Goal: Task Accomplishment & Management: Manage account settings

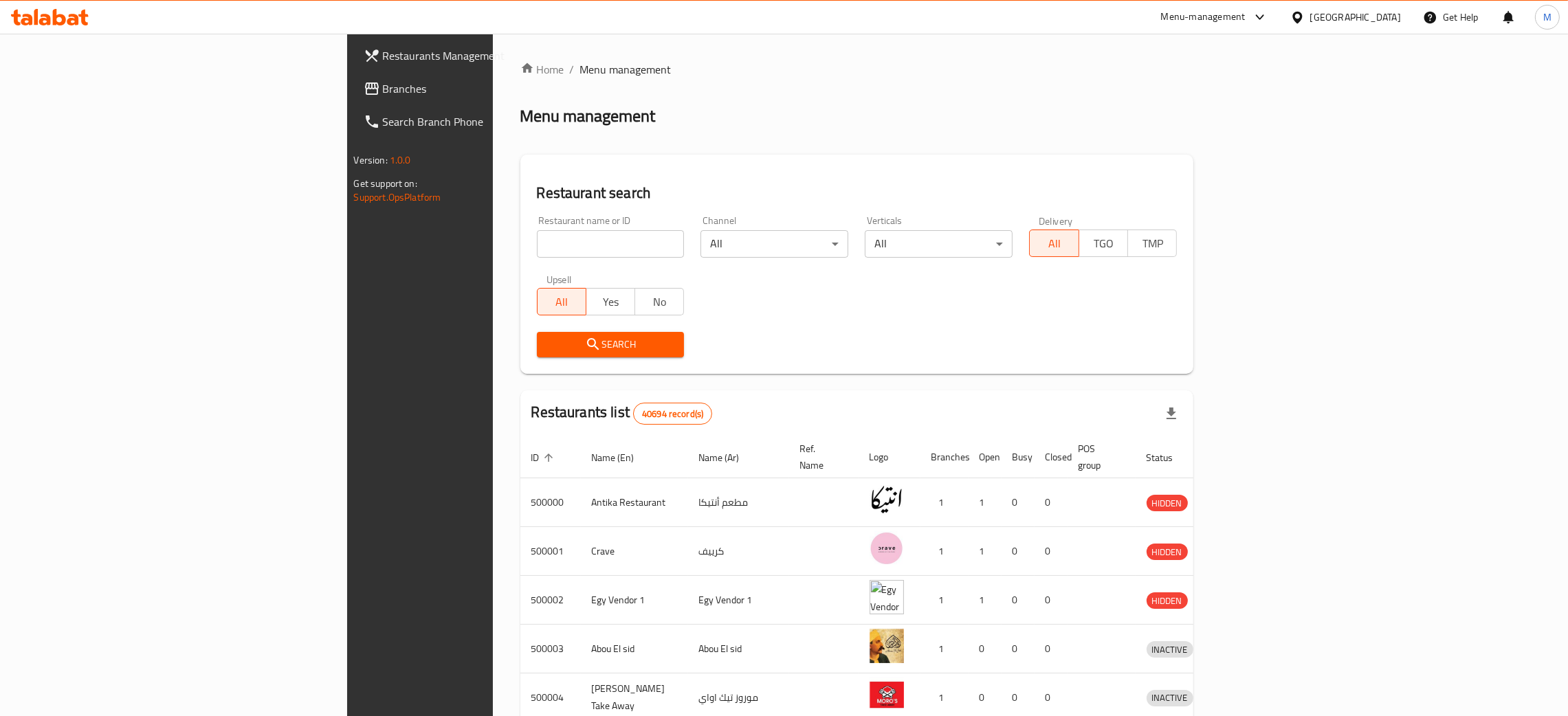
click at [1392, 19] on div "[GEOGRAPHIC_DATA]" at bounding box center [1355, 17] width 91 height 15
click at [1206, 167] on div "Iraq" at bounding box center [1251, 169] width 91 height 15
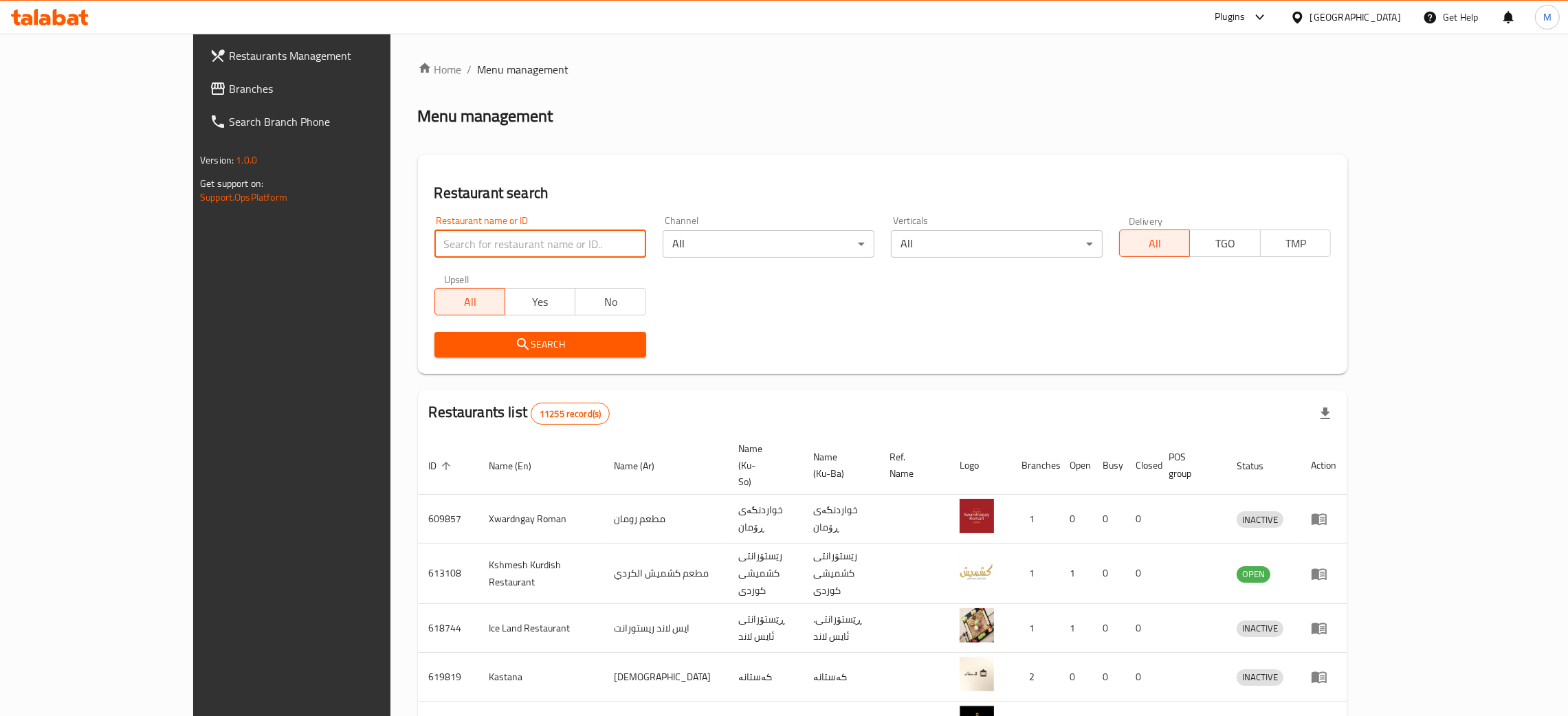
click at [434, 238] on input "search" at bounding box center [540, 244] width 212 height 28
paste input "674016"
type input "674016"
click button "Search" at bounding box center [540, 345] width 212 height 25
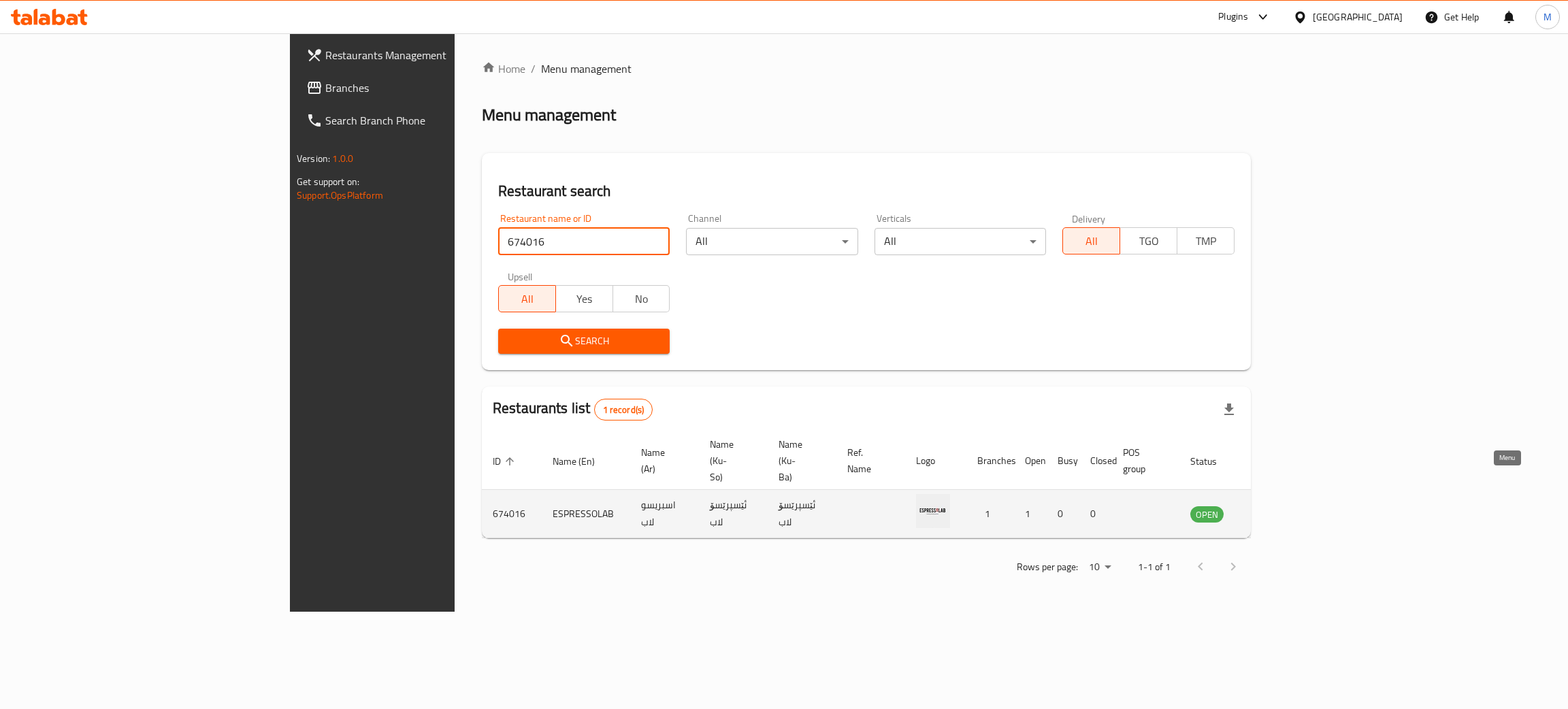
click at [1278, 509] on icon "enhanced table" at bounding box center [1270, 514] width 15 height 12
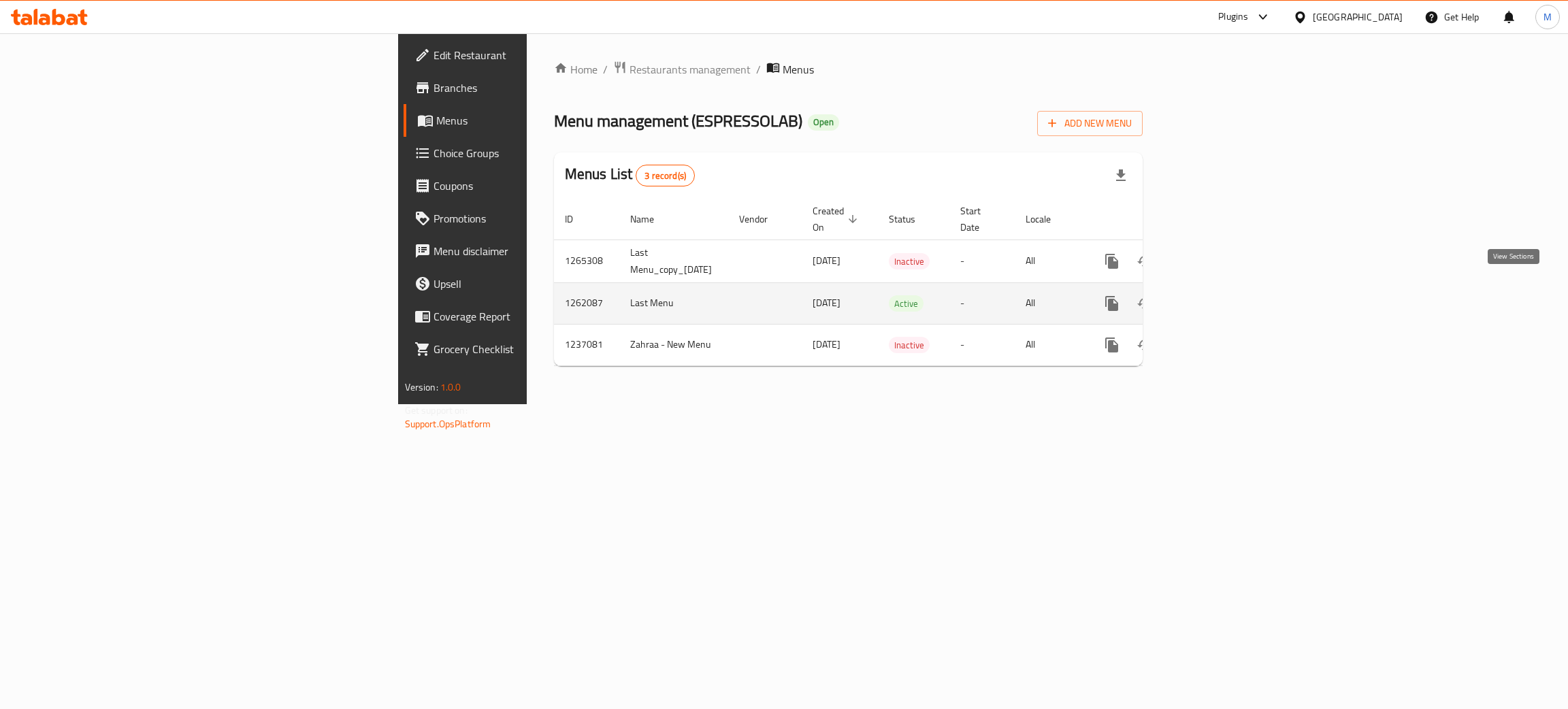
click at [1218, 295] on icon "enhanced table" at bounding box center [1210, 304] width 16 height 16
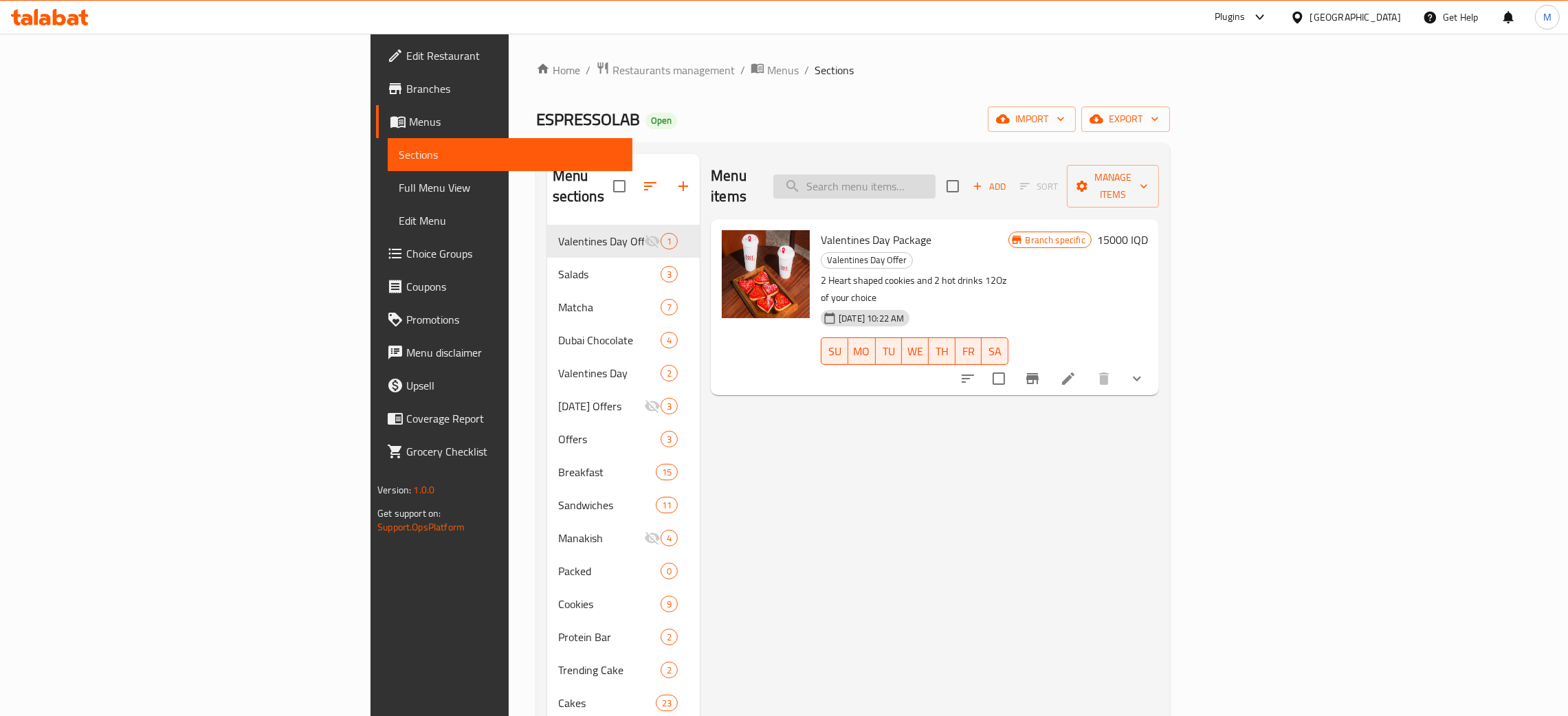
click at [936, 175] on input "search" at bounding box center [855, 187] width 162 height 24
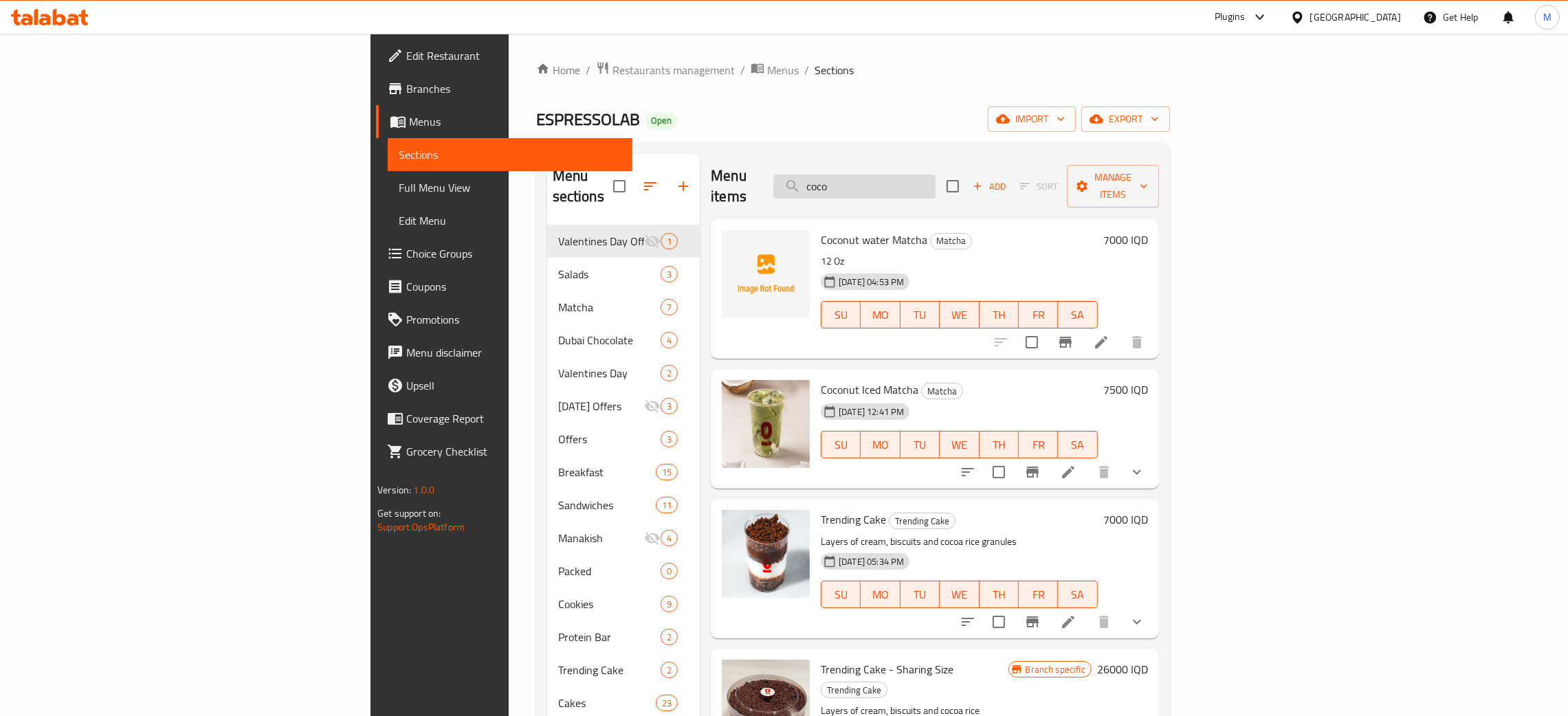
type input "coco"
click at [957, 189] on div "Menu items coco Add Sort Manage items" at bounding box center [934, 186] width 448 height 65
drag, startPoint x: 960, startPoint y: 175, endPoint x: 927, endPoint y: 179, distance: 33.2
click at [927, 179] on input "coco" at bounding box center [855, 187] width 162 height 24
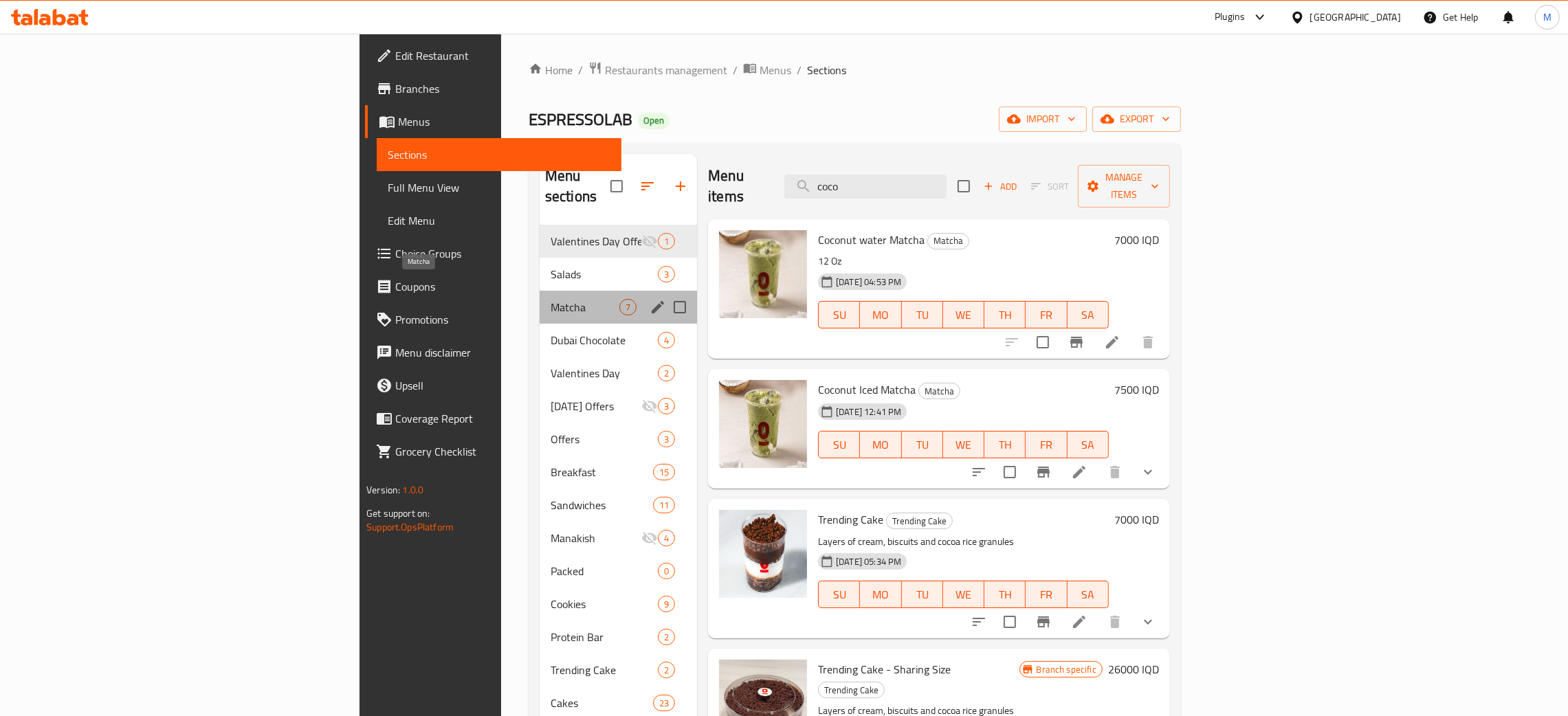
click at [551, 299] on span "Matcha" at bounding box center [585, 307] width 69 height 16
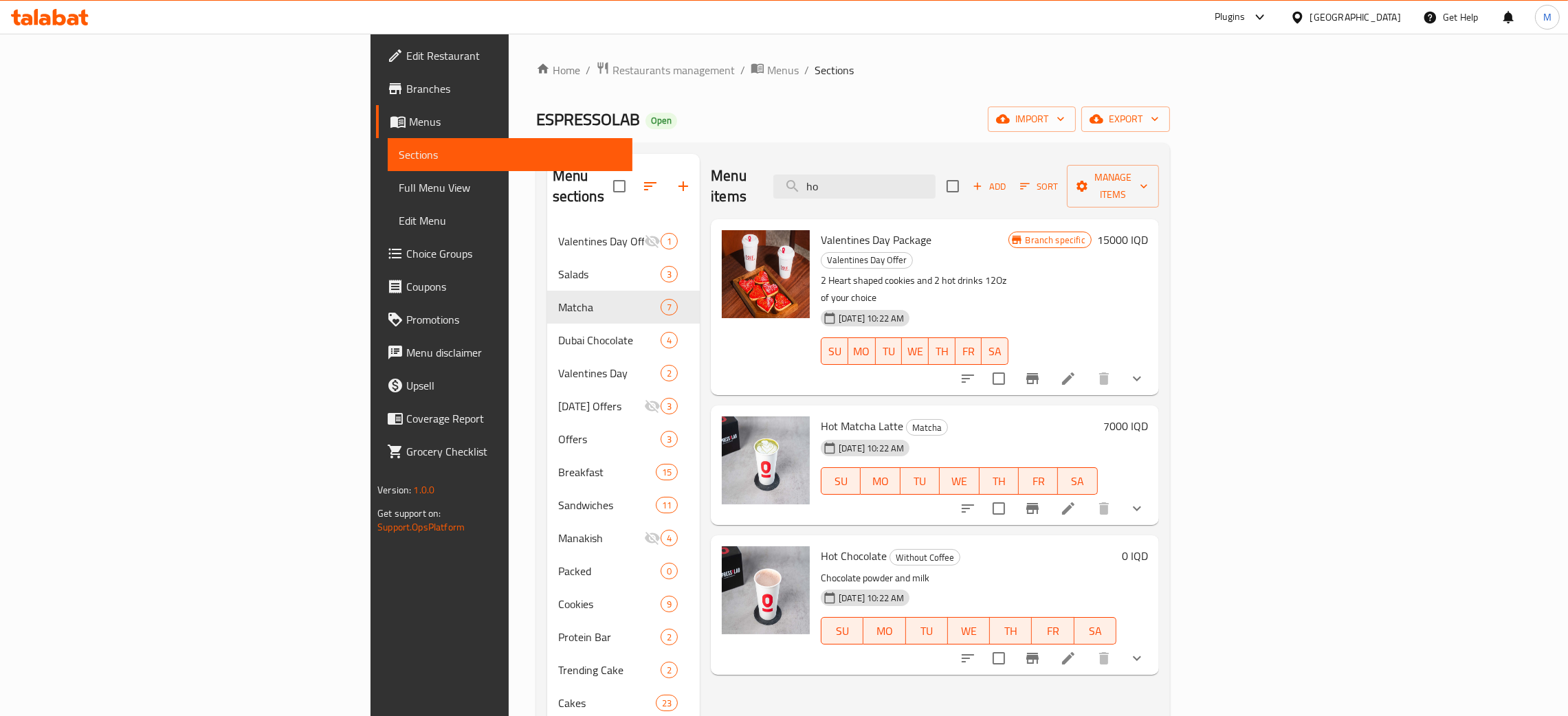
type input "h"
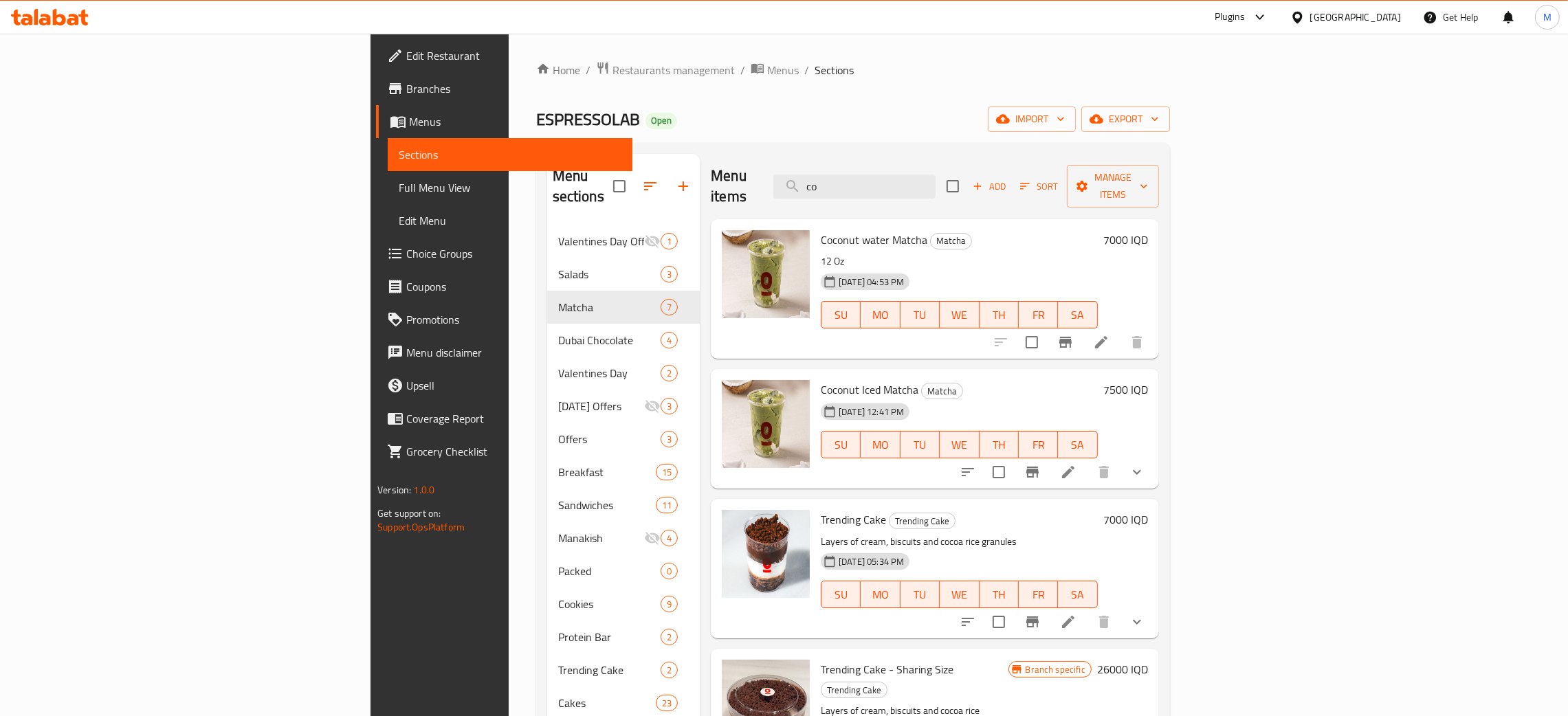
type input "c"
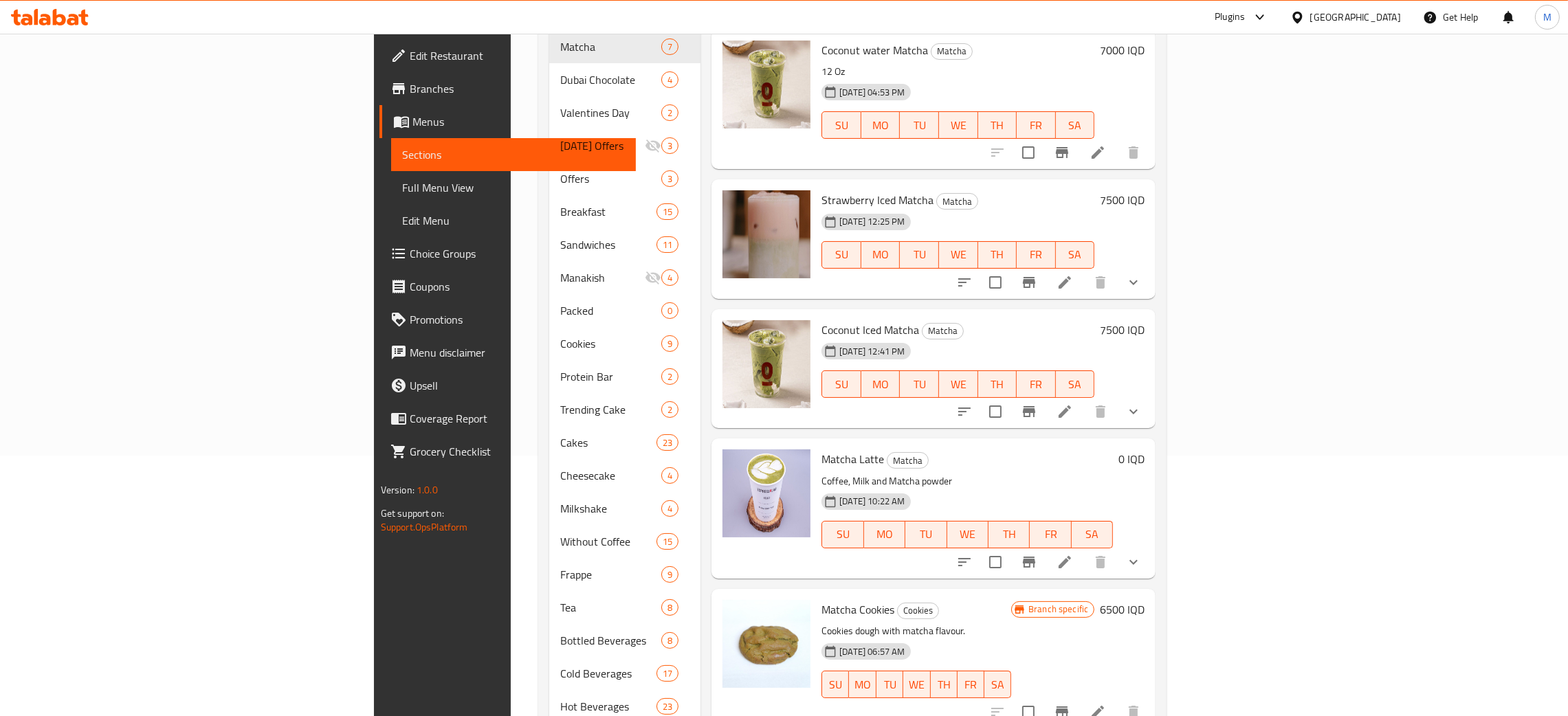
scroll to position [290, 0]
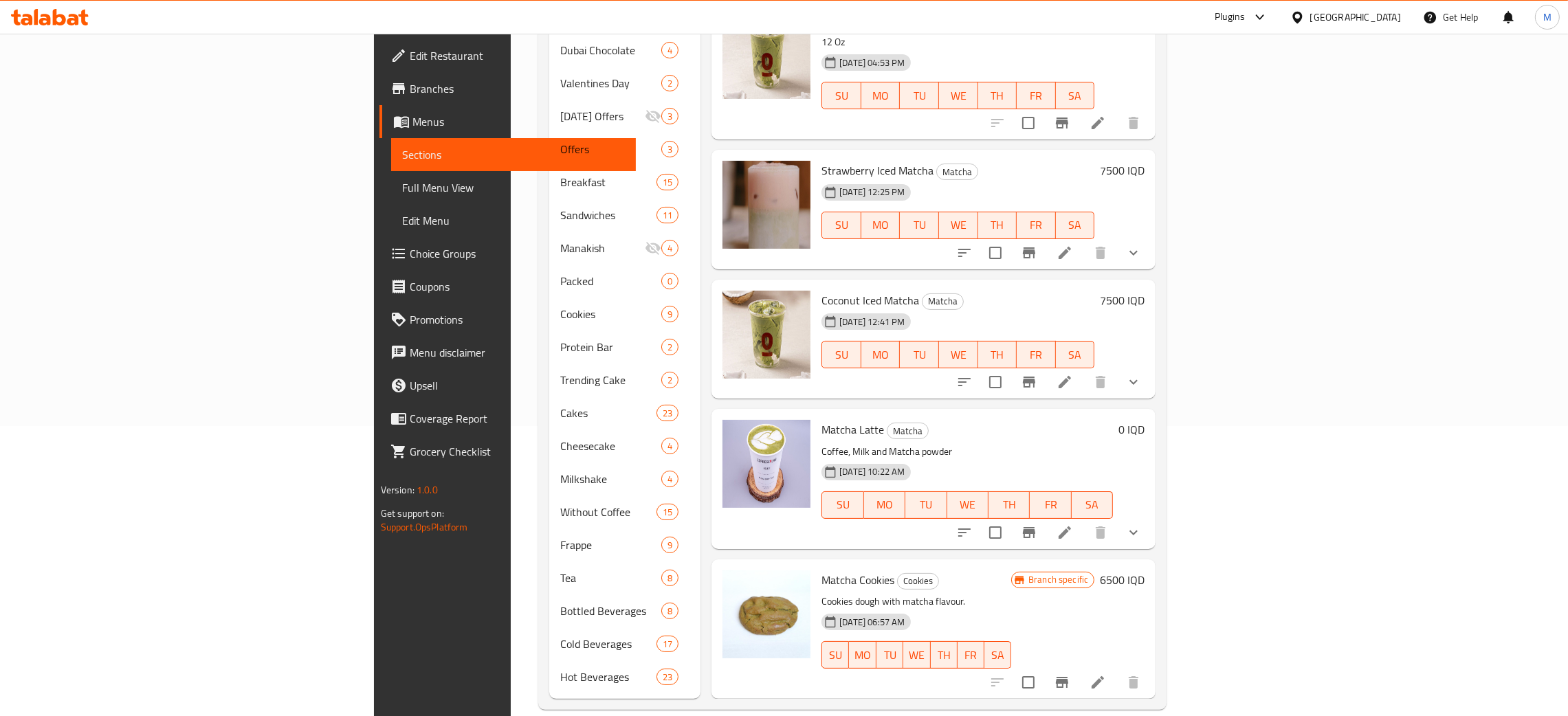
type input "matc"
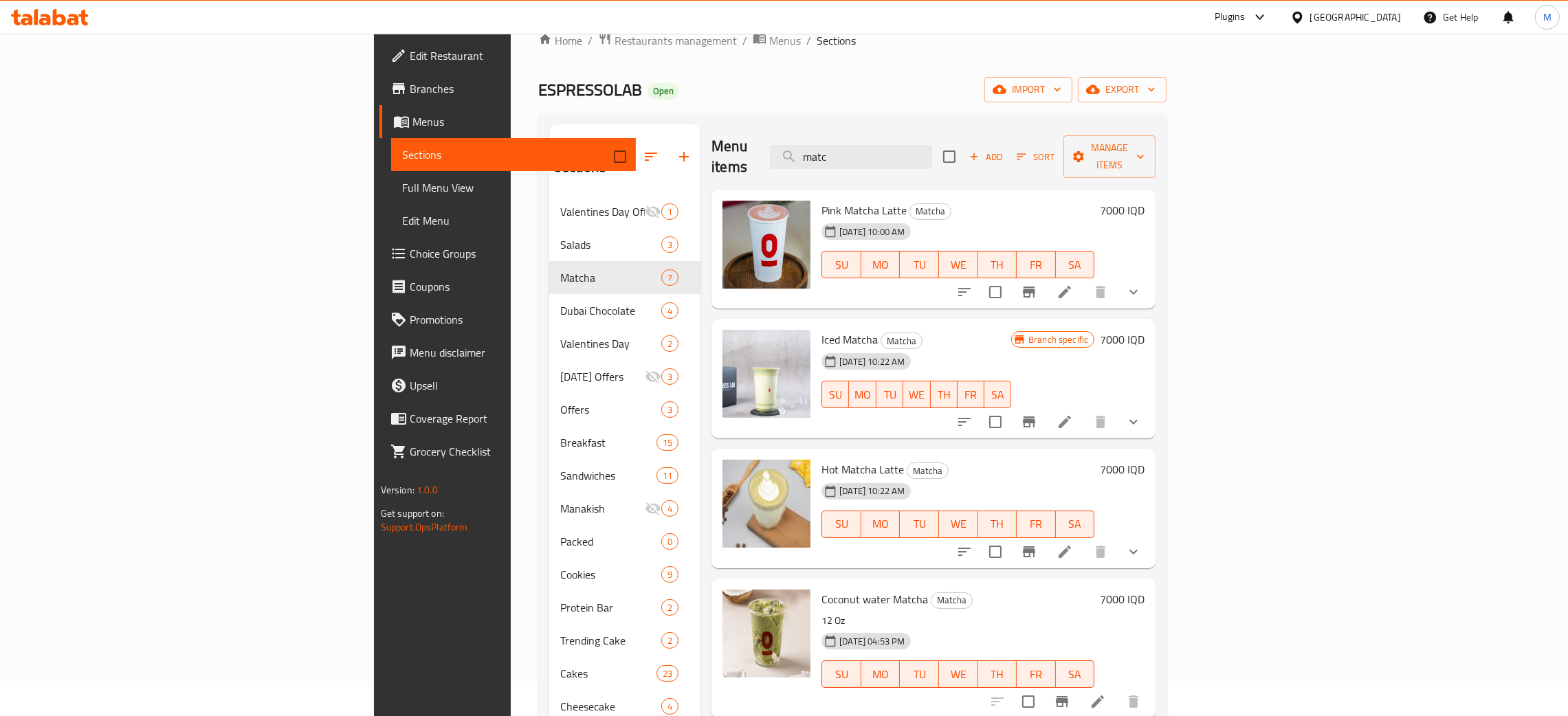
scroll to position [0, 0]
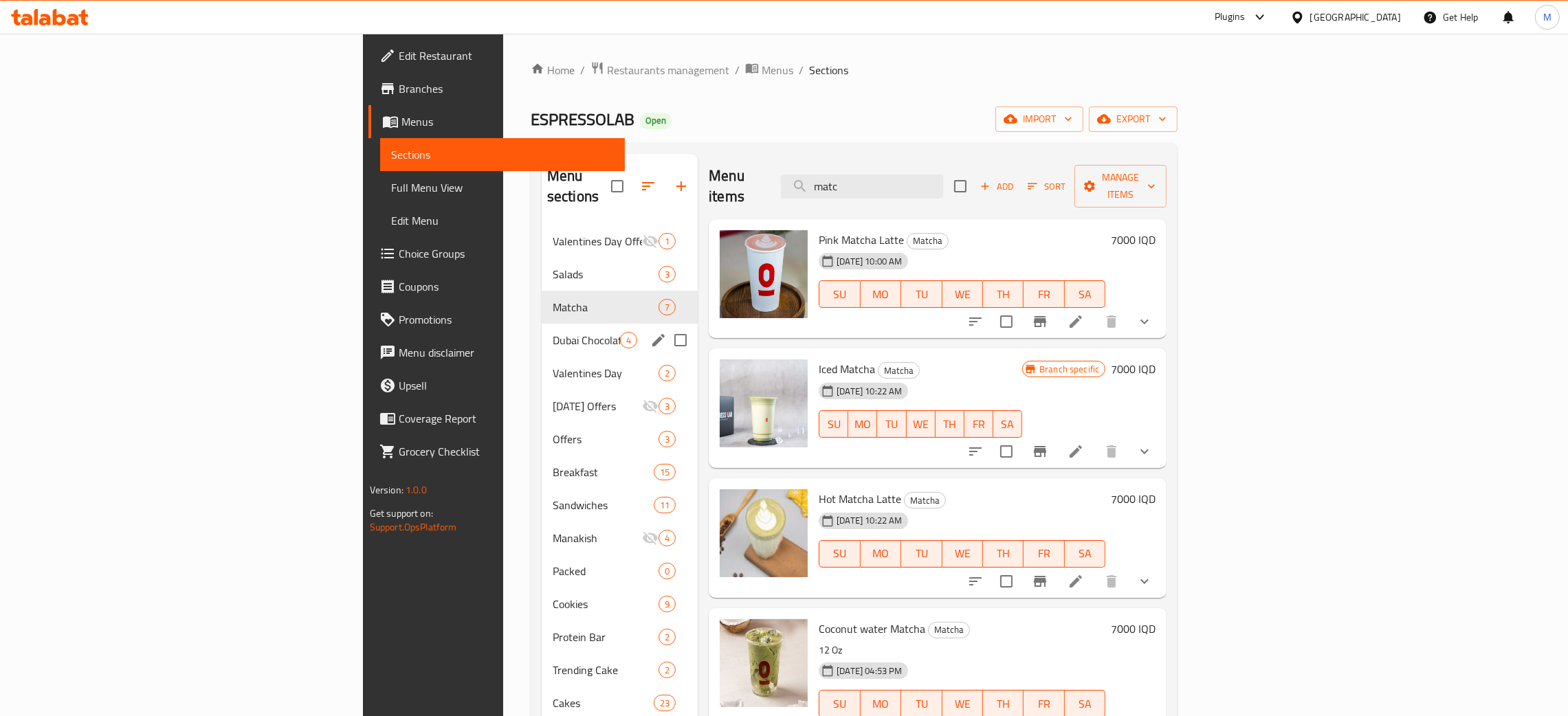
click at [542, 324] on div "Dubai Chocolate 4" at bounding box center [620, 340] width 156 height 33
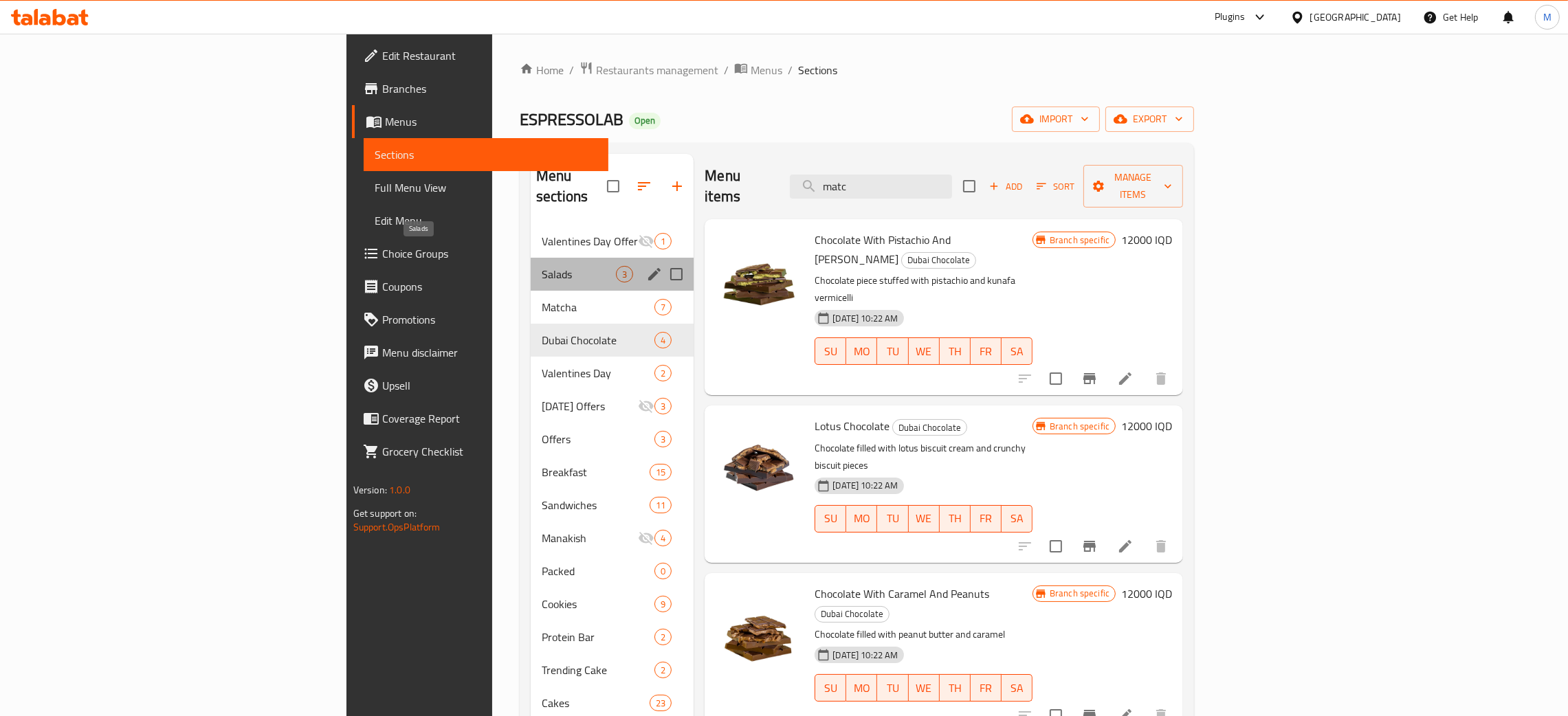
click at [542, 266] on span "Salads" at bounding box center [578, 274] width 74 height 16
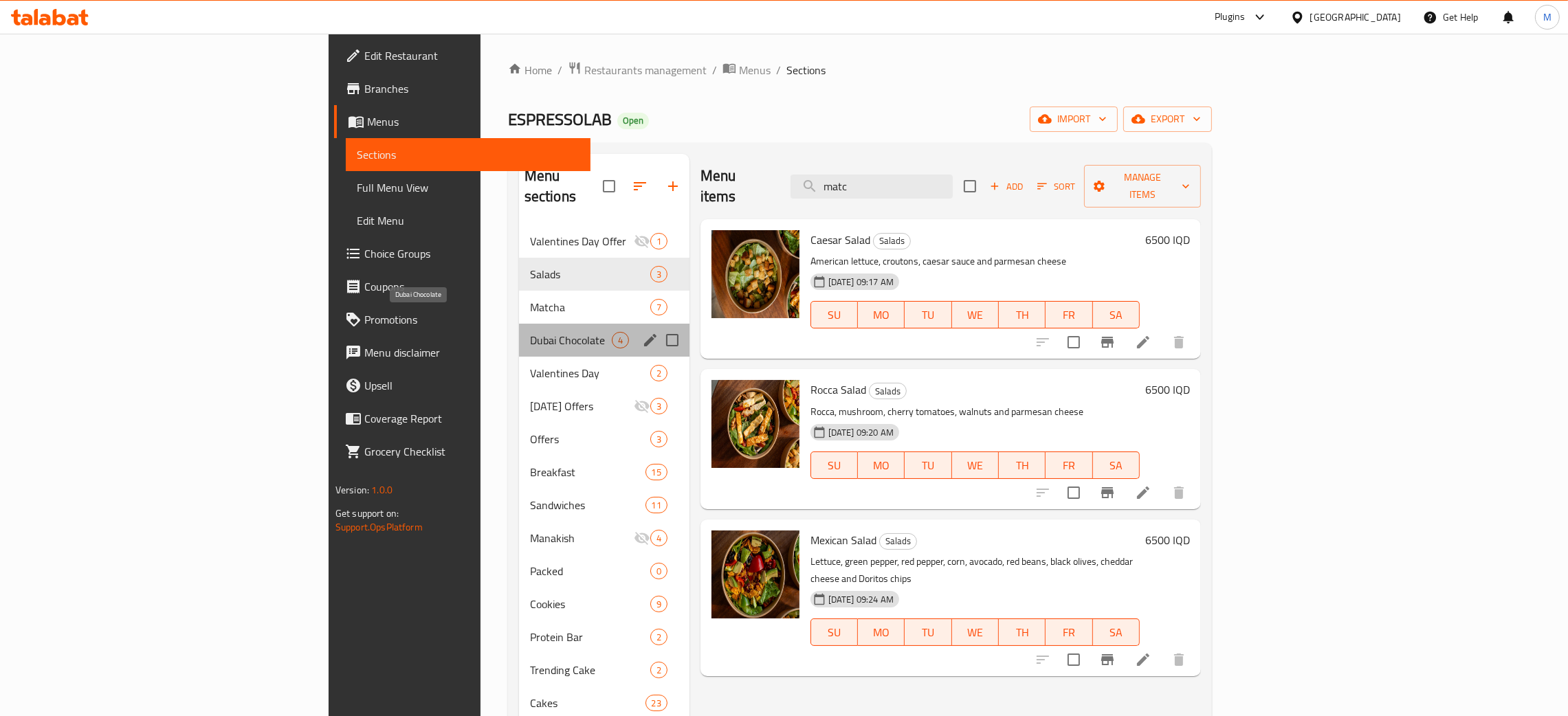
click at [530, 332] on span "Dubai Chocolate" at bounding box center [570, 340] width 82 height 16
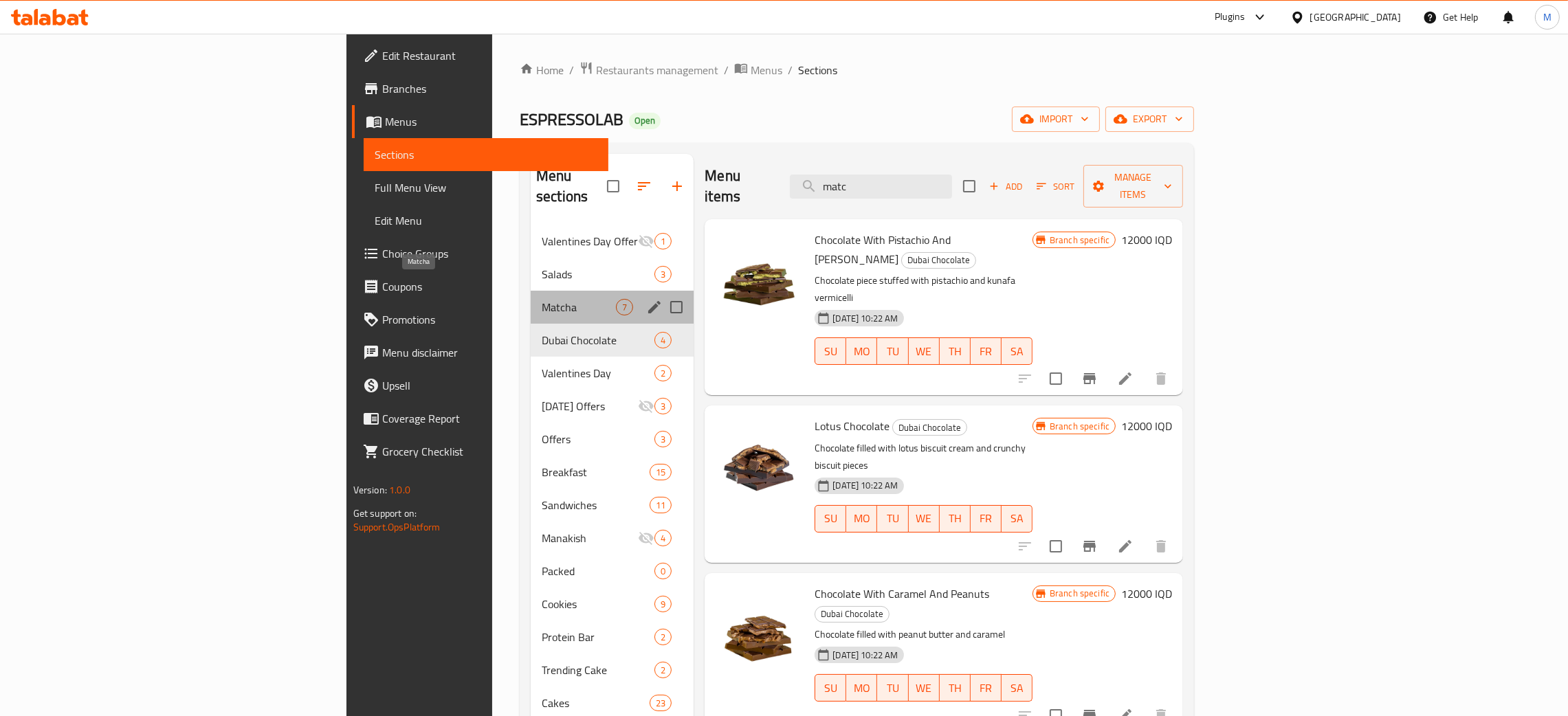
click at [542, 299] on span "Matcha" at bounding box center [578, 307] width 74 height 16
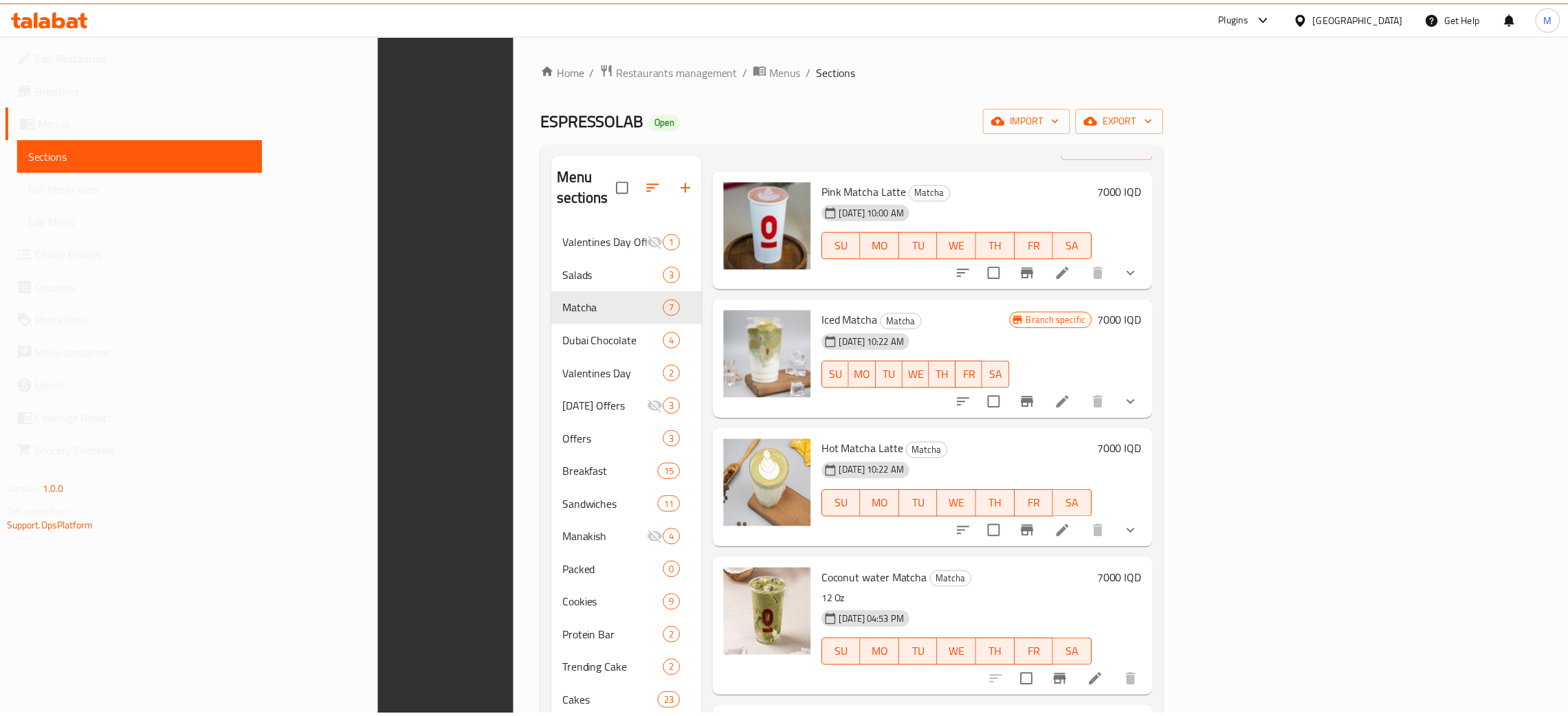
scroll to position [290, 0]
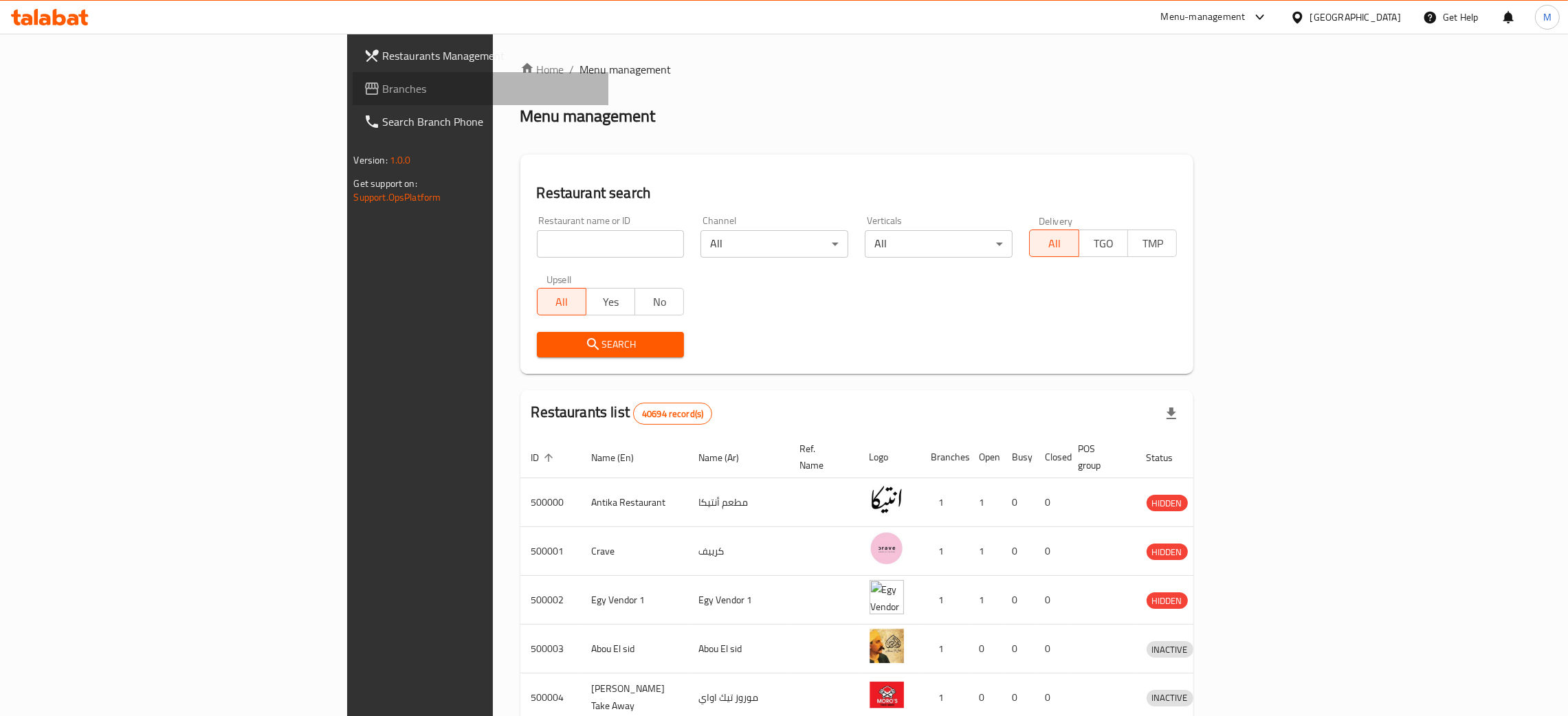
click at [383, 85] on span "Branches" at bounding box center [490, 88] width 215 height 16
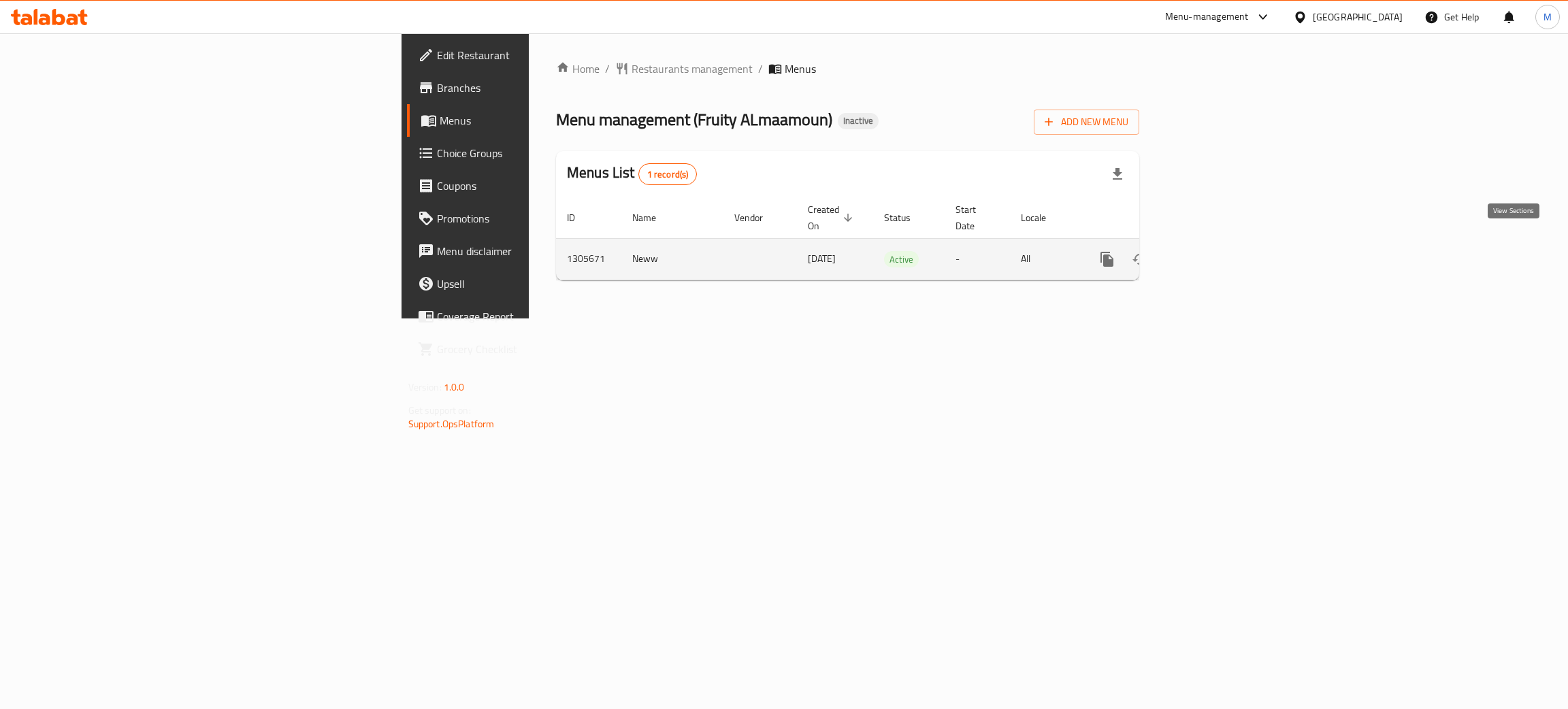
click at [1214, 251] on icon "enhanced table" at bounding box center [1206, 259] width 16 height 16
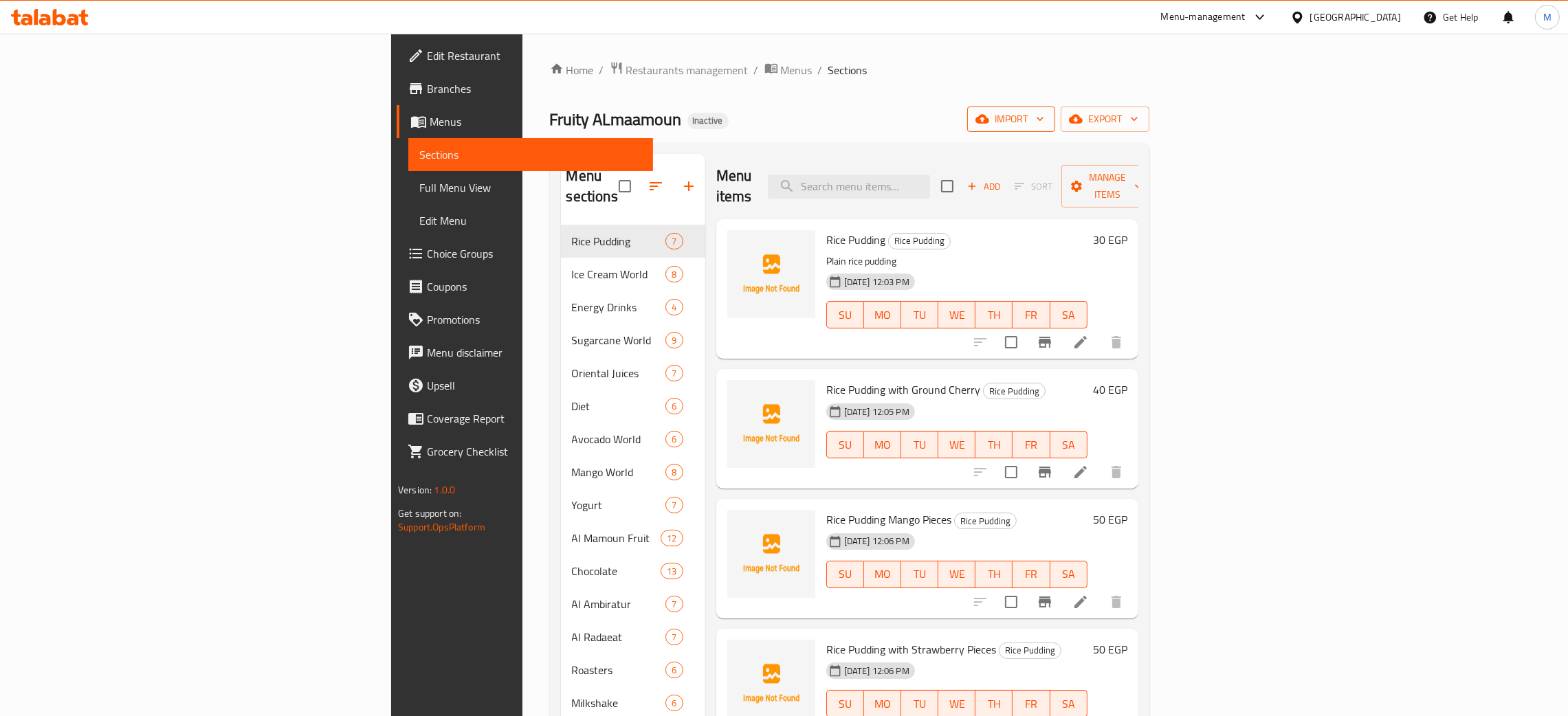
click at [1044, 112] on span "import" at bounding box center [1011, 119] width 66 height 17
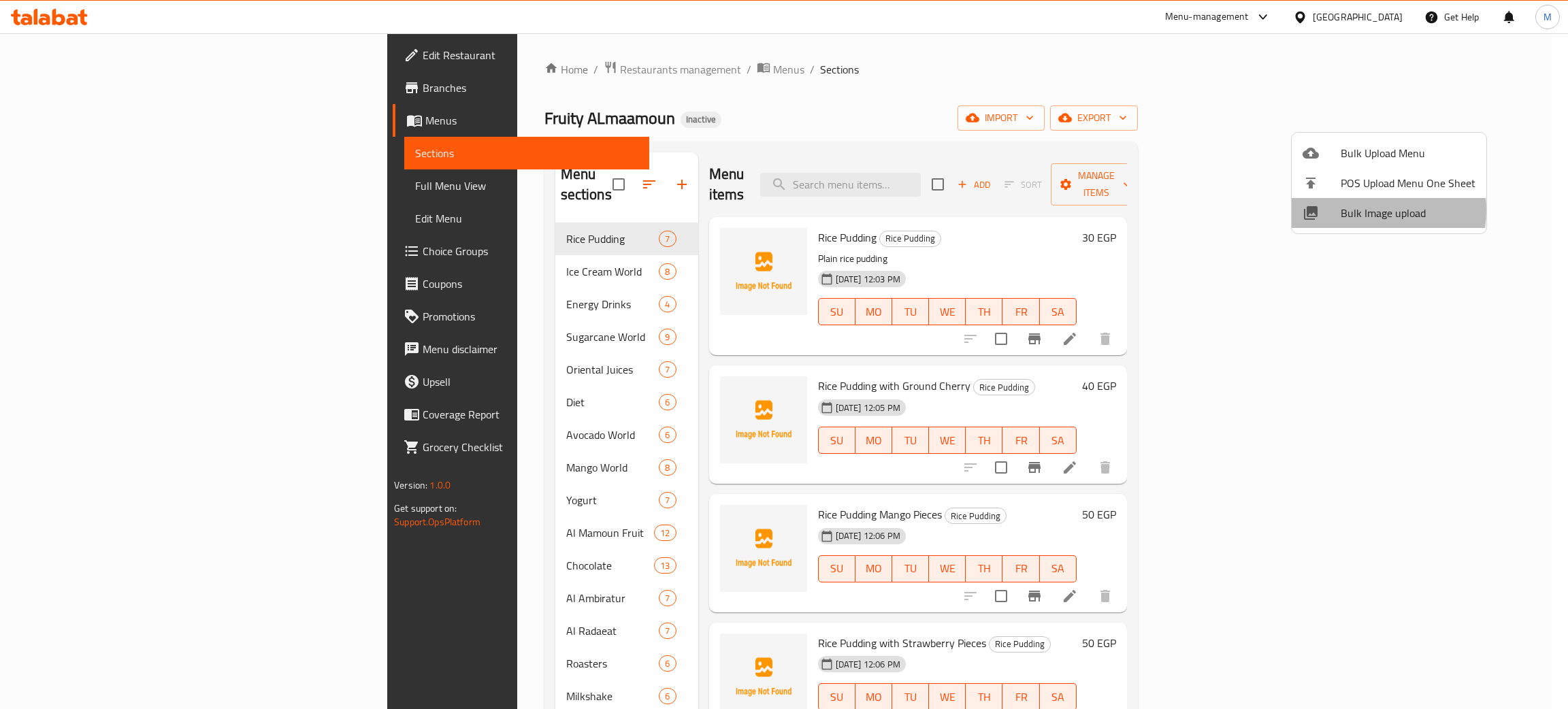
click at [1355, 210] on span "Bulk Image upload" at bounding box center [1408, 213] width 134 height 16
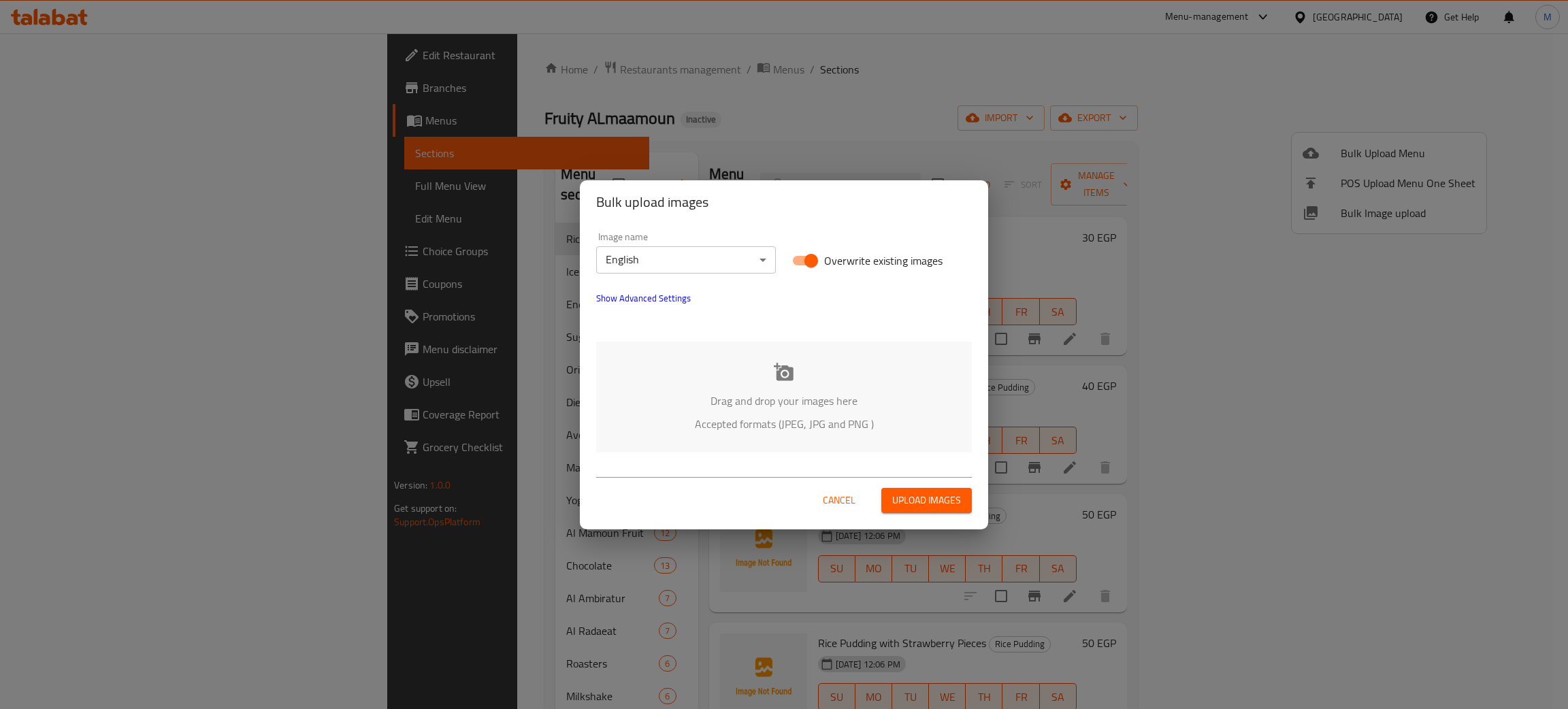
click at [797, 379] on div "Drag and drop your images here Accepted formats (JPEG, JPG and PNG )" at bounding box center [784, 396] width 376 height 111
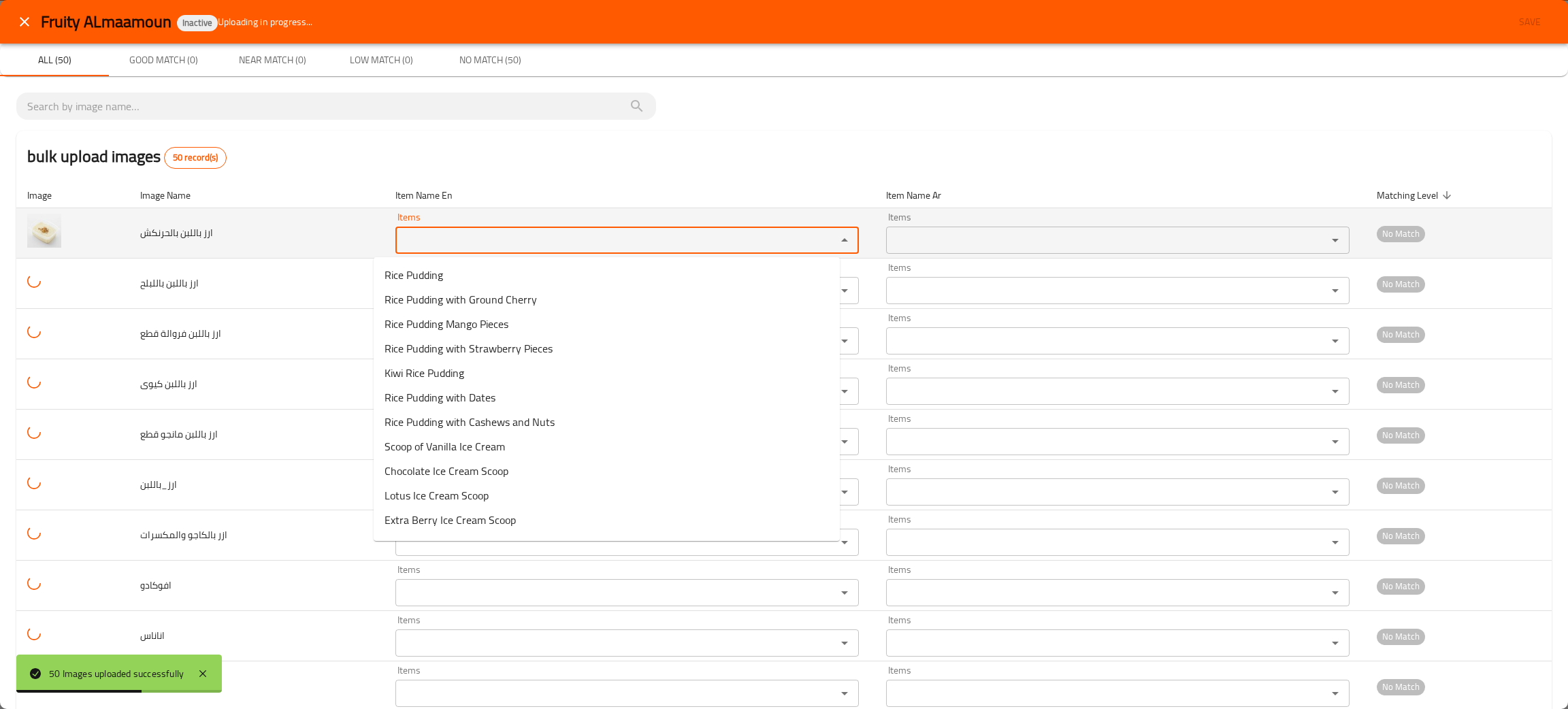
click at [414, 247] on بالحرنكش "Items" at bounding box center [607, 241] width 415 height 19
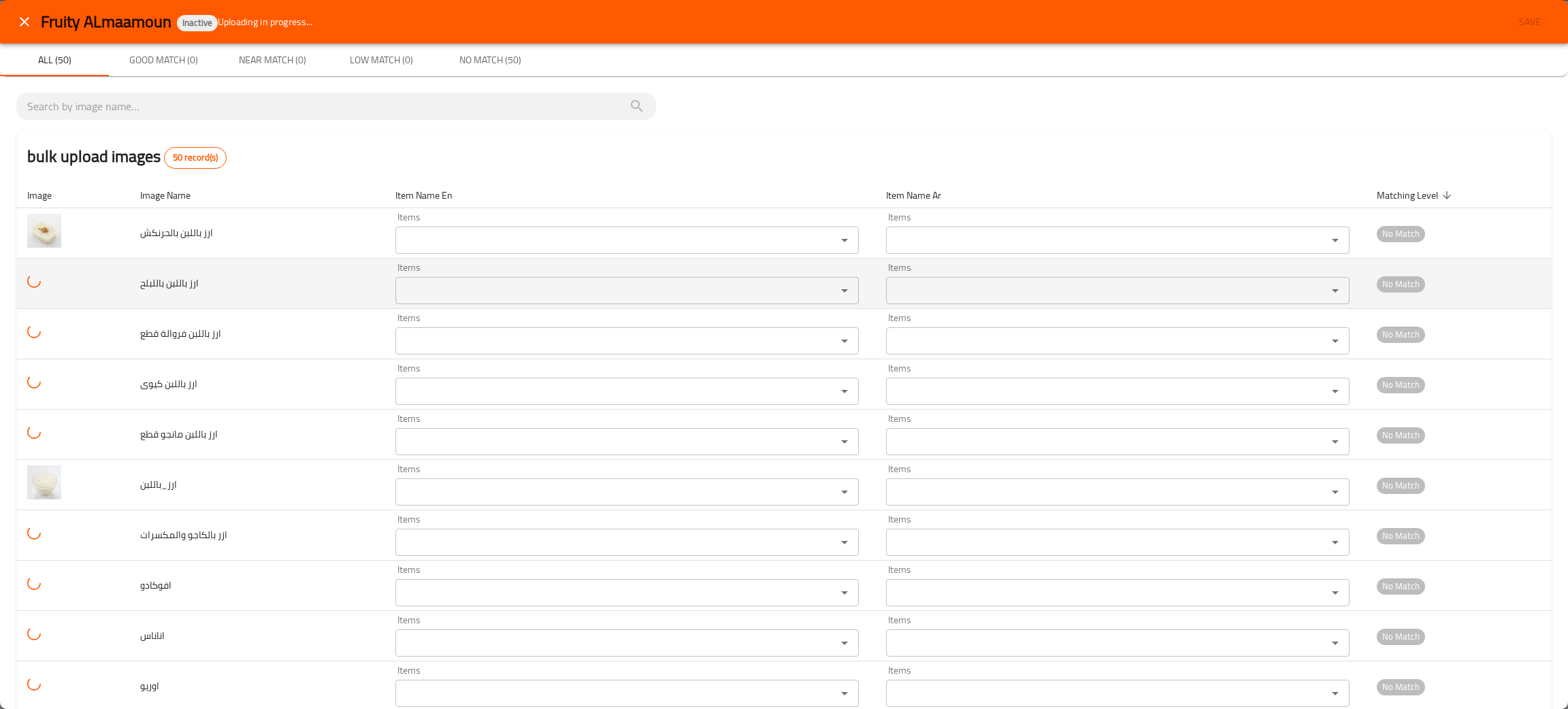
click at [258, 293] on td "ارز باللبن باللبلح" at bounding box center [257, 284] width 256 height 50
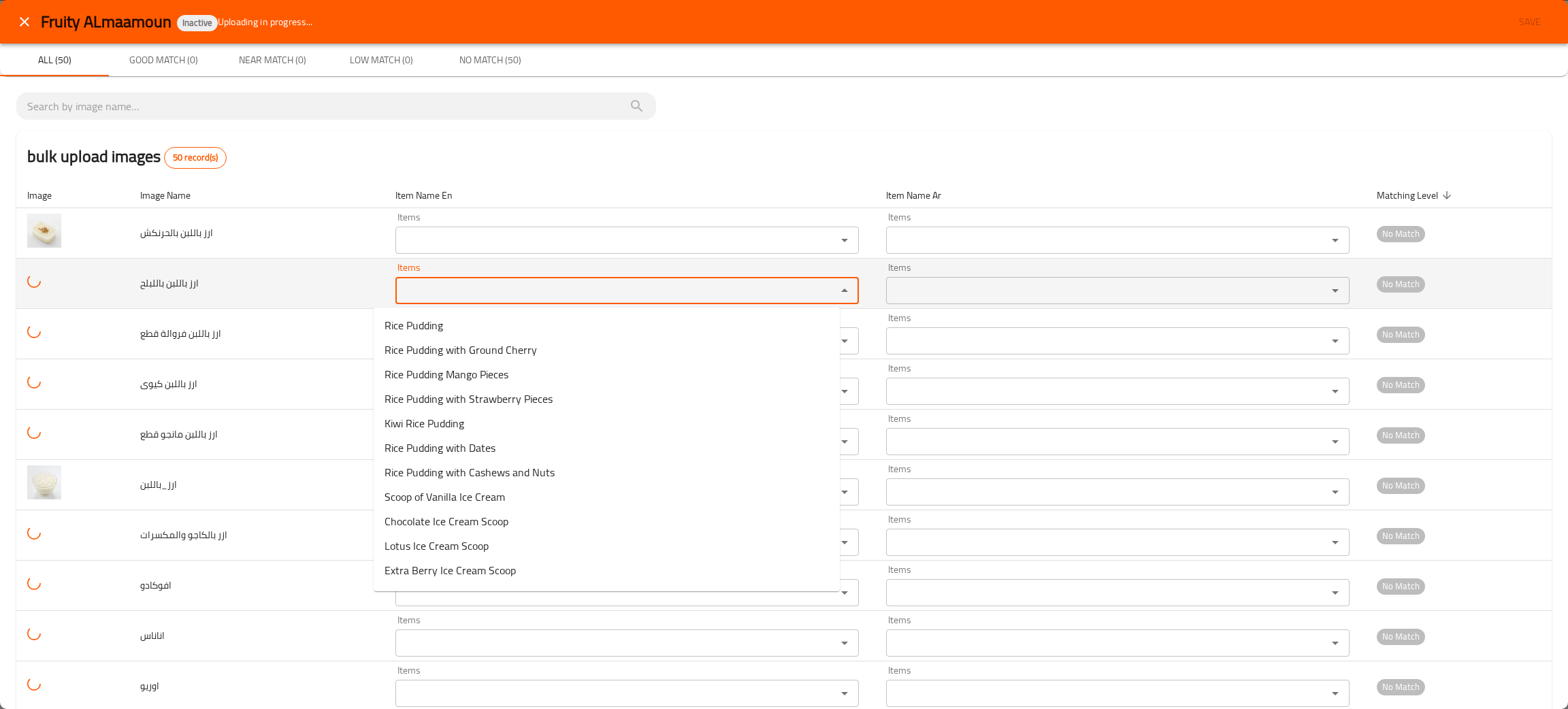
click at [421, 293] on باللبلح "Items" at bounding box center [607, 290] width 415 height 19
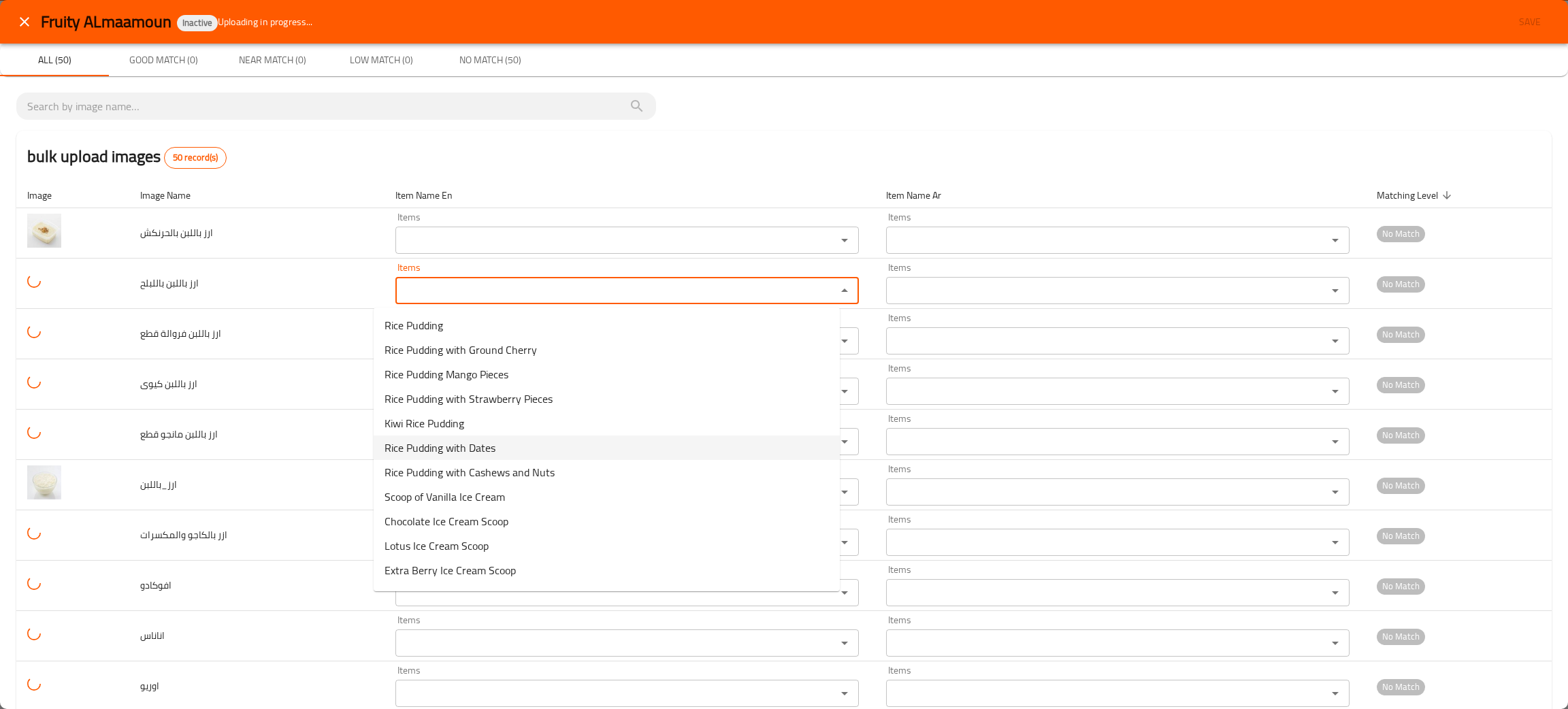
click at [483, 446] on span "Rice Pudding with Dates" at bounding box center [440, 448] width 111 height 16
type باللبلح "Rice Pudding with Dates"
type باللبلح-ar "ارز باللبن باللبلح"
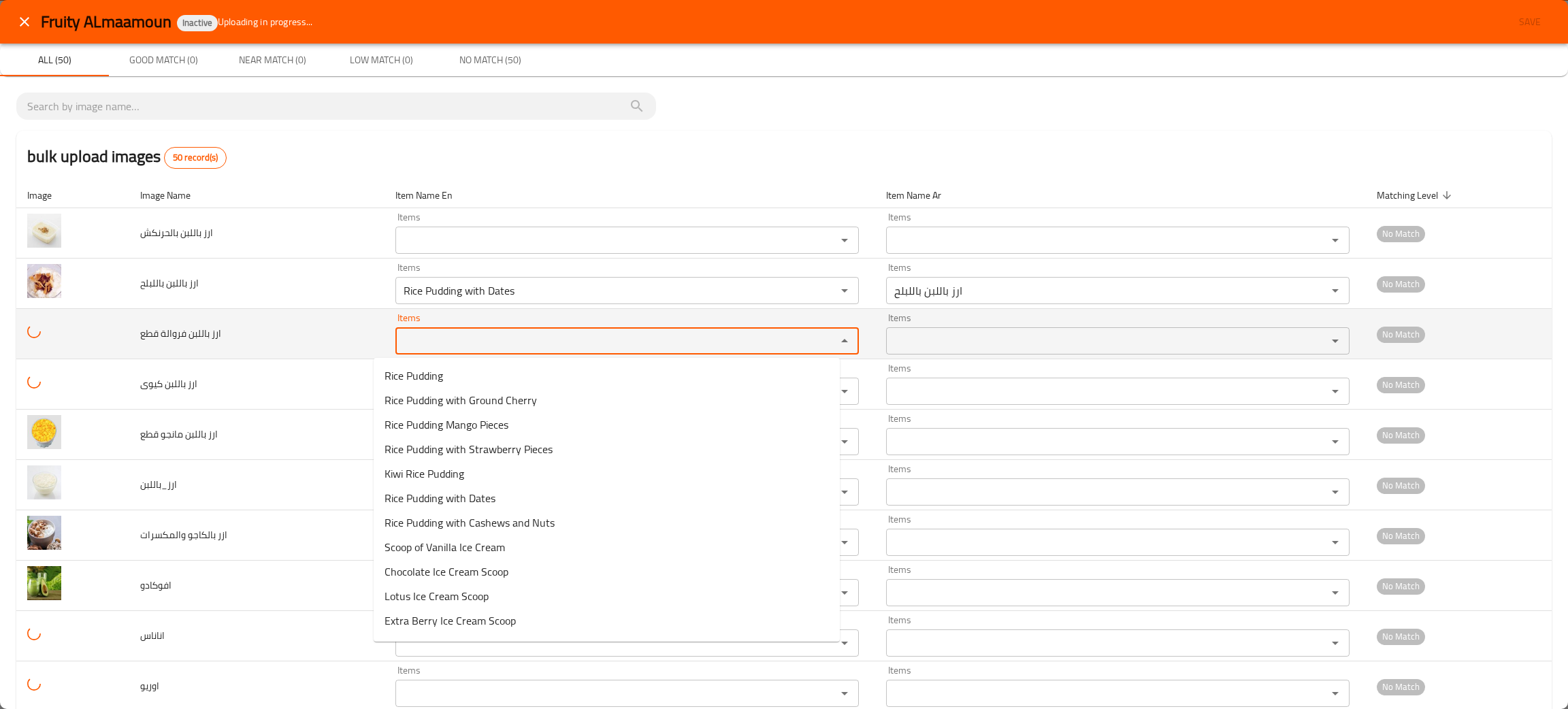
click at [452, 348] on قطع "Items" at bounding box center [607, 341] width 415 height 19
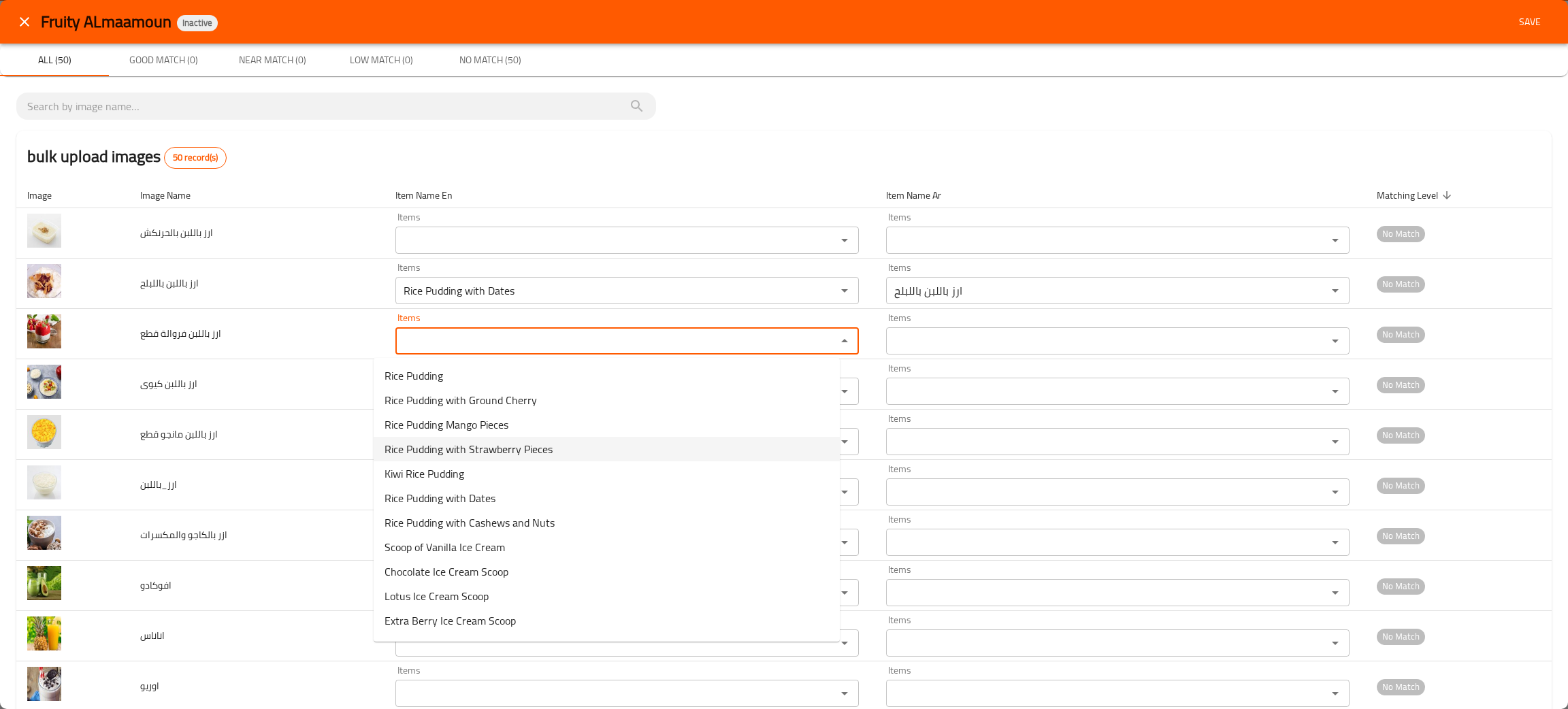
click at [476, 447] on span "Rice Pudding with Strawberry Pieces" at bounding box center [469, 449] width 168 height 16
type قطع "Rice Pudding with Strawberry Pieces"
type قطع-ar "ارز باللبن فراولة قطع"
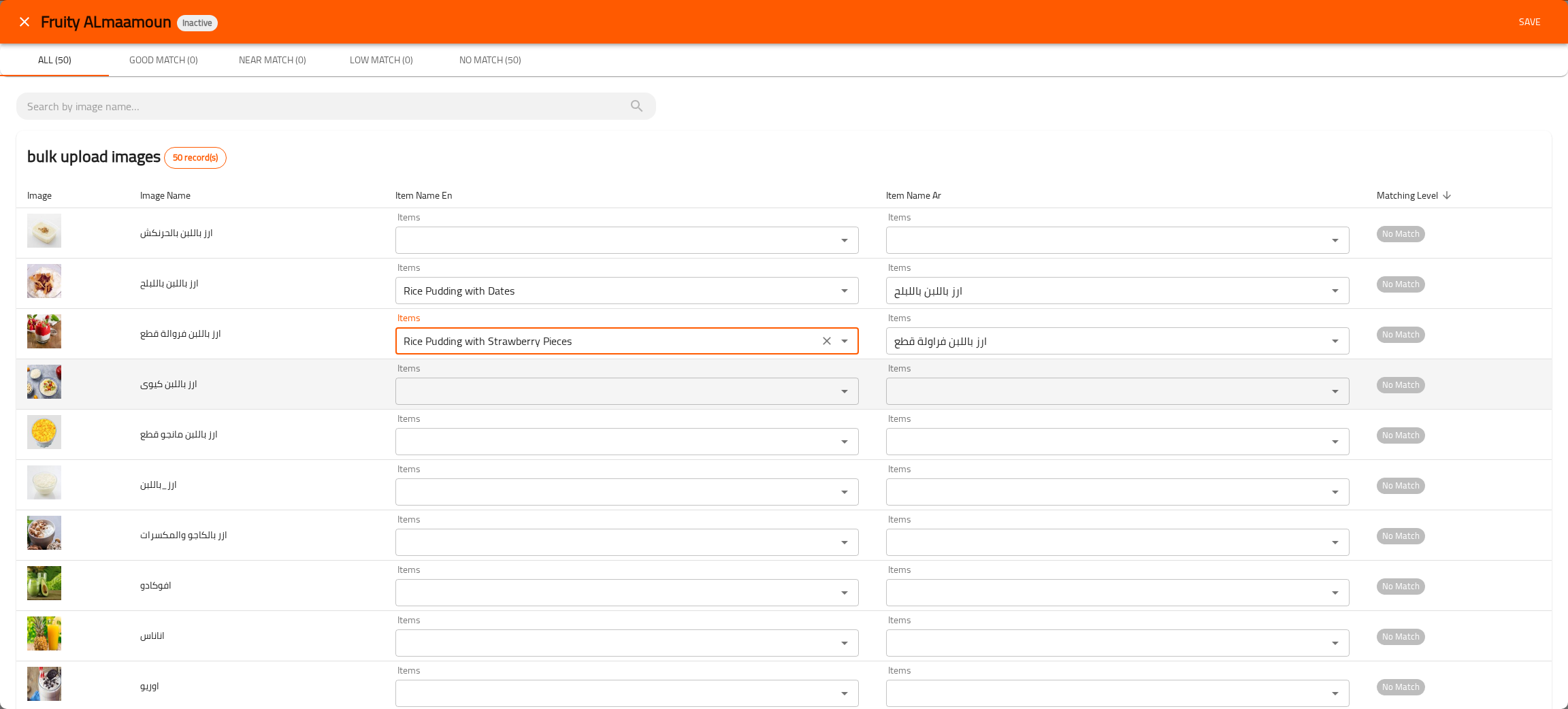
click at [487, 391] on كيوى "Items" at bounding box center [607, 391] width 415 height 19
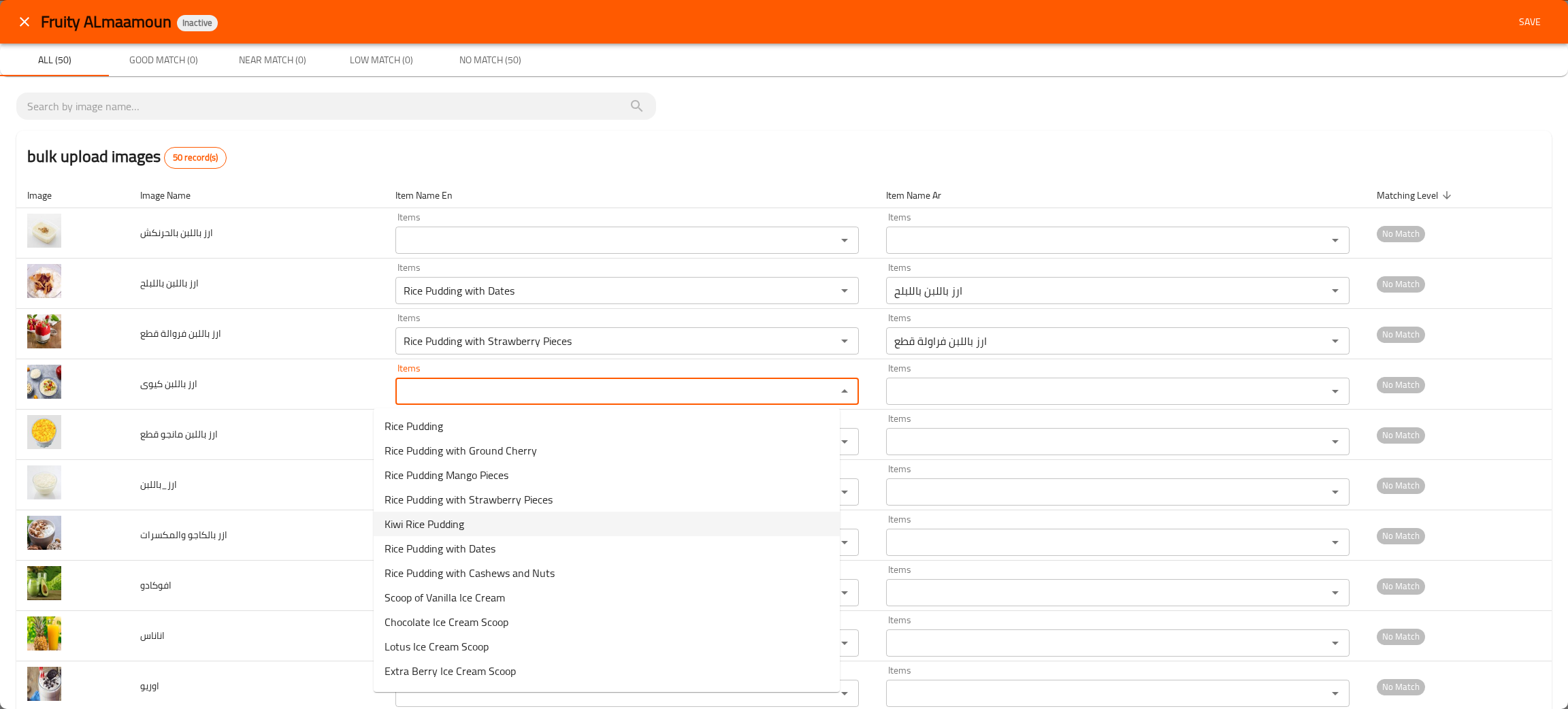
click at [472, 518] on كيوى-option-4 "Kiwi Rice Pudding" at bounding box center [607, 523] width 466 height 24
type كيوى "Kiwi Rice Pudding"
type كيوى-ar "ارز باللبن كيوي"
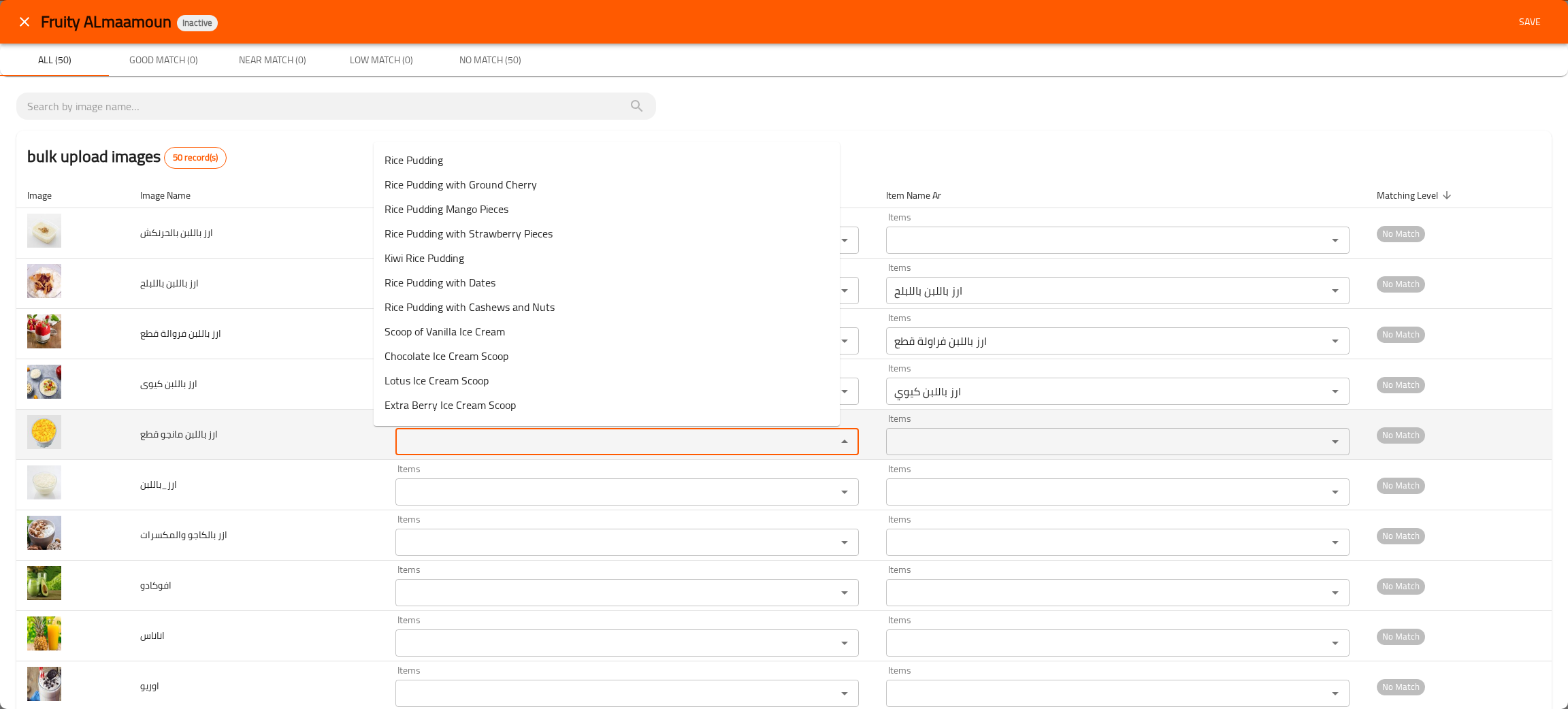
click at [467, 442] on قطع "Items" at bounding box center [607, 442] width 415 height 19
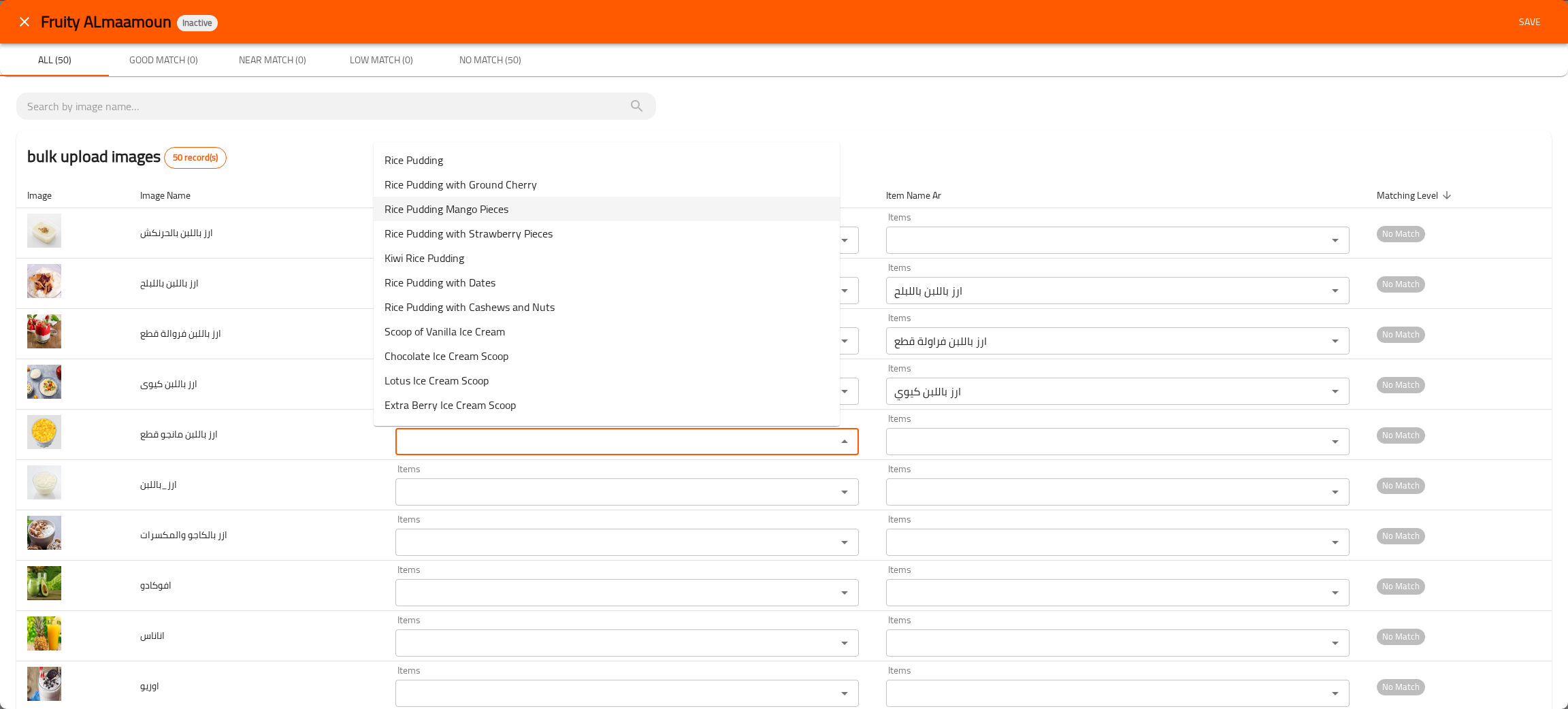
click at [429, 200] on span "Rice Pudding Mango Pieces" at bounding box center [446, 209] width 124 height 16
type قطع "Rice Pudding Mango Pieces"
type قطع-ar "ارز باللبن مانجو قطع"
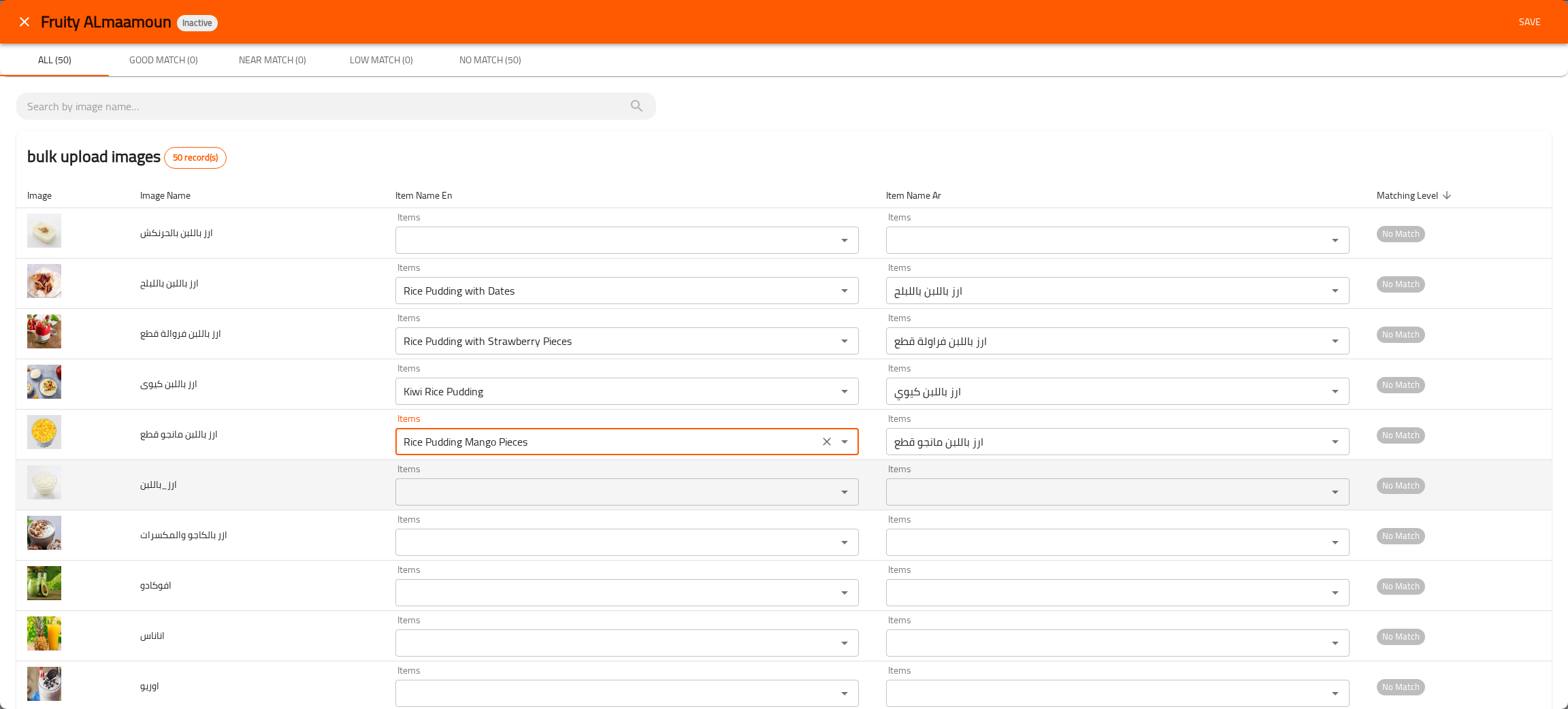
click at [429, 484] on input "Items" at bounding box center [607, 492] width 415 height 19
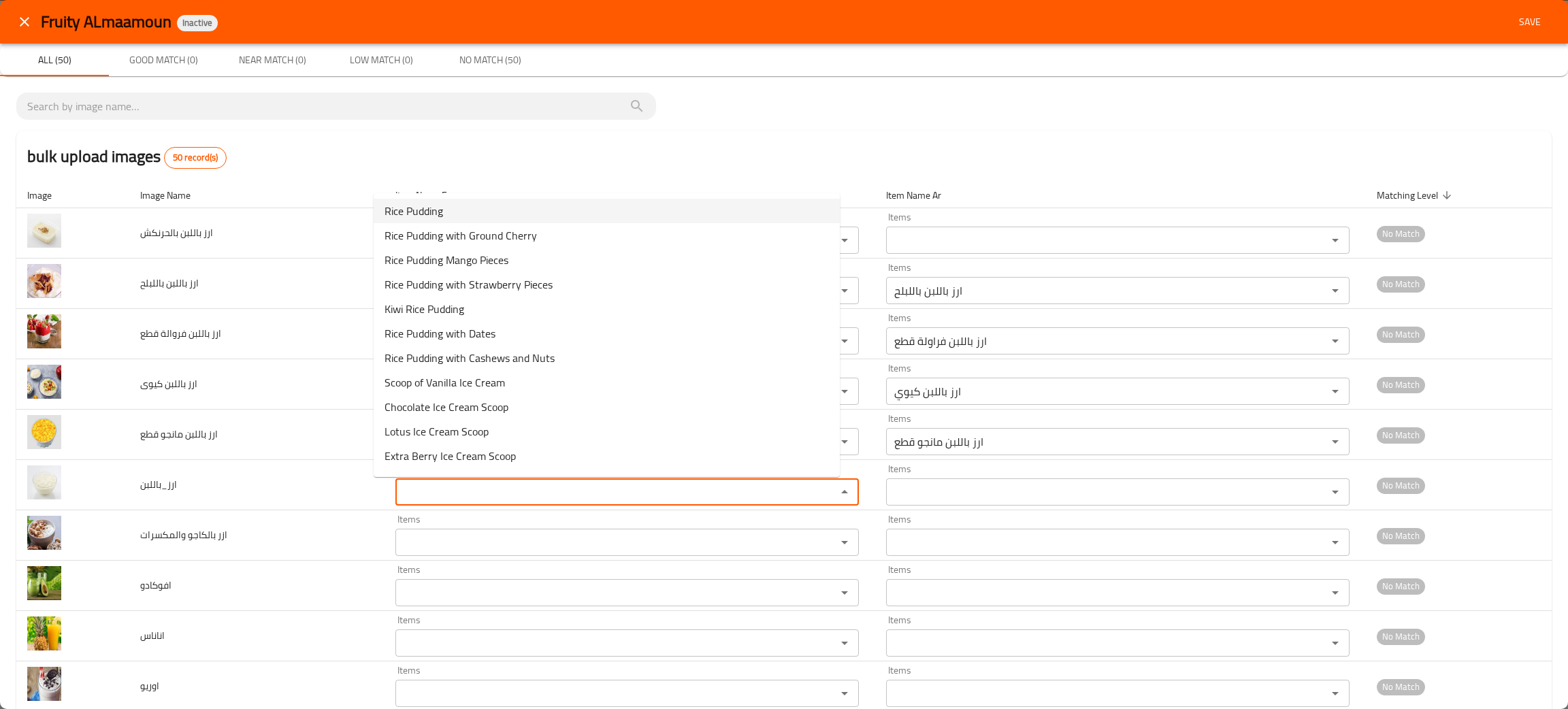
click at [420, 203] on span "Rice Pudding" at bounding box center [414, 211] width 59 height 16
type input "Rice Pudding"
type input "ارز باللبن"
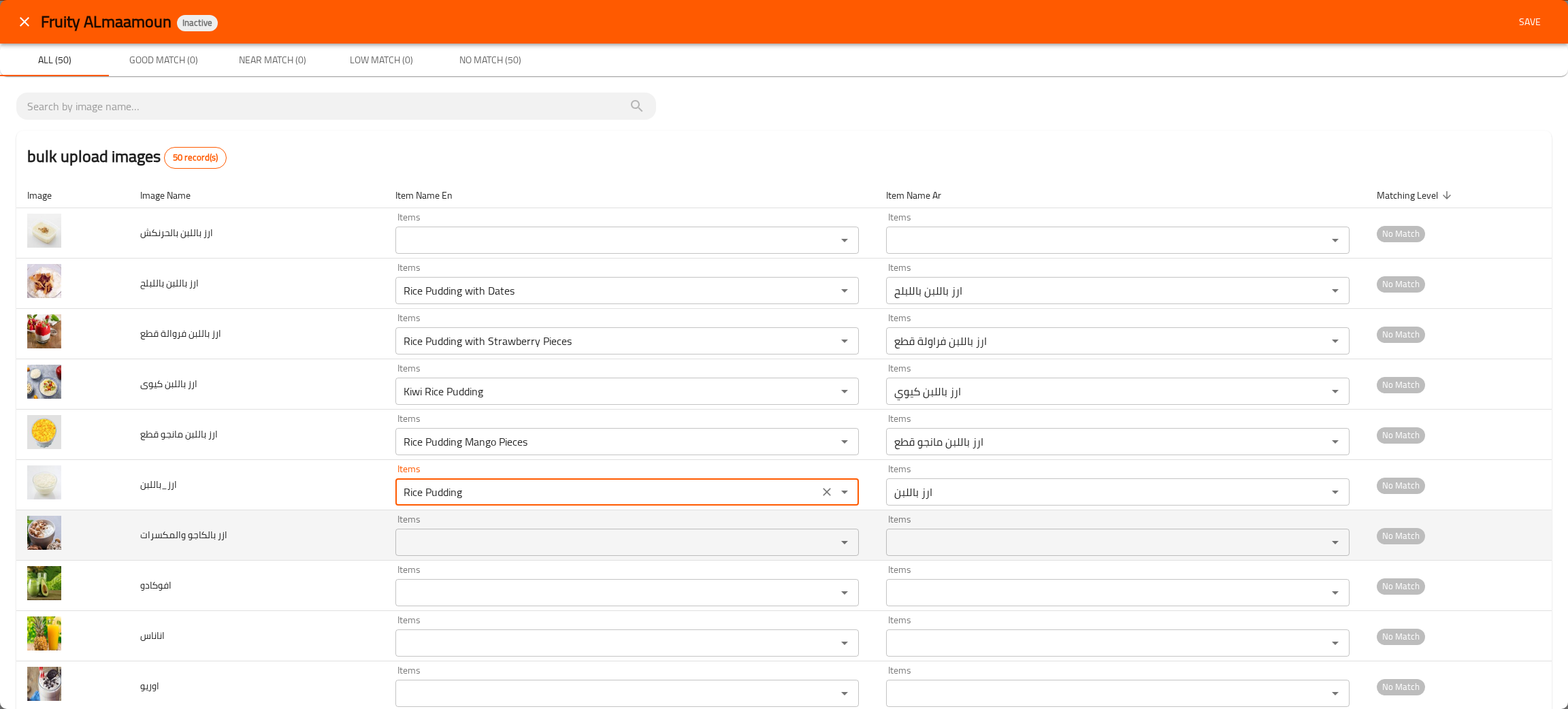
click at [428, 544] on والمكسرات "Items" at bounding box center [607, 542] width 415 height 19
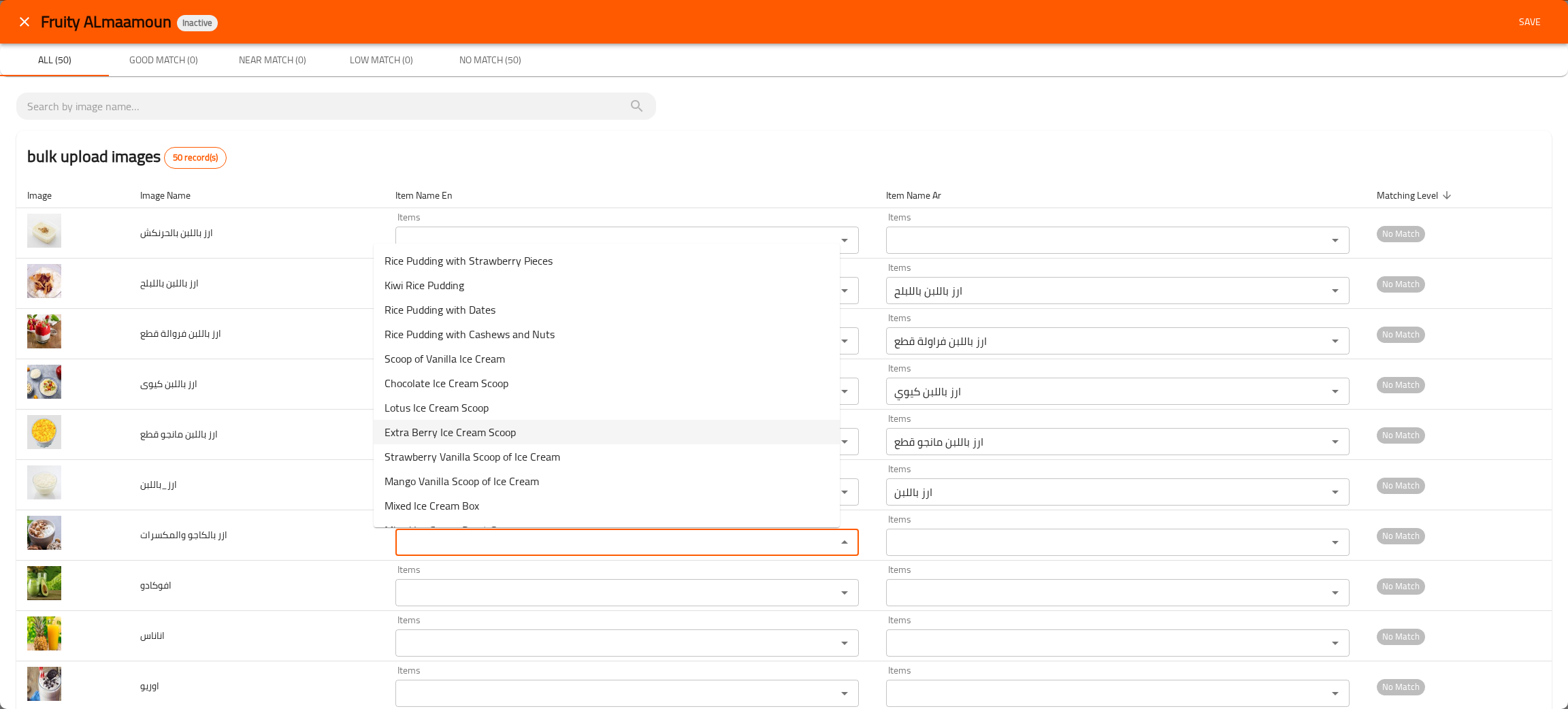
scroll to position [102, 0]
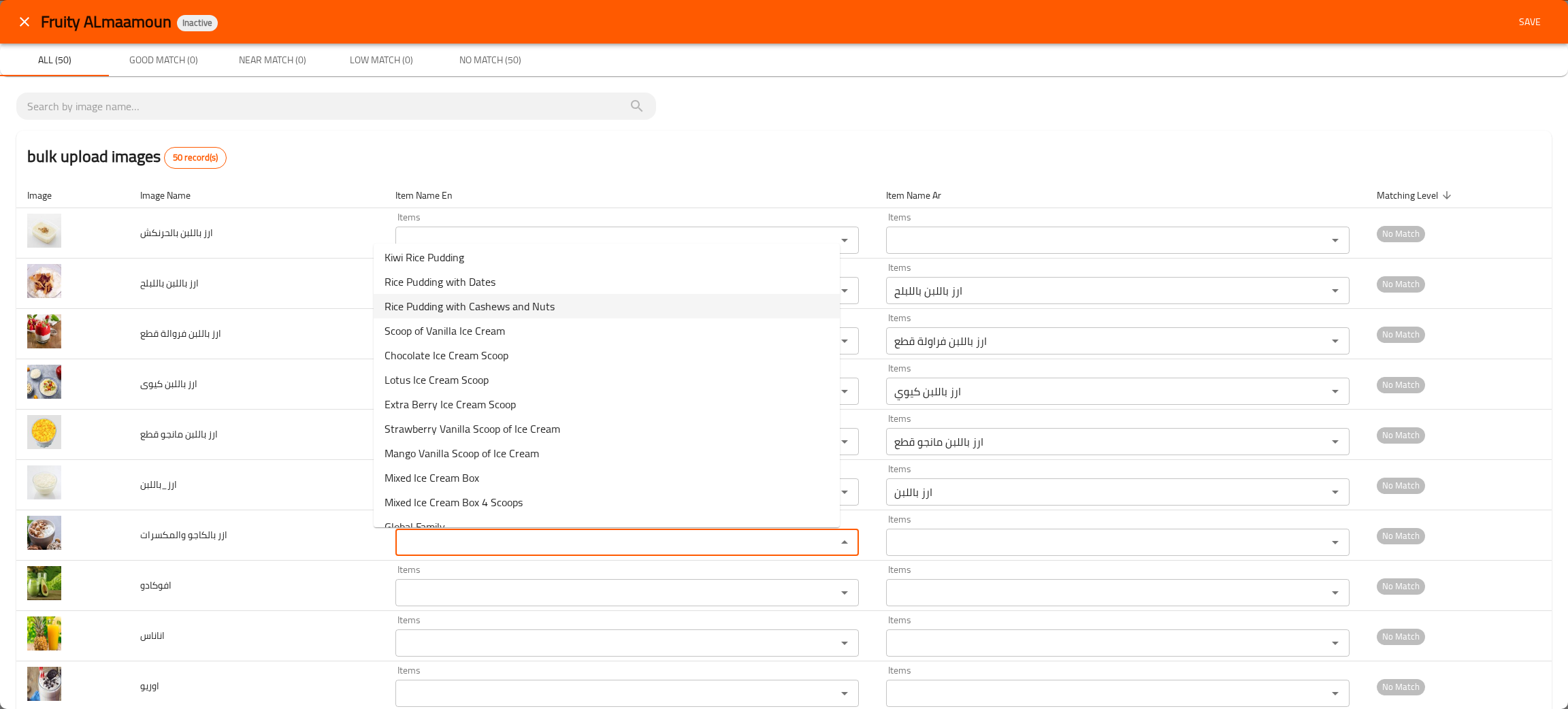
click at [465, 301] on span "Rice Pudding with Cashews and Nuts" at bounding box center [469, 306] width 170 height 16
type والمكسرات "Rice Pudding with Cashews and Nuts"
type والمكسرات-ar "ارز باللبن بالكاجو والمكسرات"
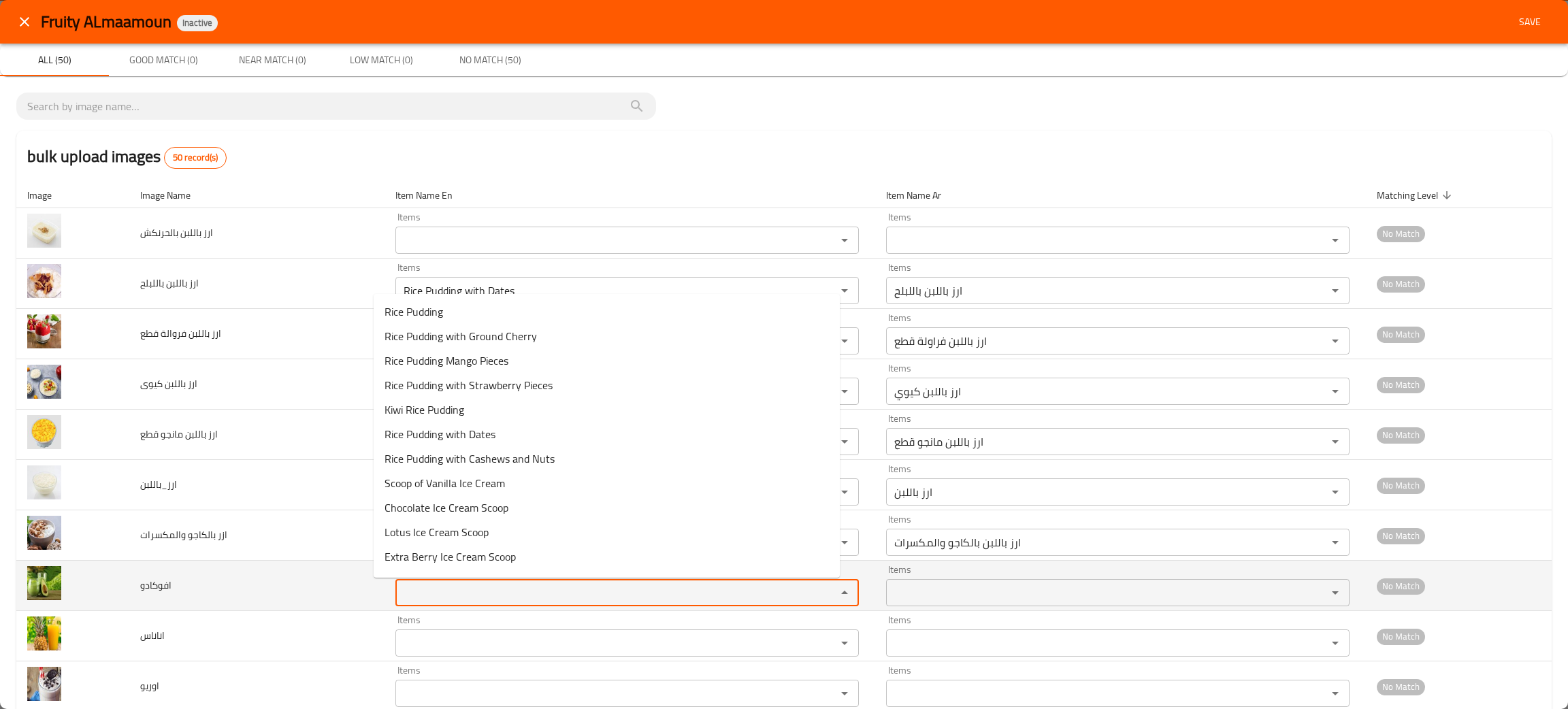
click at [459, 589] on input "Items" at bounding box center [607, 592] width 415 height 19
type input "cad"
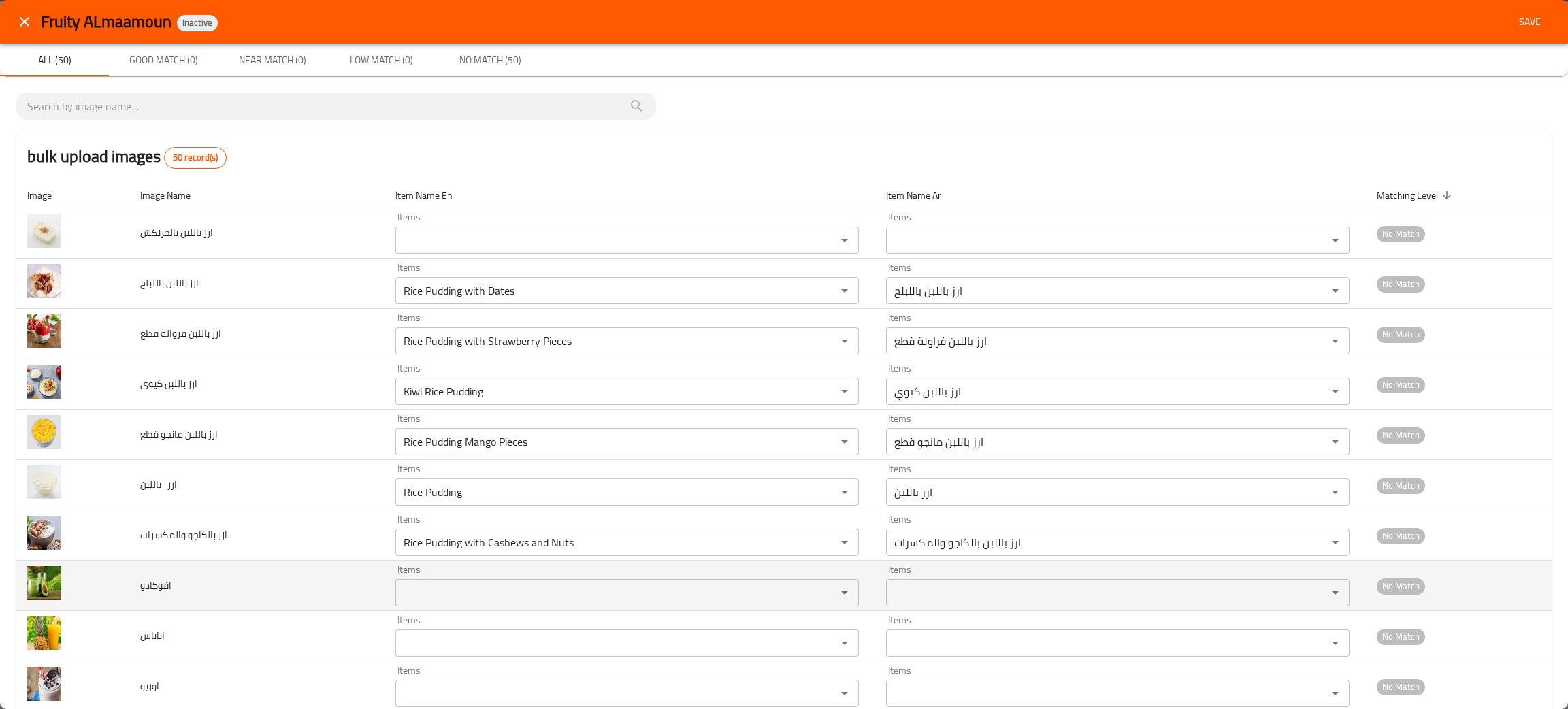
click at [267, 610] on td "افوكادو" at bounding box center [257, 586] width 256 height 50
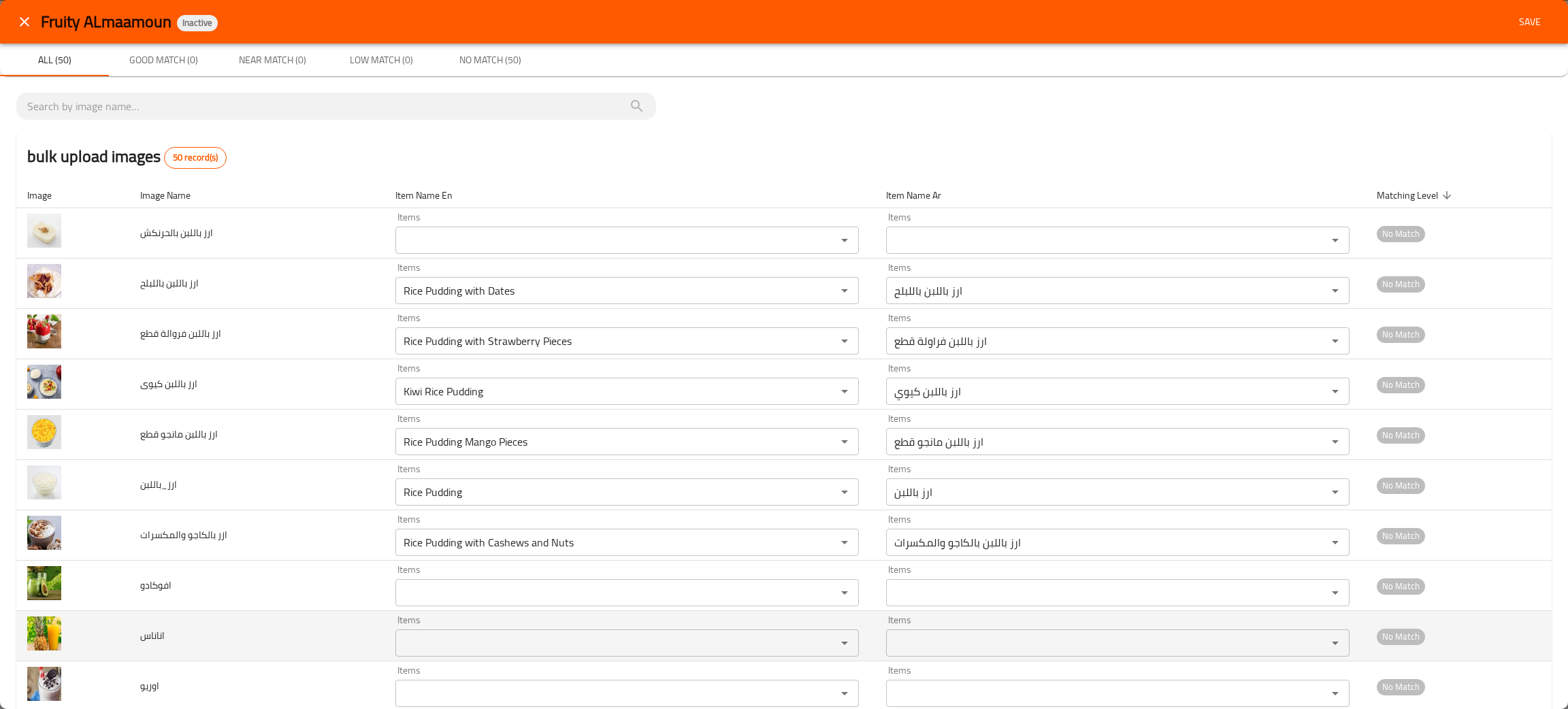
click at [423, 637] on input "Items" at bounding box center [607, 643] width 415 height 19
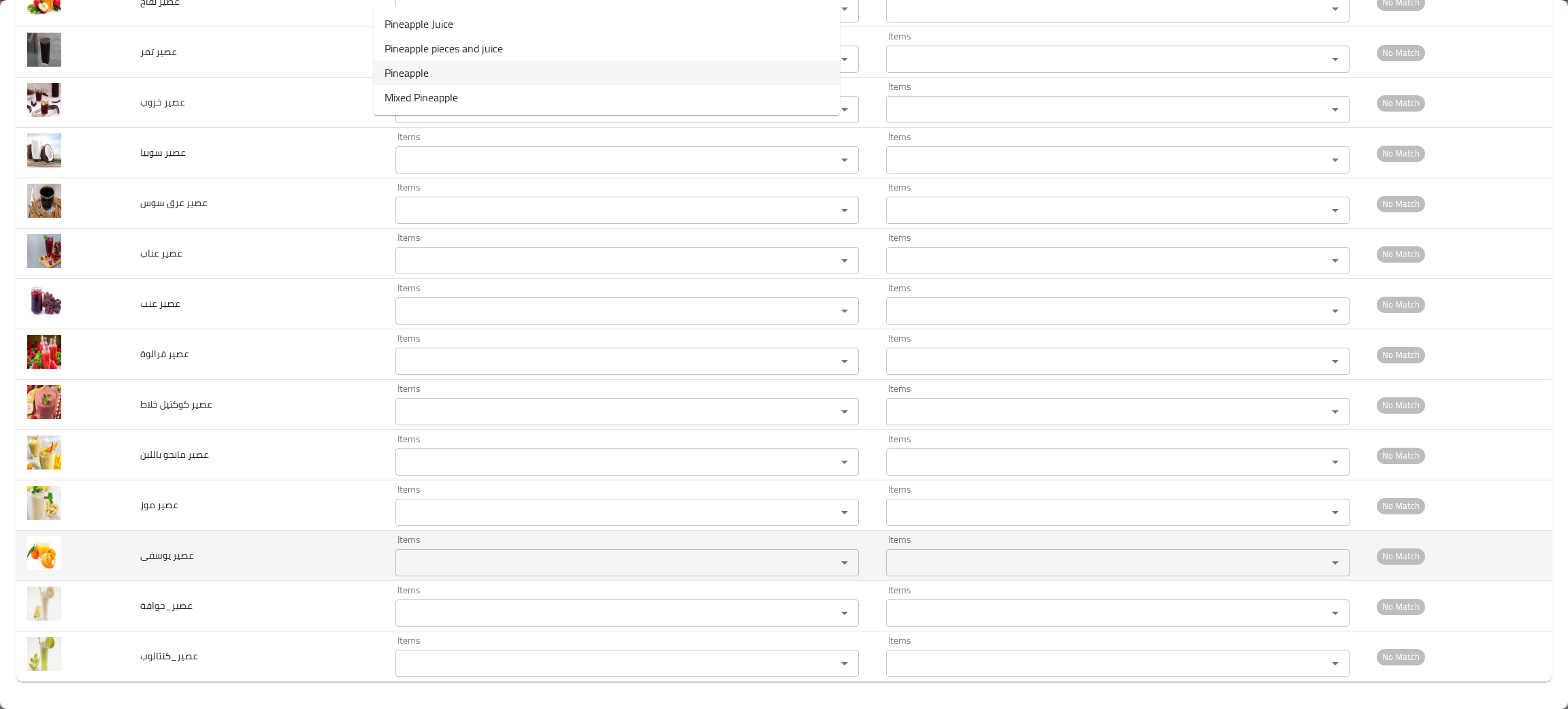
scroll to position [2049, 0]
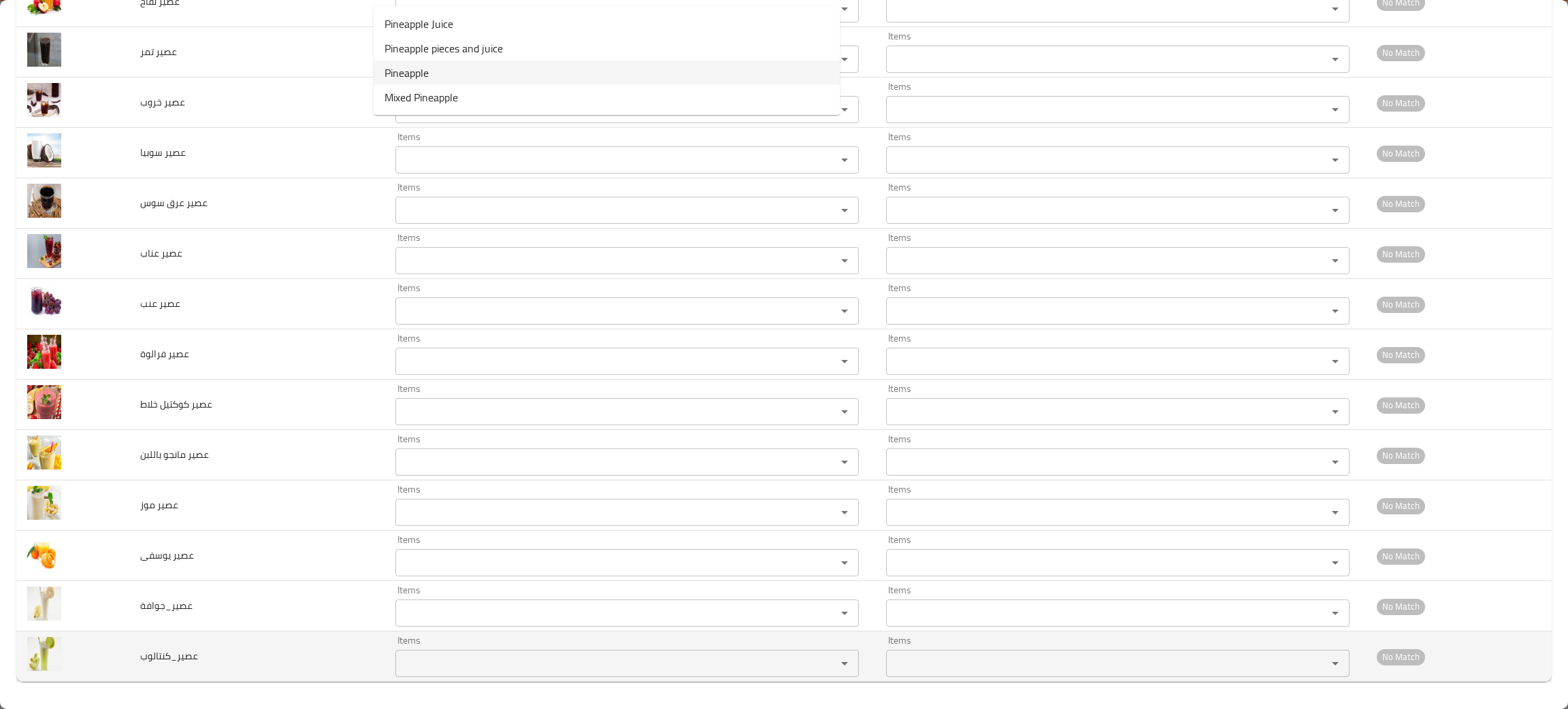
click at [455, 652] on div "Items" at bounding box center [627, 663] width 463 height 27
type input "pin"
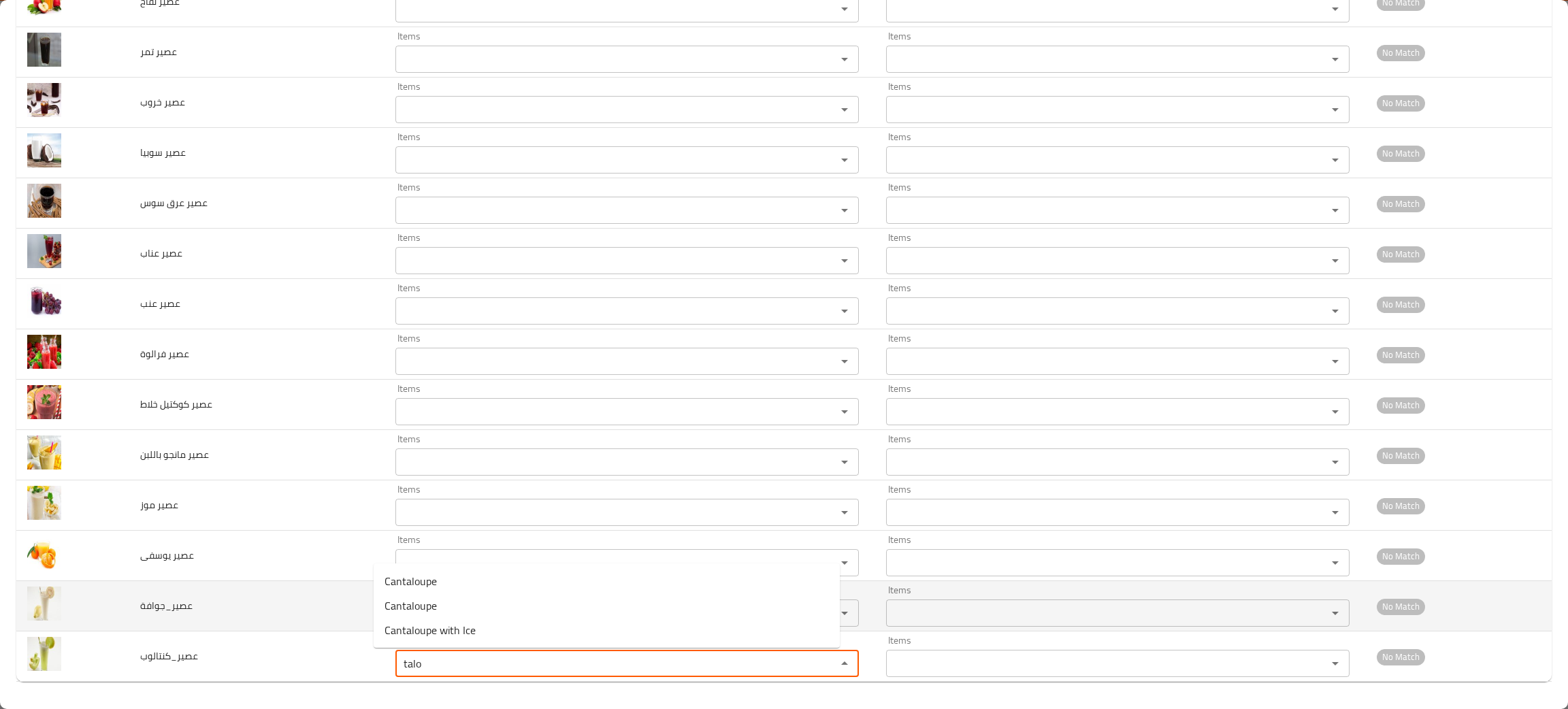
type input "talo"
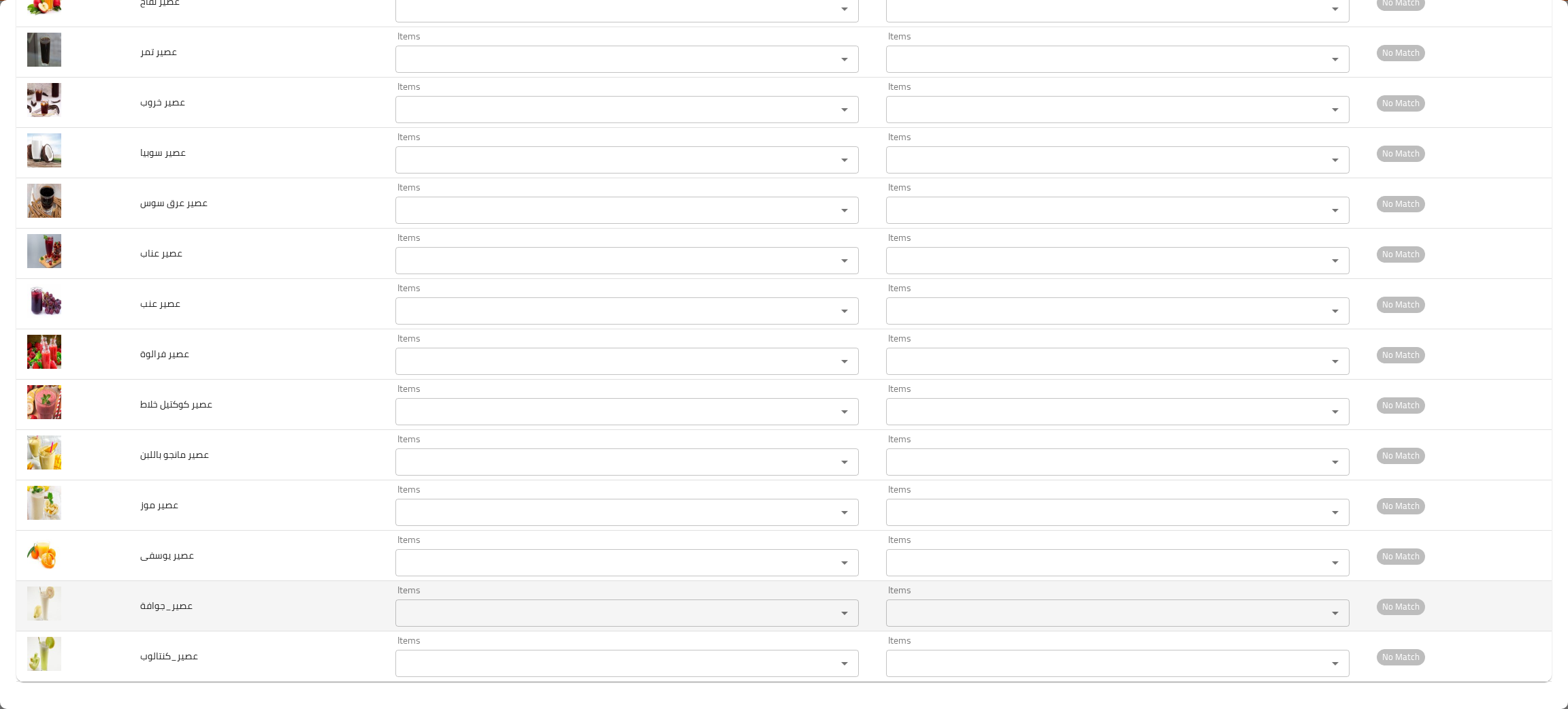
click at [336, 615] on td "عصير_جوافة" at bounding box center [257, 606] width 256 height 50
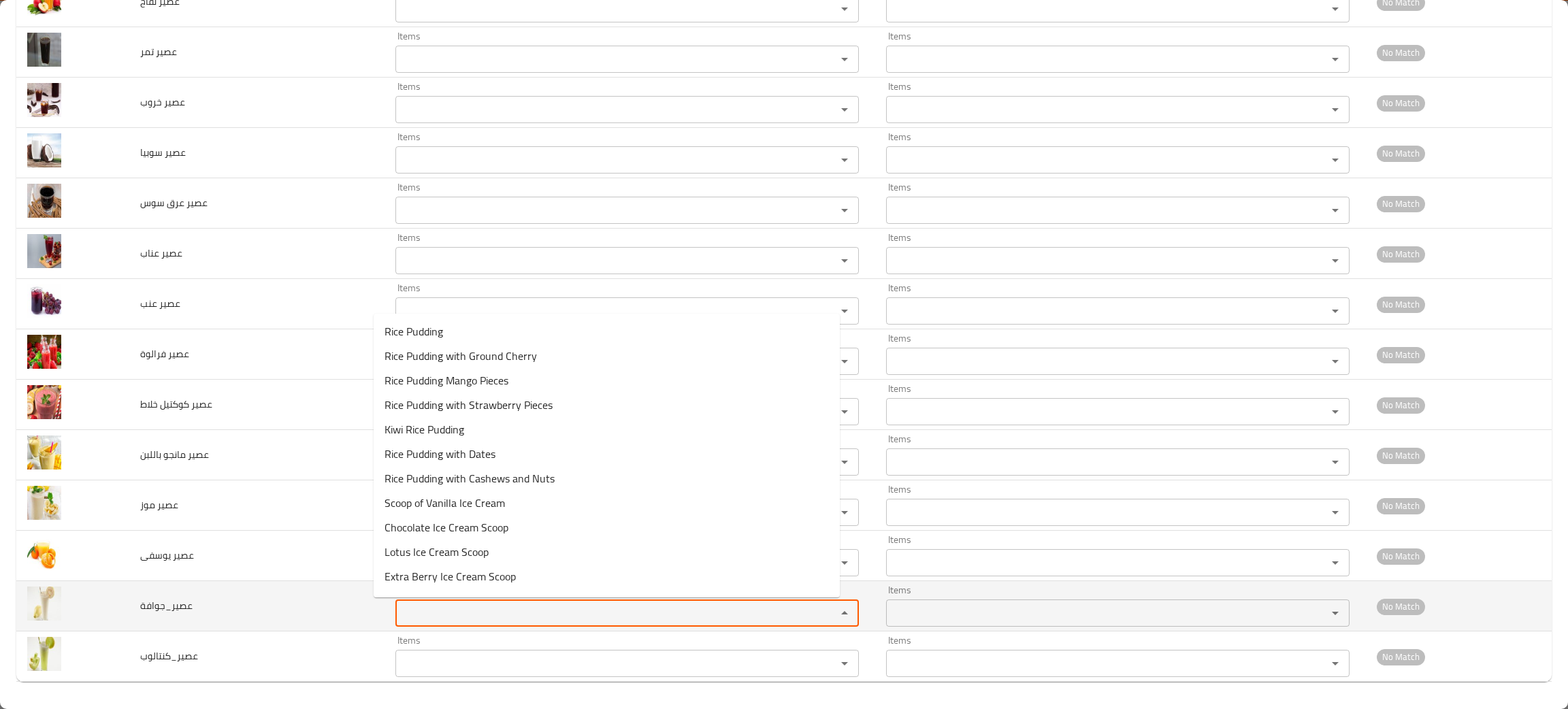
click at [476, 612] on input "Items" at bounding box center [607, 613] width 415 height 19
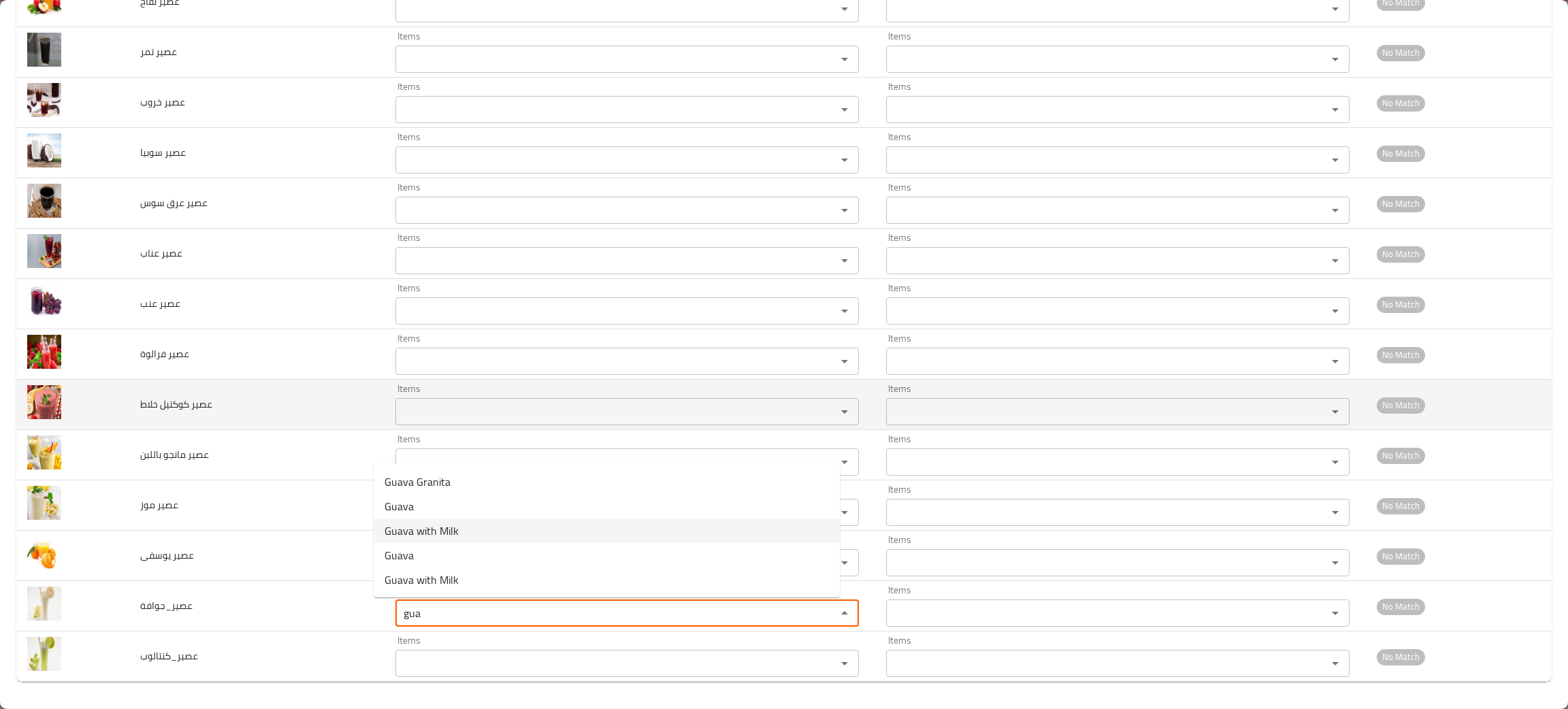
type input "gua"
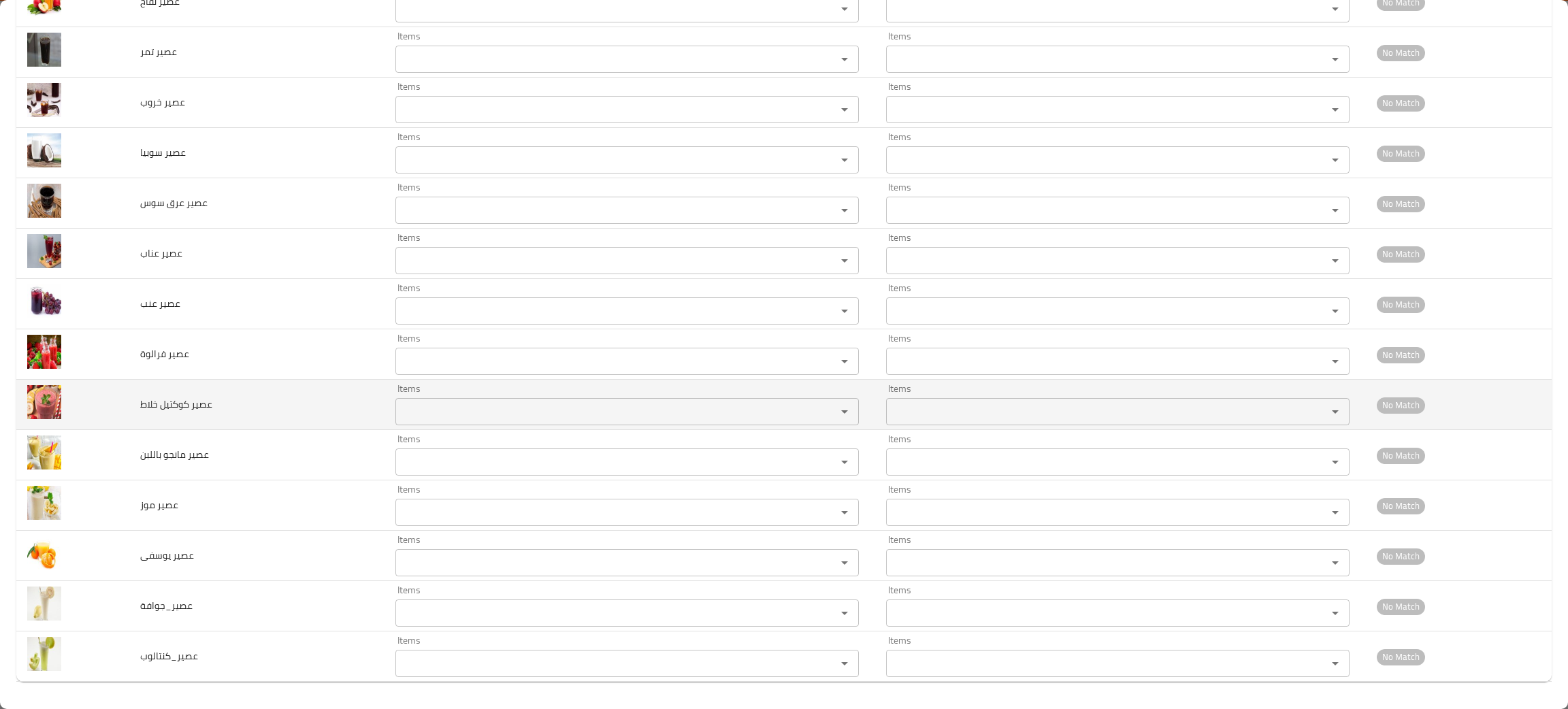
click at [344, 419] on td "عصير كوكتيل خلاط" at bounding box center [257, 405] width 256 height 50
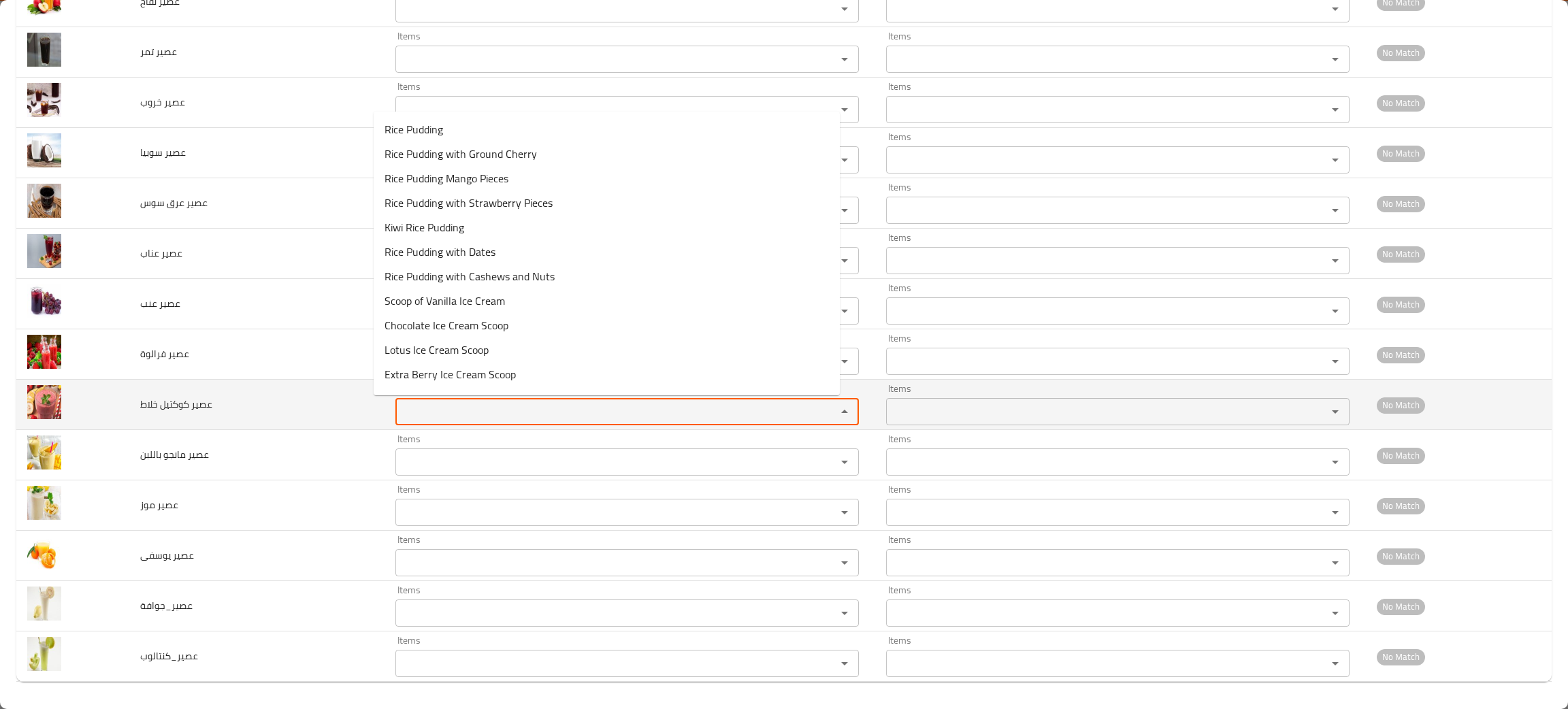
click at [410, 402] on خلاط "Items" at bounding box center [607, 411] width 415 height 19
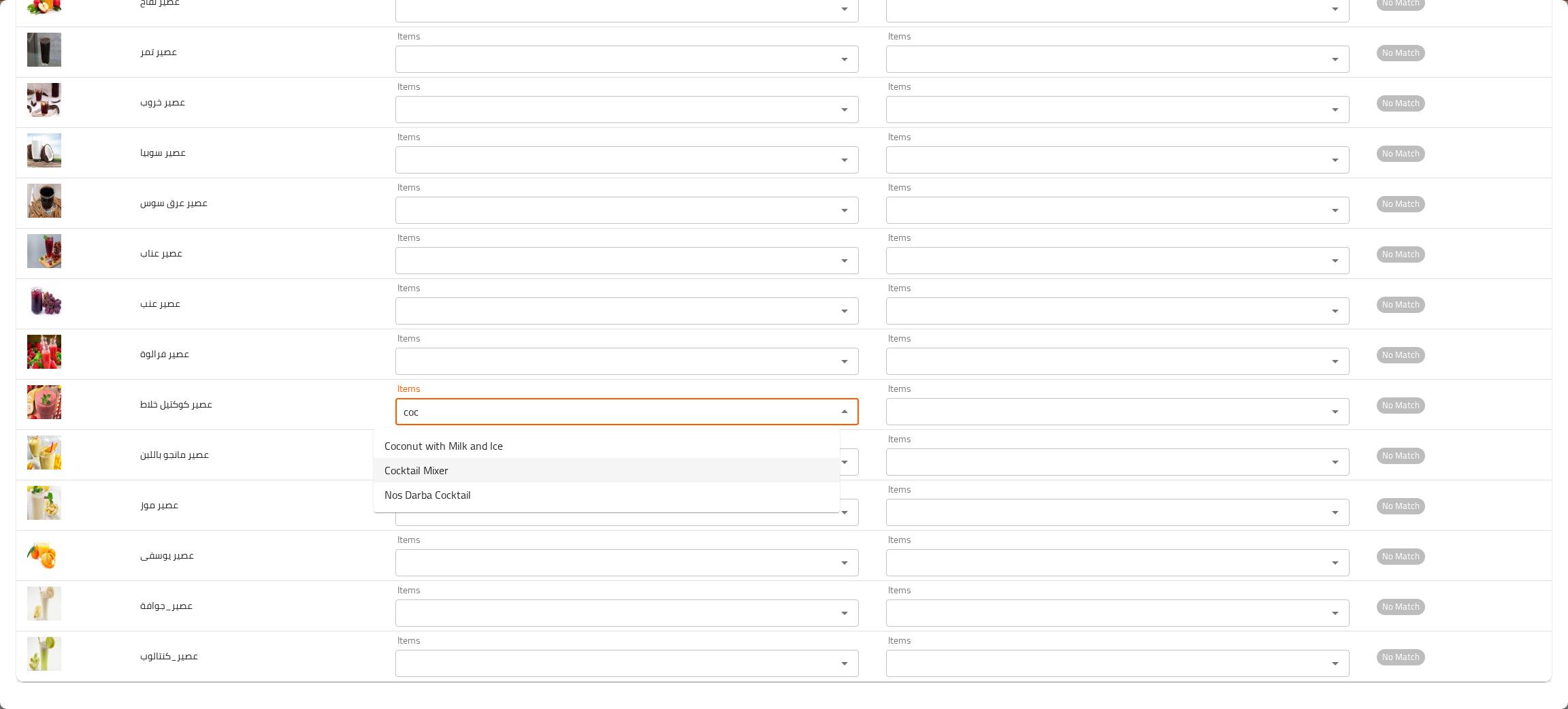
click at [430, 463] on span "Cocktail Mixer" at bounding box center [417, 470] width 64 height 16
type خلاط "Cocktail Mixer"
type خلاط-ar "كوكتيل خلاط"
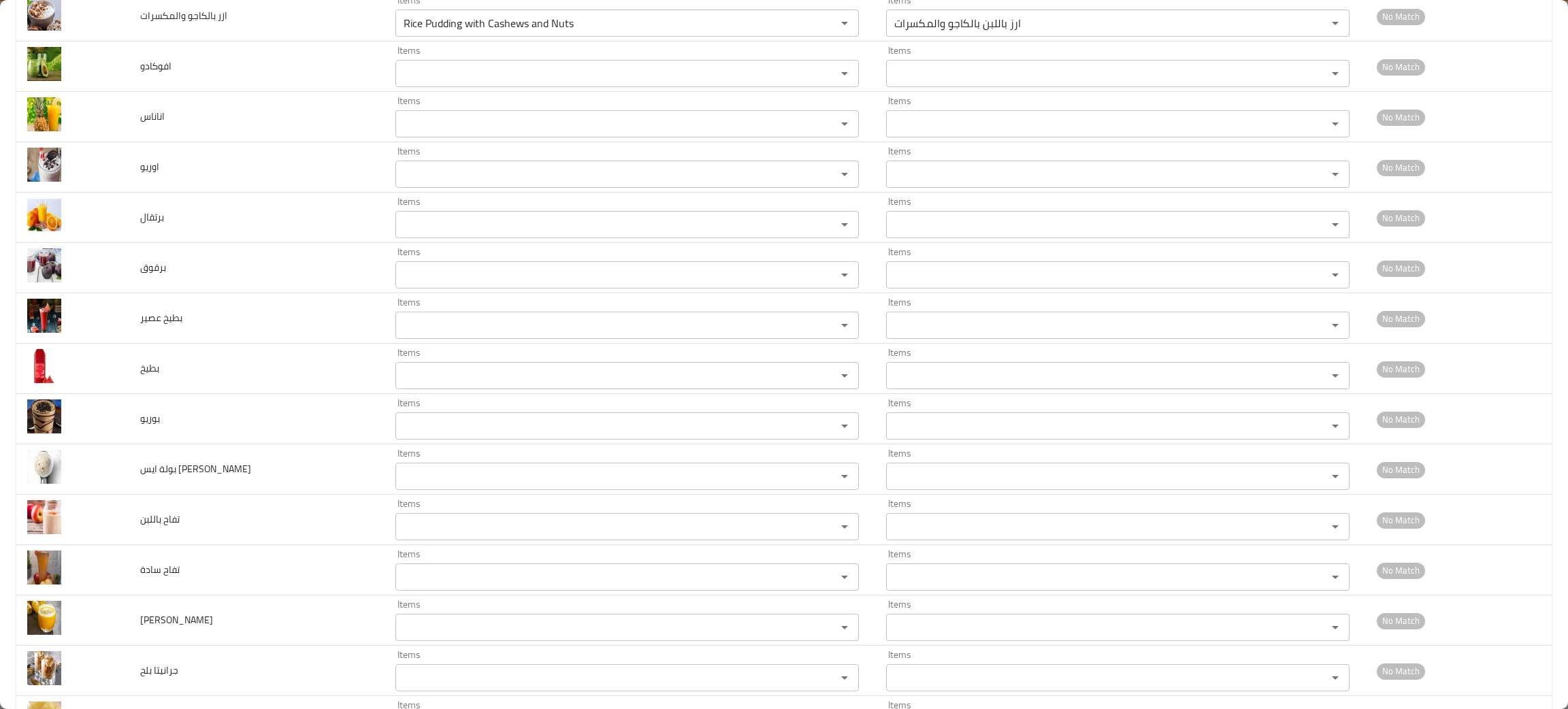
scroll to position [417, 0]
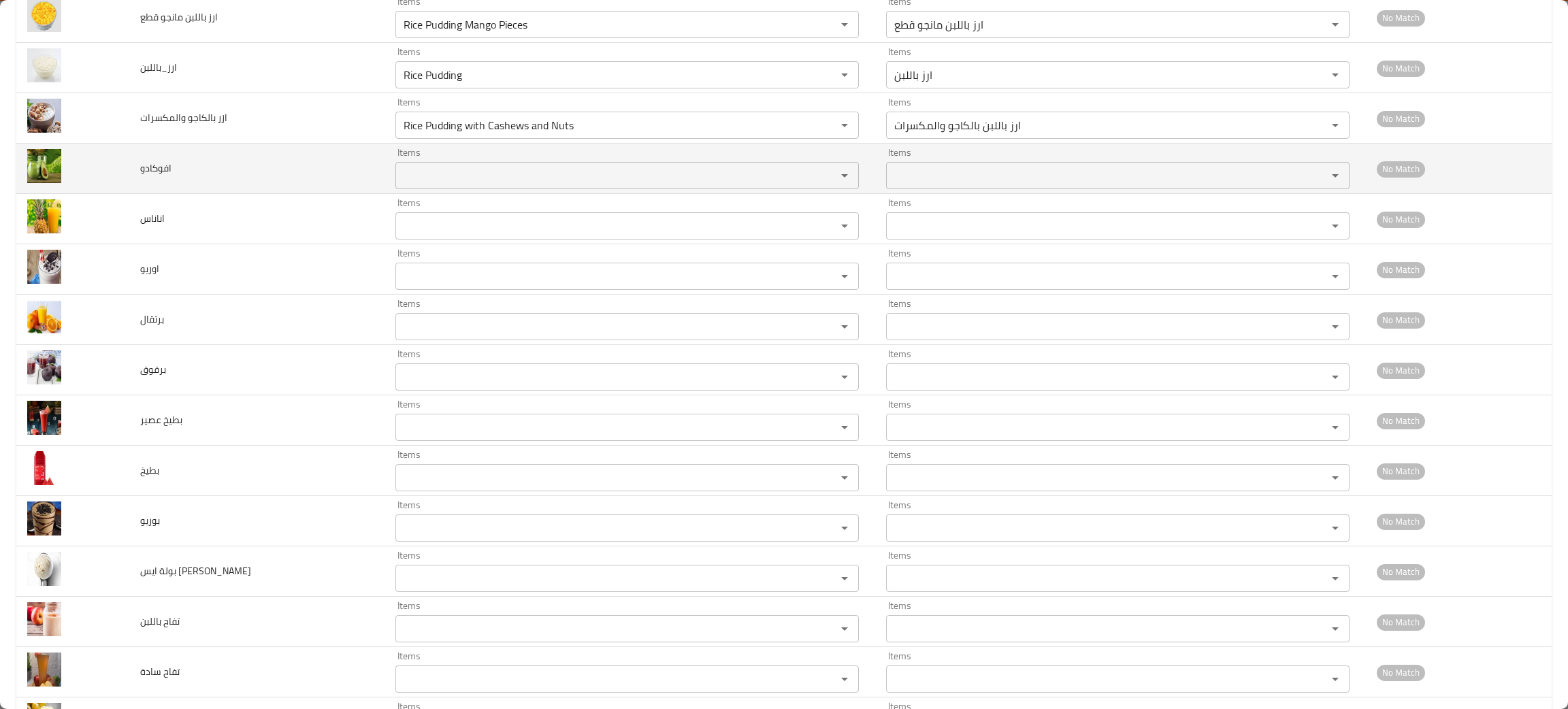
type خلاط "Cocktail Mixer"
drag, startPoint x: 175, startPoint y: 169, endPoint x: 140, endPoint y: 182, distance: 37.3
click at [140, 182] on td "افوكادو" at bounding box center [257, 169] width 256 height 50
copy span "افوكادو"
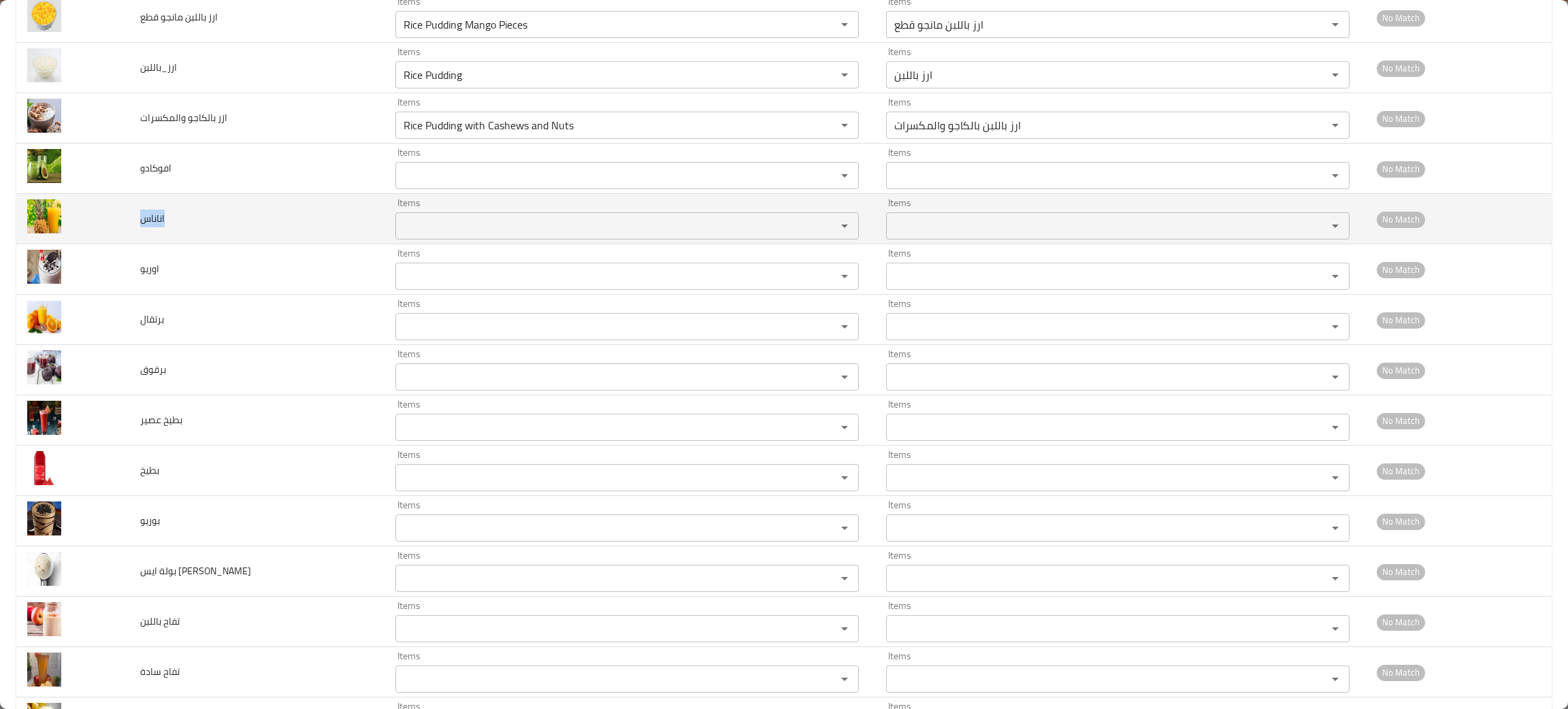
drag, startPoint x: 176, startPoint y: 223, endPoint x: 134, endPoint y: 235, distance: 43.7
click at [134, 235] on td "اناناس" at bounding box center [257, 219] width 256 height 50
copy span "اناناس"
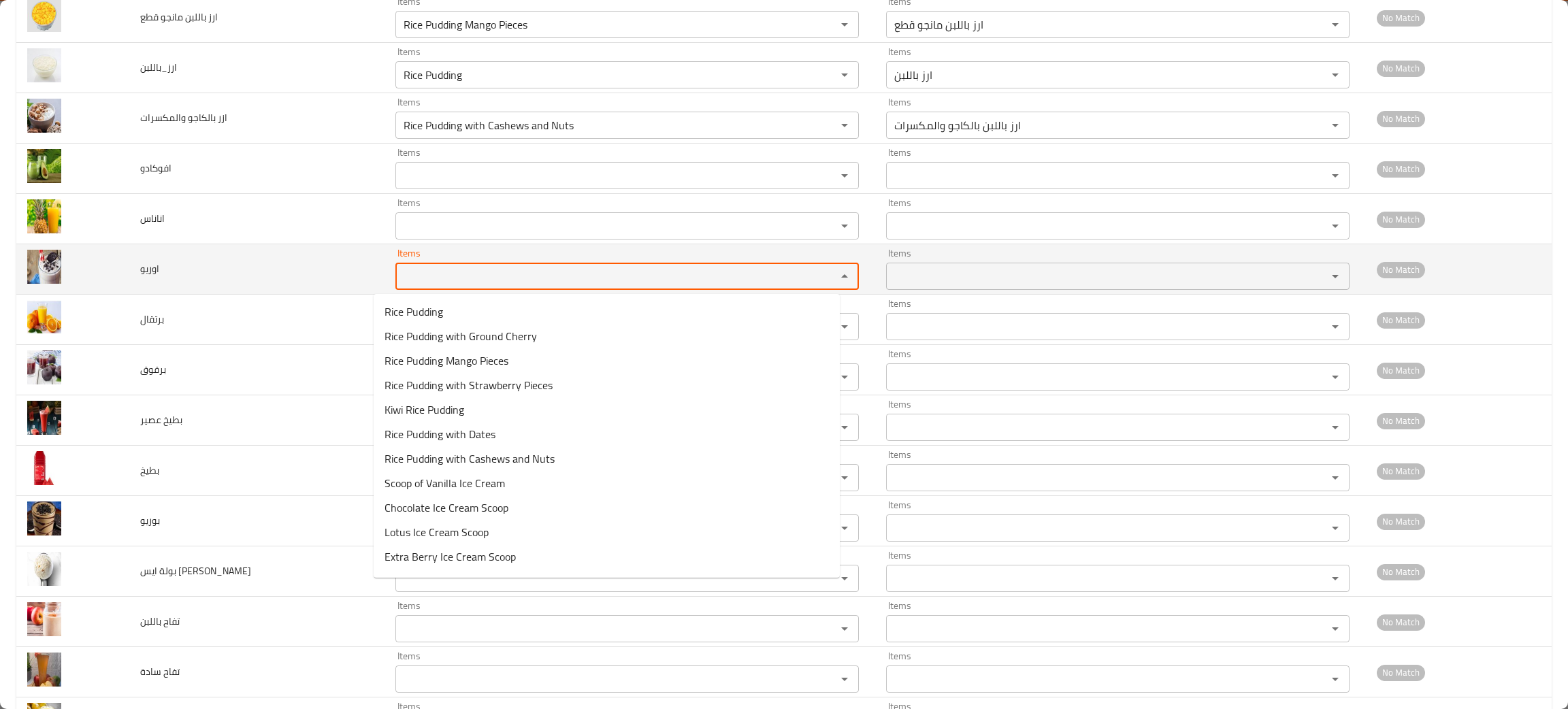
click at [406, 285] on input "Items" at bounding box center [607, 276] width 415 height 19
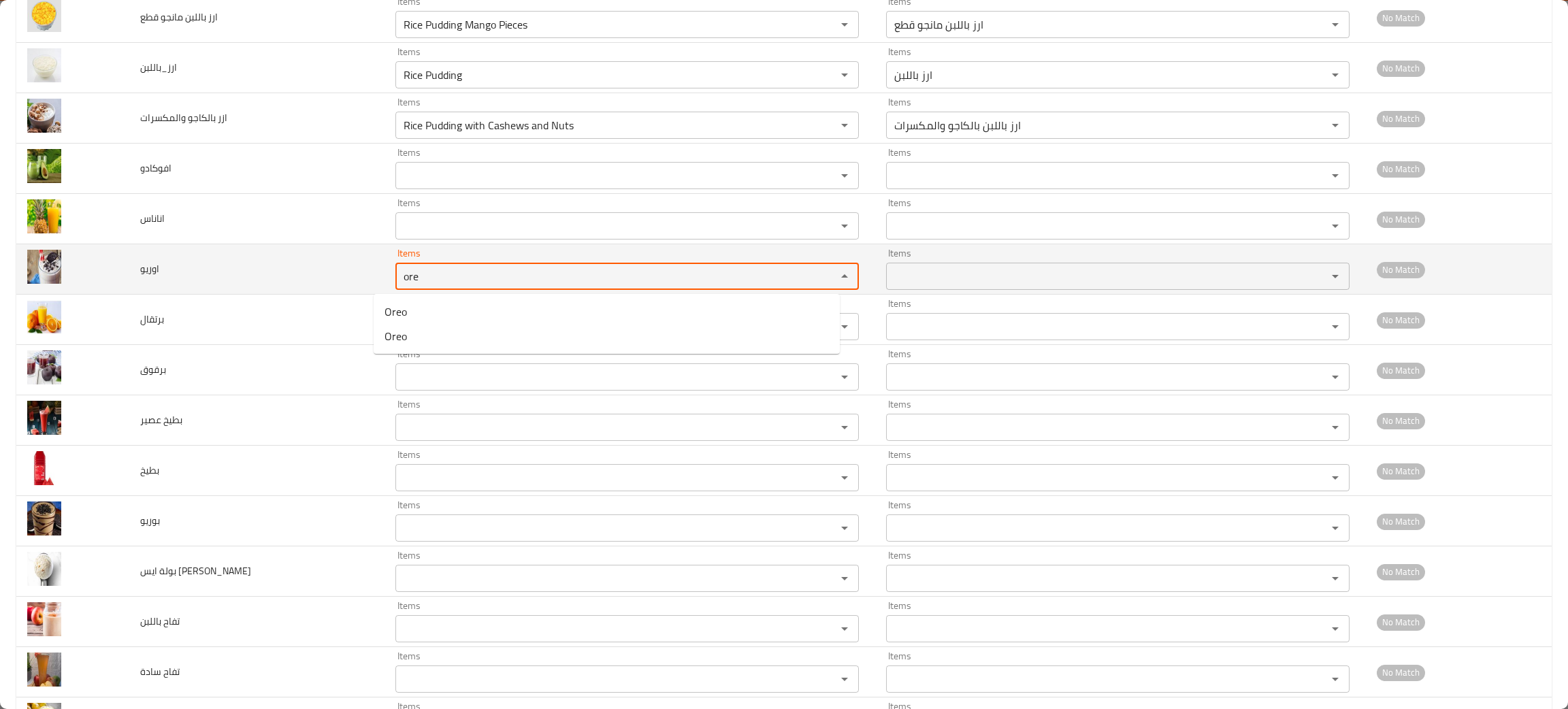
type input "ore"
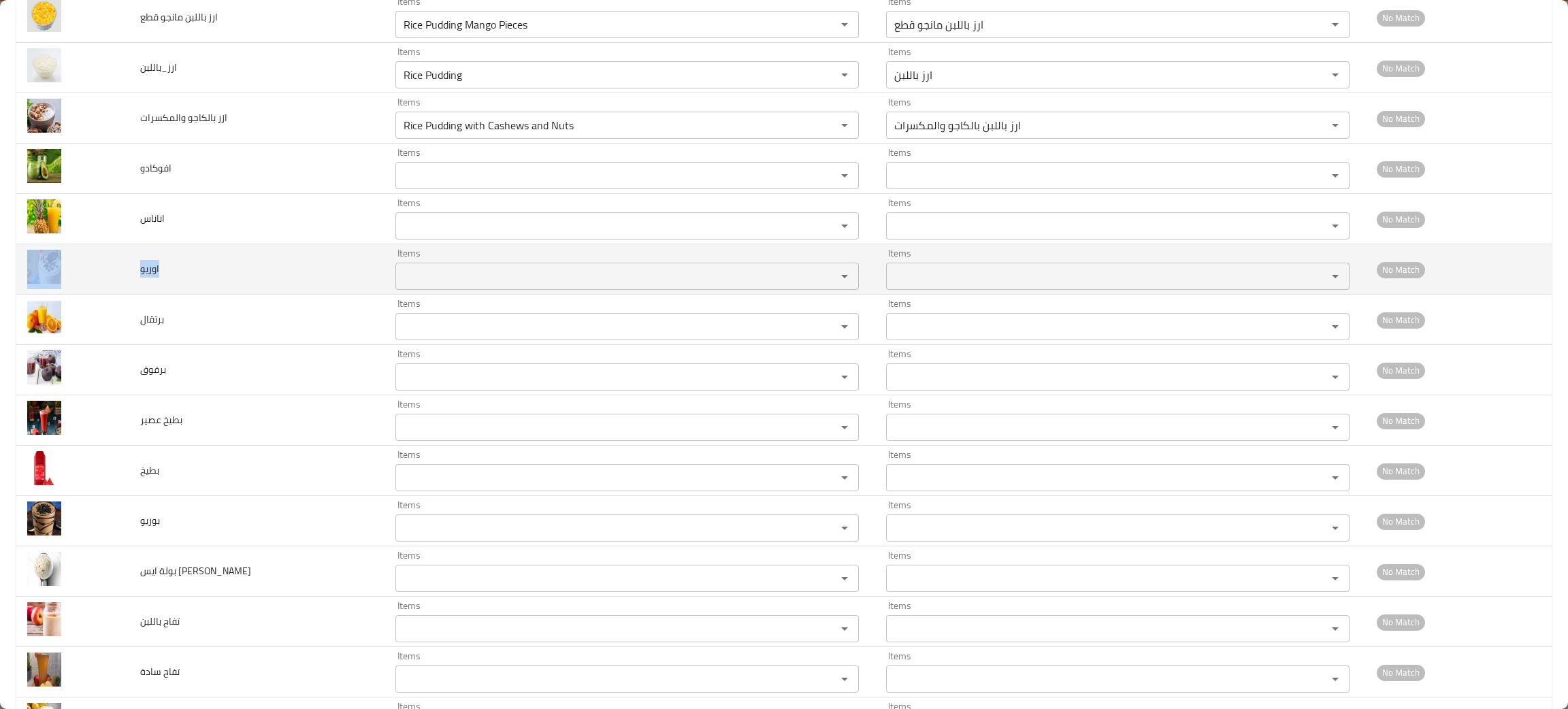
drag, startPoint x: 198, startPoint y: 277, endPoint x: 126, endPoint y: 283, distance: 72.2
click at [126, 283] on tr "اوريو Items Items Items Items No Match" at bounding box center [784, 269] width 1535 height 50
copy tr "اوريو"
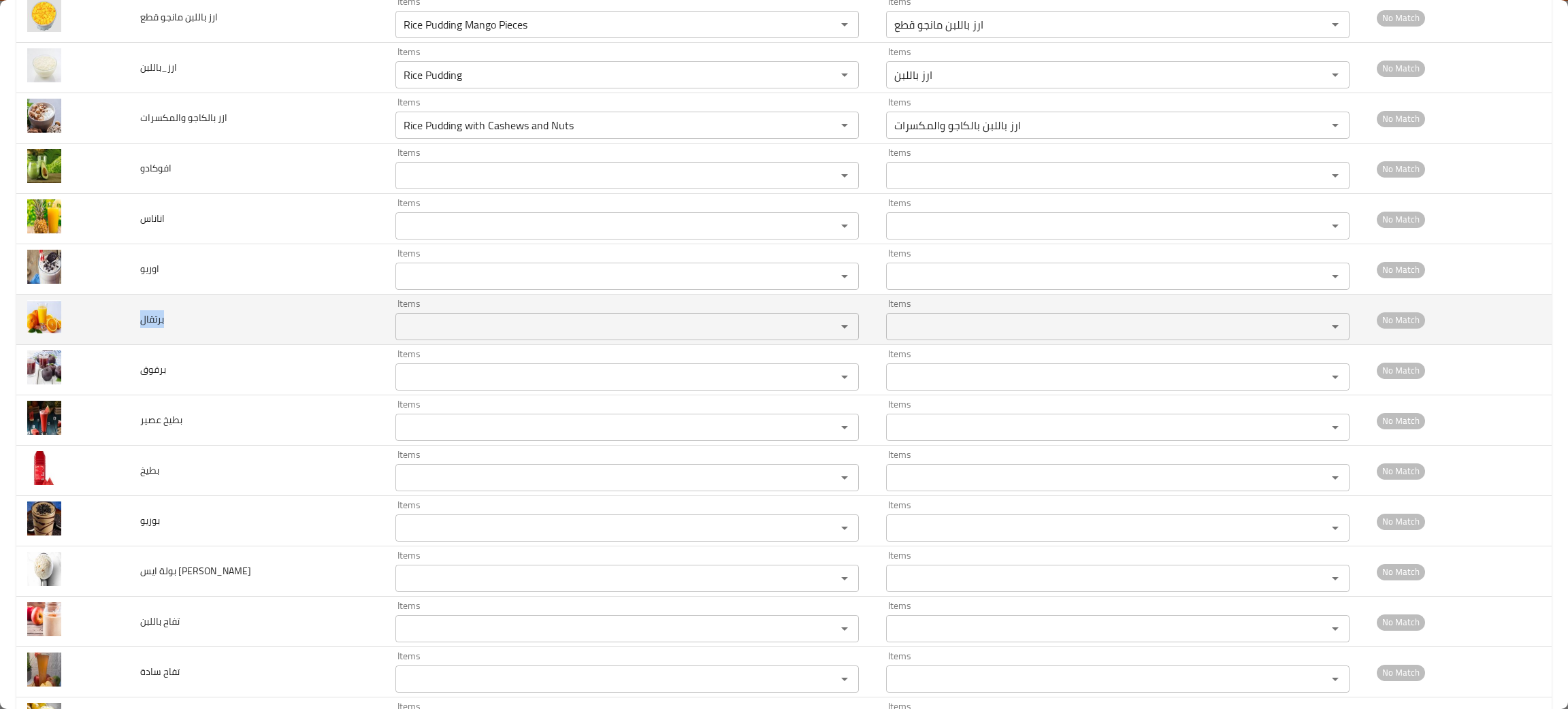
drag, startPoint x: 189, startPoint y: 343, endPoint x: 140, endPoint y: 337, distance: 49.4
click at [140, 337] on td "برتقال" at bounding box center [257, 320] width 256 height 50
copy span "برتقال"
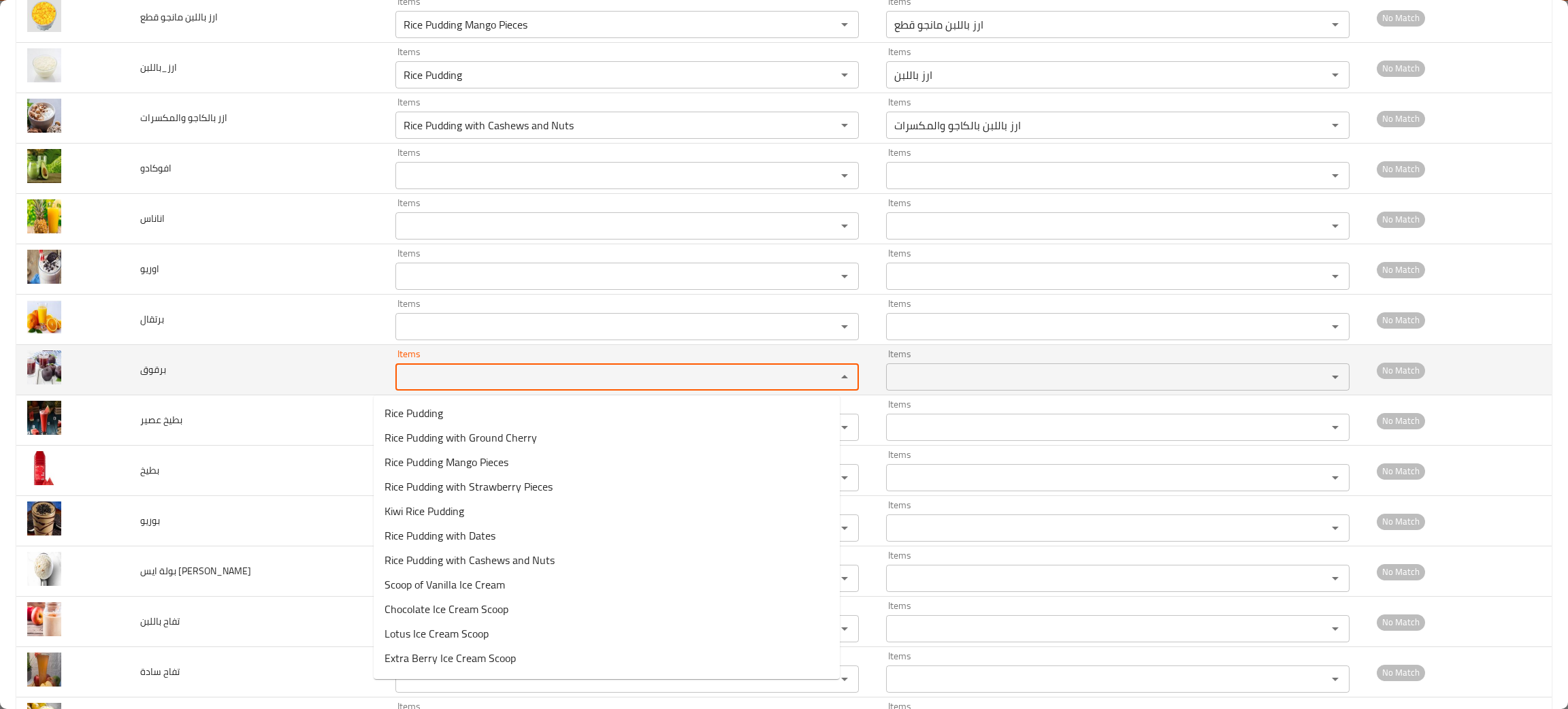
click at [403, 385] on input "Items" at bounding box center [607, 377] width 415 height 19
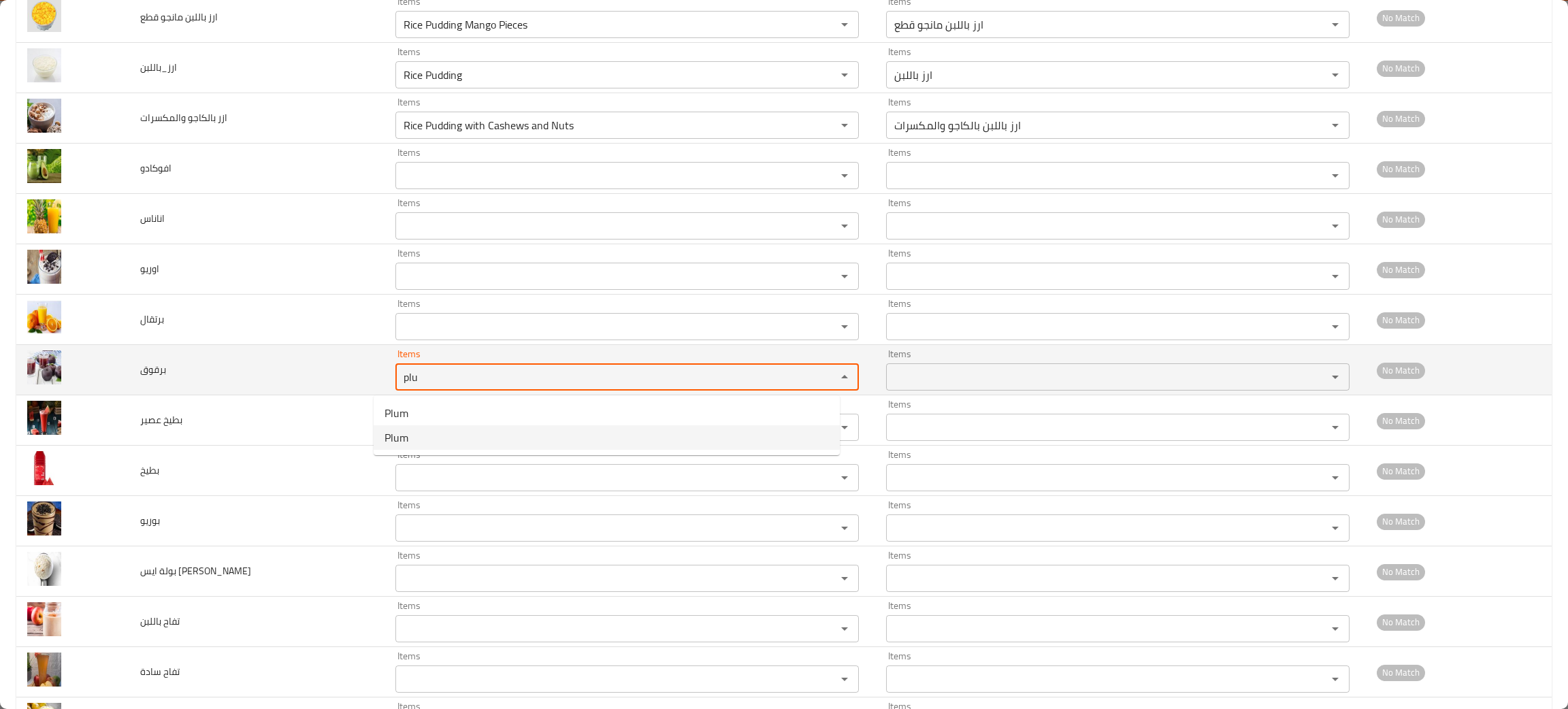
type input "plu"
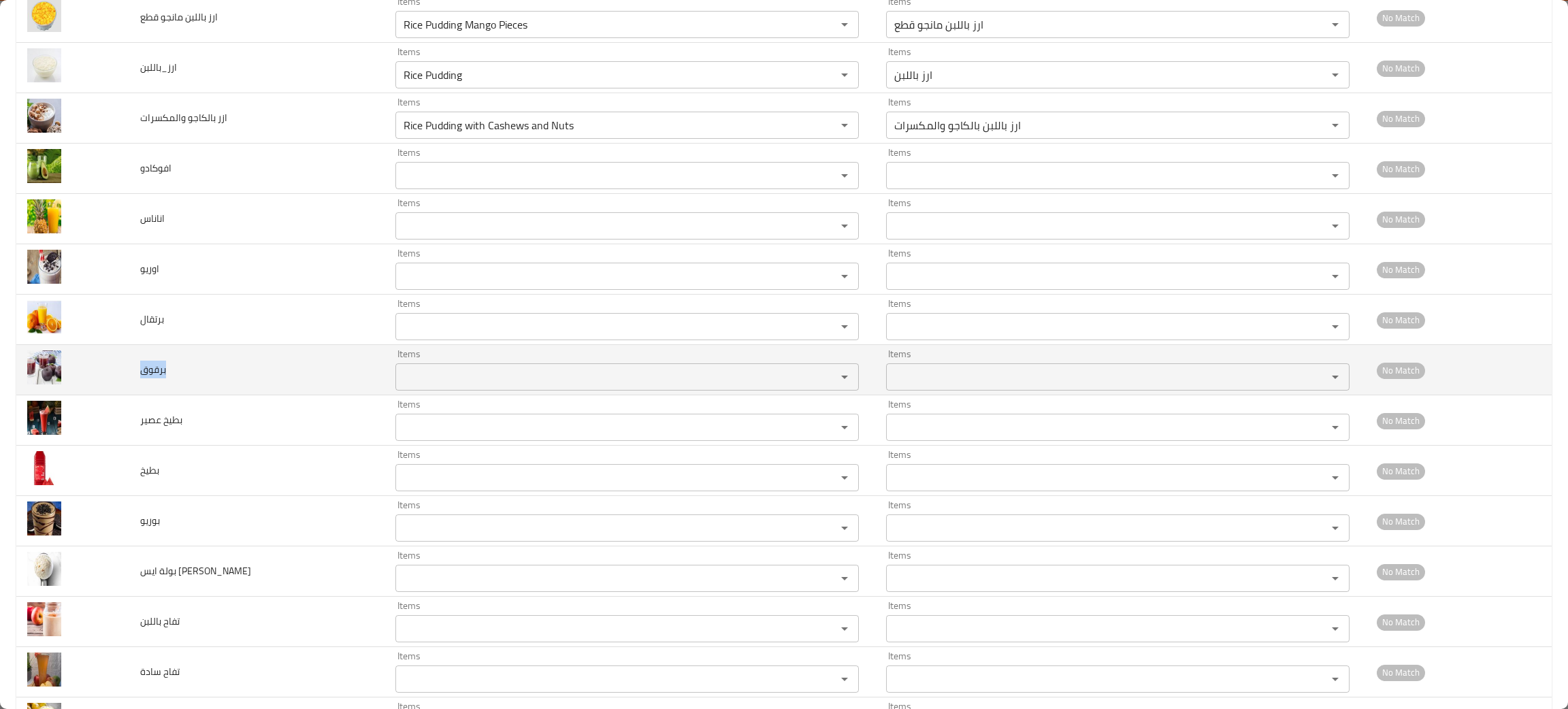
drag, startPoint x: 212, startPoint y: 390, endPoint x: 137, endPoint y: 387, distance: 75.1
click at [137, 387] on td "برقوق" at bounding box center [257, 370] width 256 height 50
copy span "برقوق"
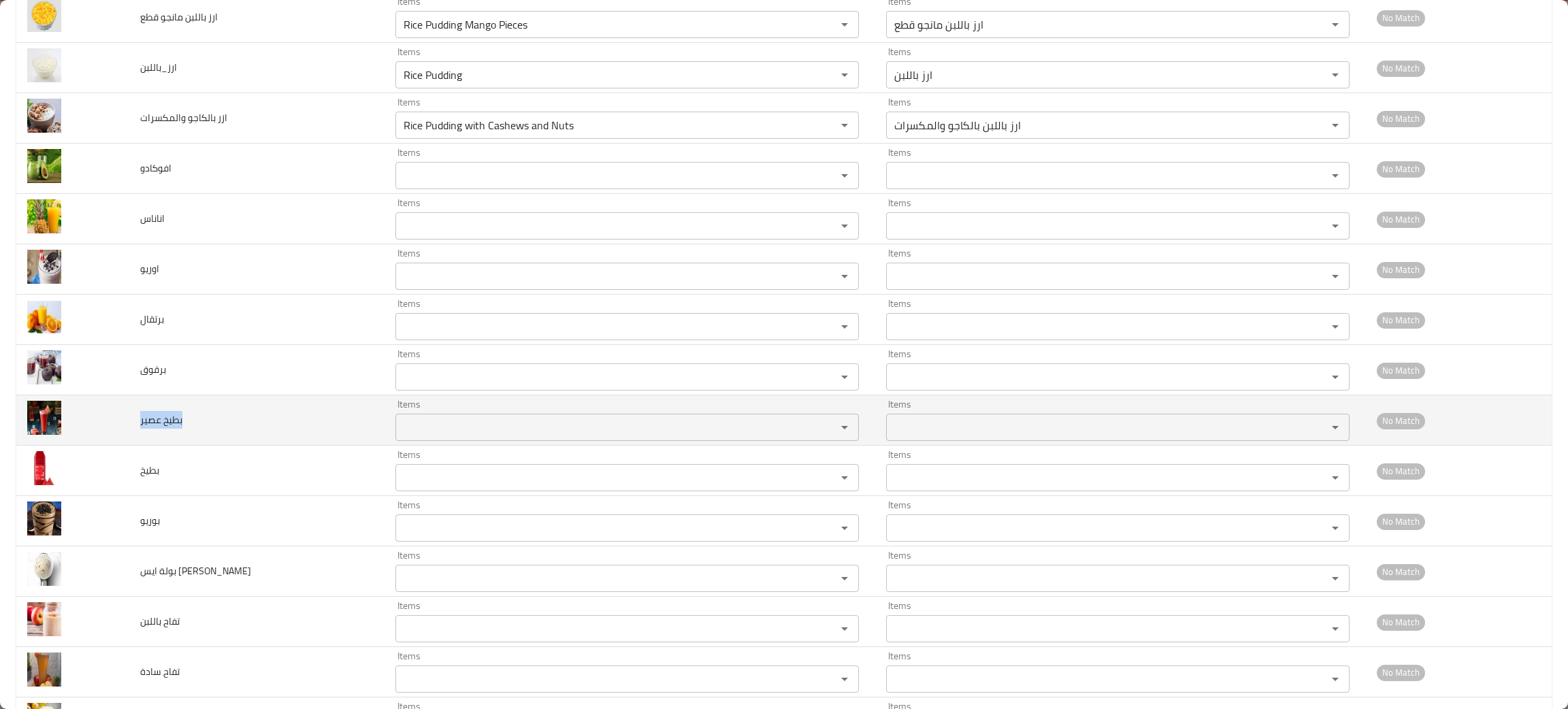
drag, startPoint x: 189, startPoint y: 423, endPoint x: 142, endPoint y: 434, distance: 48.3
click at [142, 434] on td "بطيخ عصير" at bounding box center [257, 420] width 256 height 50
copy span "بطيخ عصير"
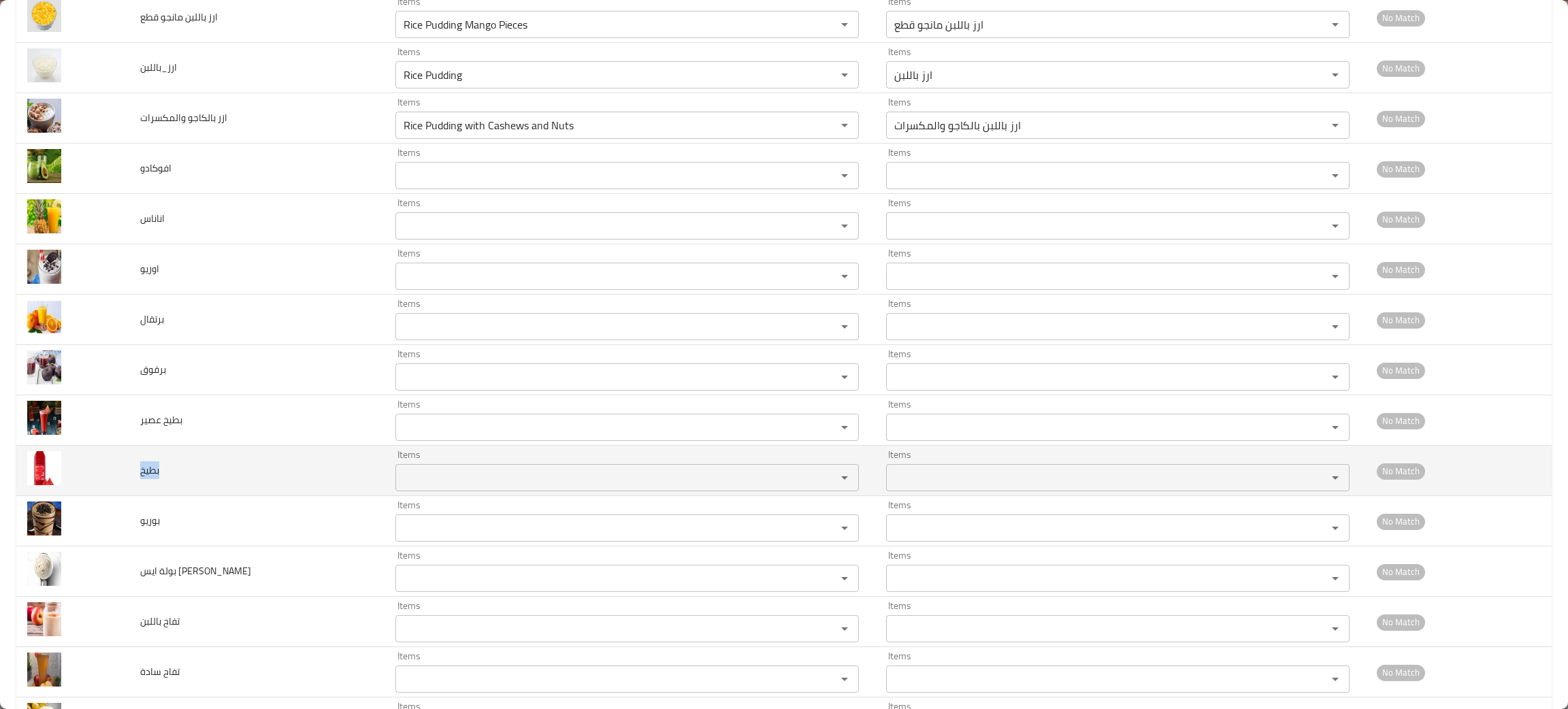
drag, startPoint x: 186, startPoint y: 477, endPoint x: 138, endPoint y: 483, distance: 48.4
click at [138, 483] on td "بطيخ" at bounding box center [257, 471] width 256 height 50
copy span "بطيخ"
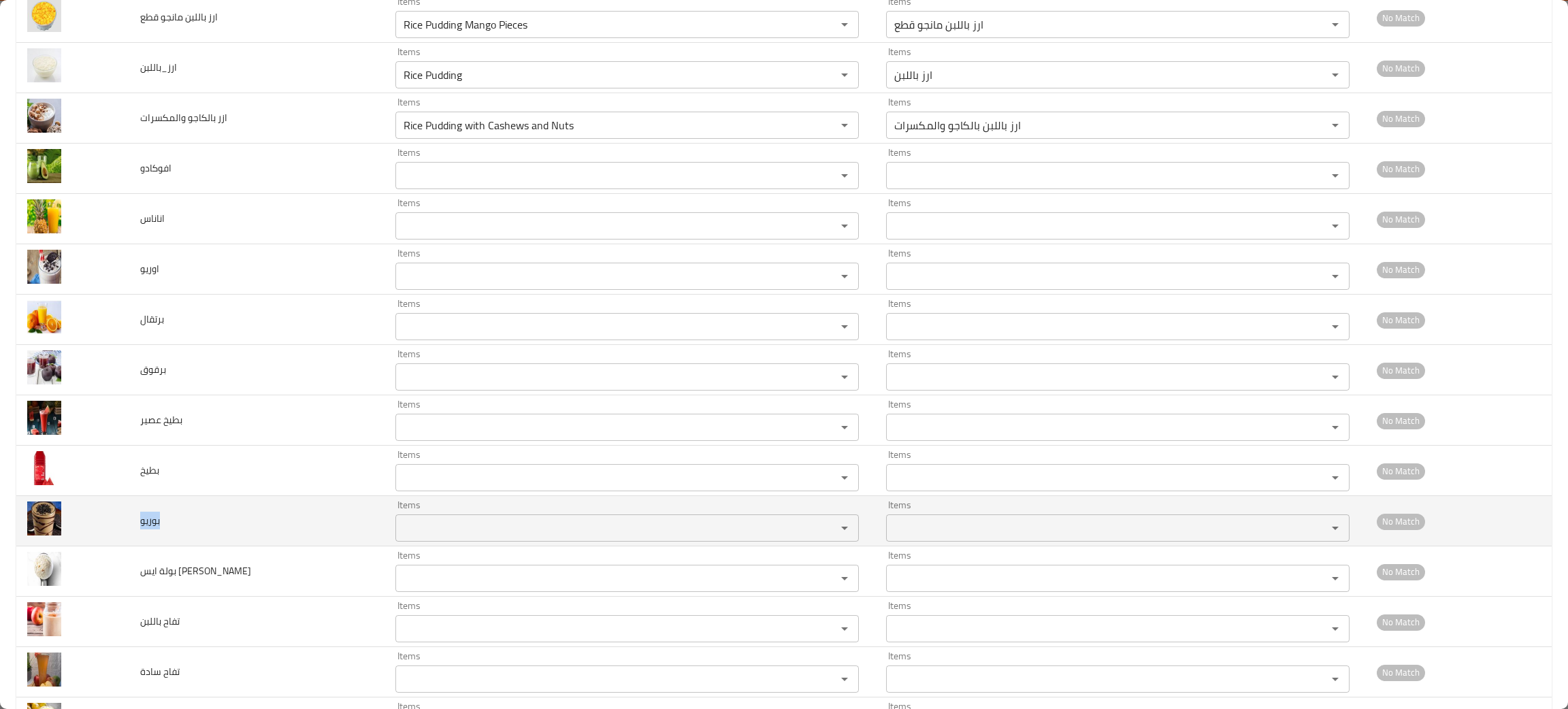
drag, startPoint x: 177, startPoint y: 522, endPoint x: 132, endPoint y: 542, distance: 49.2
click at [132, 542] on td "بوريو" at bounding box center [257, 521] width 256 height 50
copy span "بوريو"
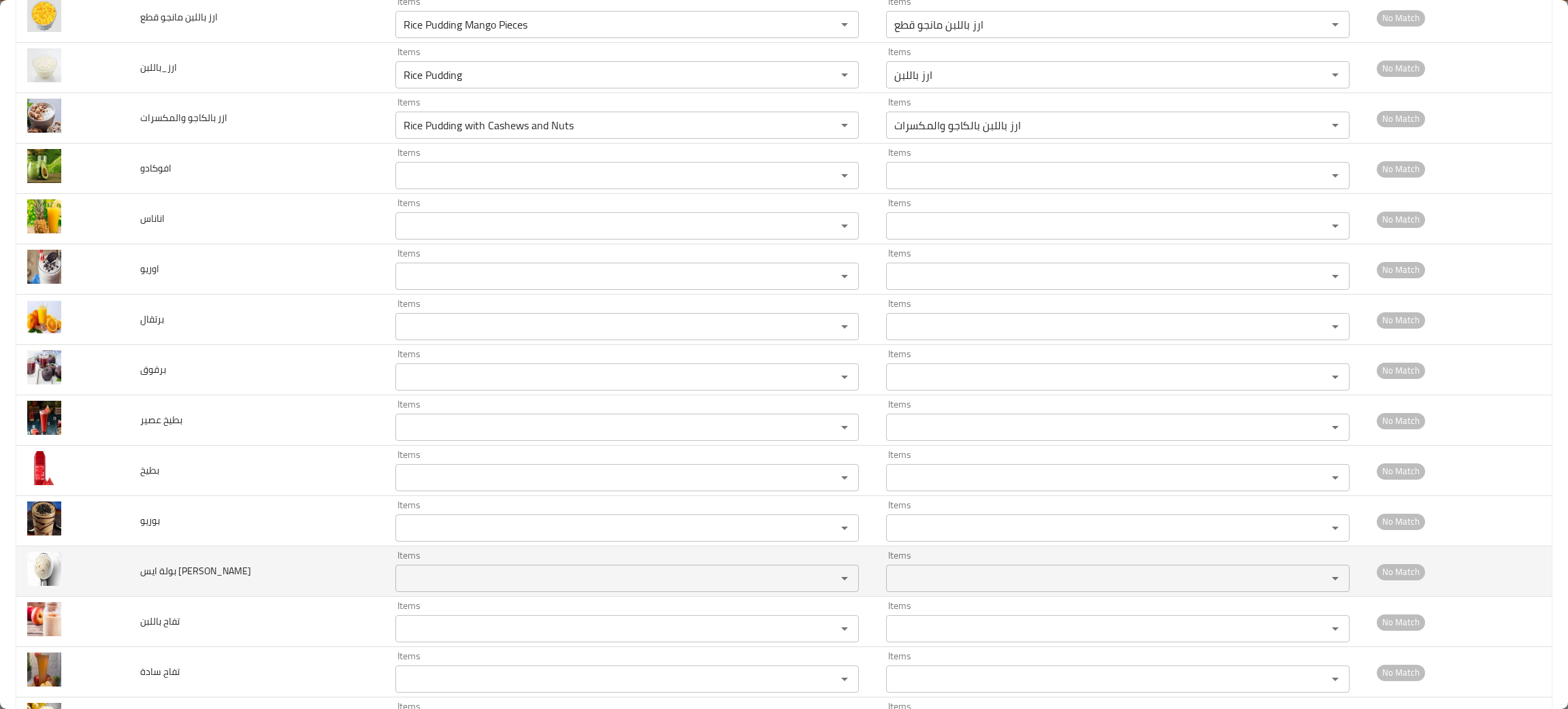
click at [443, 573] on فانيليا "Items" at bounding box center [607, 578] width 415 height 19
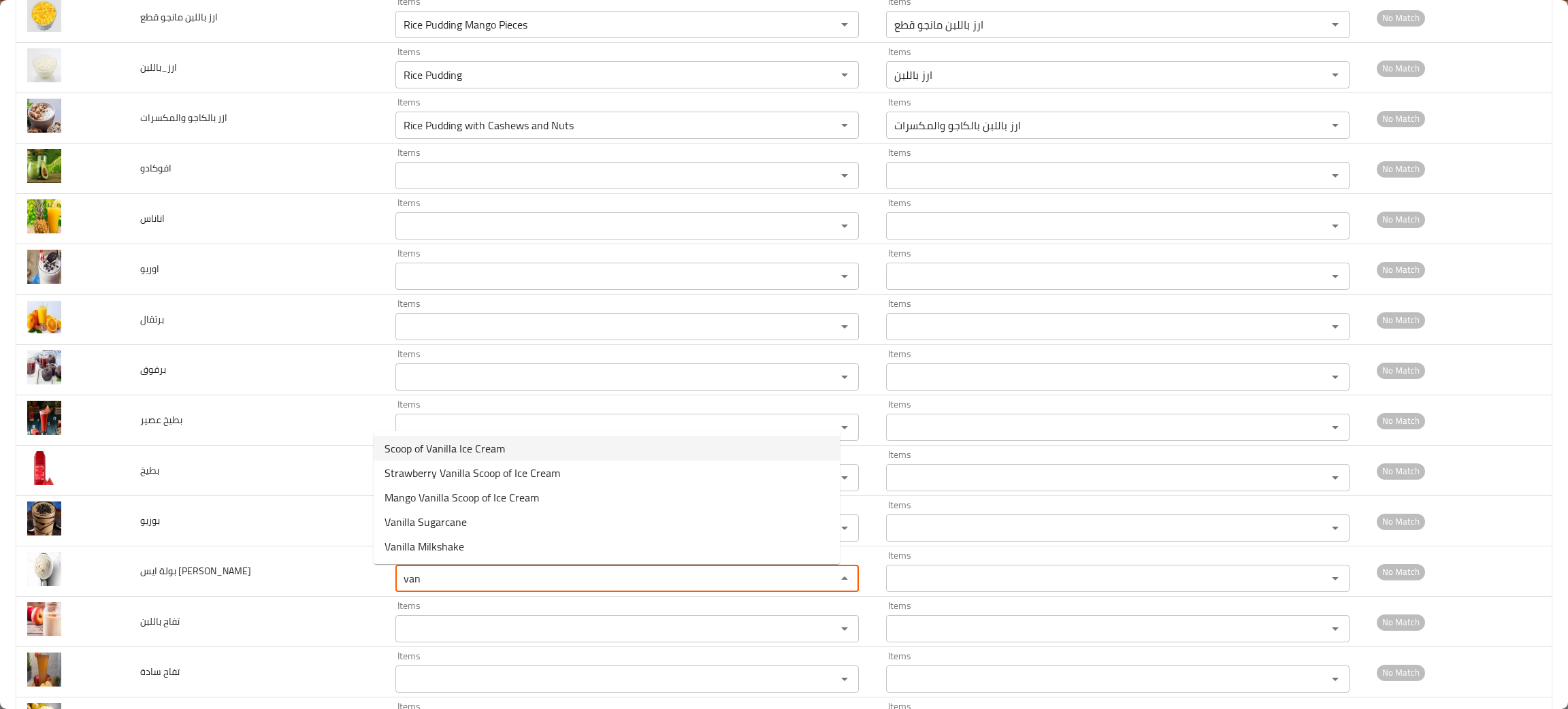
click at [470, 436] on فانيليا-option-0 "Scoop of Vanilla Ice Cream" at bounding box center [607, 448] width 466 height 24
type فانيليا "Scoop of Vanilla Ice Cream"
type فانيليا-ar "بولة ايس كريم فانيليا"
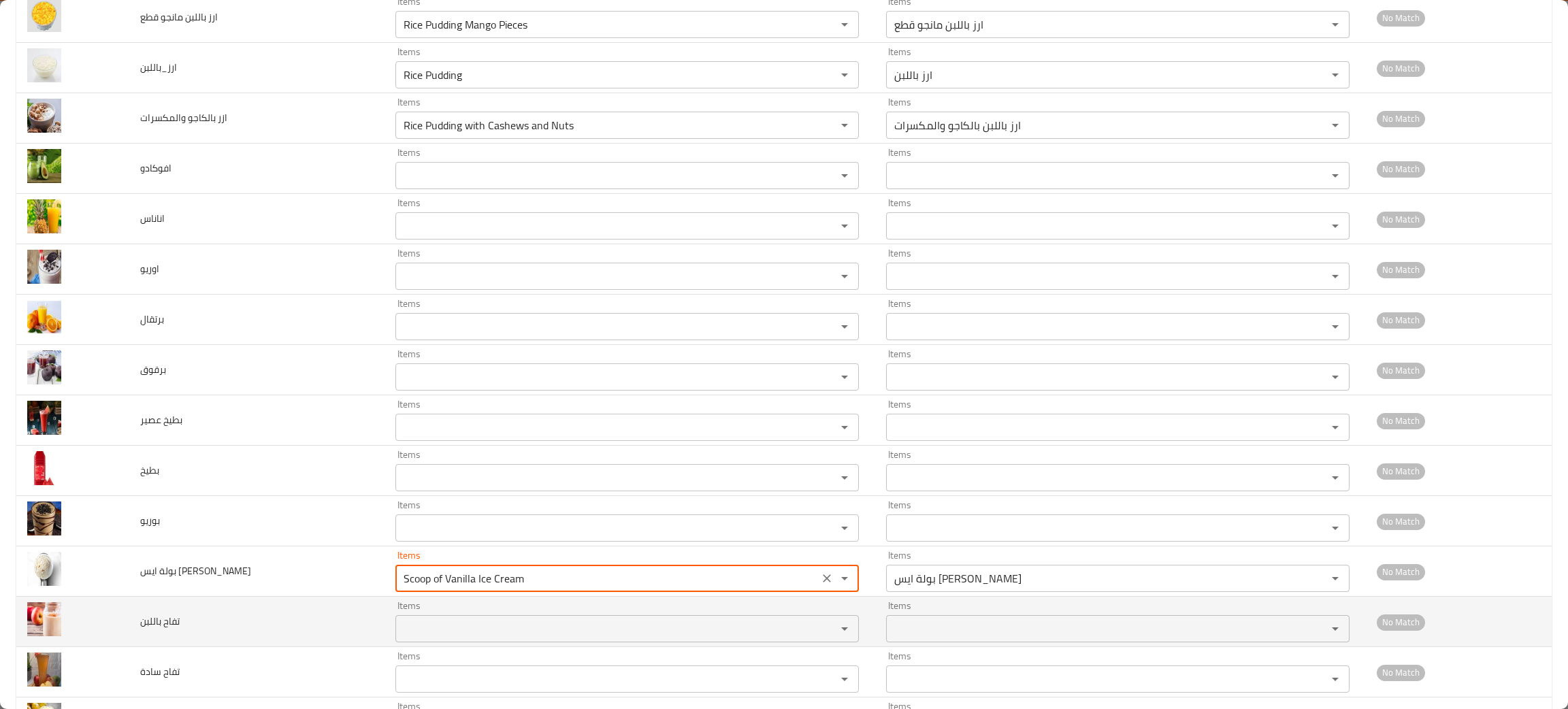
click at [444, 620] on div "Items" at bounding box center [627, 628] width 463 height 27
type فانيليا "Scoop of Vanilla Ice Cream"
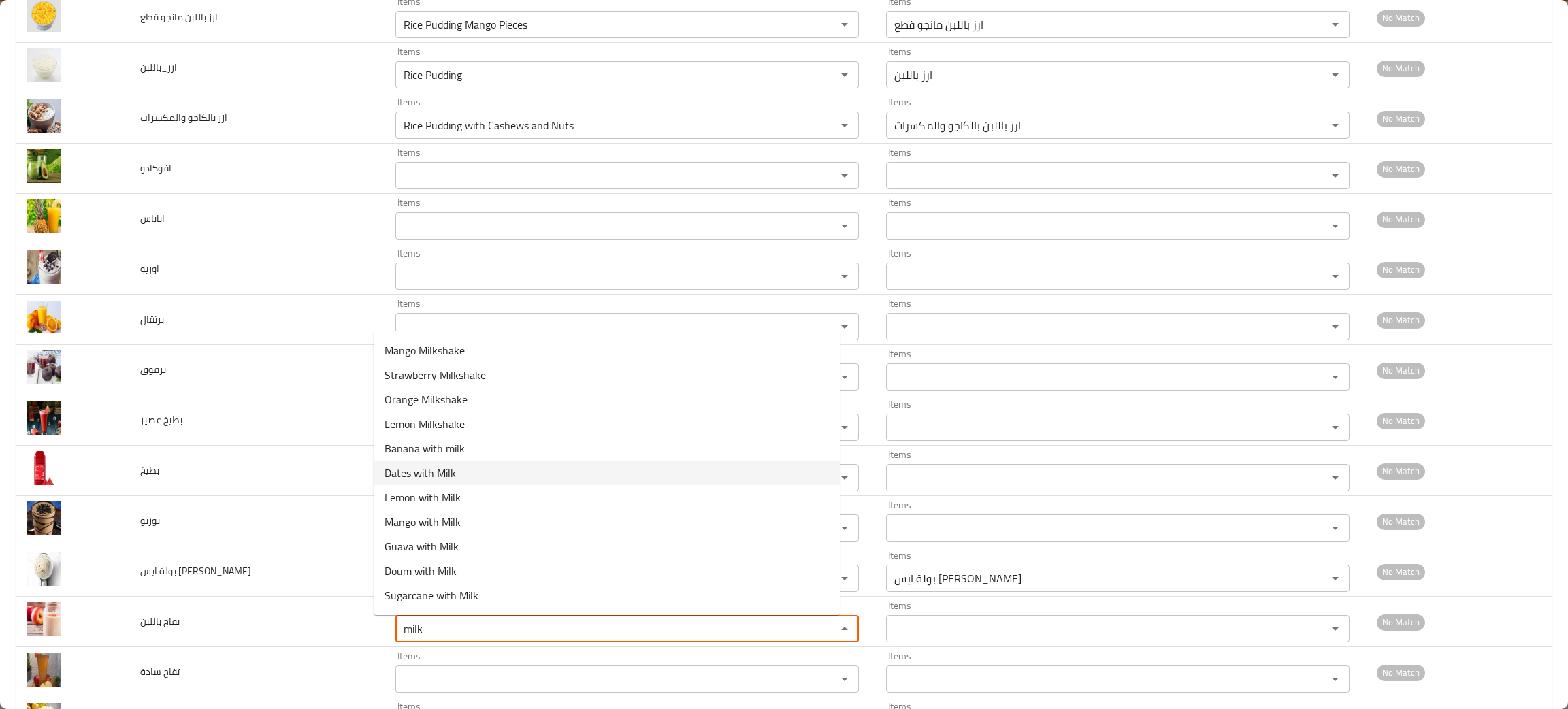
scroll to position [204, 0]
click at [423, 603] on span "Apple with Milk" at bounding box center [420, 610] width 71 height 16
type باللبن "Apple with Milk"
type باللبن-ar "تفاح باللبن"
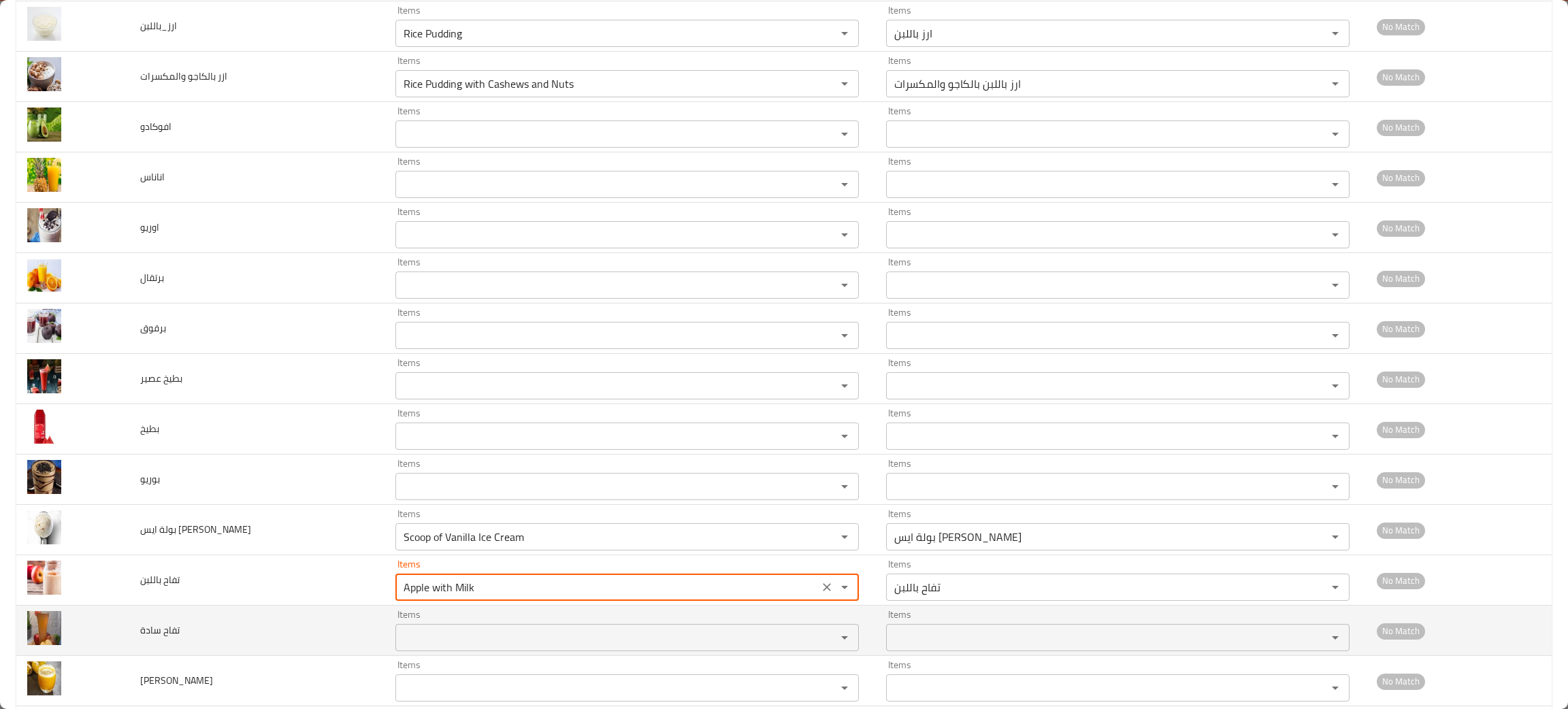
scroll to position [519, 0]
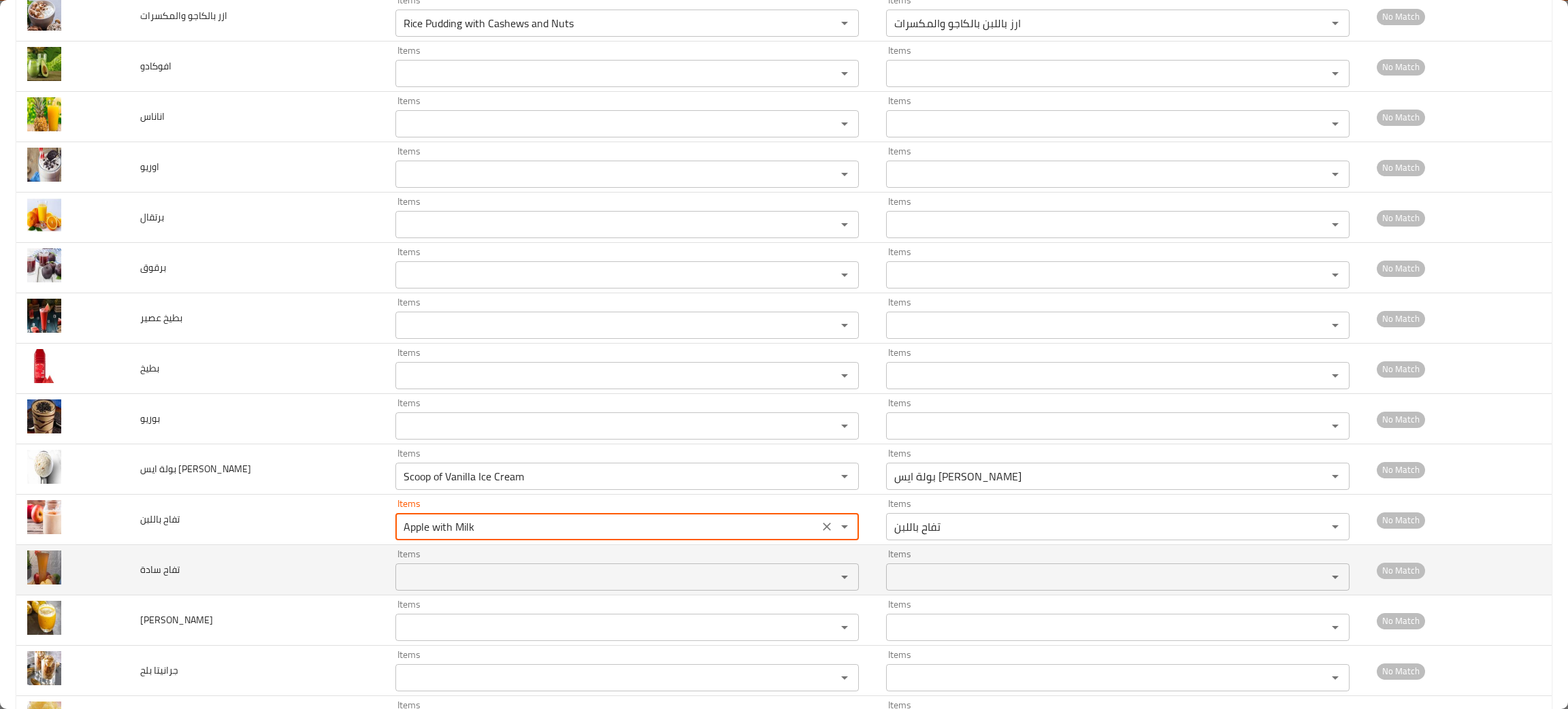
type باللبن "Apple with Milk"
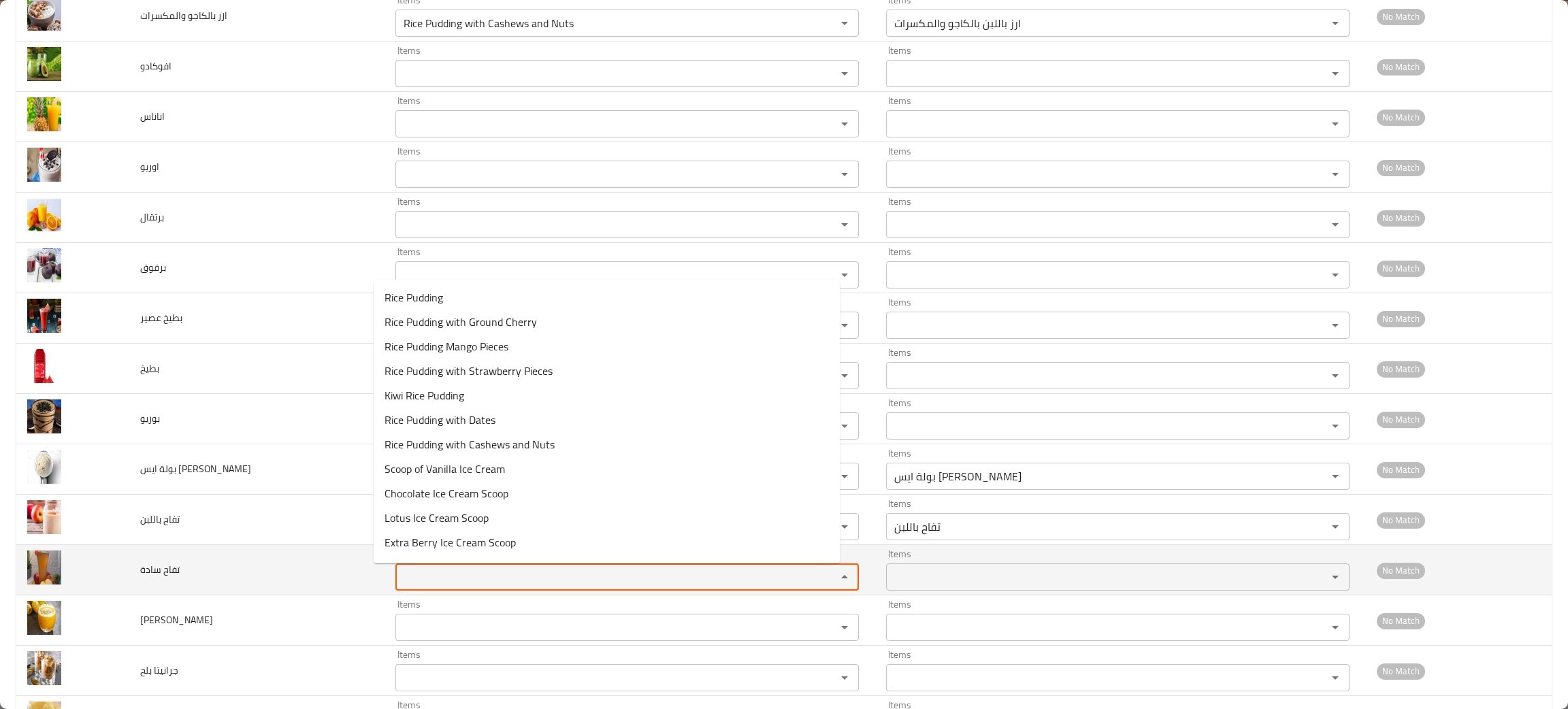
click at [463, 577] on سادة "Items" at bounding box center [607, 577] width 415 height 19
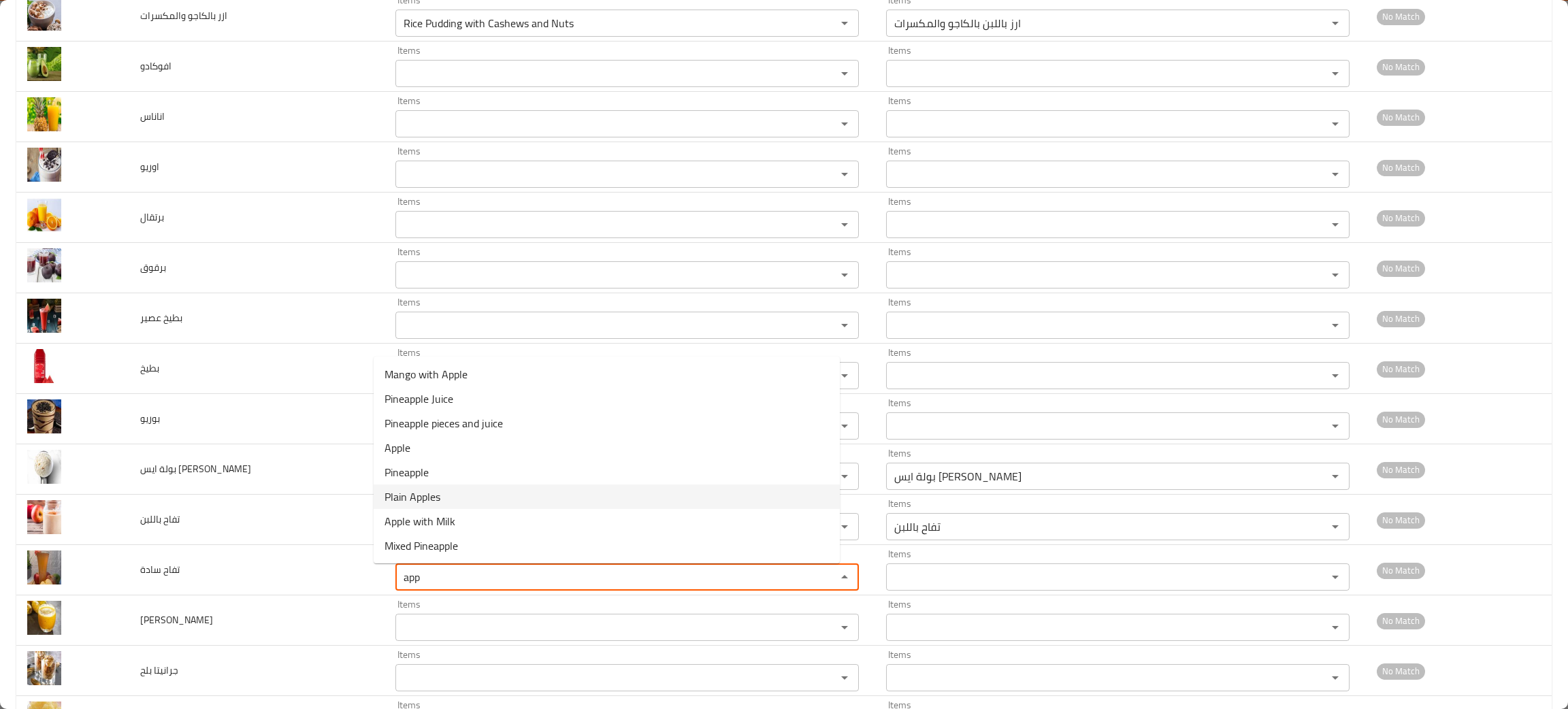
click at [416, 489] on span "Plain Apples" at bounding box center [412, 497] width 56 height 16
type سادة "Plain Apples"
type سادة-ar "تفاح سادة"
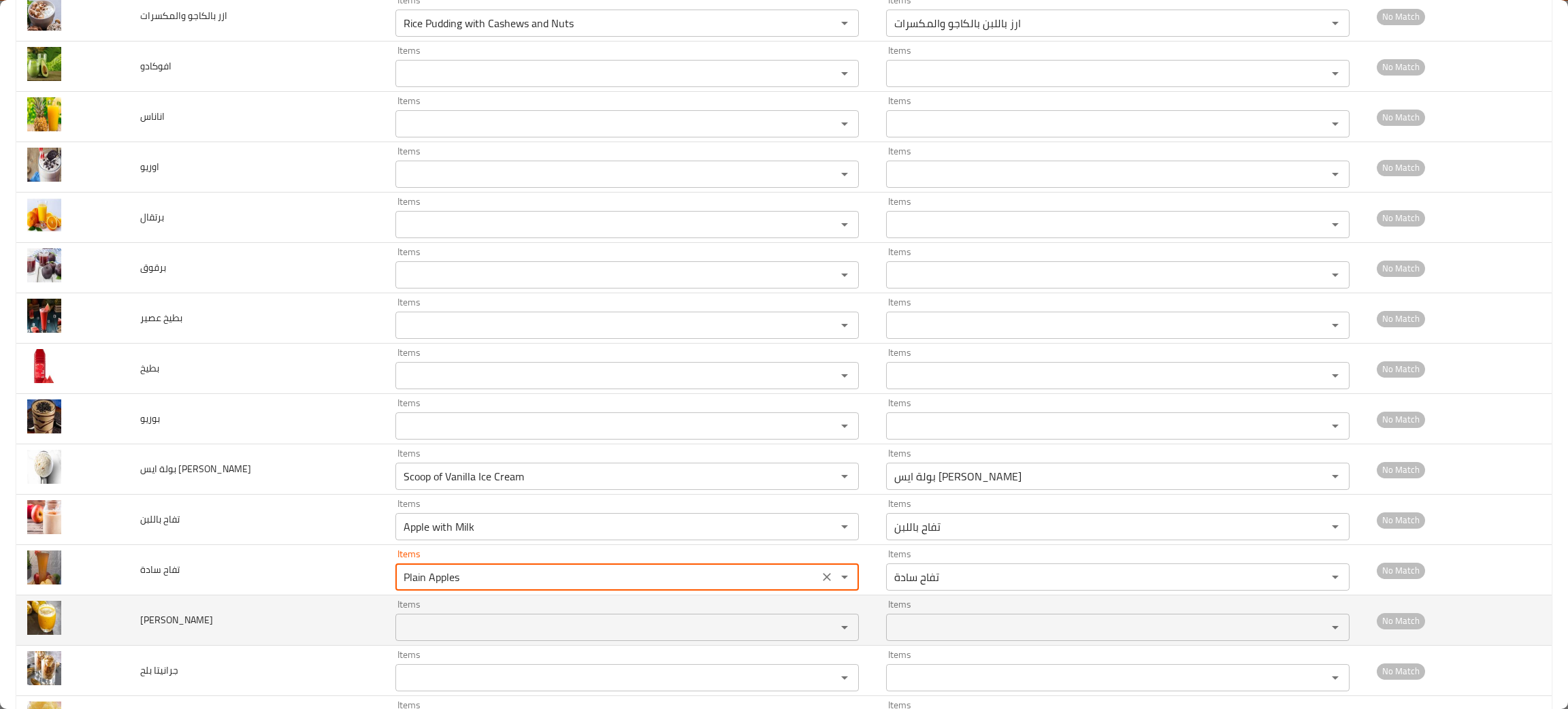
type سادة "Plain Apples"
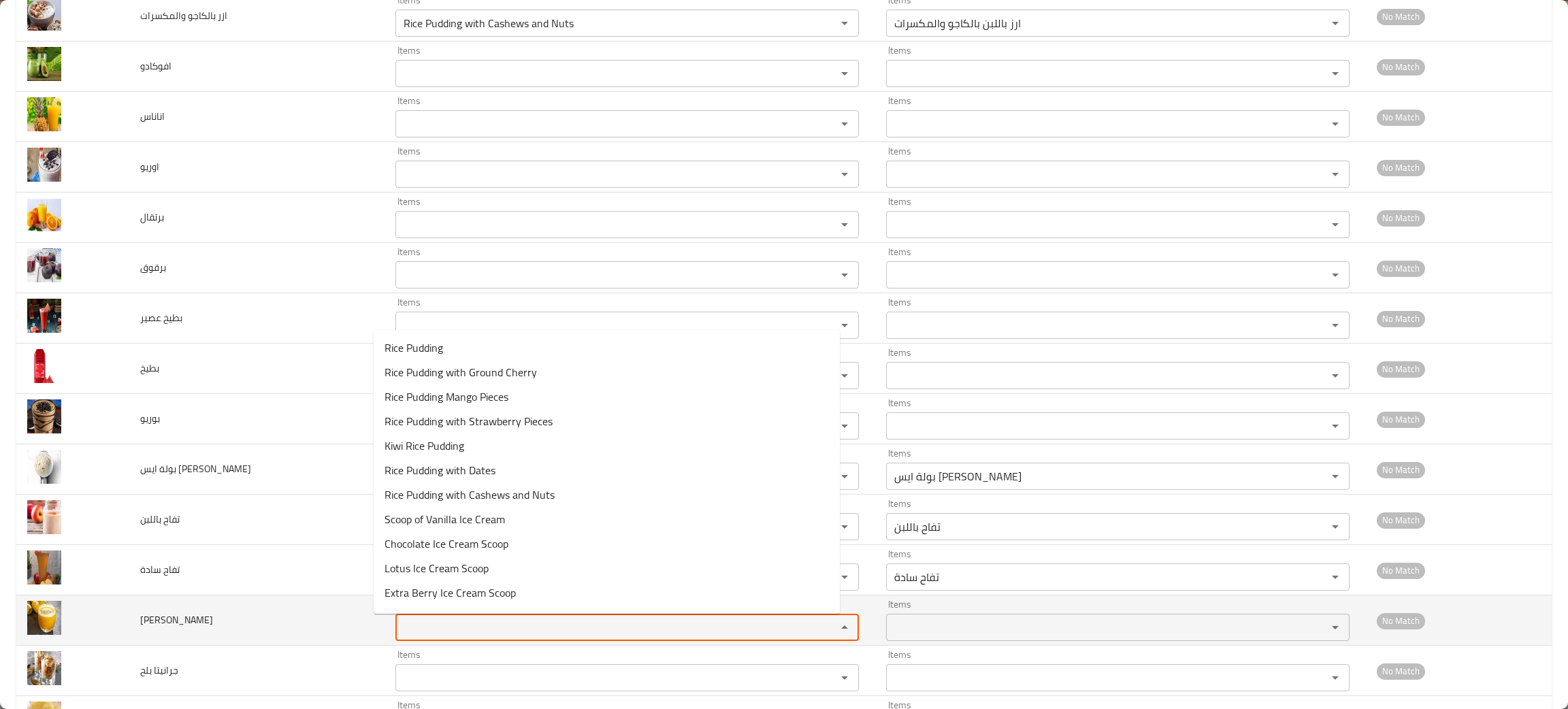
click at [400, 632] on شوكى "Items" at bounding box center [607, 627] width 415 height 19
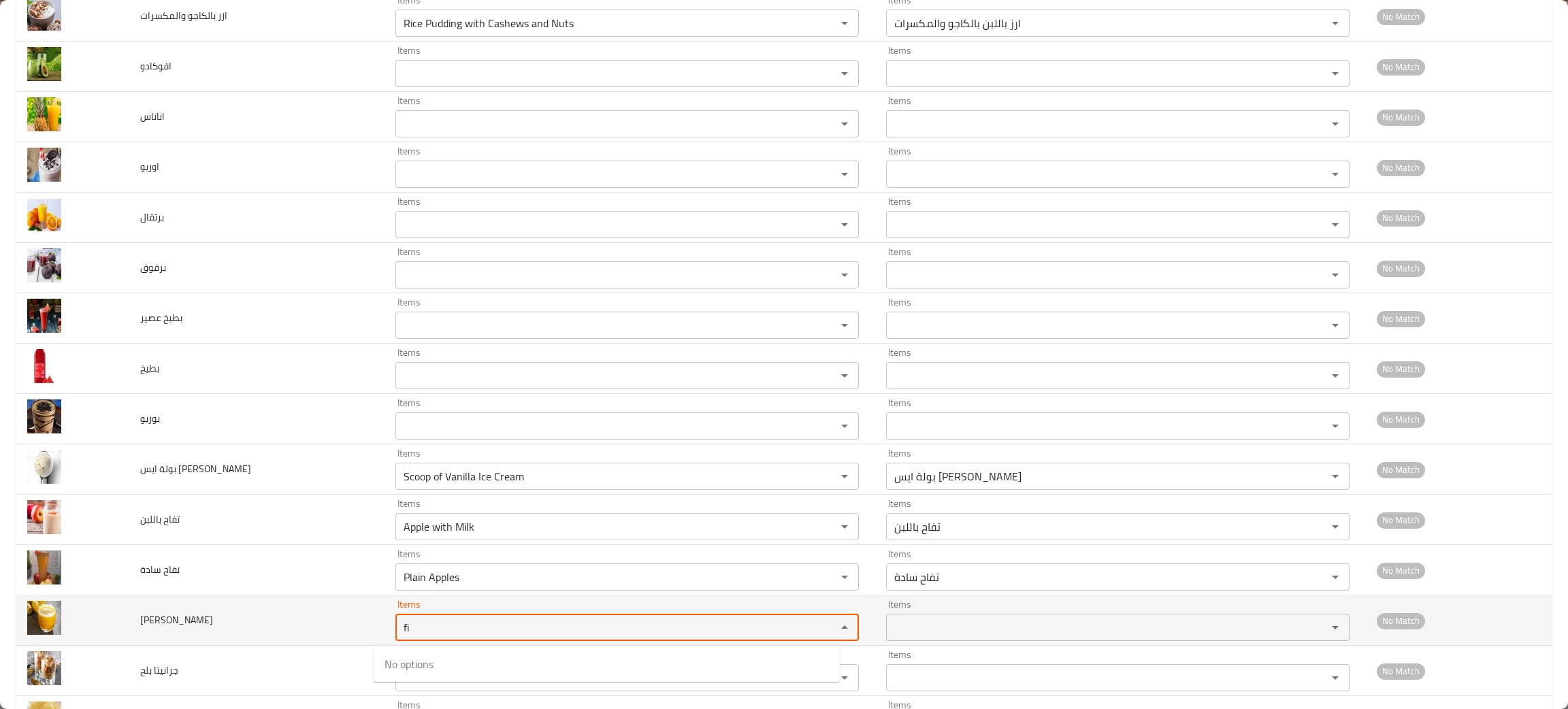
type شوكى "f"
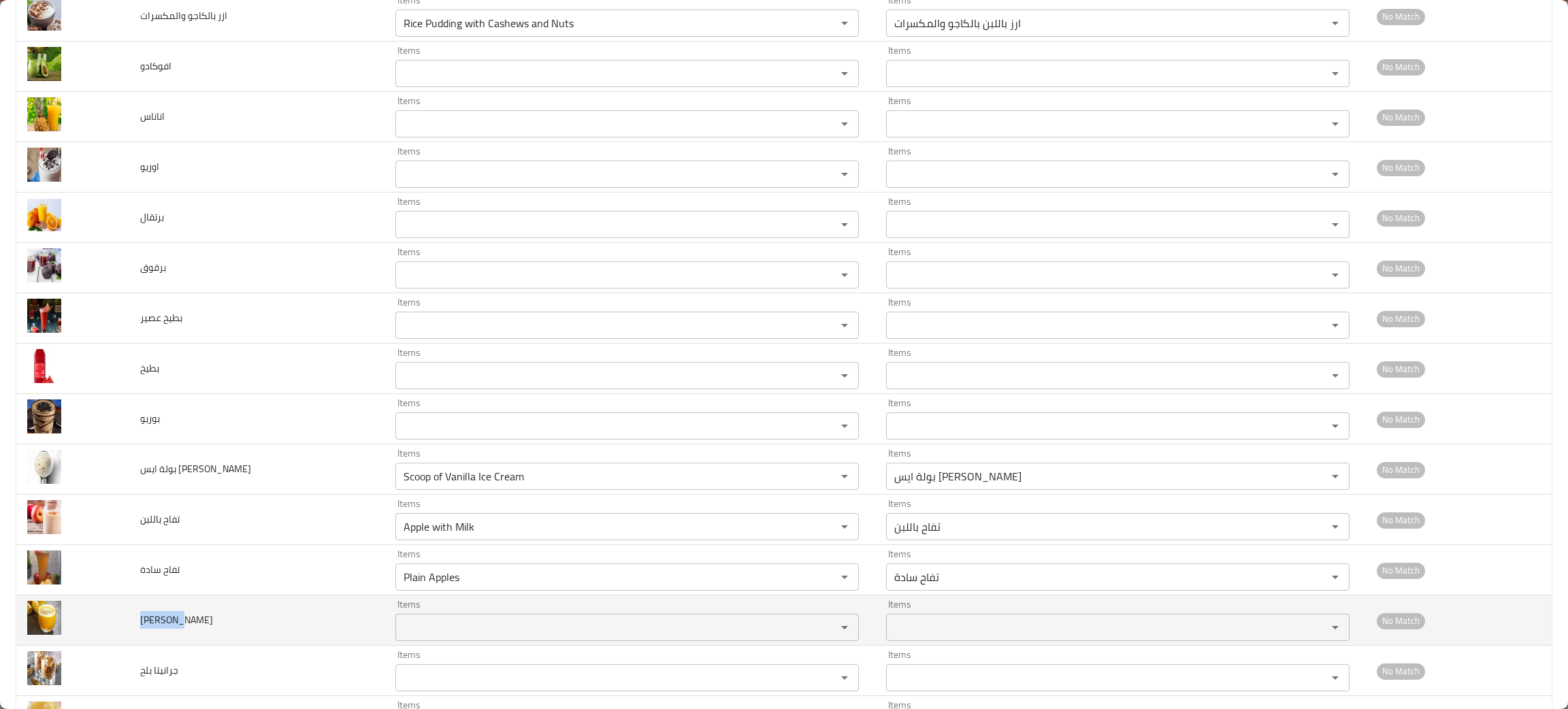
drag, startPoint x: 224, startPoint y: 627, endPoint x: 140, endPoint y: 638, distance: 84.7
click at [140, 638] on td "تين شوكى" at bounding box center [257, 621] width 256 height 50
copy span "تين شوكى"
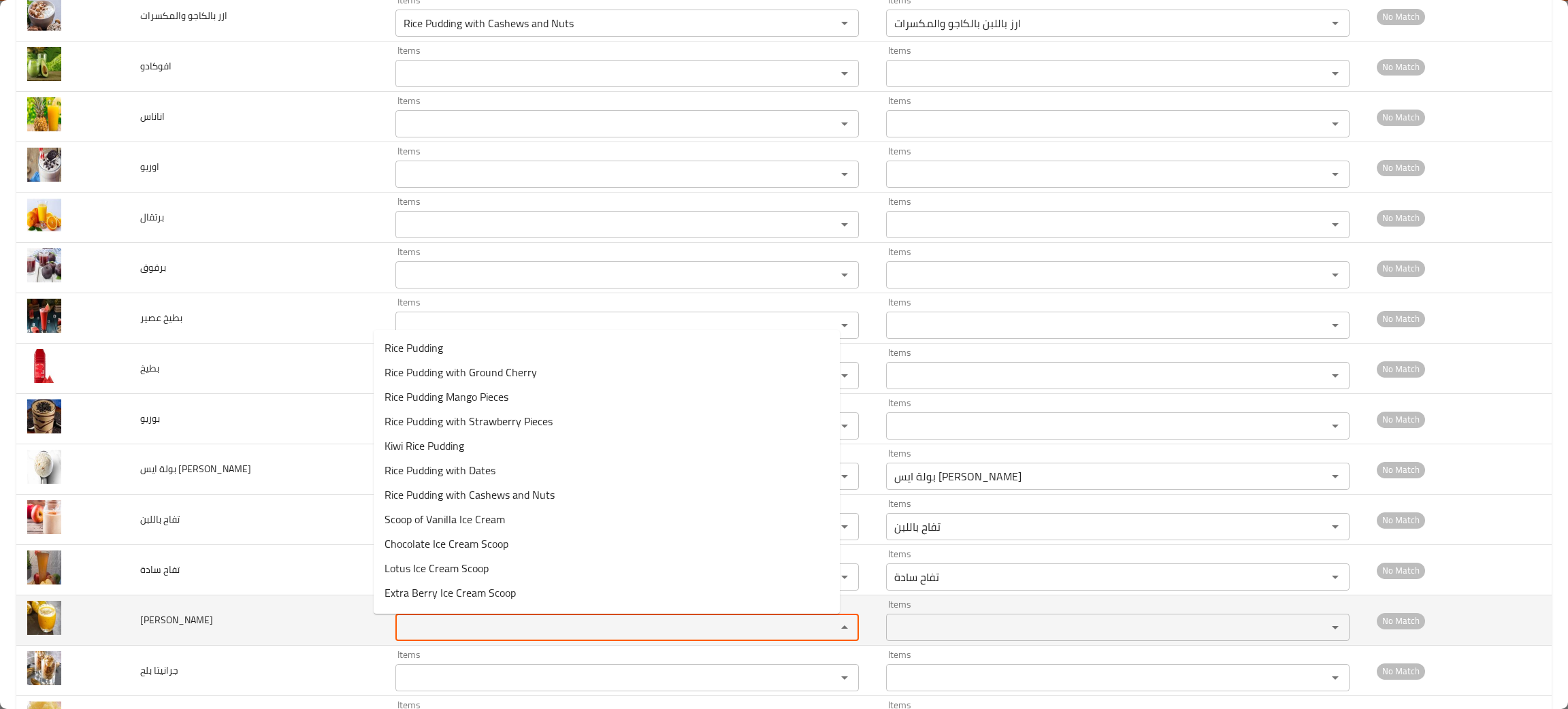
click at [420, 622] on شوكى "Items" at bounding box center [607, 627] width 415 height 19
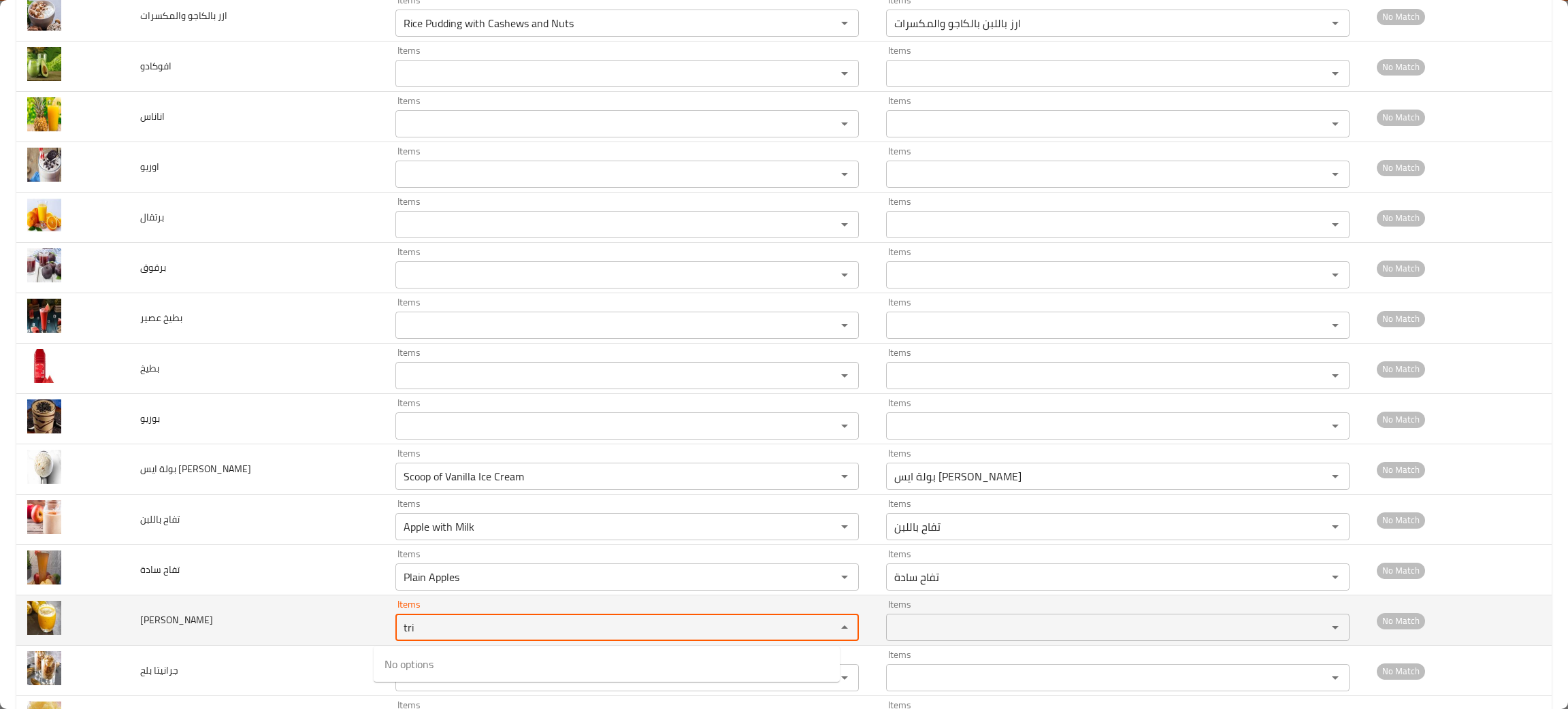
type شوكى "tri"
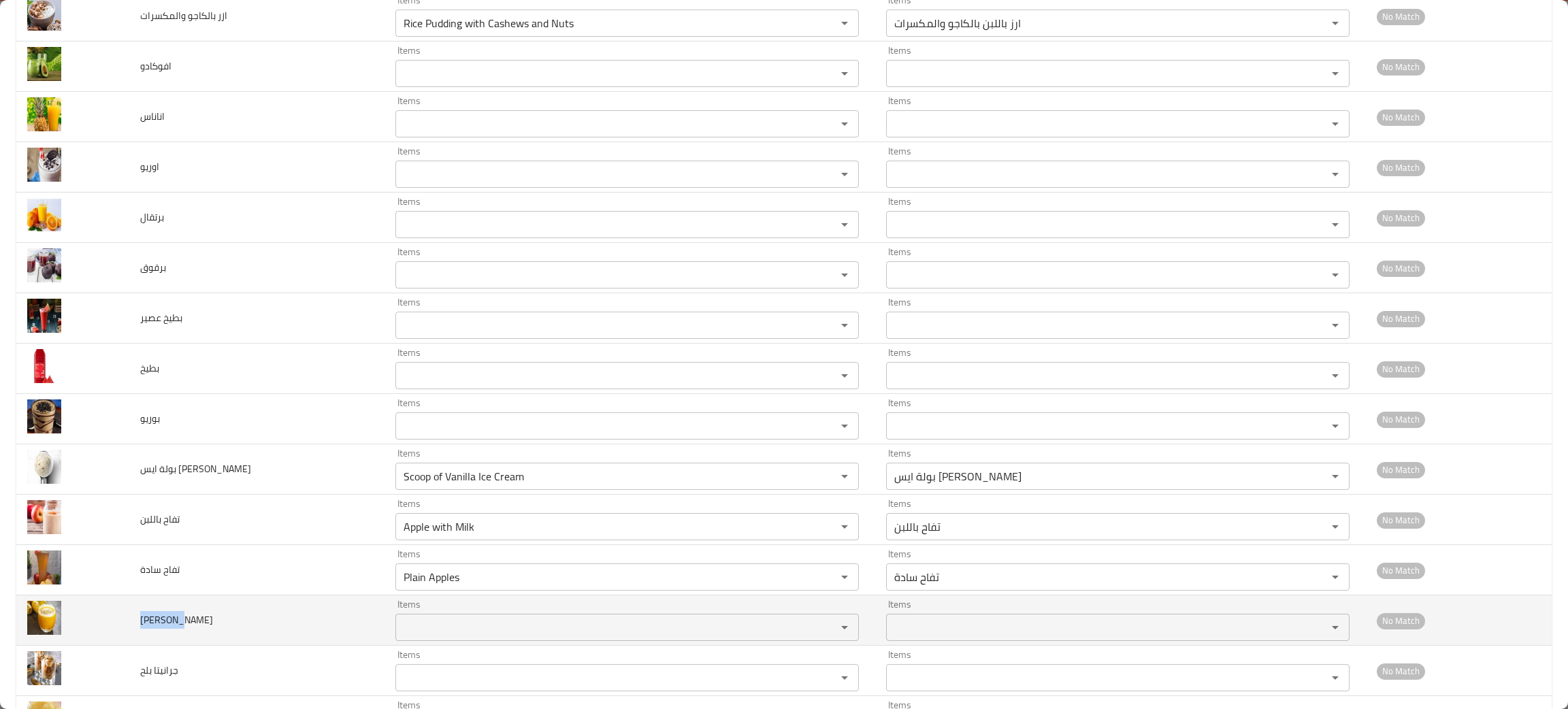
drag, startPoint x: 198, startPoint y: 619, endPoint x: 134, endPoint y: 644, distance: 68.7
click at [134, 644] on td "تين شوكى" at bounding box center [257, 621] width 256 height 50
copy span "تين شوكى"
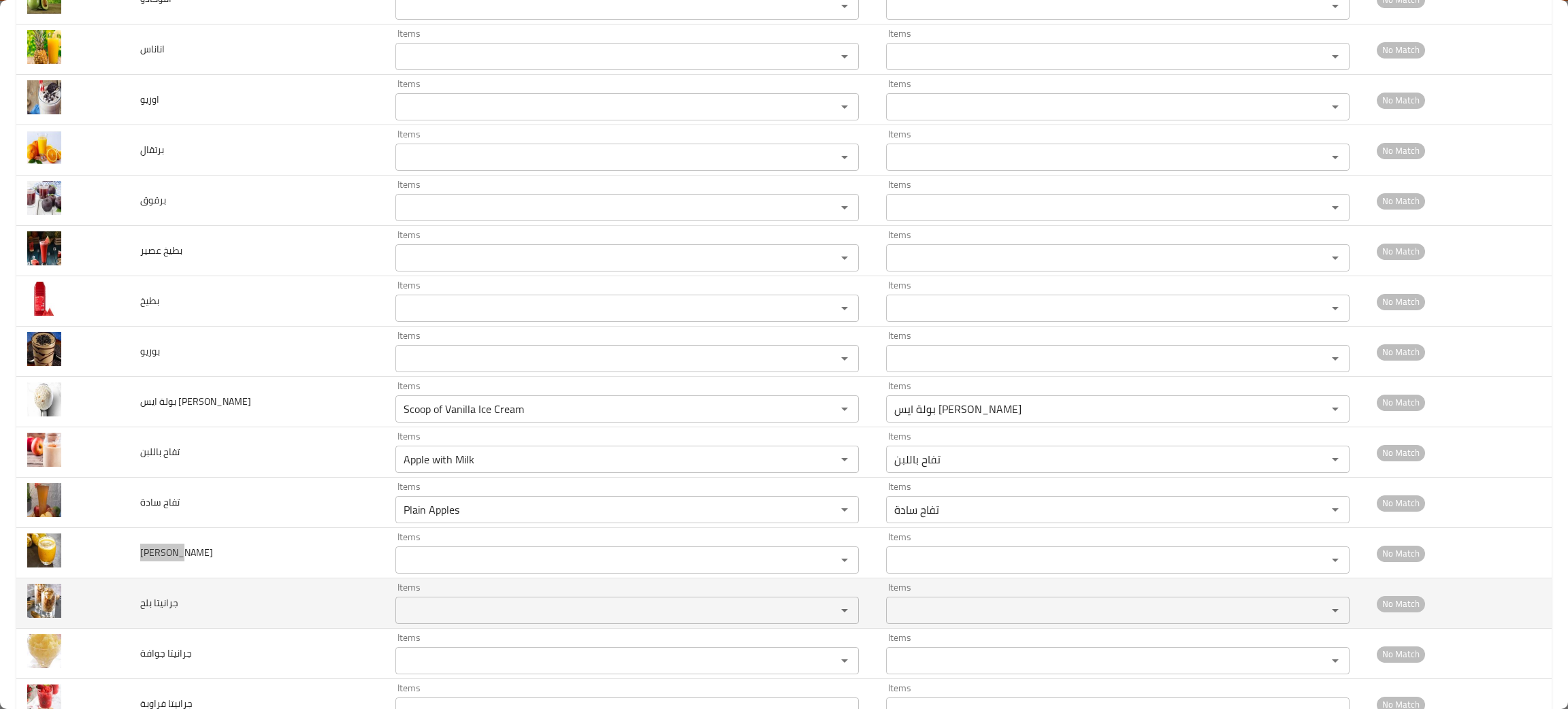
scroll to position [621, 0]
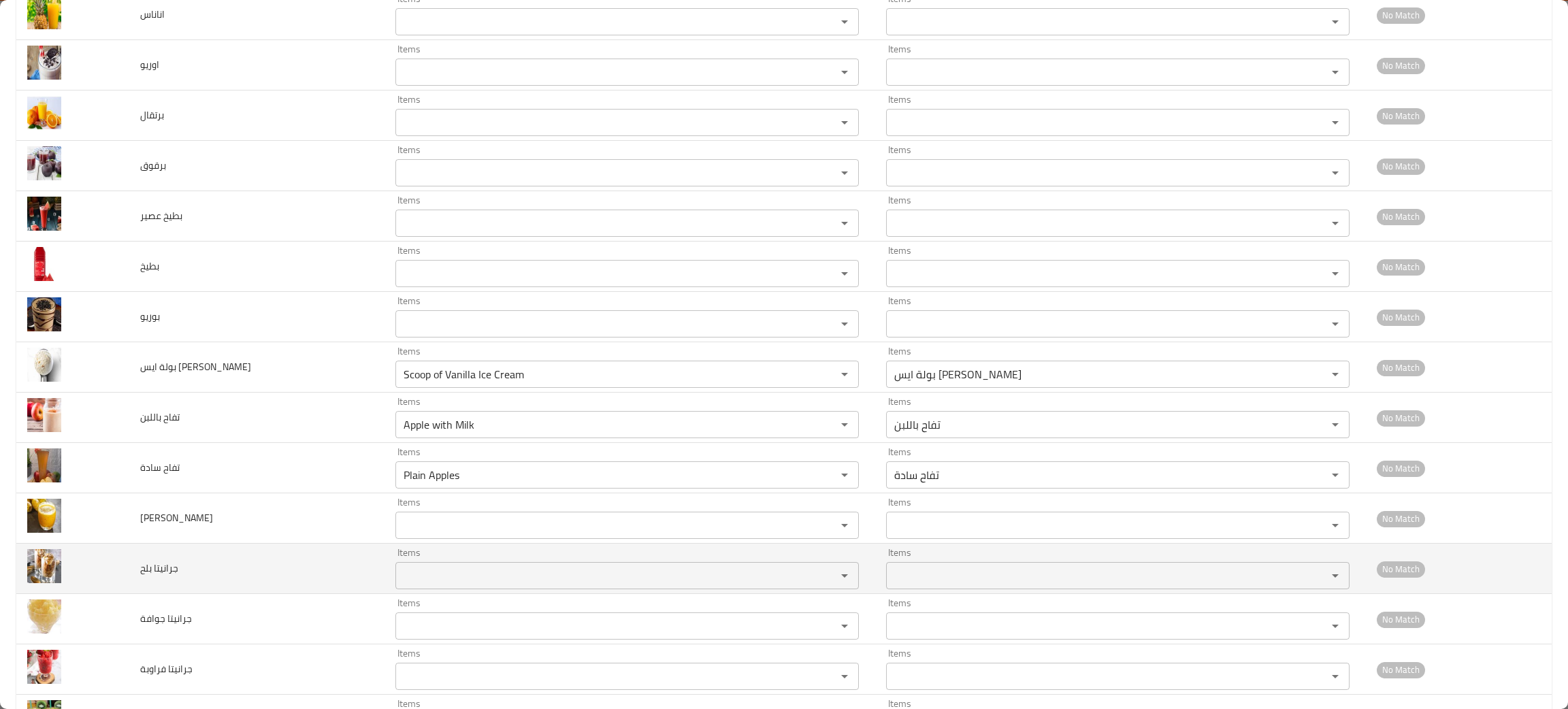
click at [308, 581] on td "جرانيتا بلح" at bounding box center [257, 569] width 256 height 50
click at [434, 572] on بلح "Items" at bounding box center [607, 575] width 415 height 19
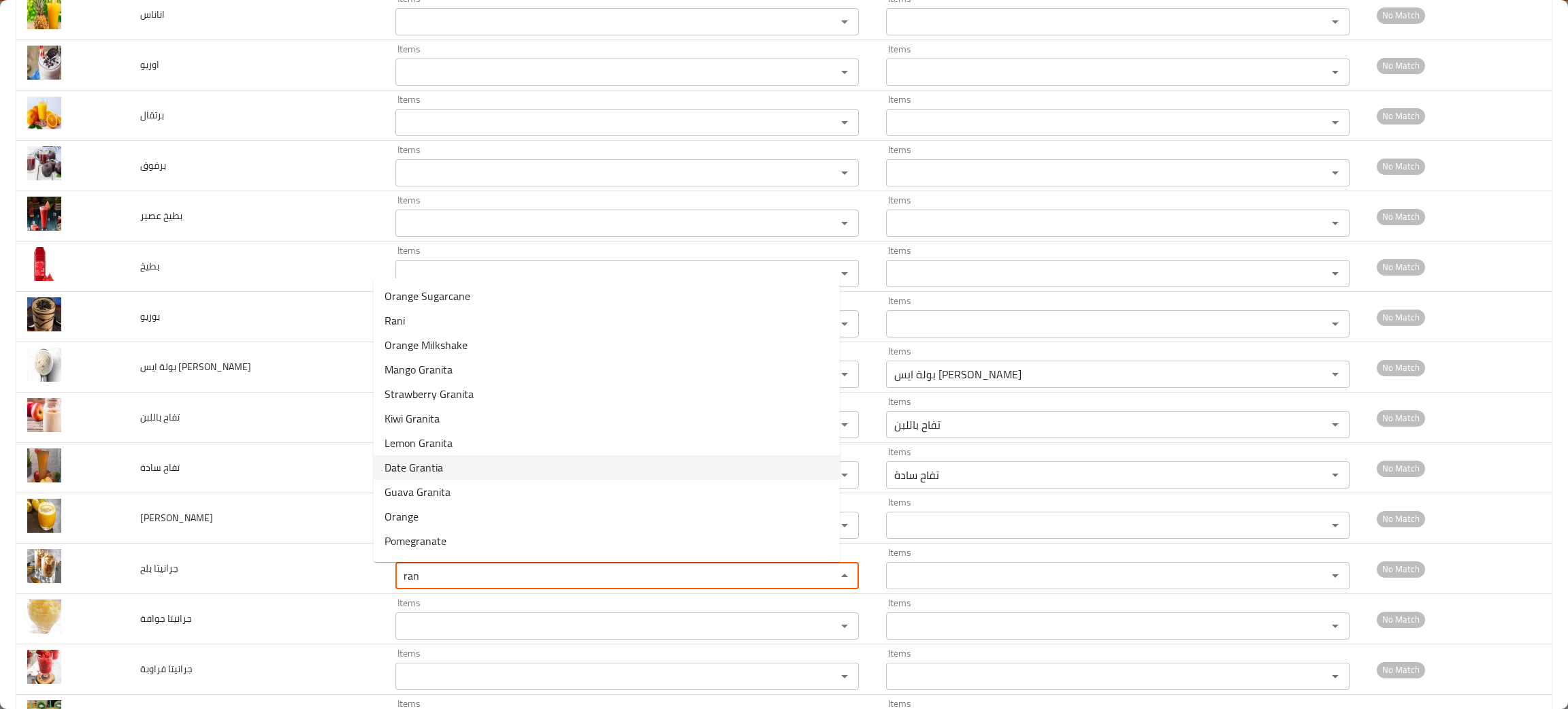
click at [405, 459] on span "Date Grantia" at bounding box center [414, 467] width 59 height 16
type بلح "Date Grantia"
type بلح-ar "جرانيتا بلح"
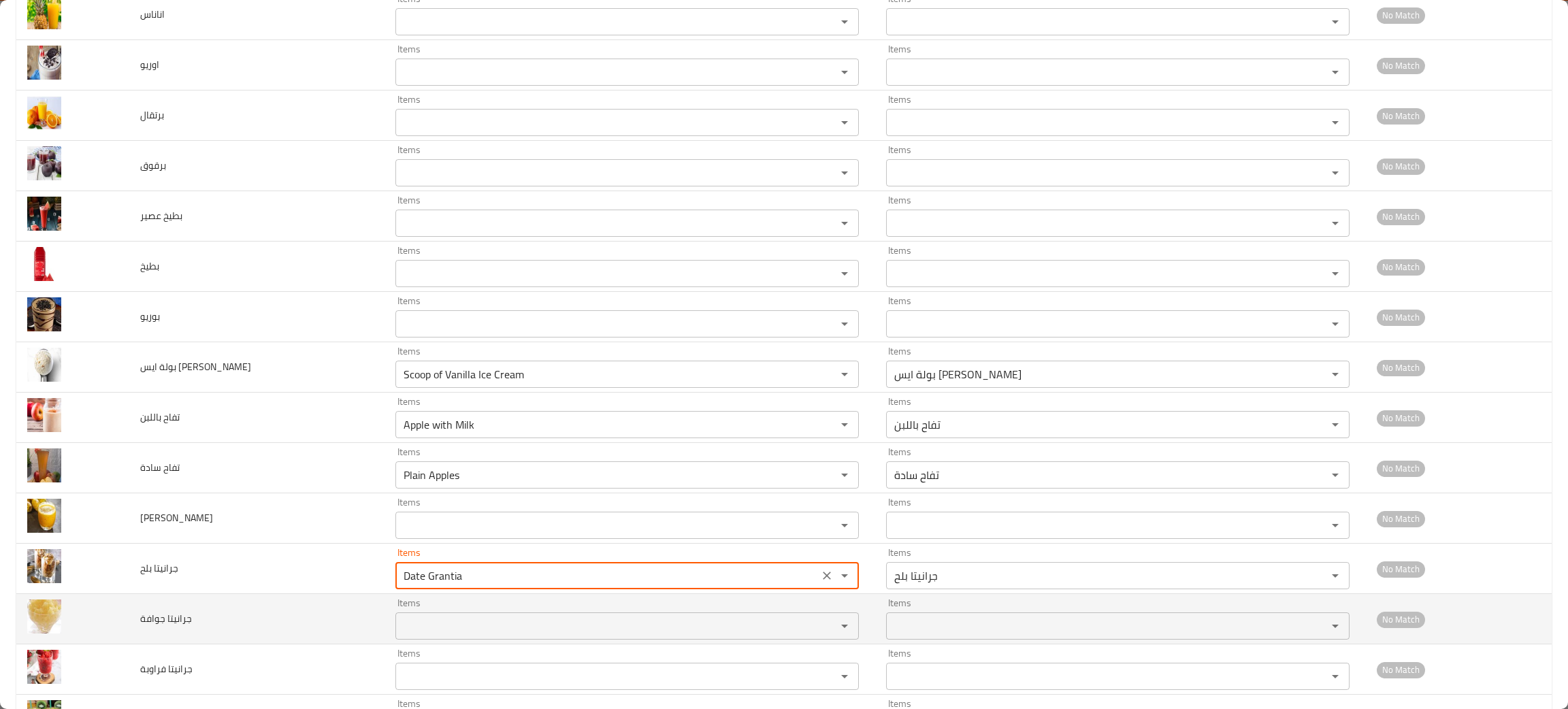
type بلح "Date Grantia"
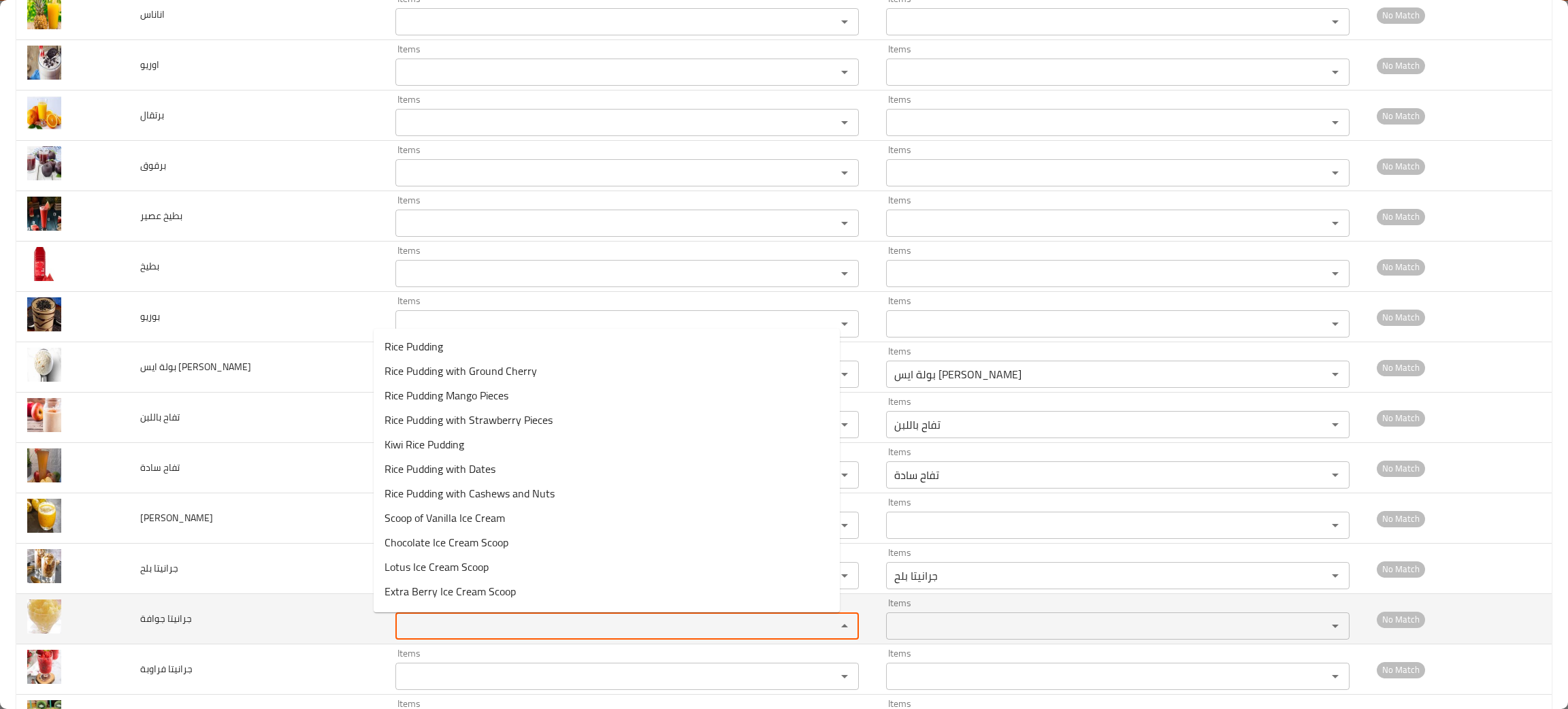
click at [437, 636] on جوافة "Items" at bounding box center [607, 626] width 415 height 19
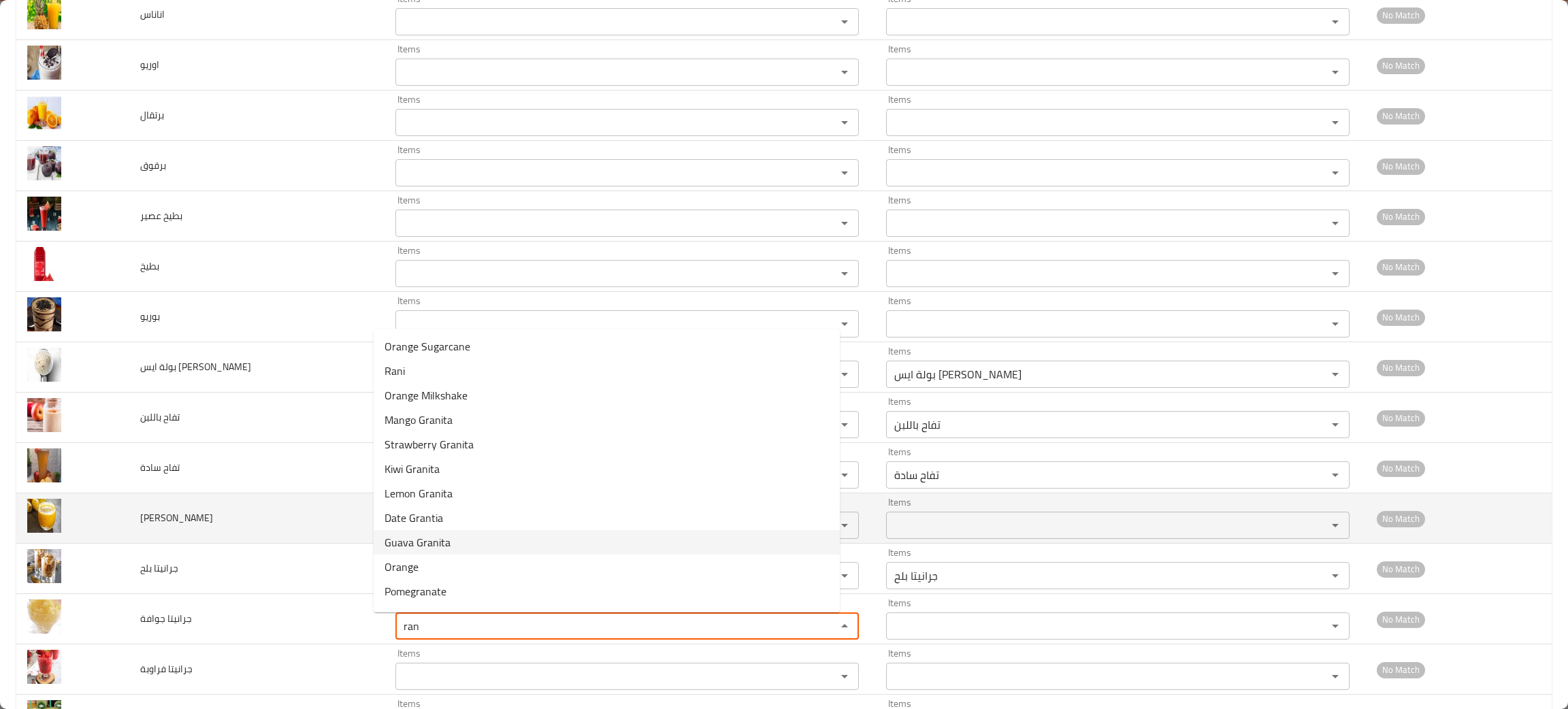
click at [423, 541] on span "Guava Granita" at bounding box center [417, 542] width 66 height 16
type جوافة "Guava Granita"
type جوافة-ar "جرانيتا جوافة"
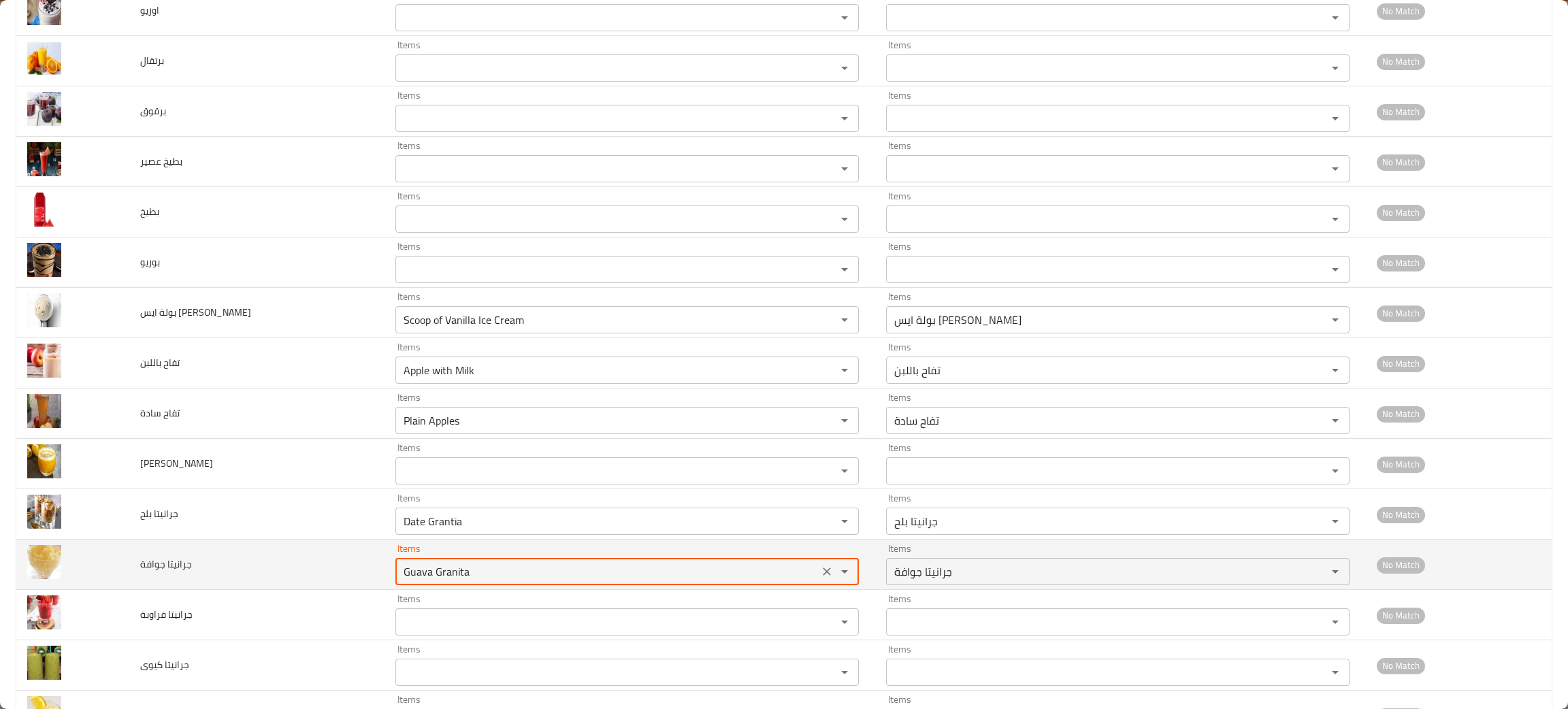
scroll to position [723, 0]
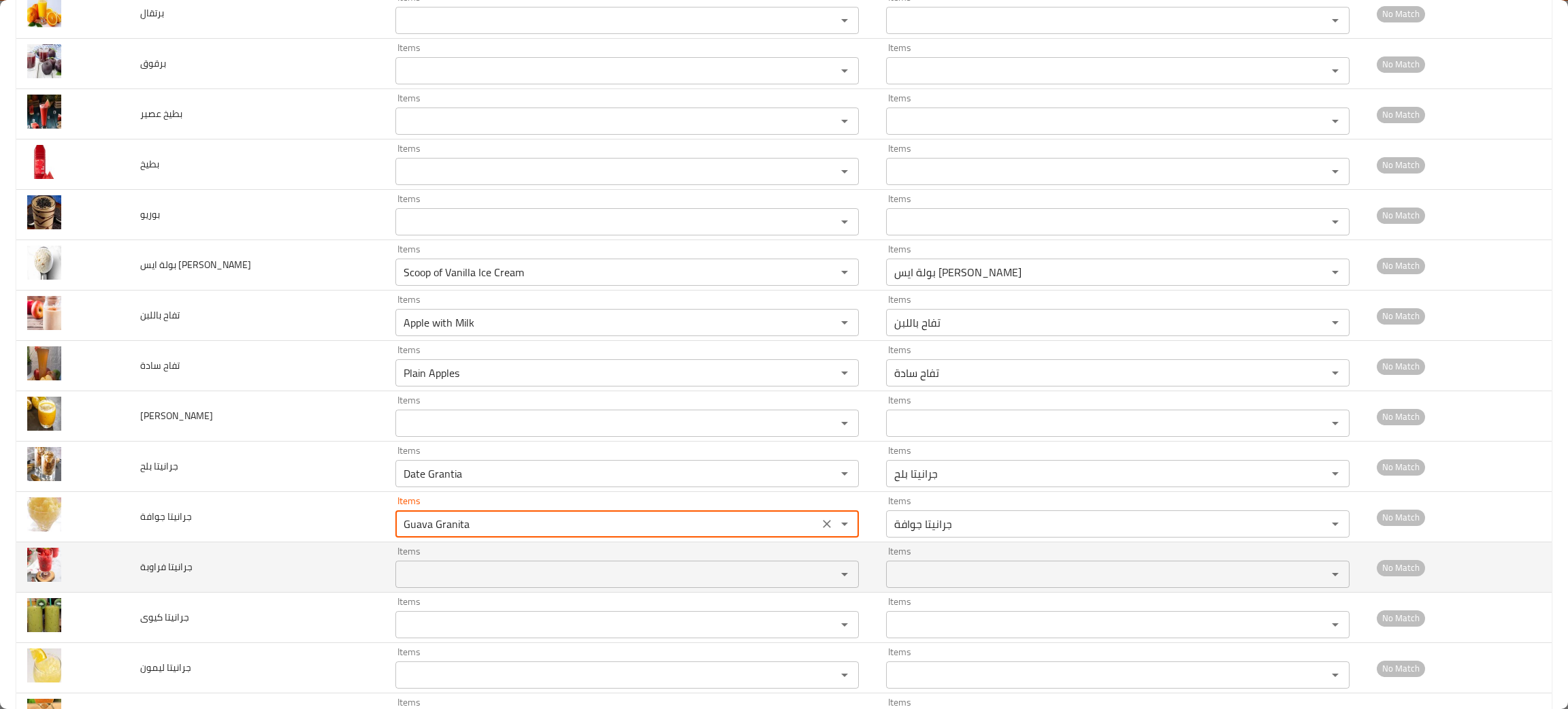
type جوافة "Guava Granita"
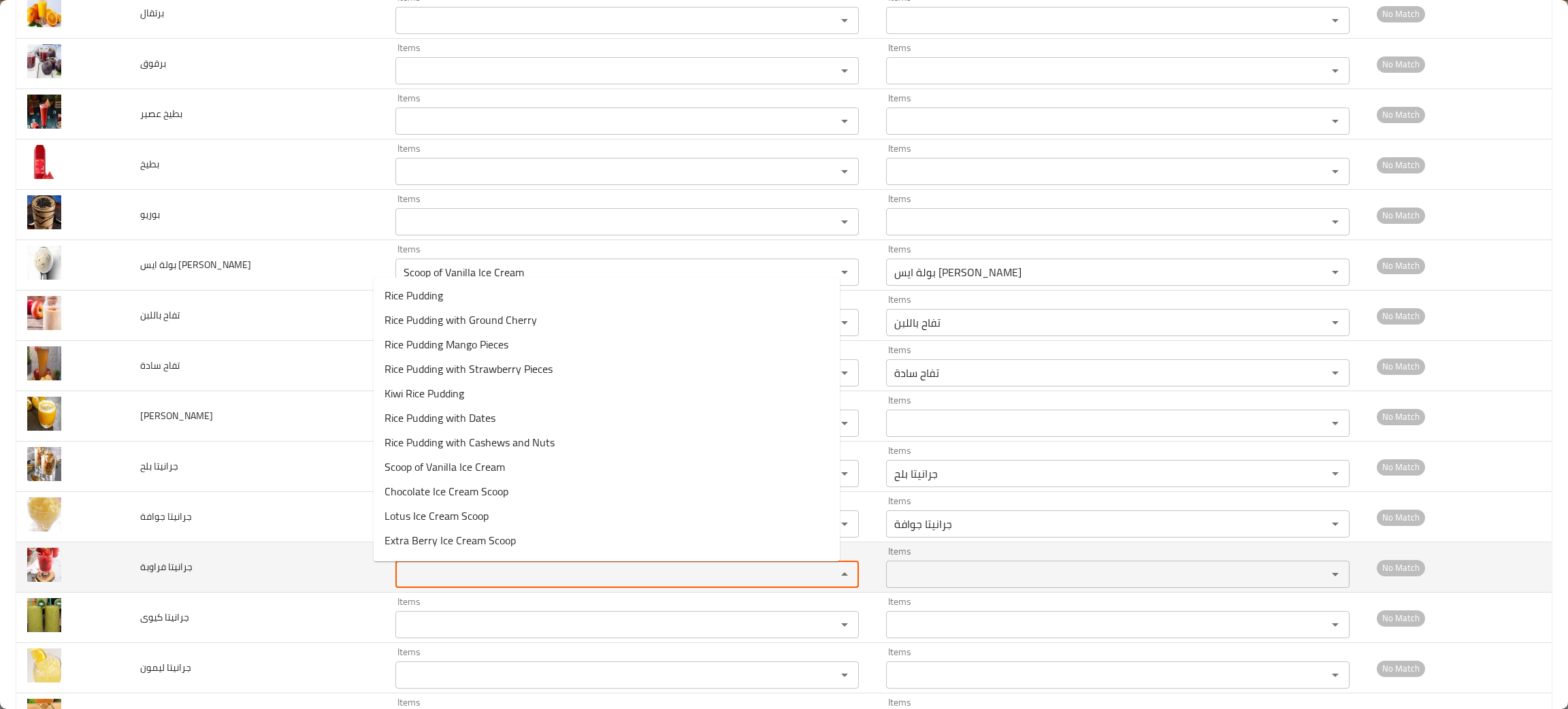
click at [434, 571] on فراوبة "Items" at bounding box center [607, 574] width 415 height 19
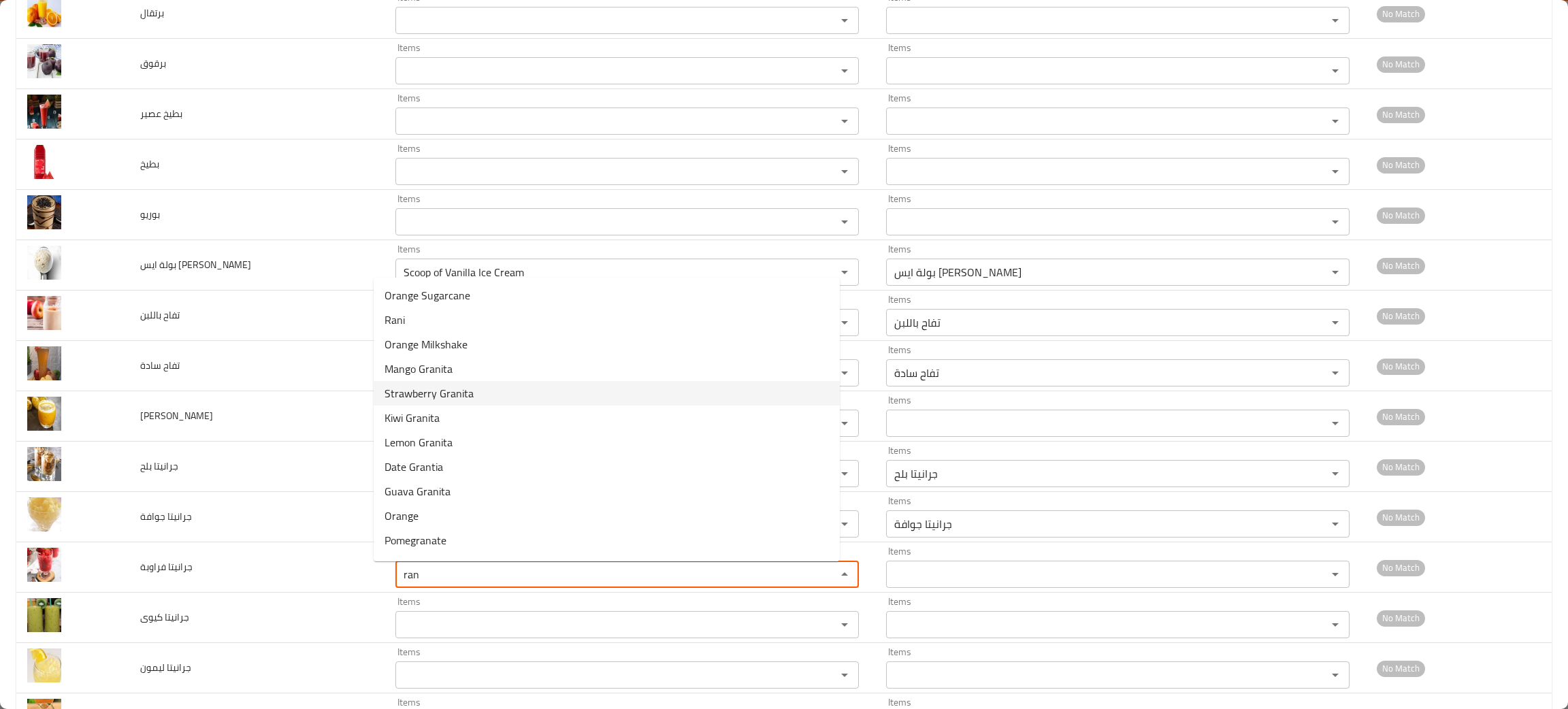
click at [447, 389] on span "Strawberry Granita" at bounding box center [429, 393] width 89 height 16
type فراوبة "Strawberry Granita"
type فراوبة-ar "جرانيتا فراولة"
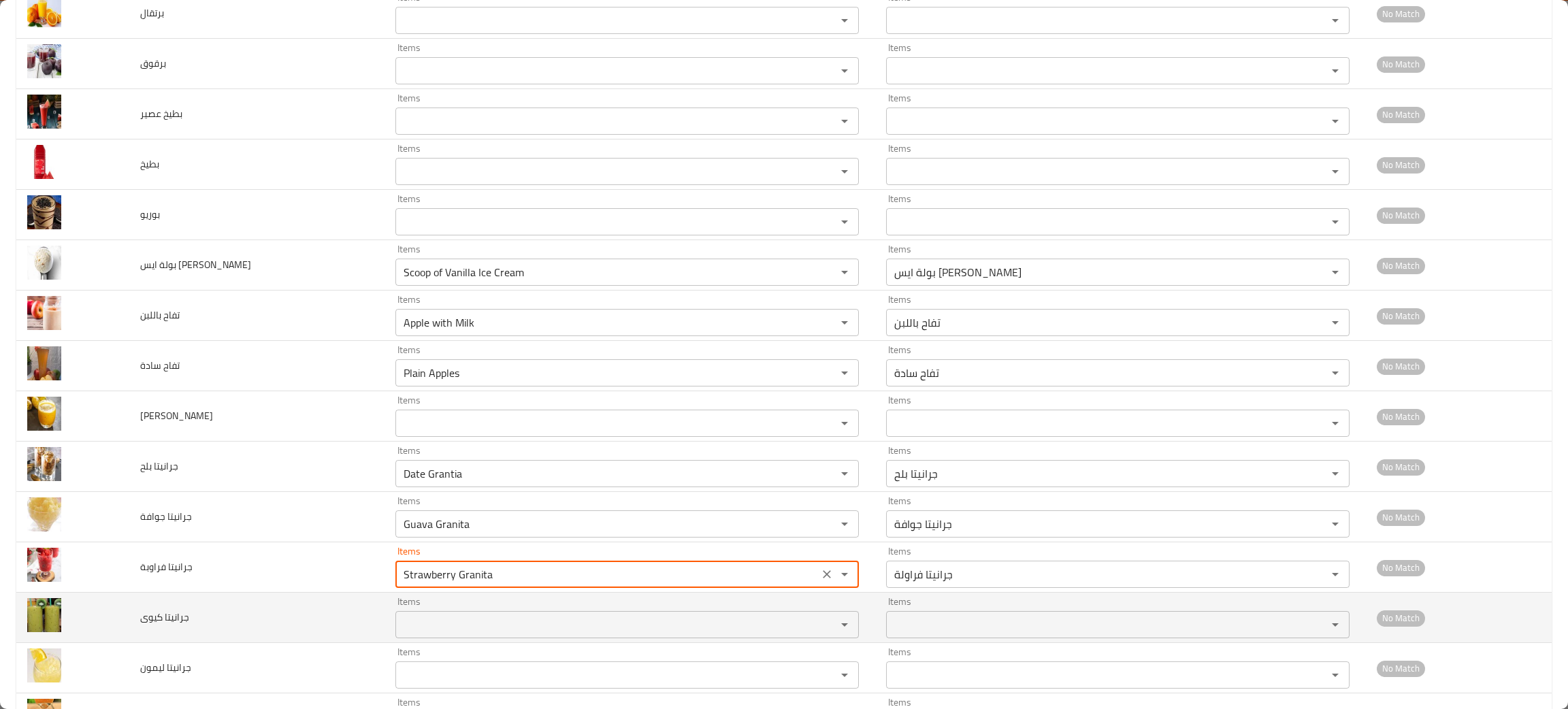
type فراوبة "Strawberry Granita"
click at [407, 626] on كيوى "Items" at bounding box center [607, 624] width 415 height 19
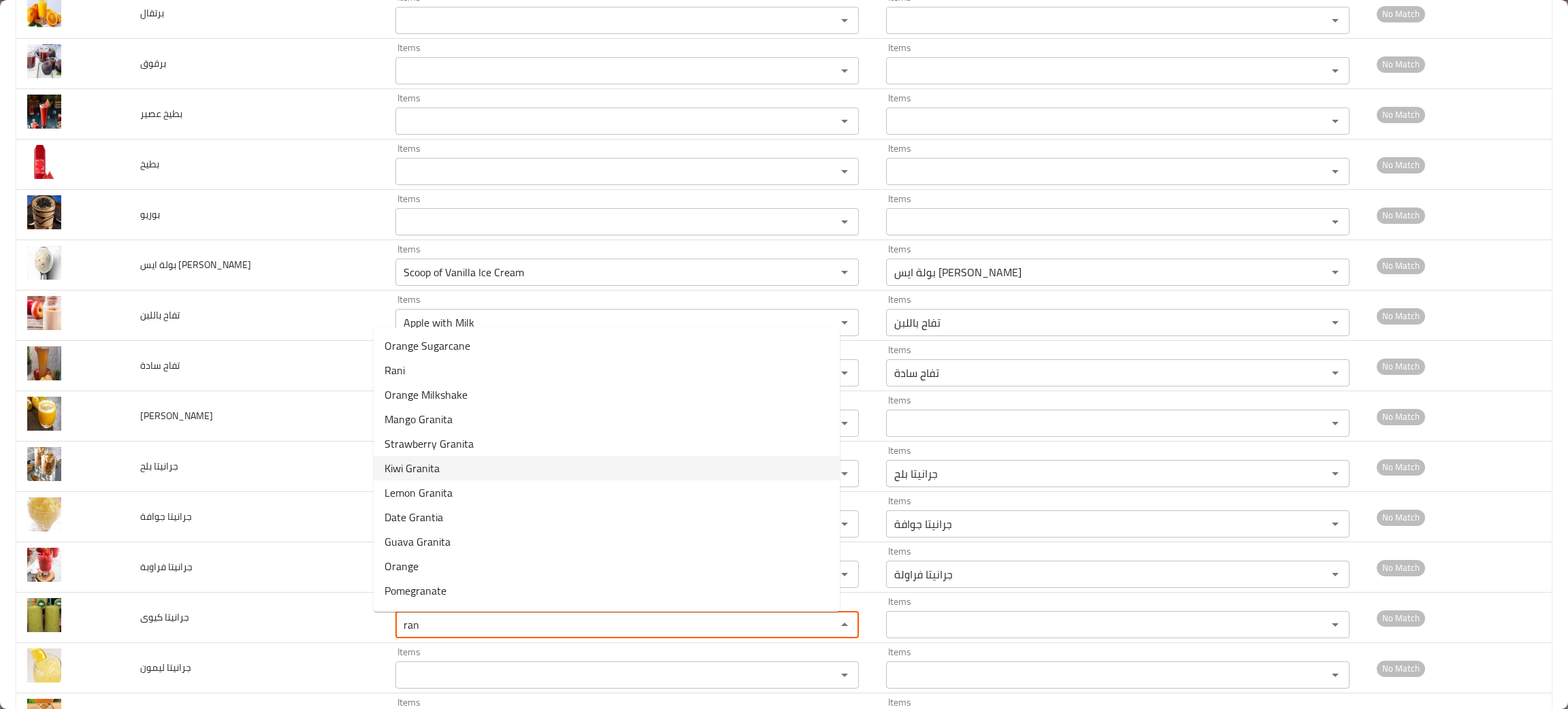
click at [411, 465] on span "Kiwi Granita" at bounding box center [412, 468] width 55 height 16
type كيوى "Kiwi Granita"
type كيوى-ar "جرانيتا كيوي"
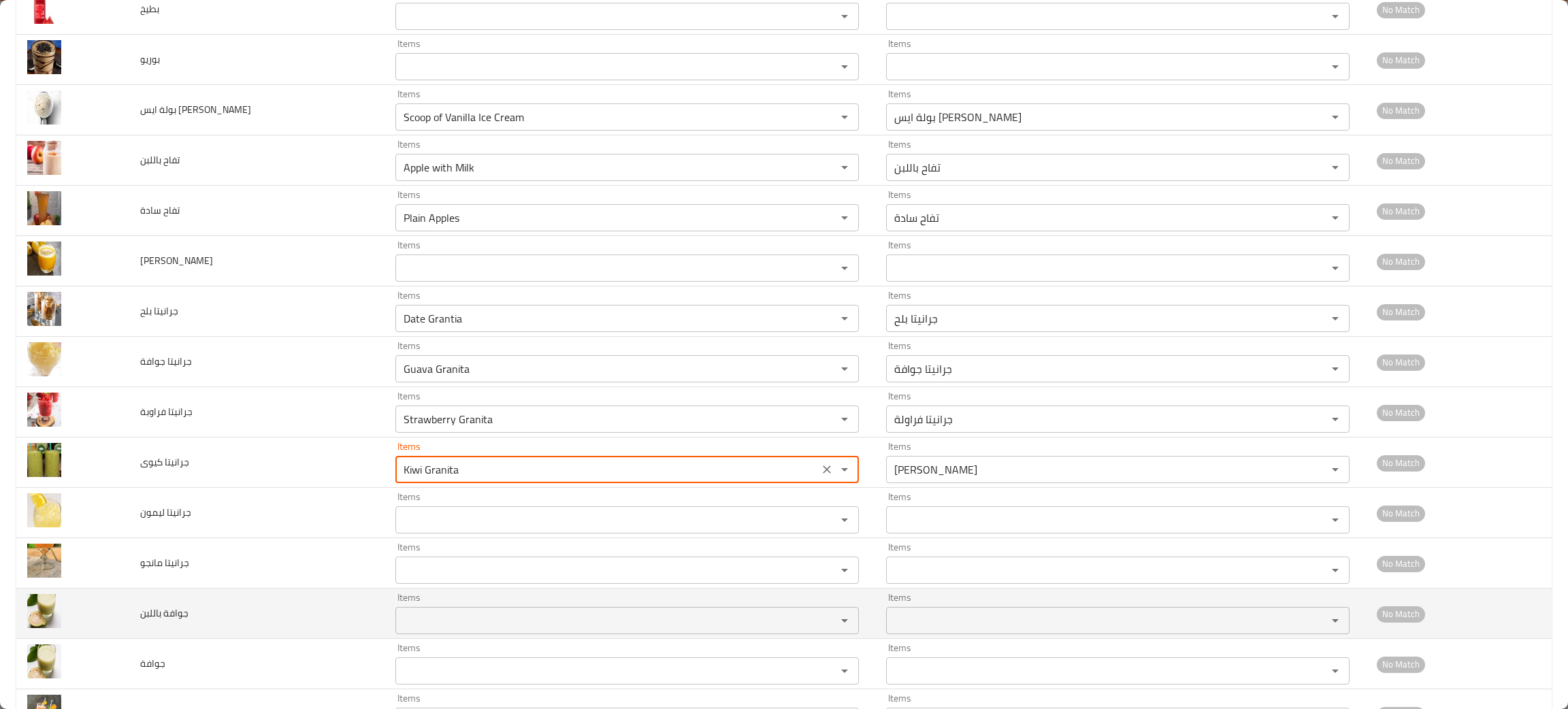
scroll to position [927, 0]
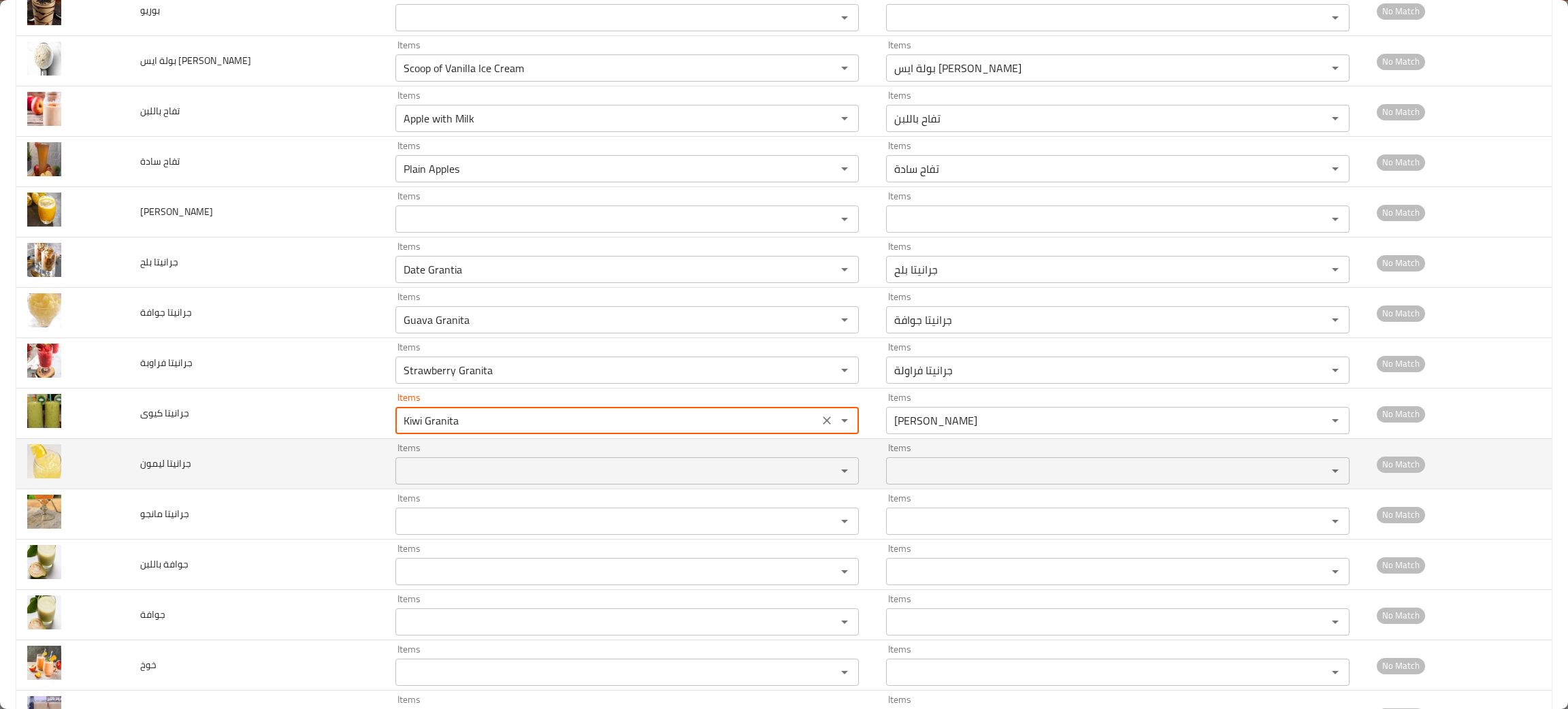
type كيوى "Kiwi Granita"
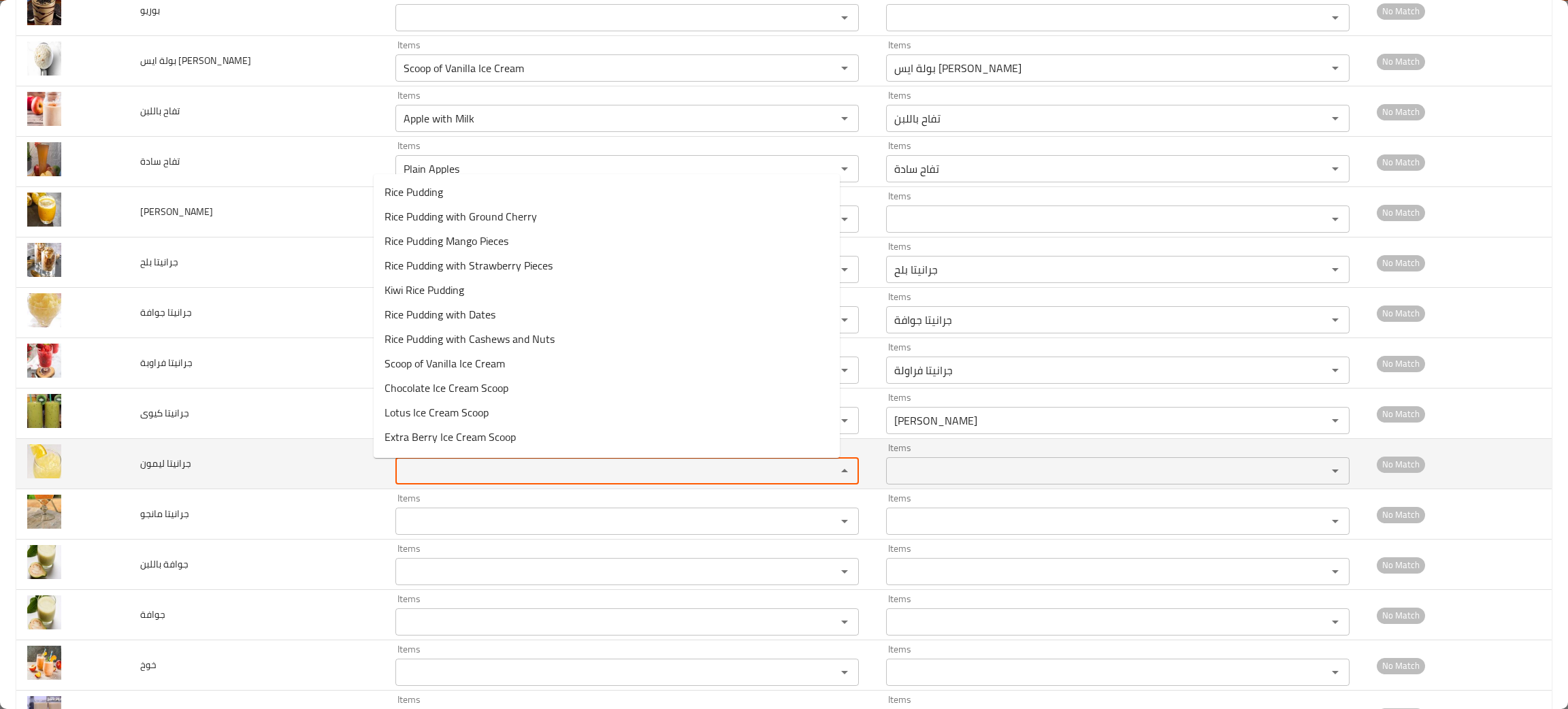
click at [435, 480] on ليمون "Items" at bounding box center [607, 471] width 415 height 19
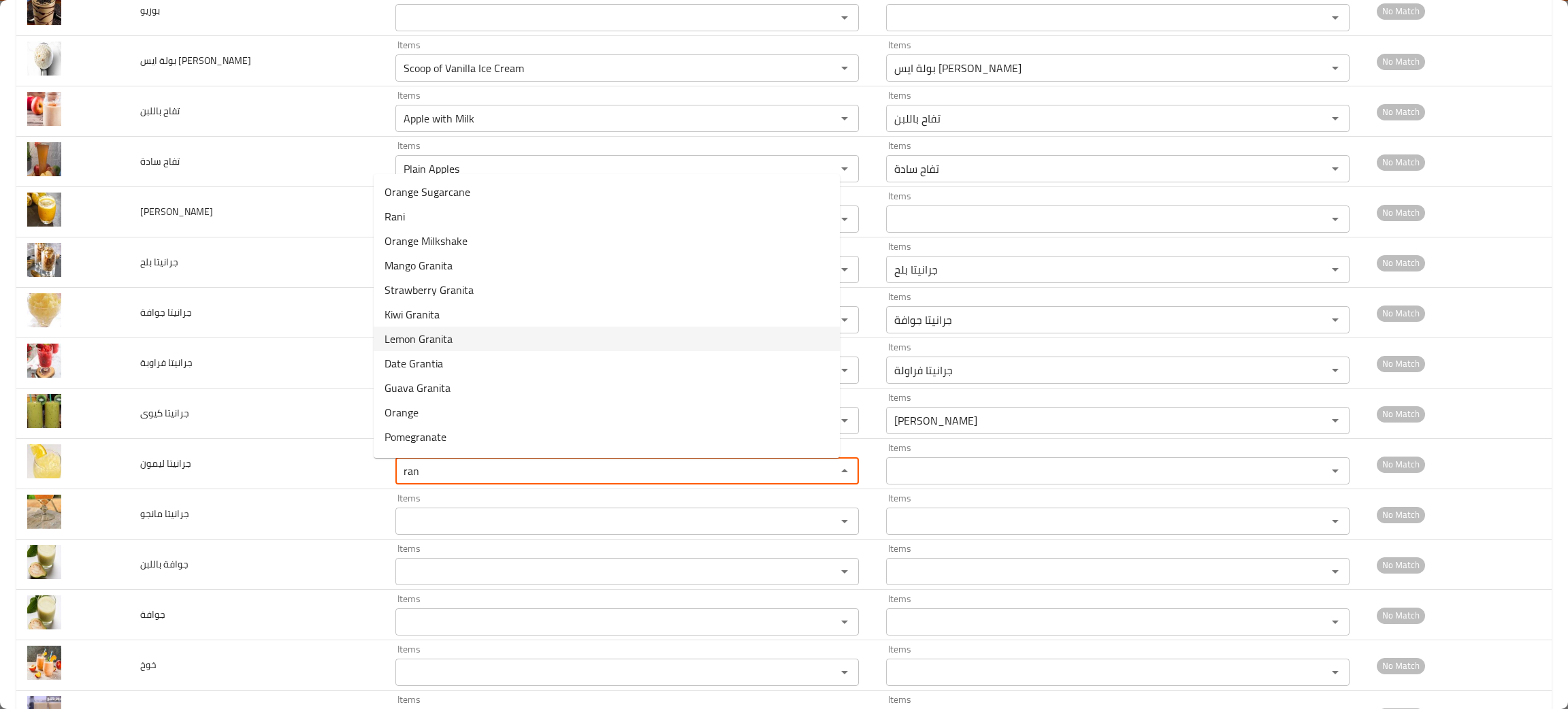
click at [426, 340] on span "Lemon Granita" at bounding box center [419, 339] width 68 height 16
type ليمون "Lemon Granita"
type ليمون-ar "جرانيتا ليمون"
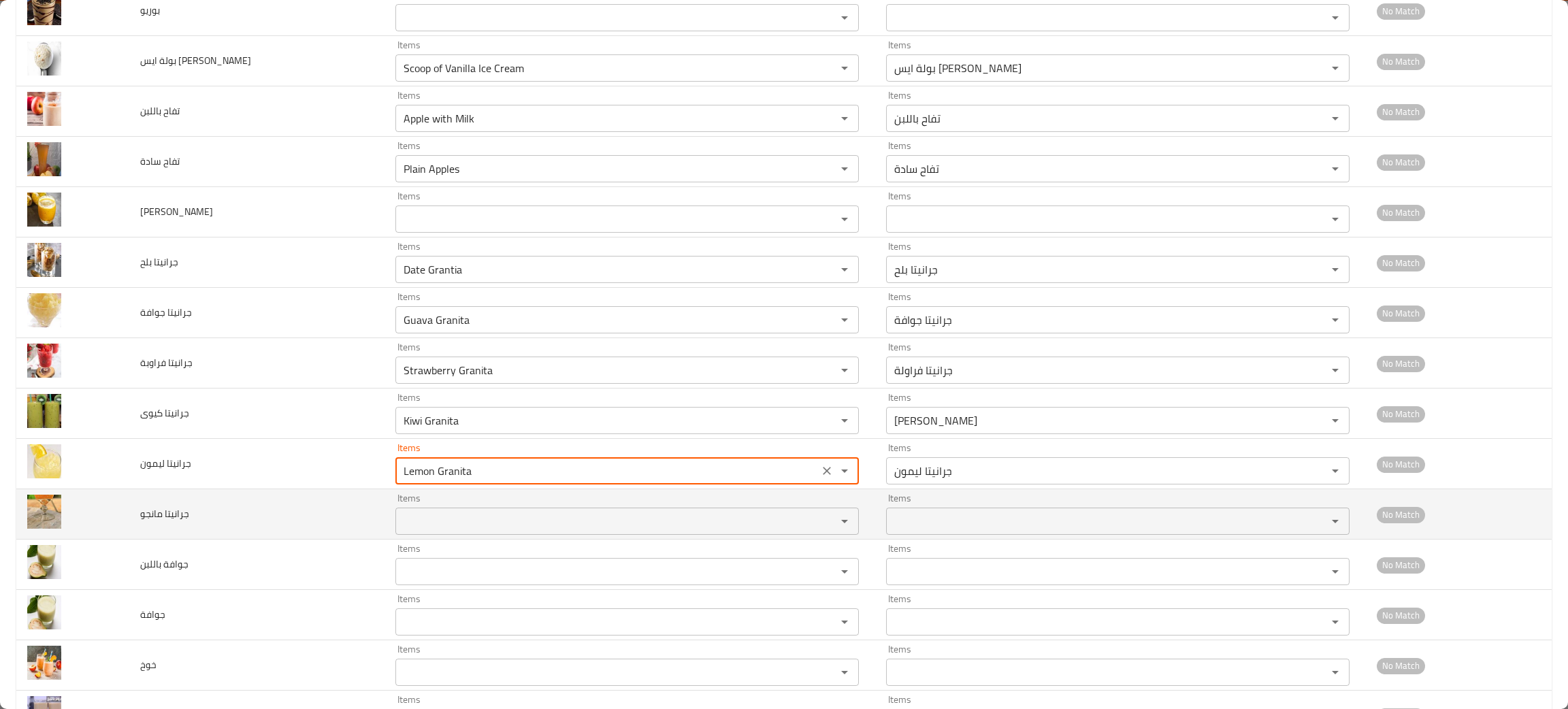
type ليمون "Lemon Granita"
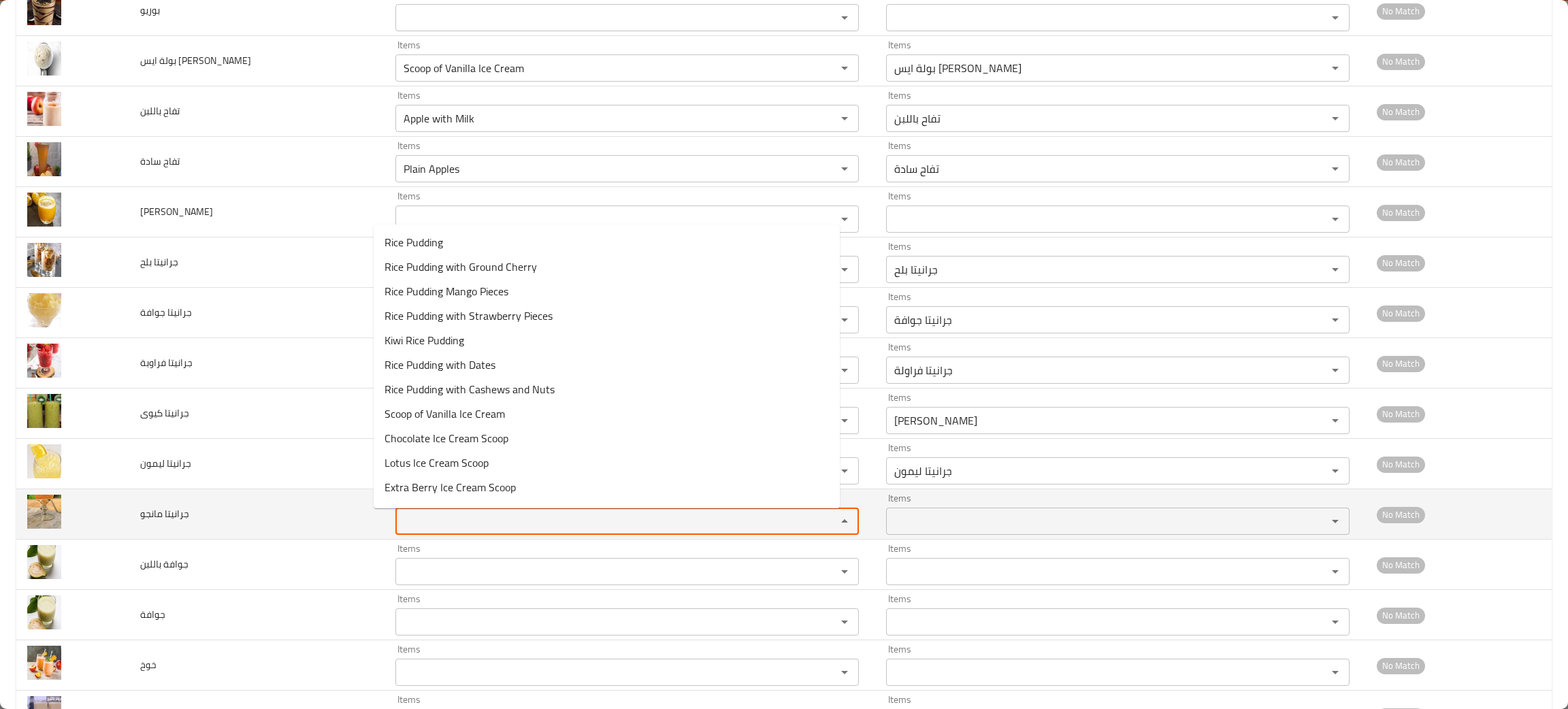
click at [418, 522] on مانجو "Items" at bounding box center [607, 521] width 415 height 19
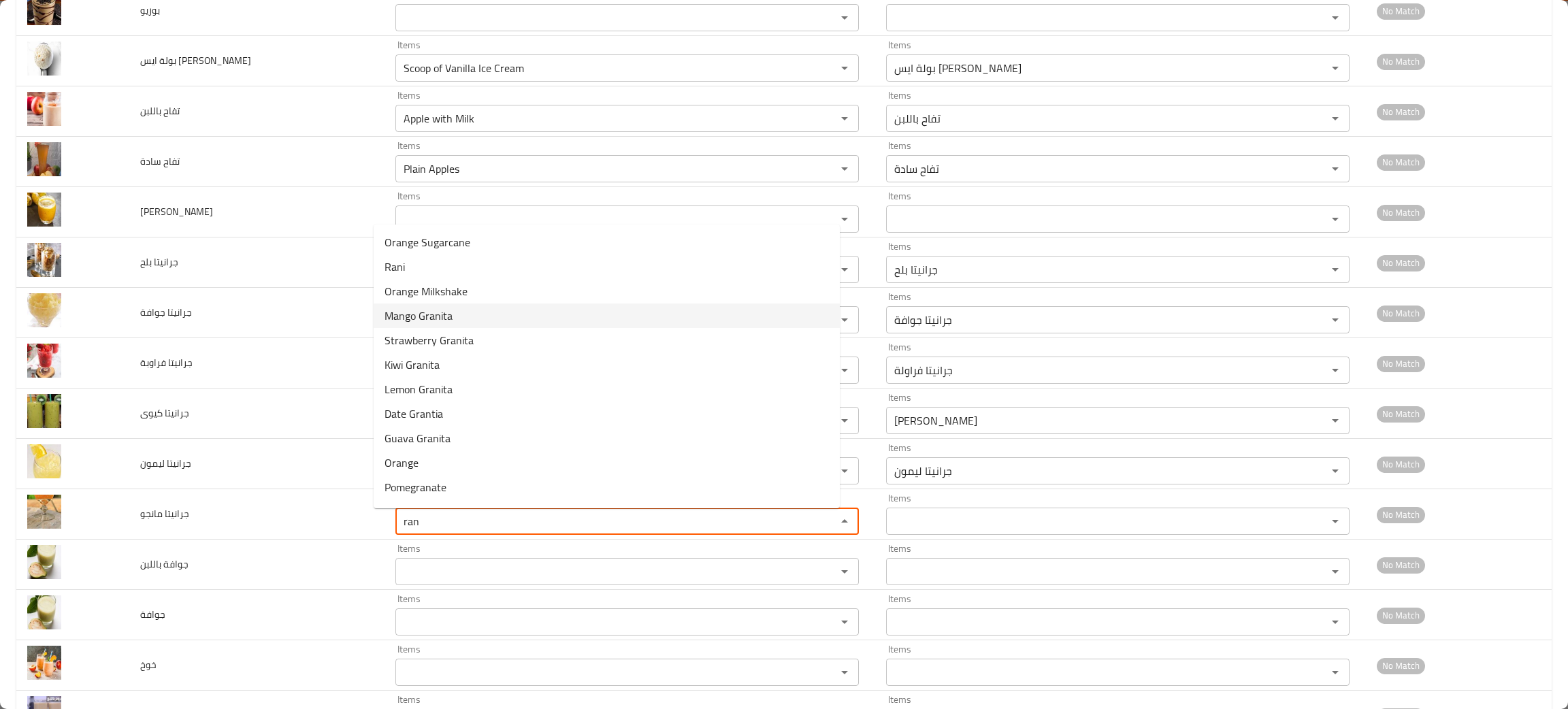
click at [430, 307] on span "Mango Granita" at bounding box center [419, 316] width 68 height 16
type مانجو "Mango Granita"
type مانجو-ar "جرانيتا مانجو"
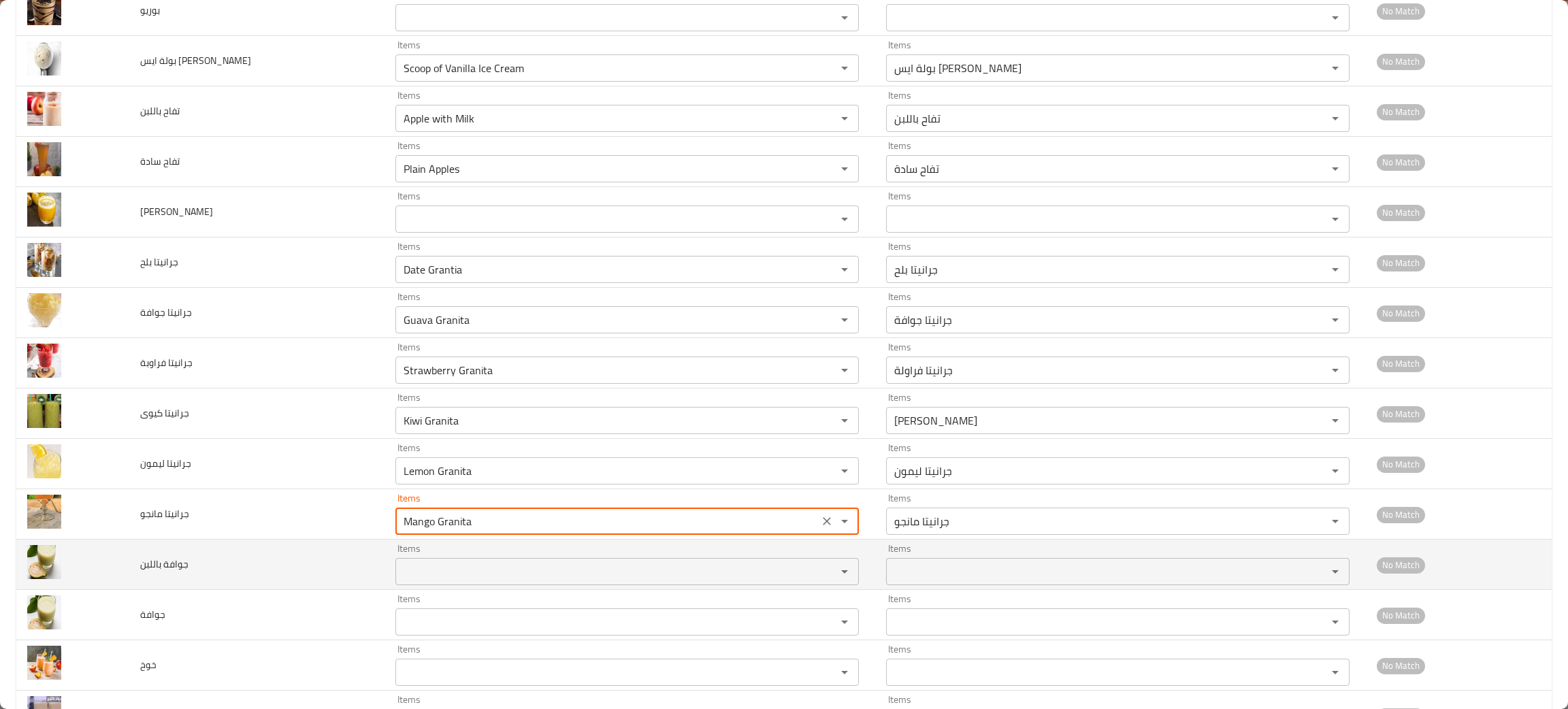
type مانجو "Mango Granita"
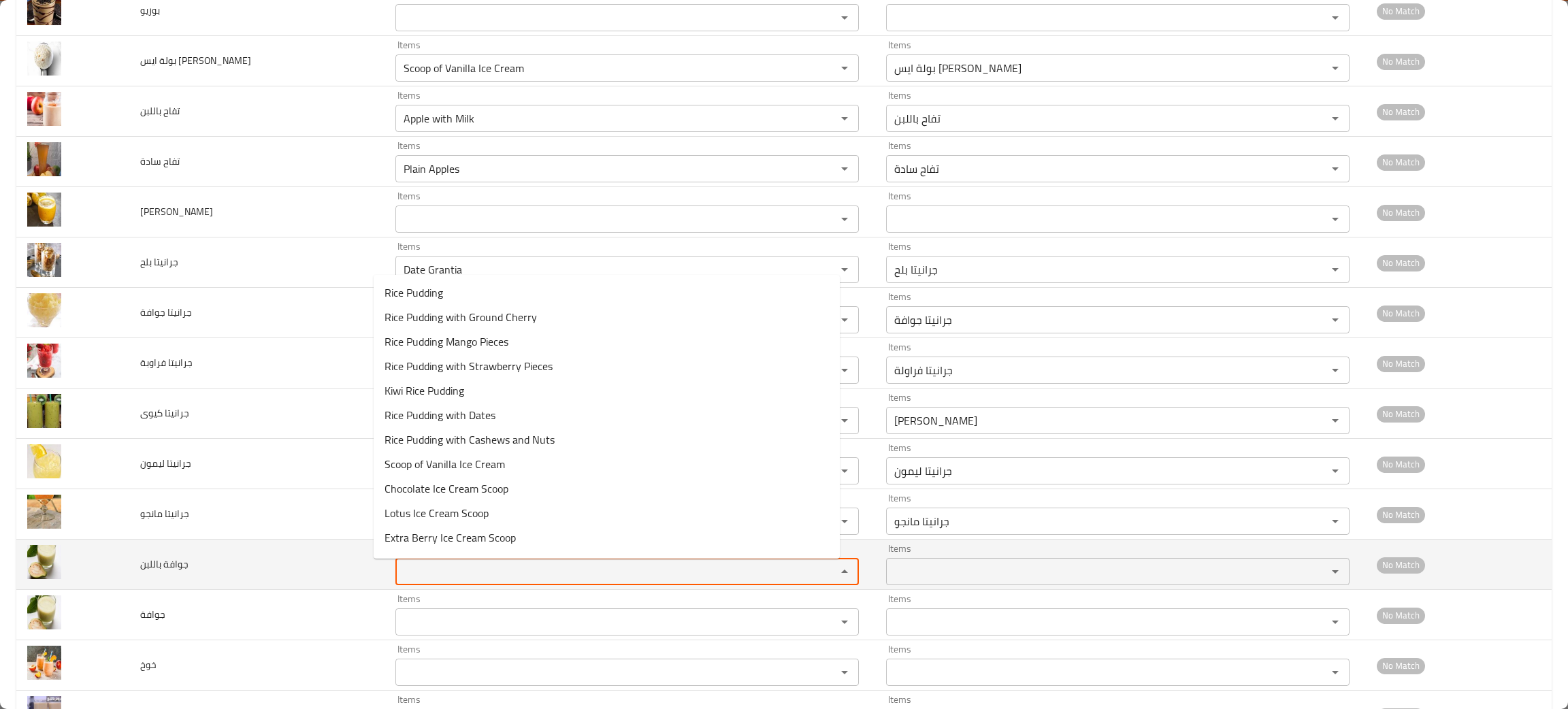
click at [417, 573] on باللبن "Items" at bounding box center [607, 572] width 415 height 19
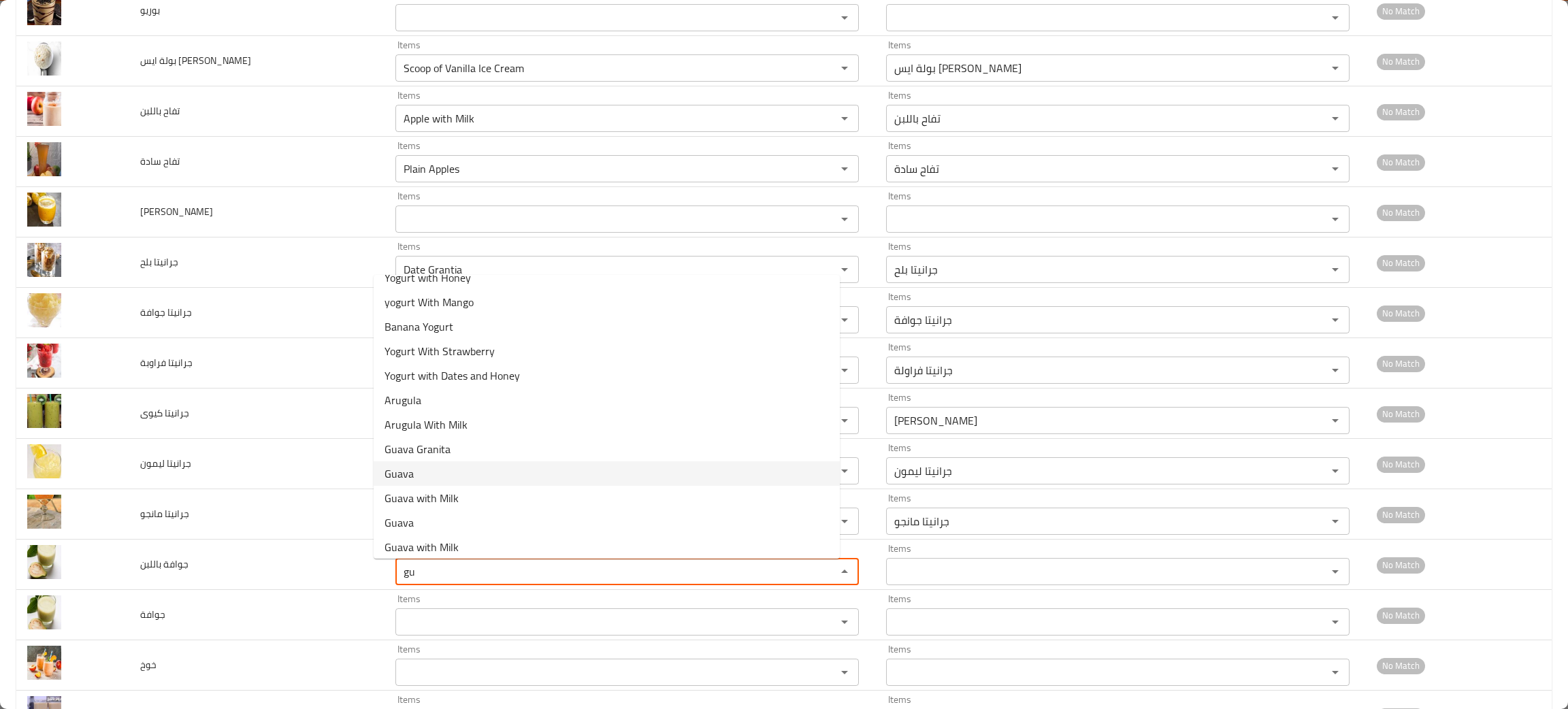
scroll to position [94, 0]
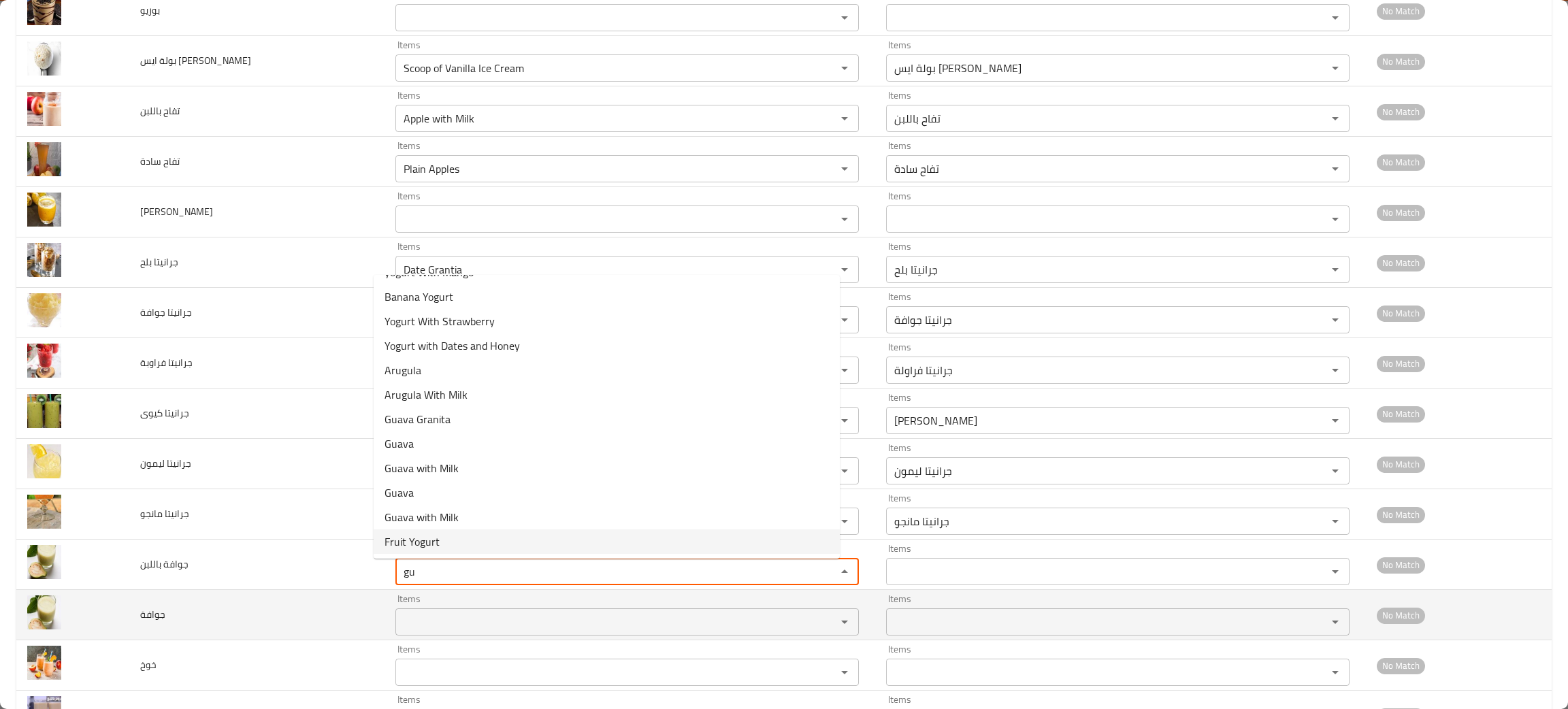
type باللبن "gu"
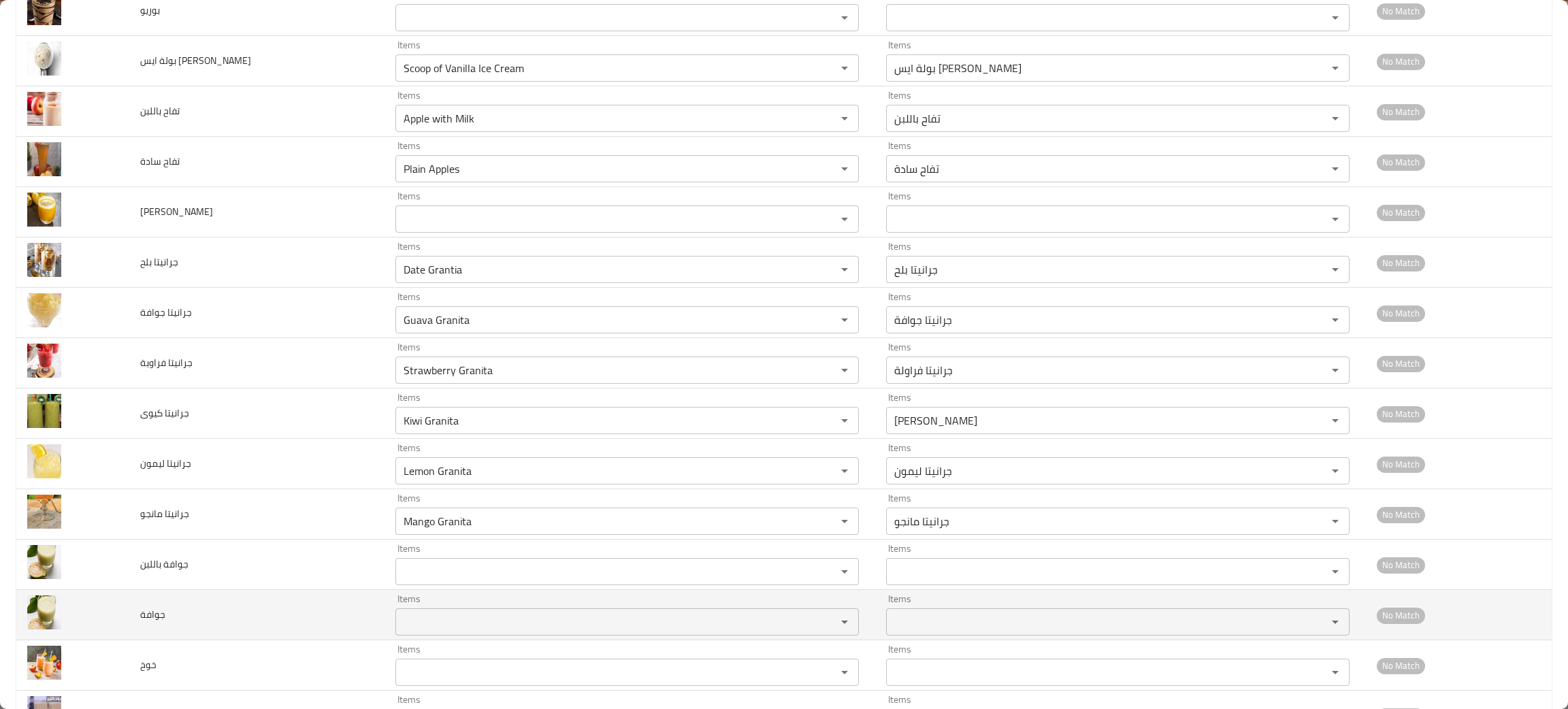
click at [246, 623] on td "جوافة" at bounding box center [257, 615] width 256 height 50
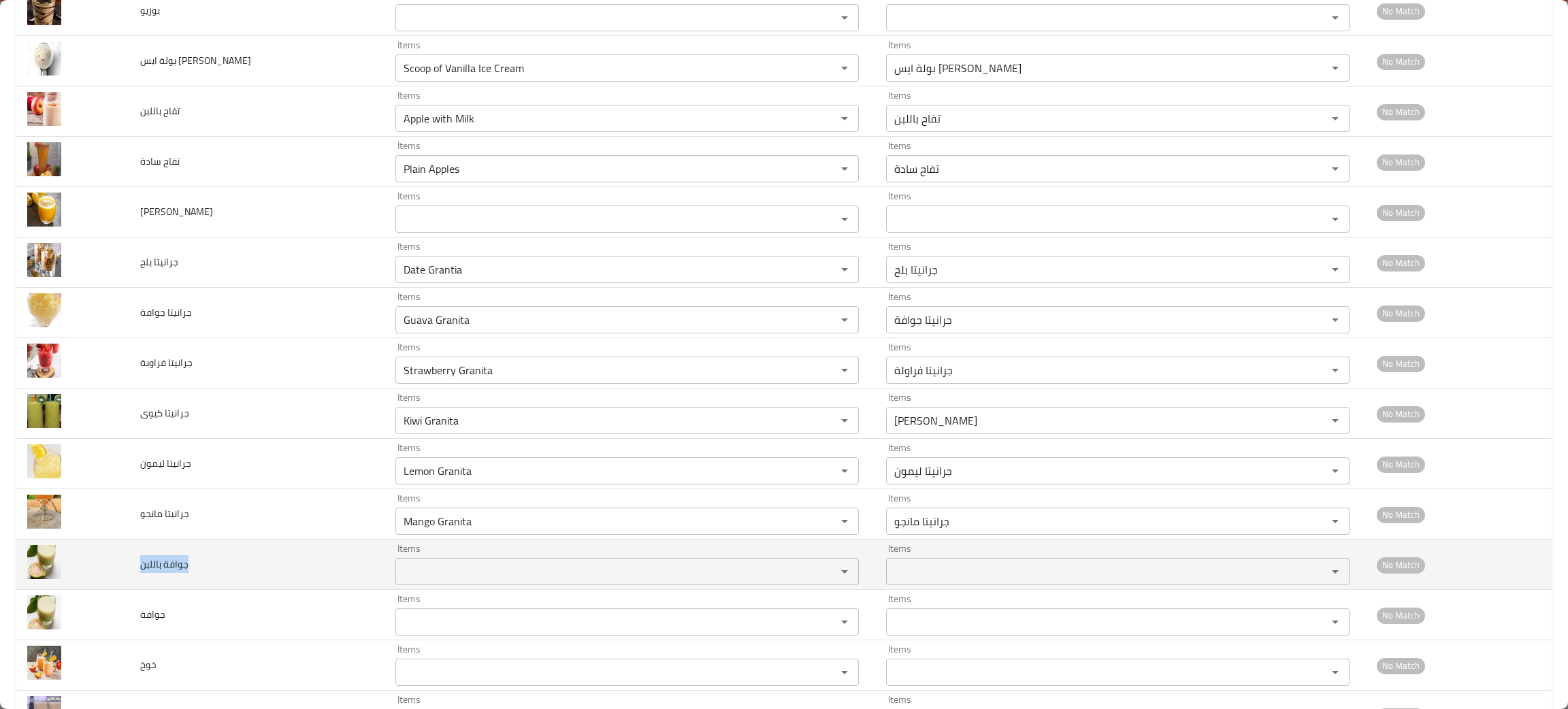
drag, startPoint x: 201, startPoint y: 563, endPoint x: 137, endPoint y: 575, distance: 65.1
click at [137, 575] on td "جوافة باللبن" at bounding box center [257, 565] width 256 height 50
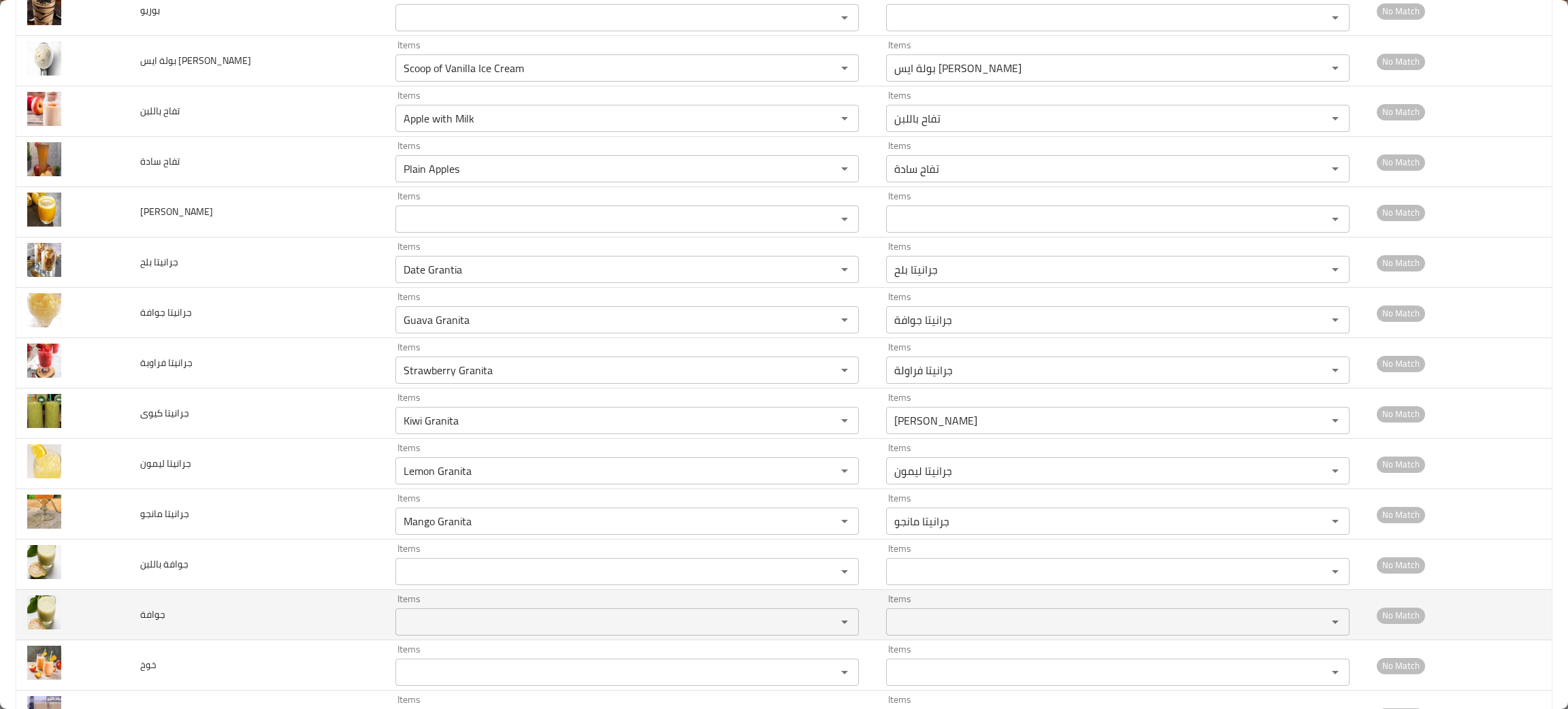
click at [402, 623] on input "Items" at bounding box center [607, 622] width 415 height 19
type input "gua"
drag, startPoint x: 199, startPoint y: 616, endPoint x: 91, endPoint y: 618, distance: 108.0
click at [91, 618] on tr "جوافة Items Items Items Items No Match" at bounding box center [784, 615] width 1535 height 50
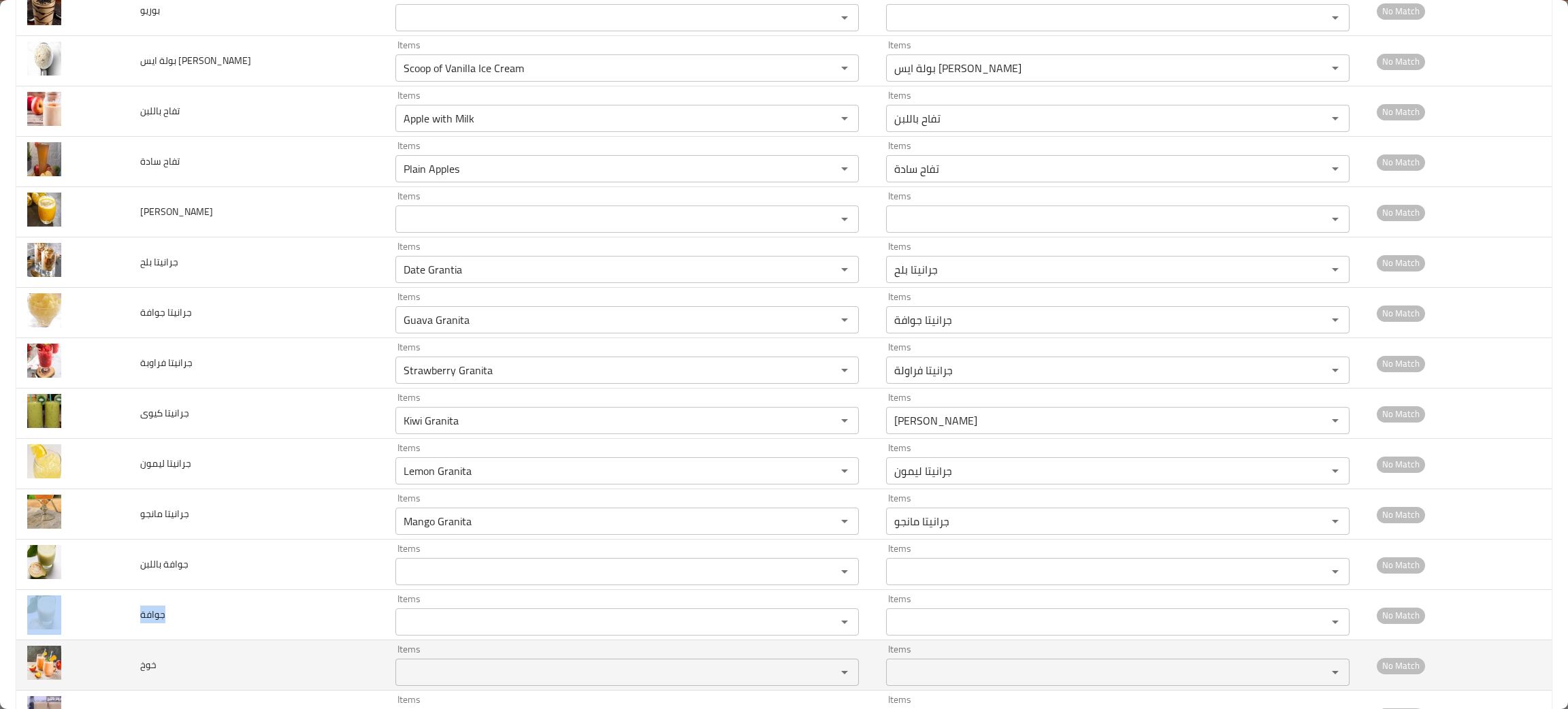
click at [408, 663] on div "Items" at bounding box center [627, 672] width 463 height 27
type input "peac"
drag, startPoint x: 169, startPoint y: 672, endPoint x: 133, endPoint y: 679, distance: 36.7
click at [133, 681] on td "خوخ" at bounding box center [257, 665] width 256 height 50
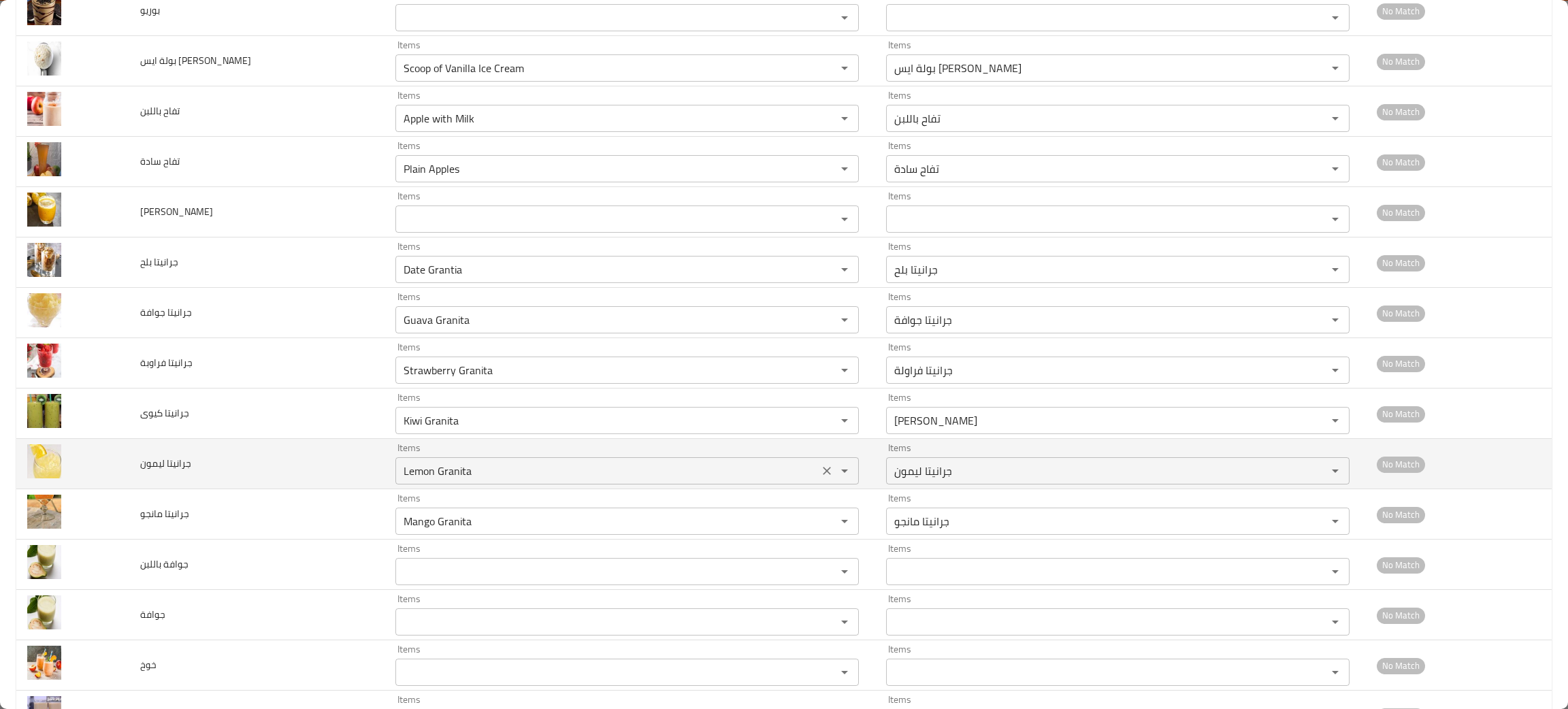
click at [400, 474] on ليمون "Lemon Granita" at bounding box center [607, 471] width 415 height 19
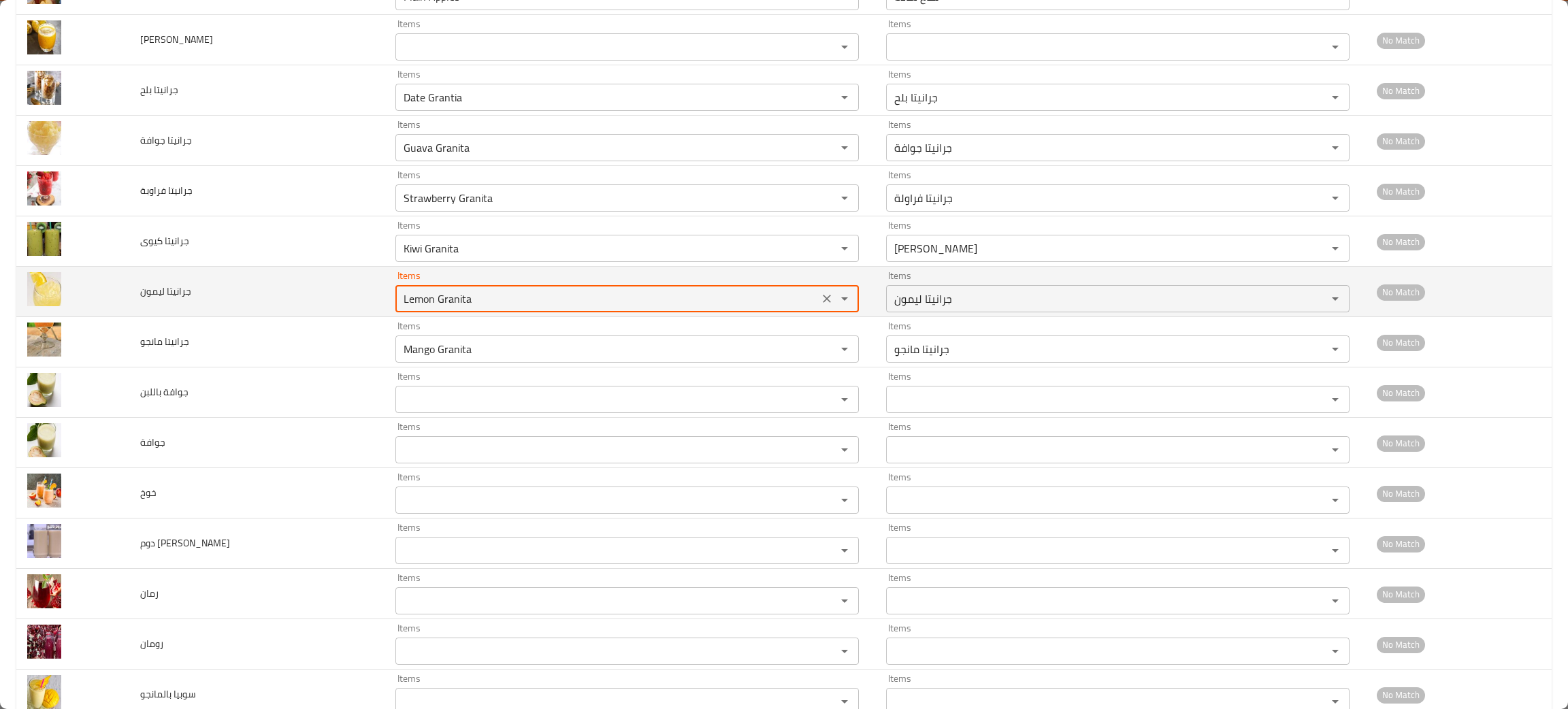
scroll to position [1131, 0]
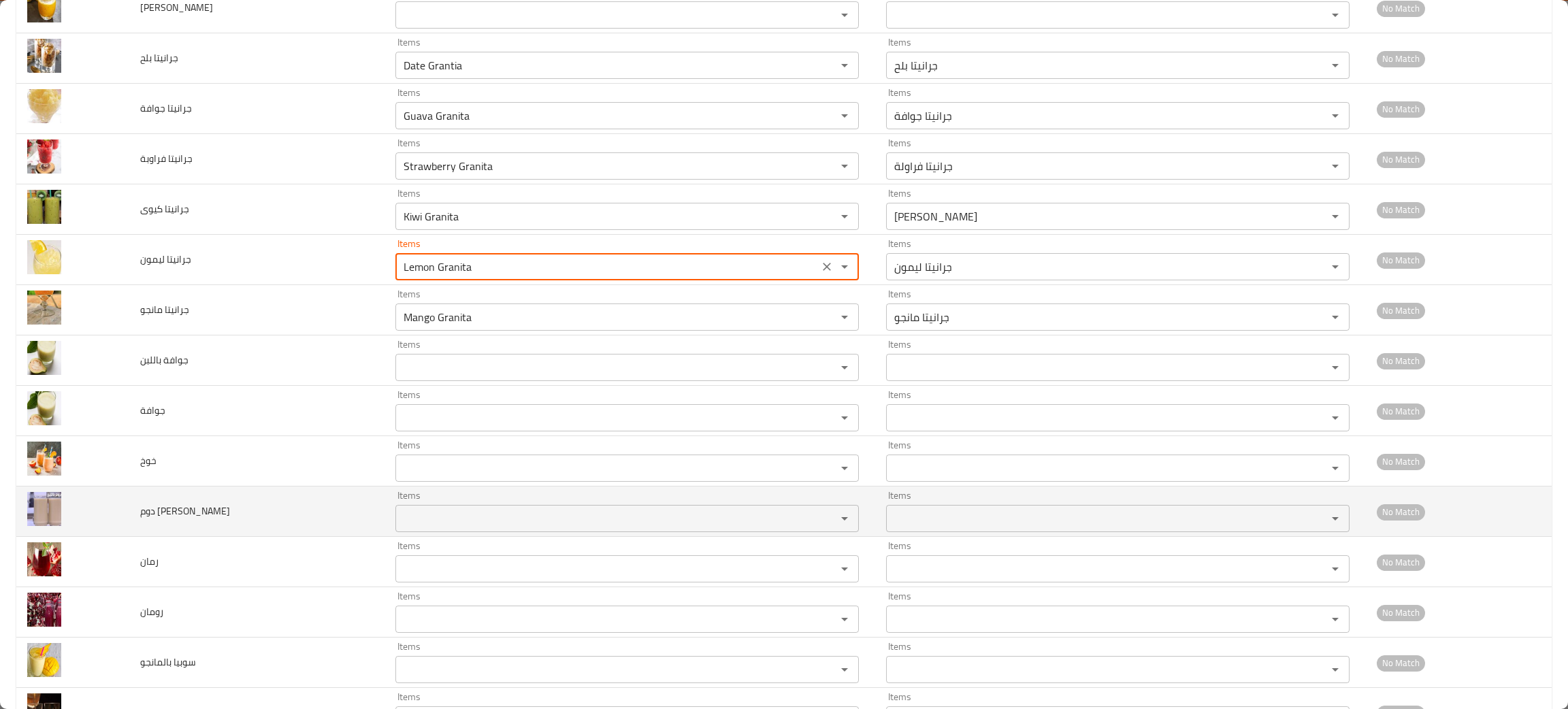
click at [415, 513] on عصير "Items" at bounding box center [607, 518] width 415 height 19
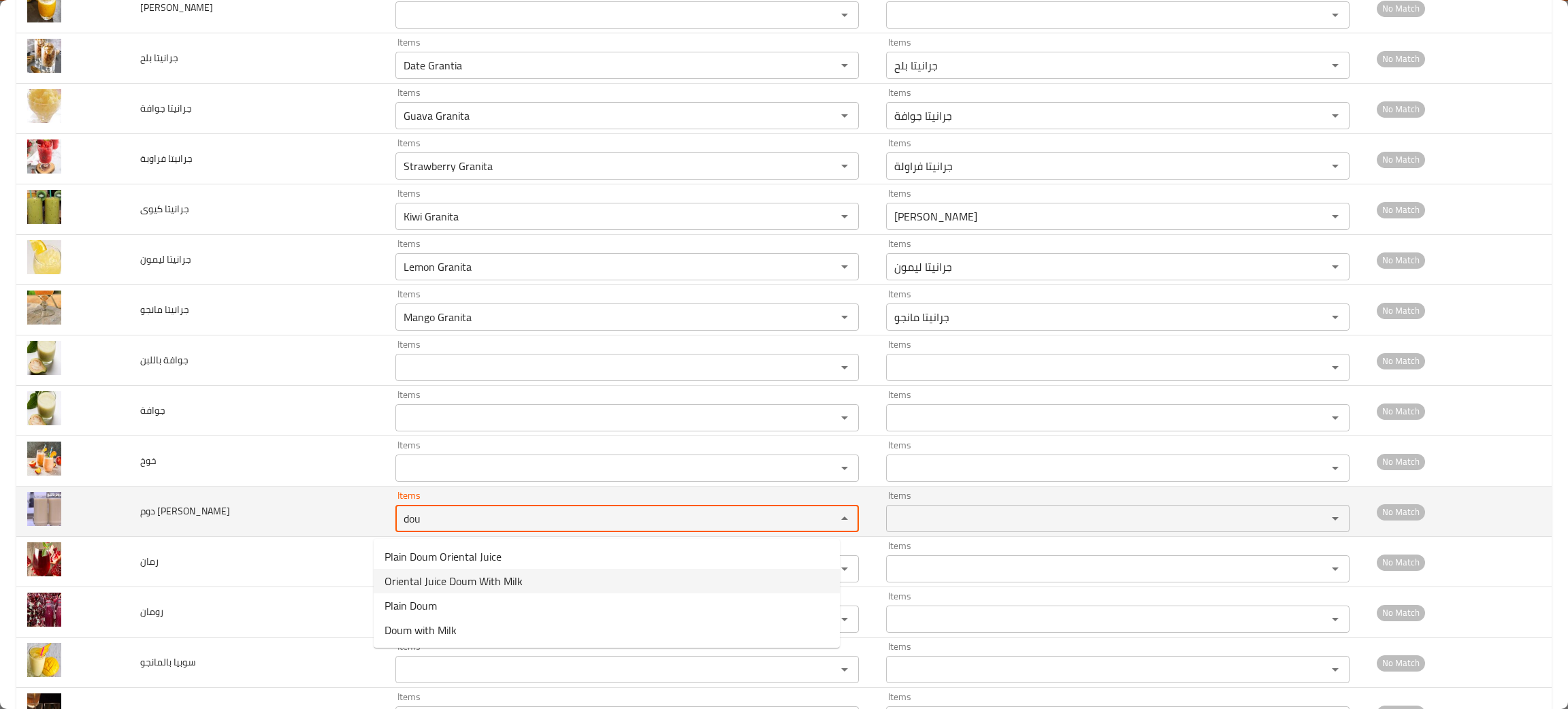
type عصير "dou"
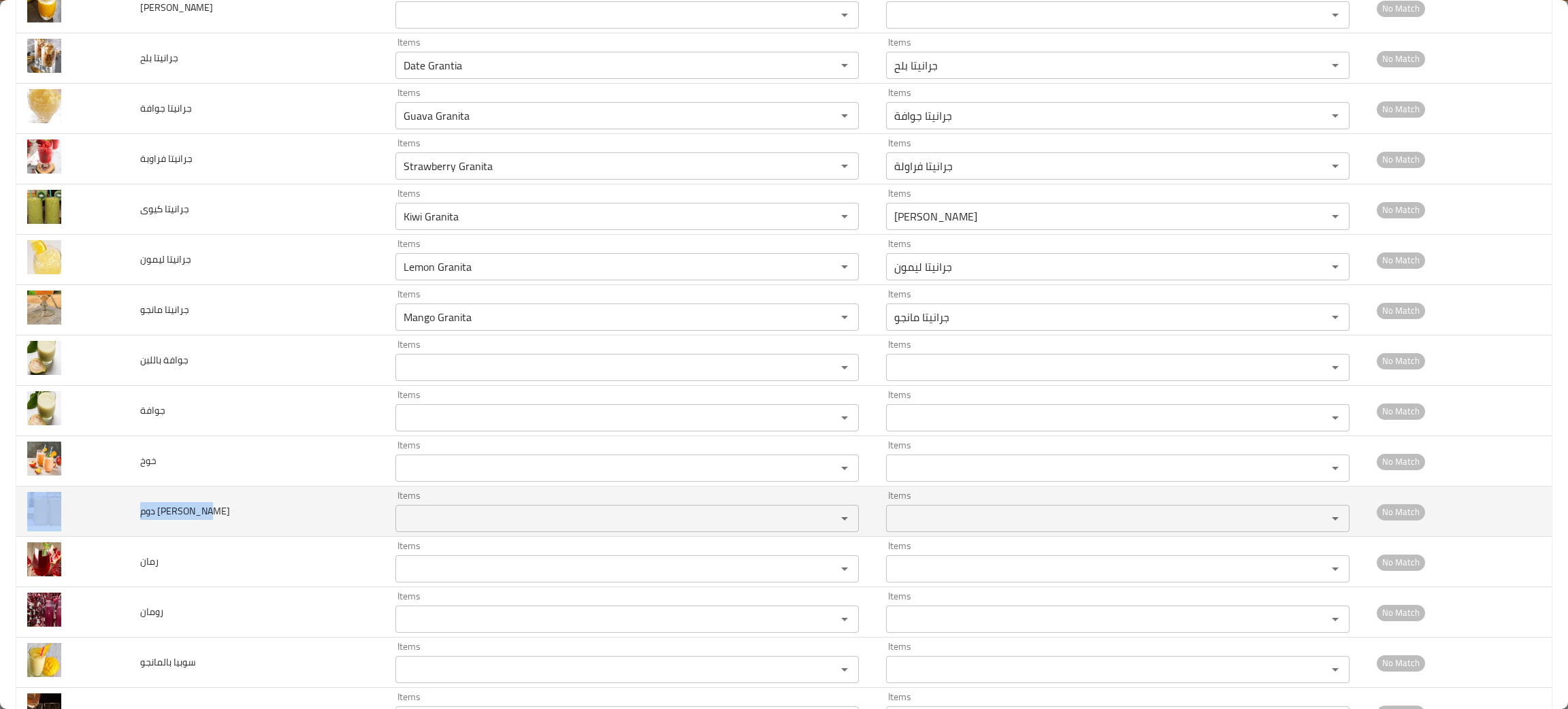
drag, startPoint x: 224, startPoint y: 515, endPoint x: 129, endPoint y: 525, distance: 95.5
click at [129, 525] on tr "دوم بالبن عصير Items Items Items Items No Match" at bounding box center [784, 512] width 1535 height 50
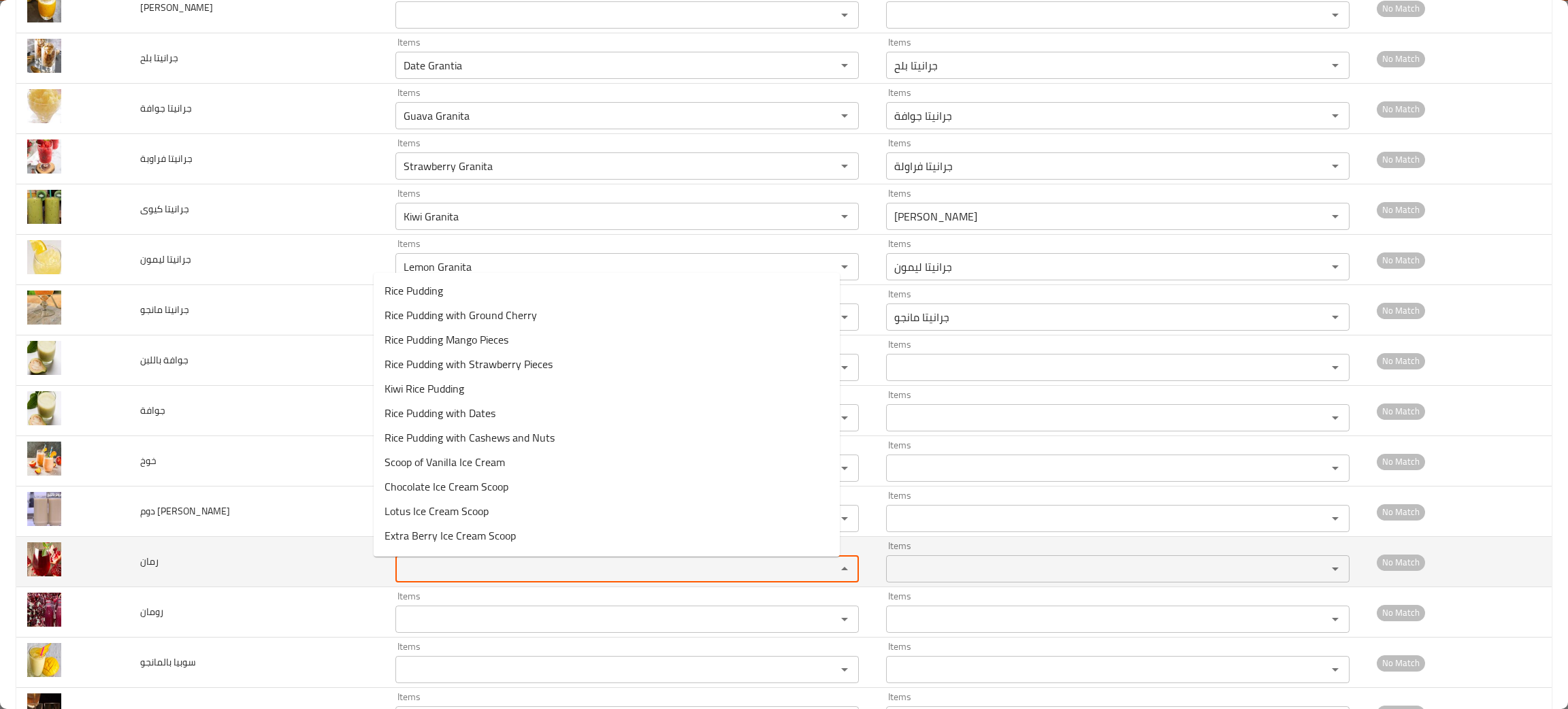
click at [467, 578] on input "Items" at bounding box center [607, 569] width 415 height 19
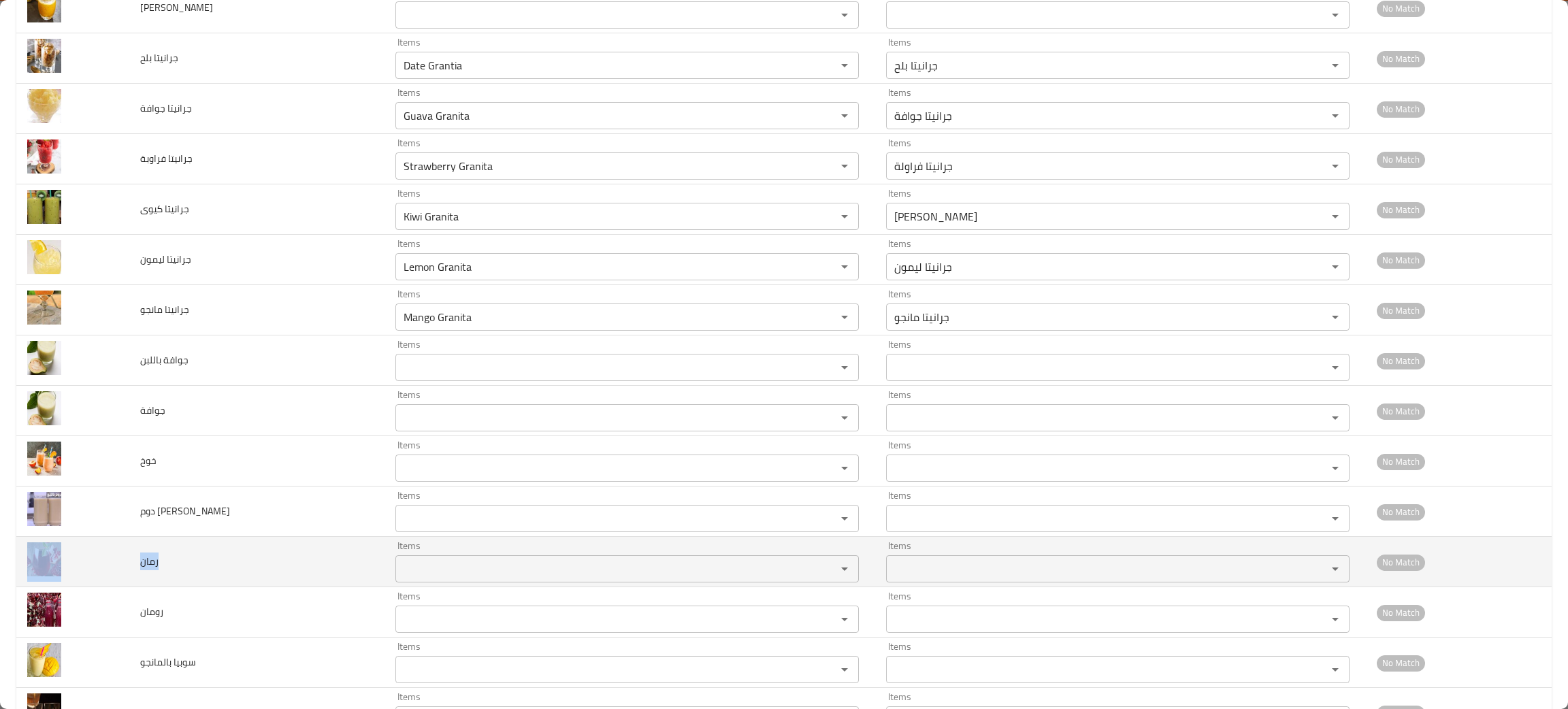
drag, startPoint x: 161, startPoint y: 582, endPoint x: 121, endPoint y: 583, distance: 40.0
click at [121, 584] on tr "رمان Items Items Items Items No Match" at bounding box center [784, 562] width 1535 height 50
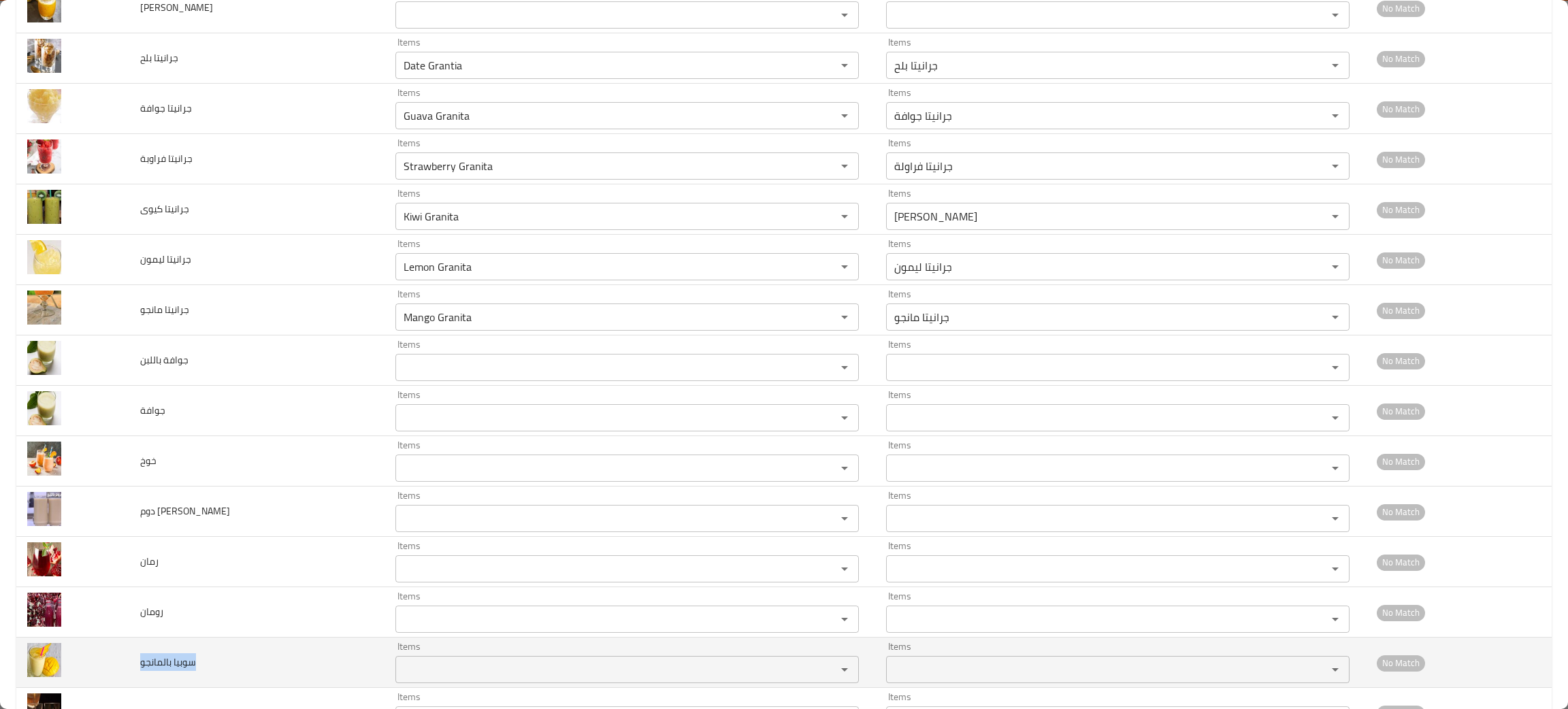
drag, startPoint x: 222, startPoint y: 662, endPoint x: 135, endPoint y: 677, distance: 88.3
click at [135, 677] on td "سوبيا بالمانجو" at bounding box center [257, 662] width 256 height 50
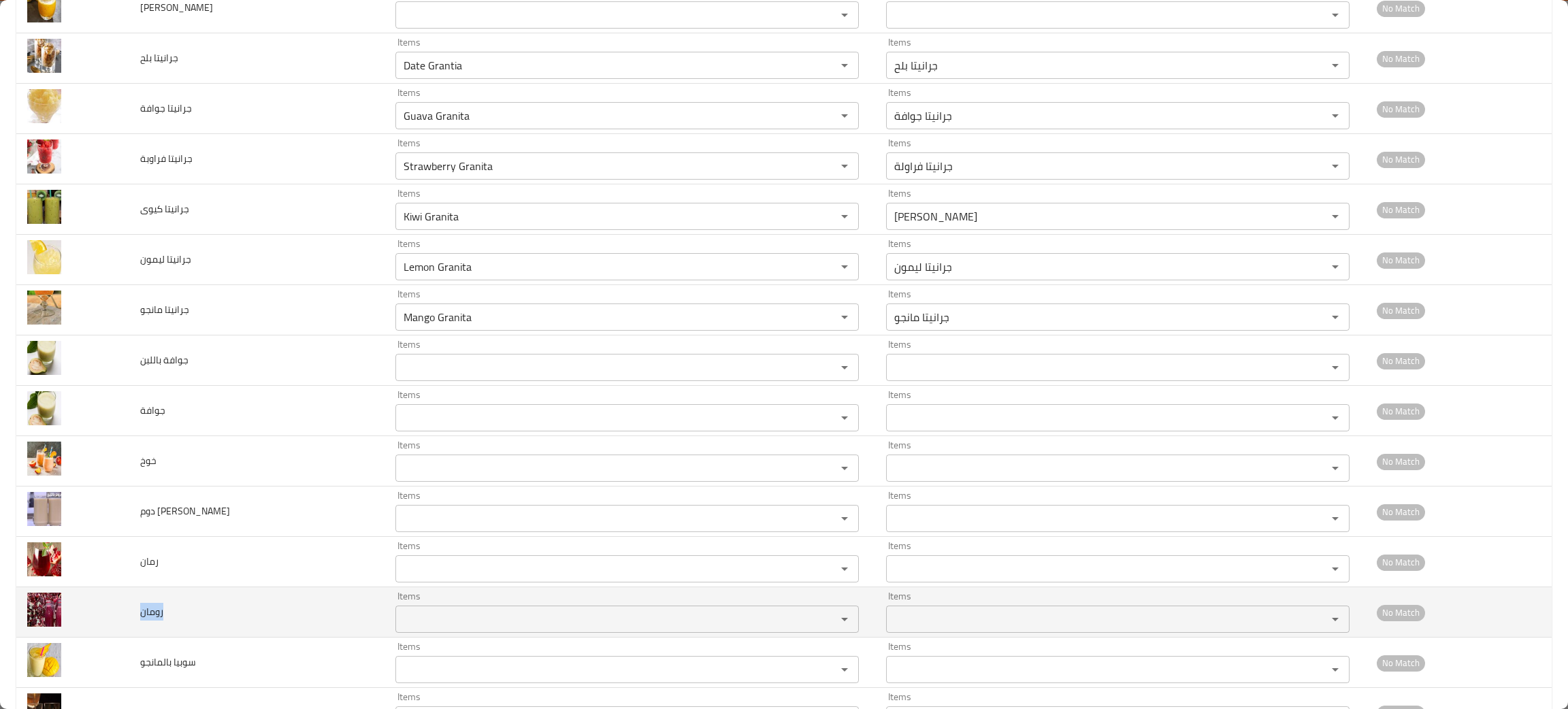
drag, startPoint x: 171, startPoint y: 613, endPoint x: 142, endPoint y: 627, distance: 32.2
click at [142, 627] on td "رومان" at bounding box center [257, 612] width 256 height 50
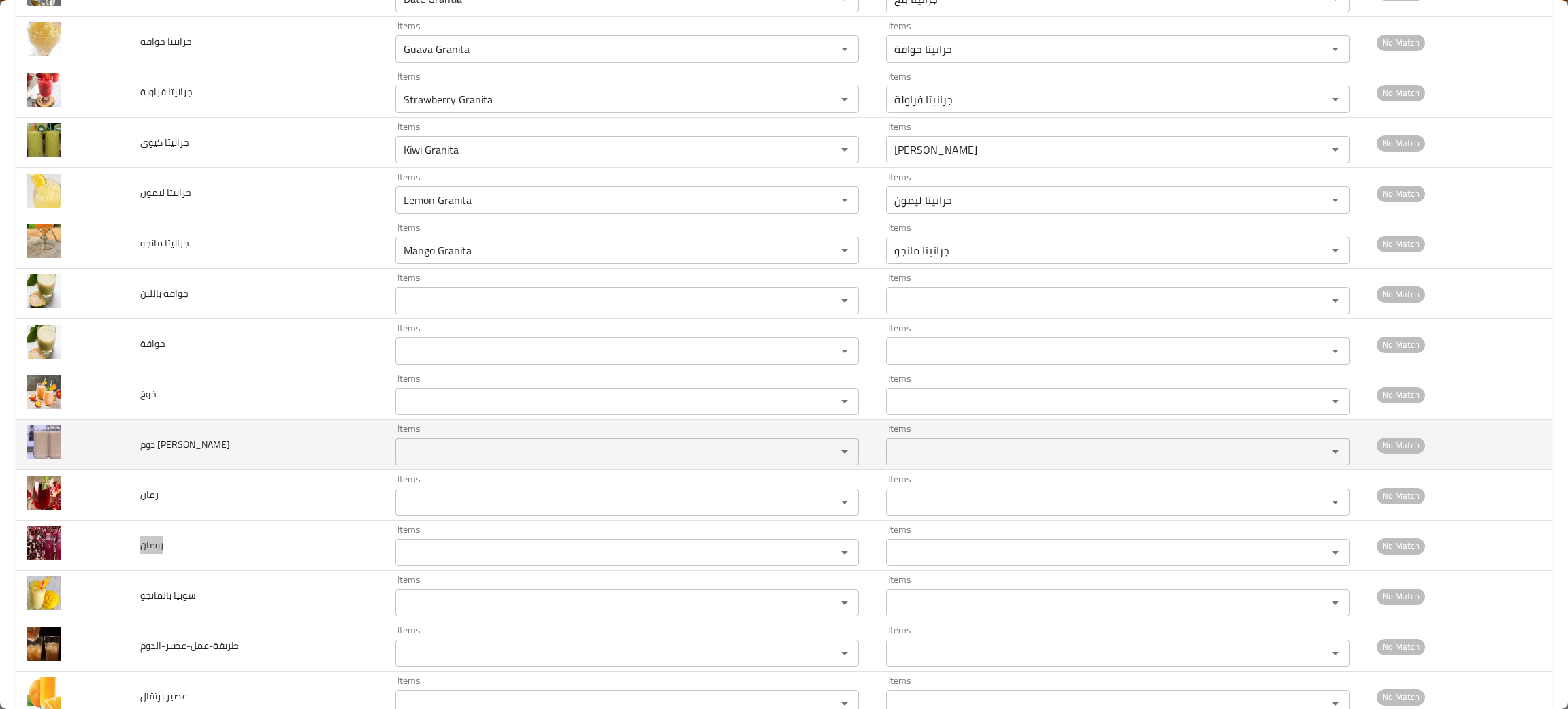
scroll to position [1233, 0]
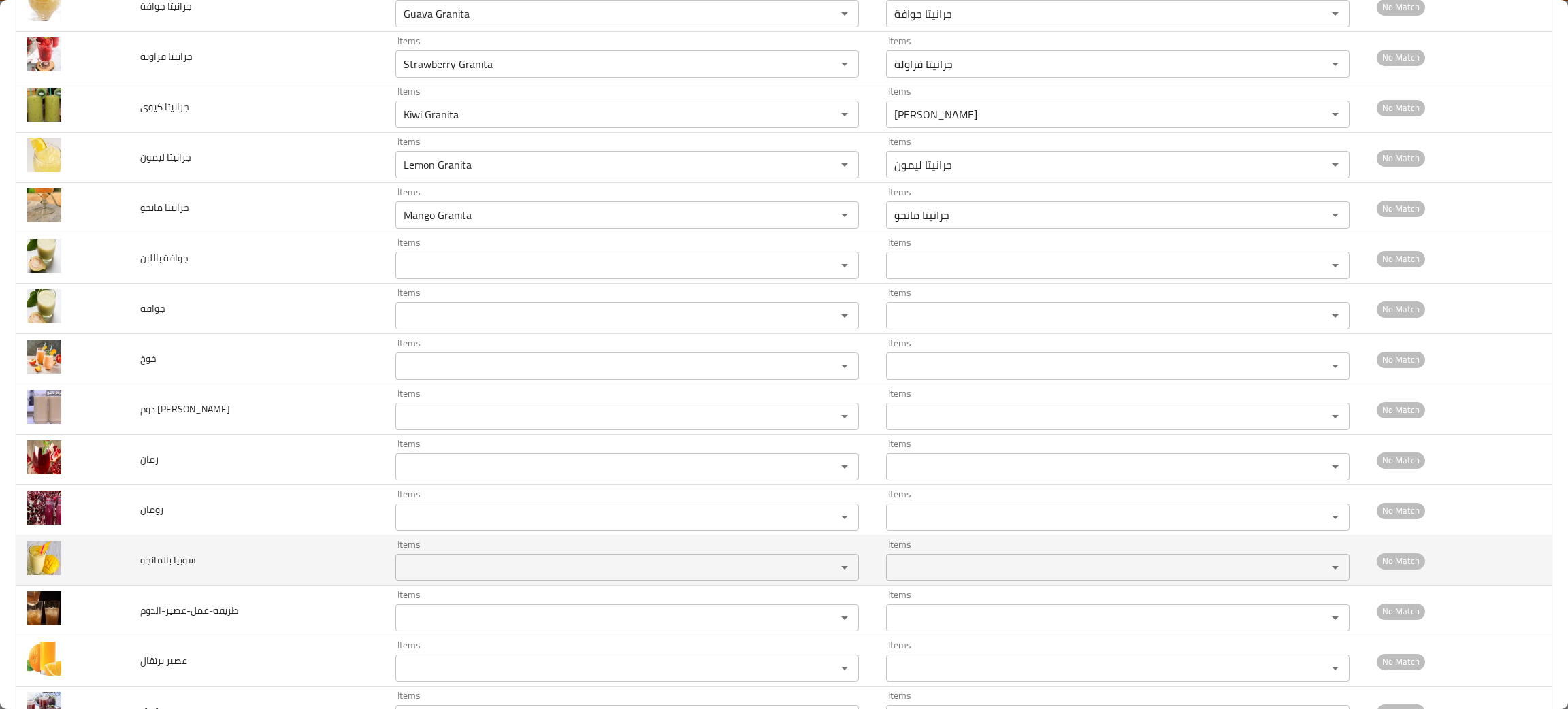
click at [213, 563] on td "سوبيا بالمانجو" at bounding box center [257, 561] width 256 height 50
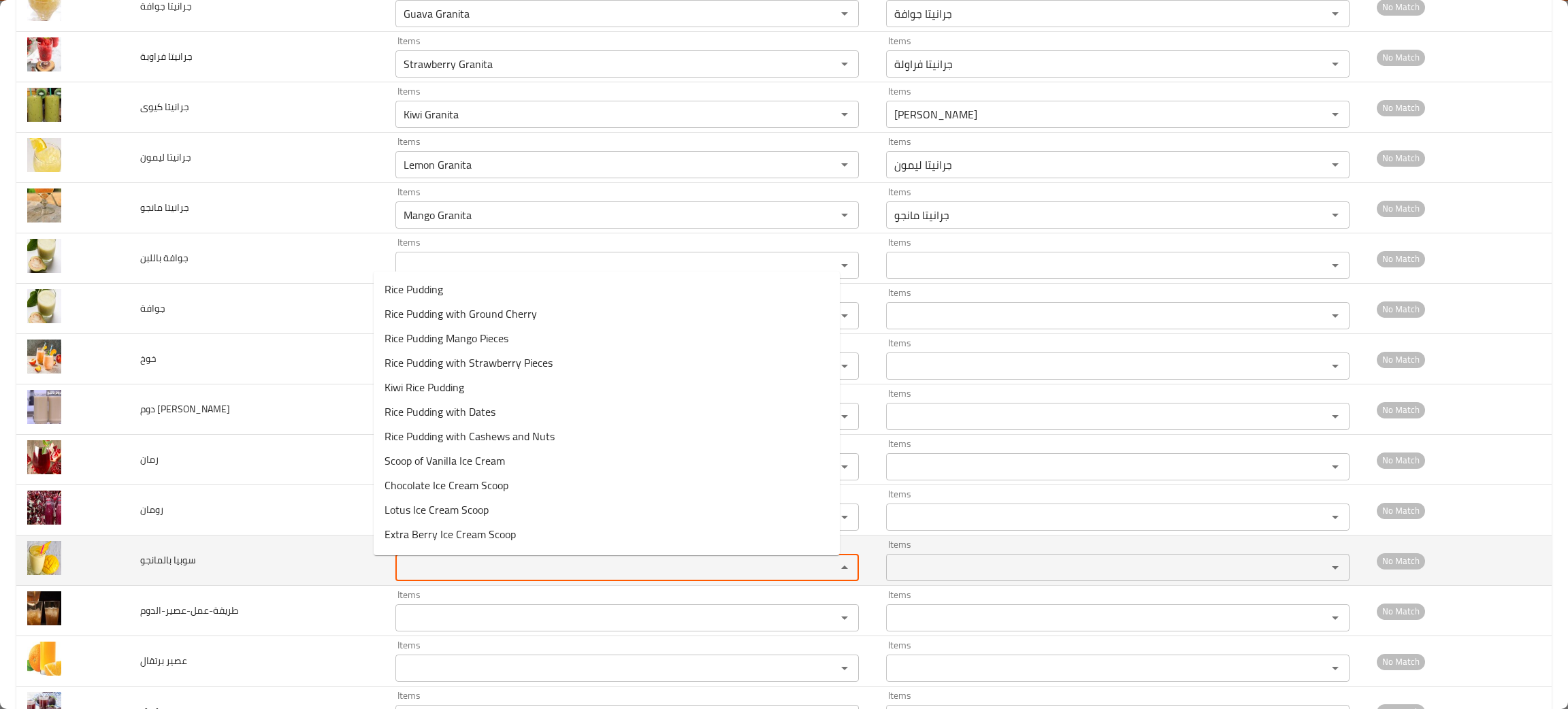
click at [451, 577] on بالمانجو "Items" at bounding box center [607, 567] width 415 height 19
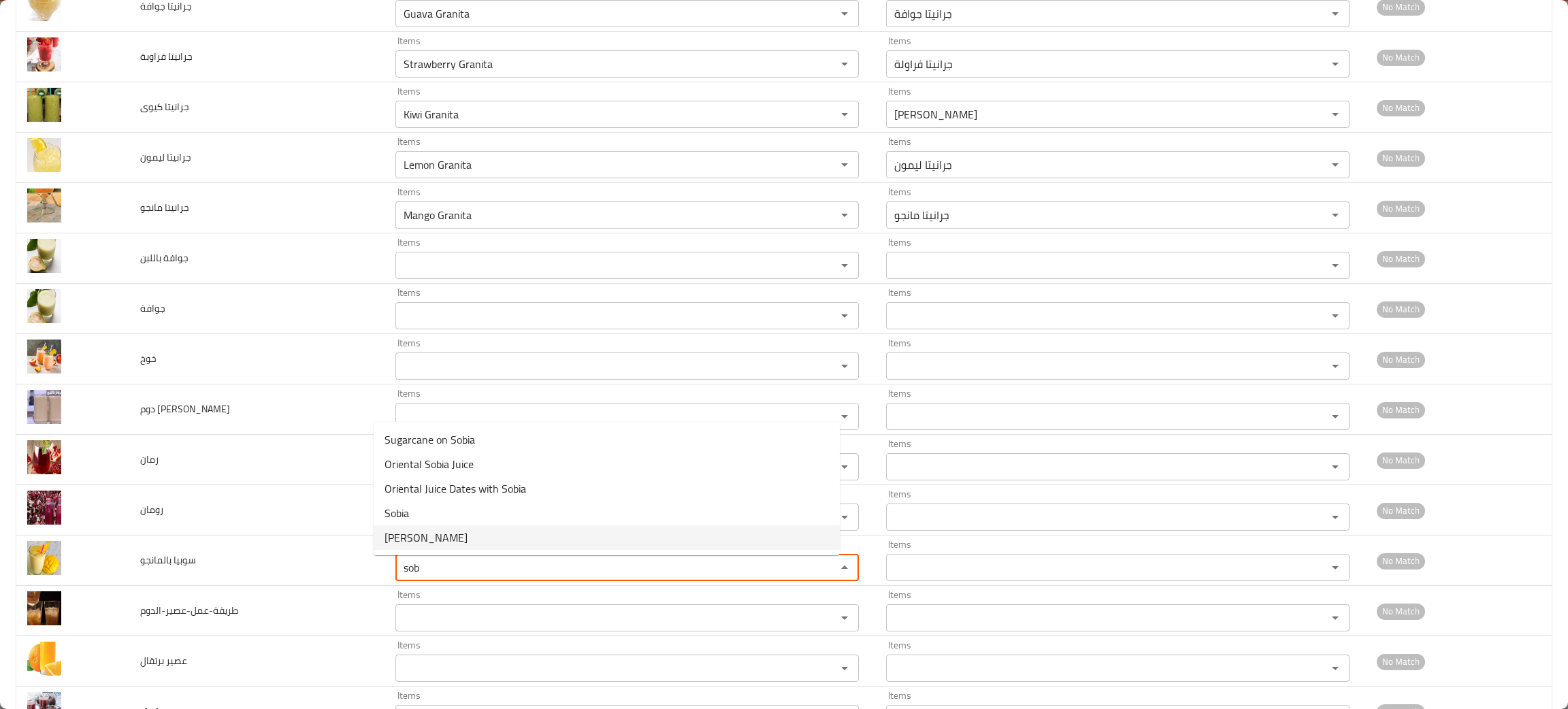
click at [436, 540] on span "Mango Sobia" at bounding box center [426, 538] width 83 height 16
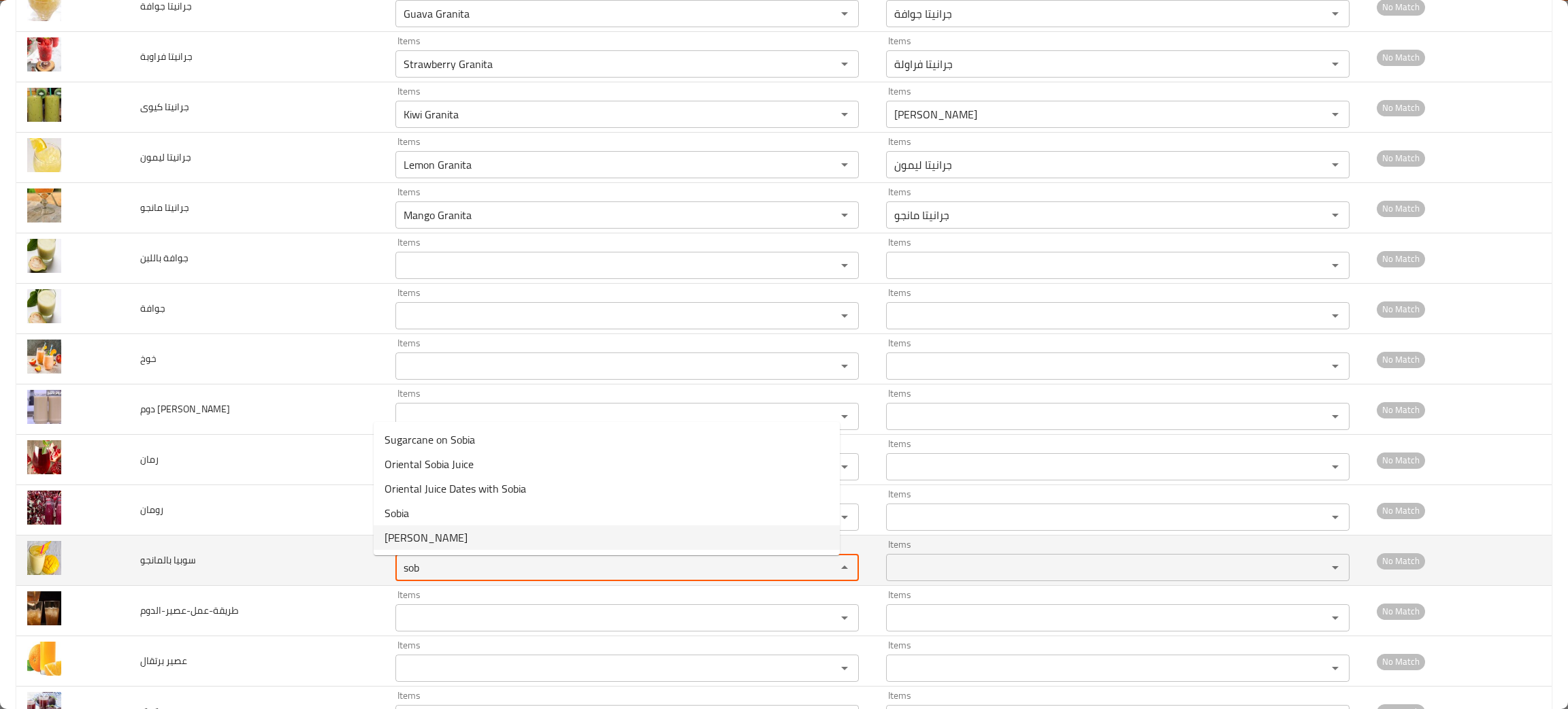
type بالمانجو "Mango Sobia"
type بالمانجو-ar "سوبيا بالمانجو"
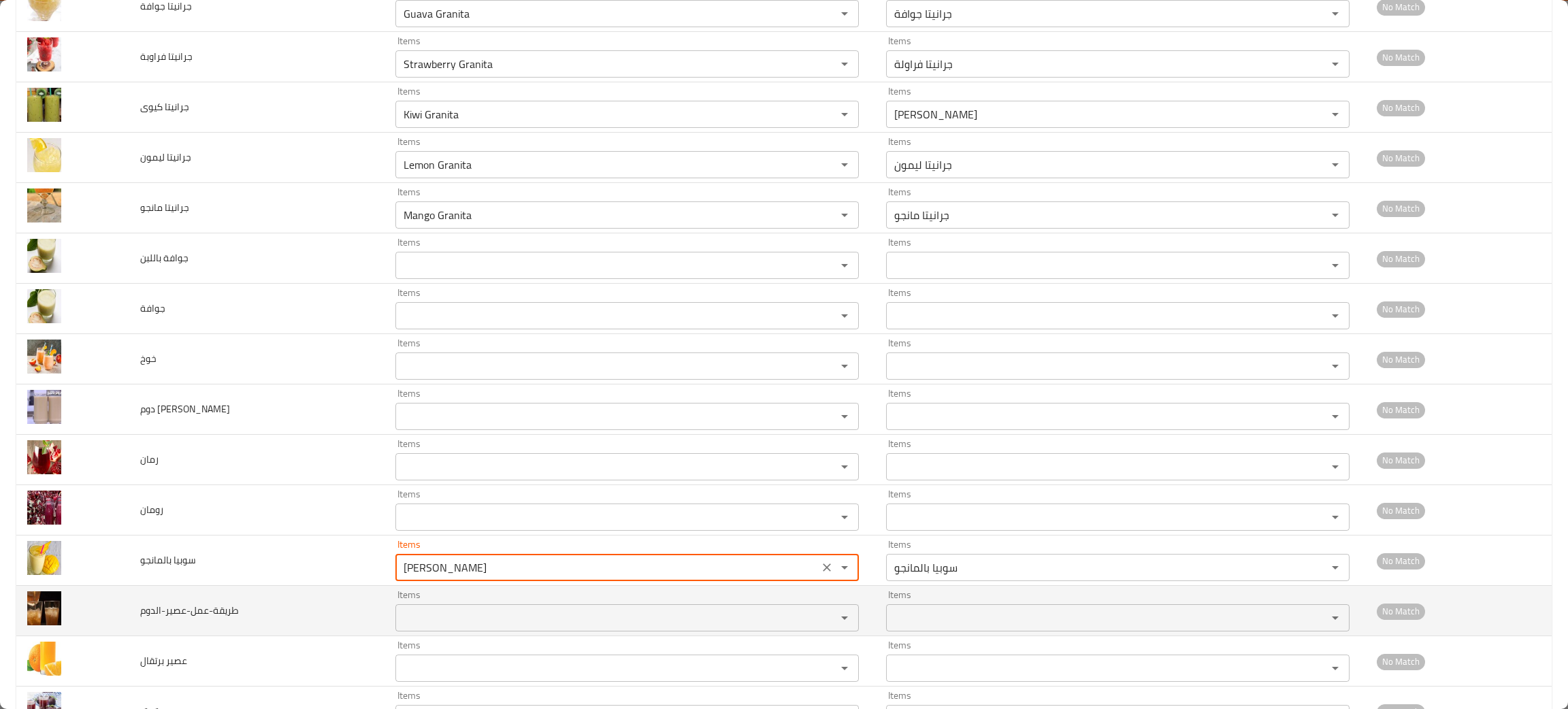
type بالمانجو "Mango Sobia"
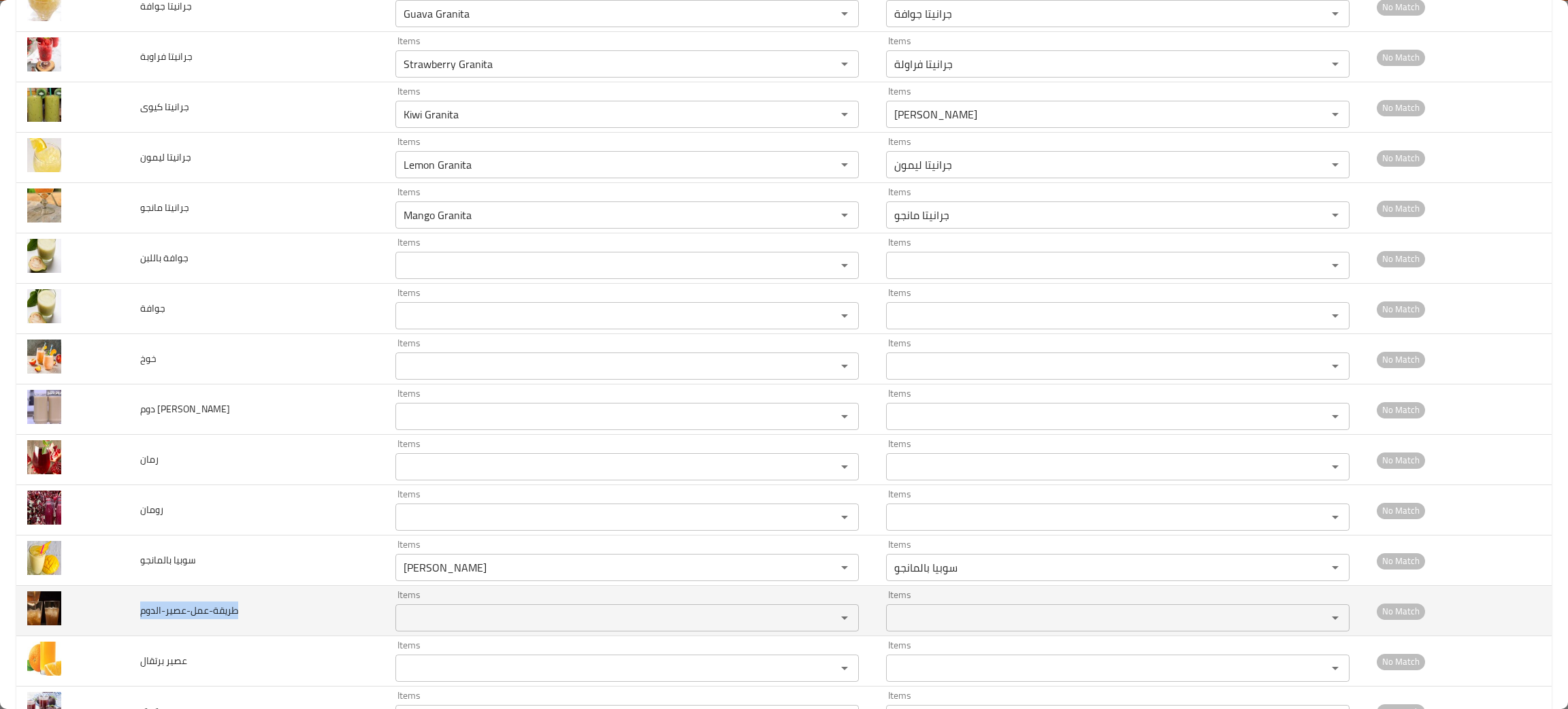
drag, startPoint x: 270, startPoint y: 614, endPoint x: 135, endPoint y: 635, distance: 136.6
click at [135, 635] on td "طريقة-عمل-عصير-الدوم" at bounding box center [257, 611] width 256 height 50
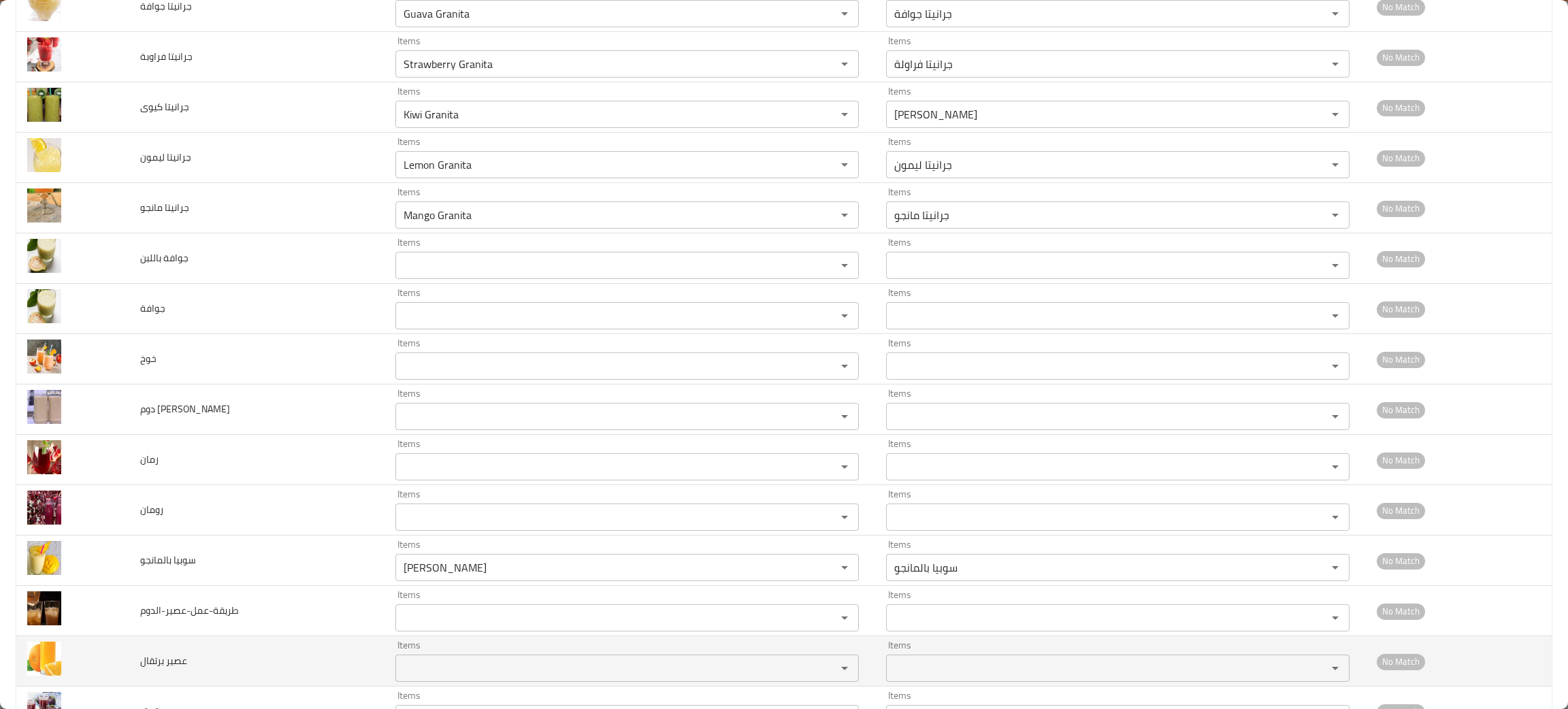
click at [281, 650] on td "عصير برتقال" at bounding box center [257, 661] width 256 height 50
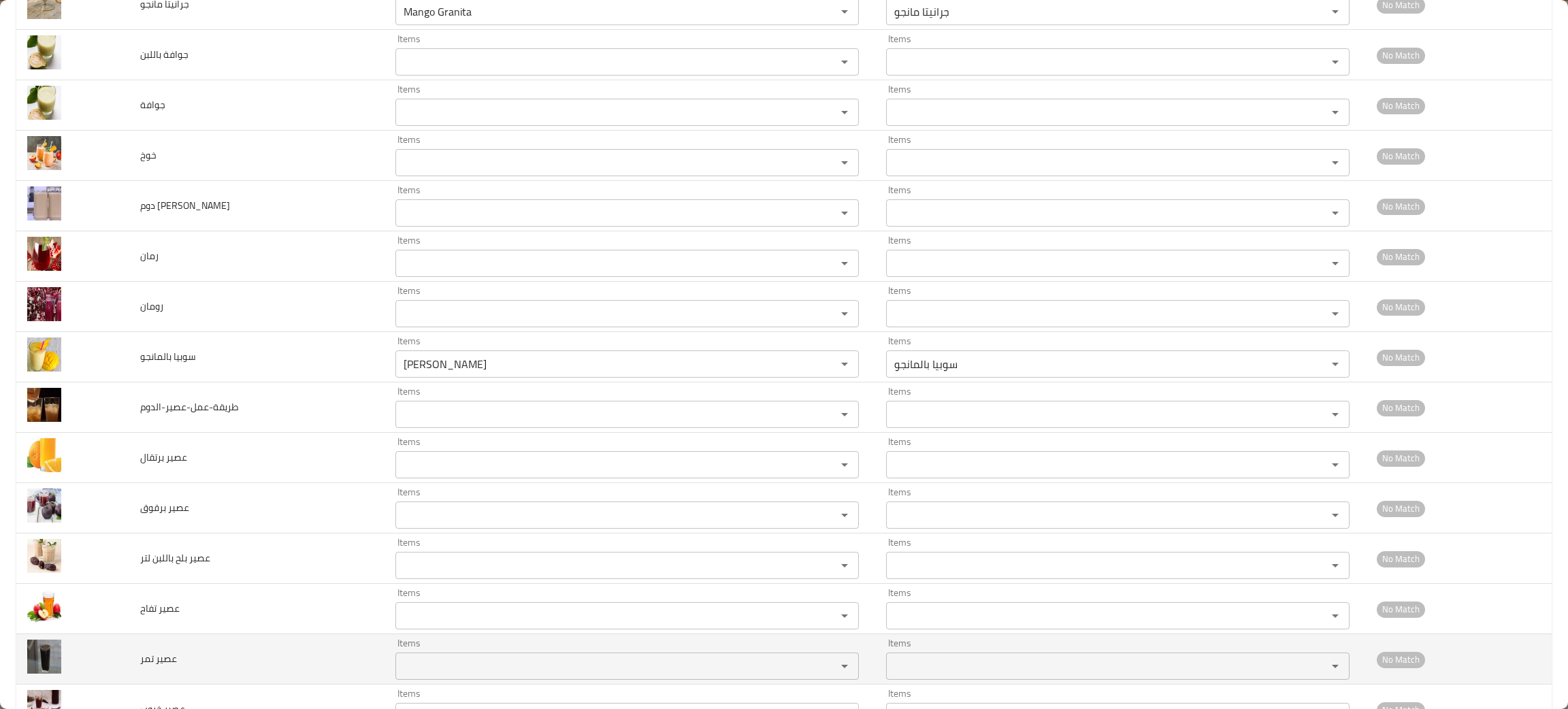
scroll to position [1437, 0]
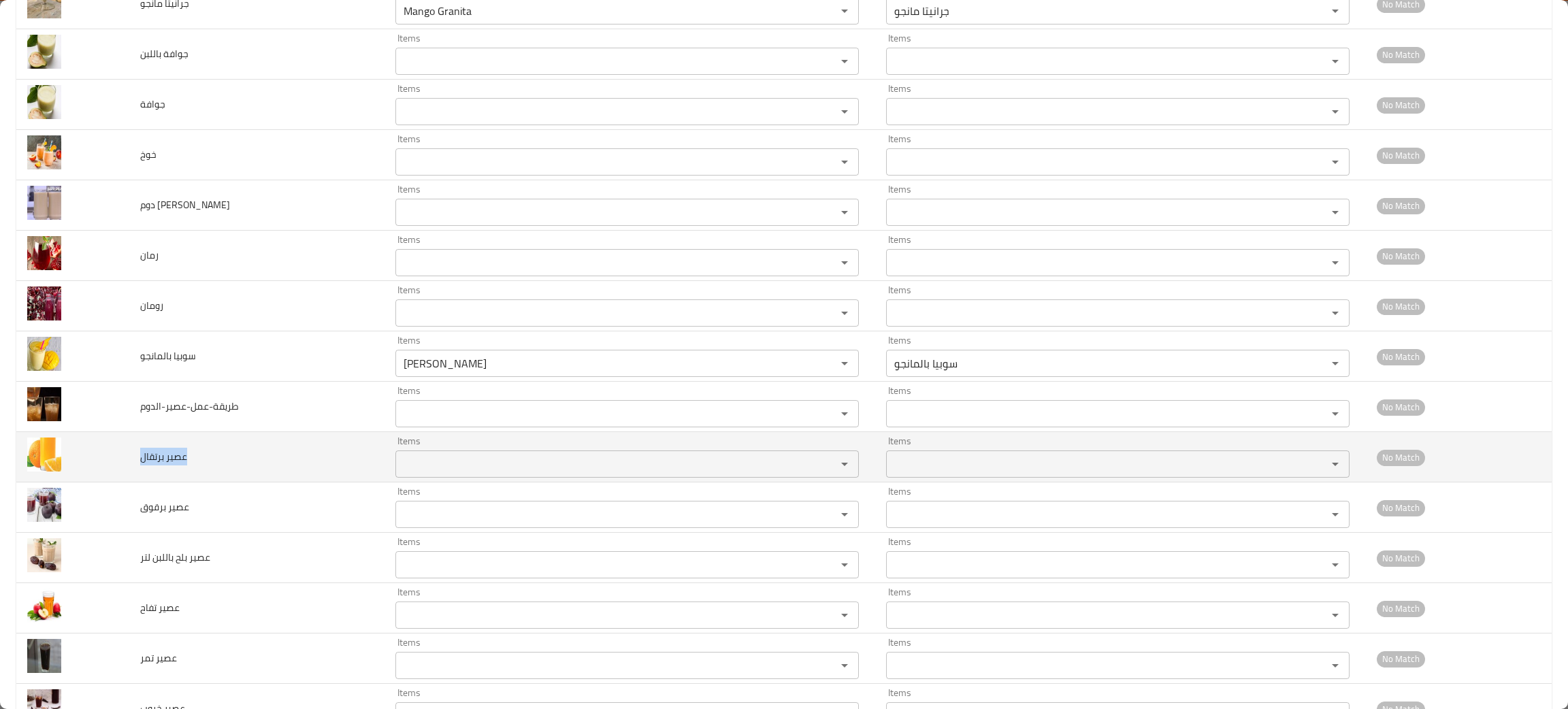
drag, startPoint x: 207, startPoint y: 460, endPoint x: 134, endPoint y: 483, distance: 76.5
click at [134, 483] on td "عصير برتقال" at bounding box center [257, 457] width 256 height 50
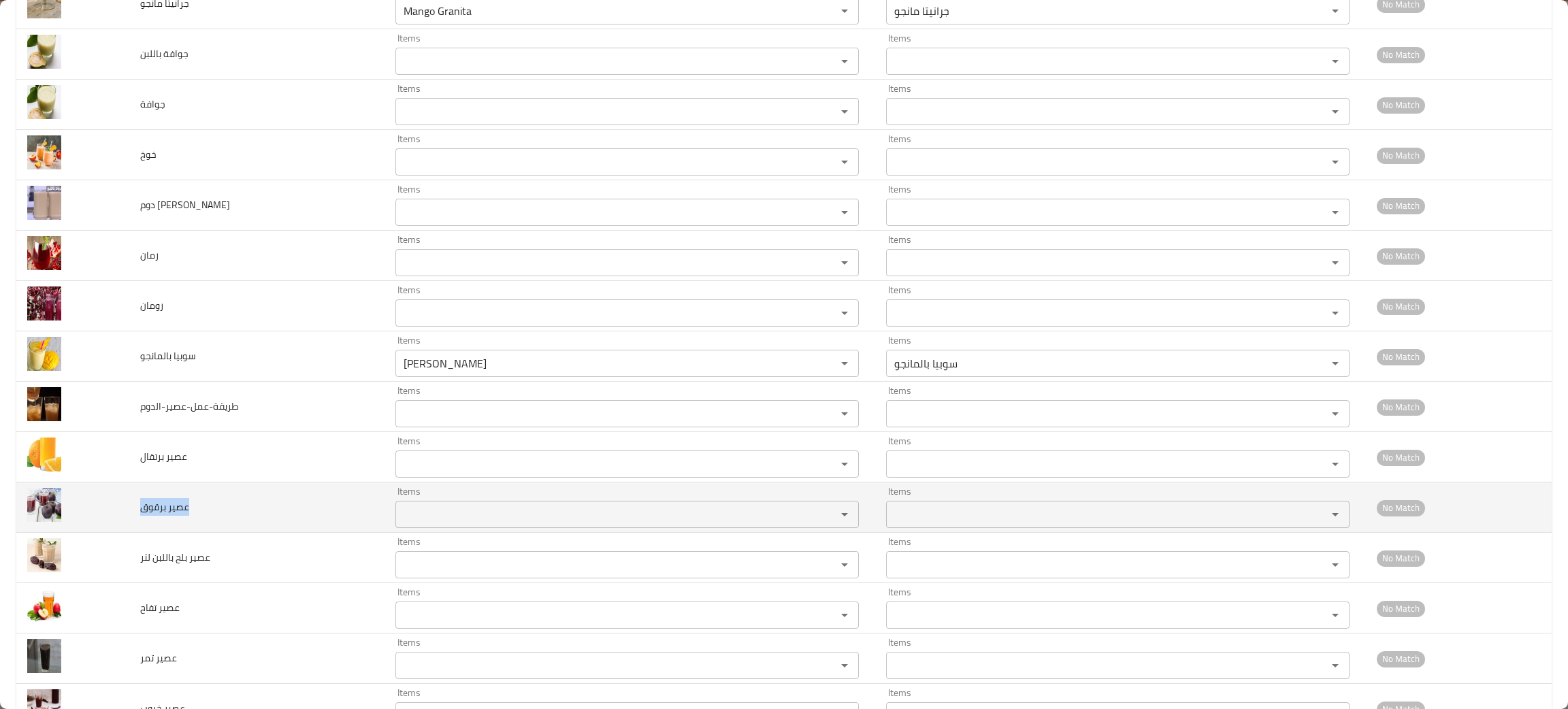
drag, startPoint x: 191, startPoint y: 525, endPoint x: 131, endPoint y: 526, distance: 60.0
click at [131, 529] on td "عصير برقوق" at bounding box center [257, 508] width 256 height 50
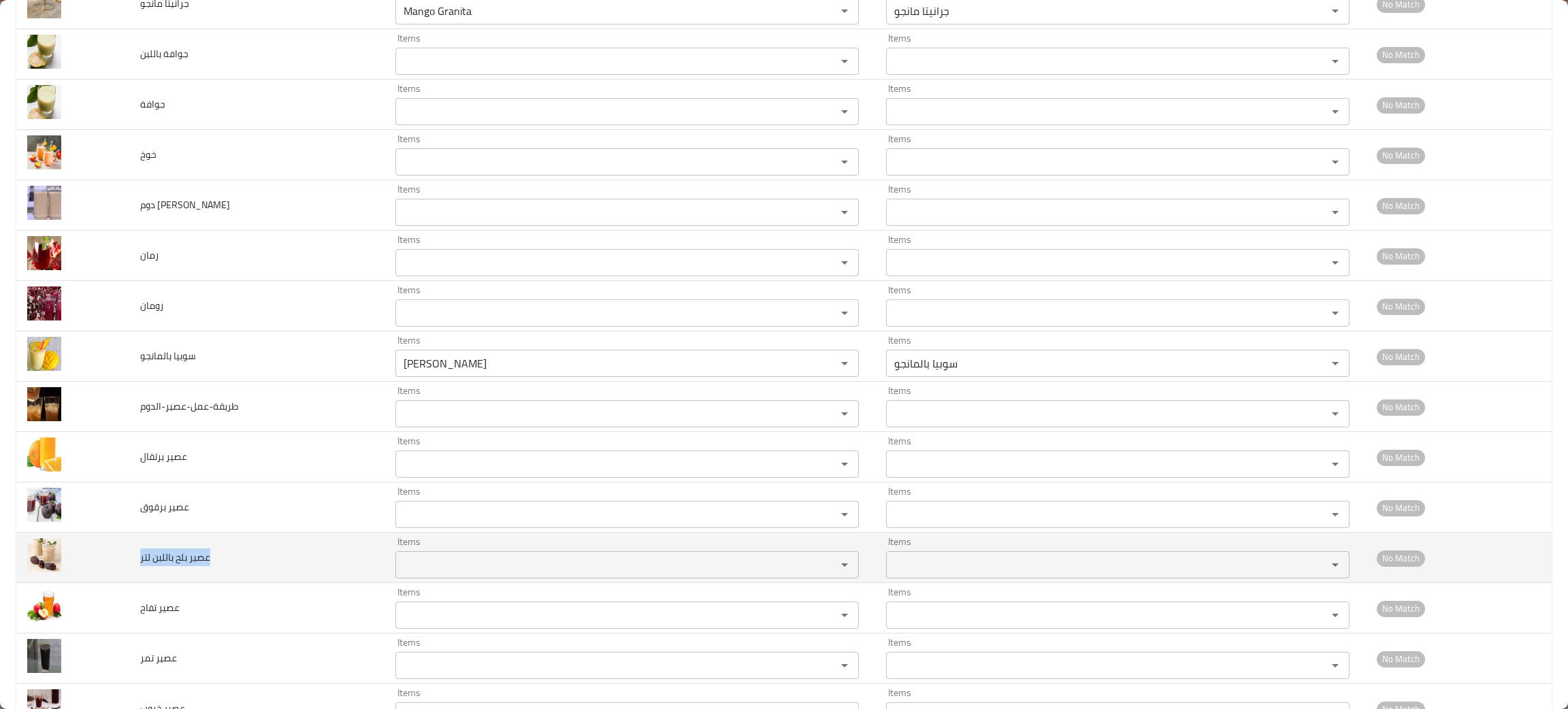
drag, startPoint x: 217, startPoint y: 567, endPoint x: 131, endPoint y: 586, distance: 88.1
click at [131, 583] on td "عصير بلح باللبن لتر" at bounding box center [257, 558] width 256 height 50
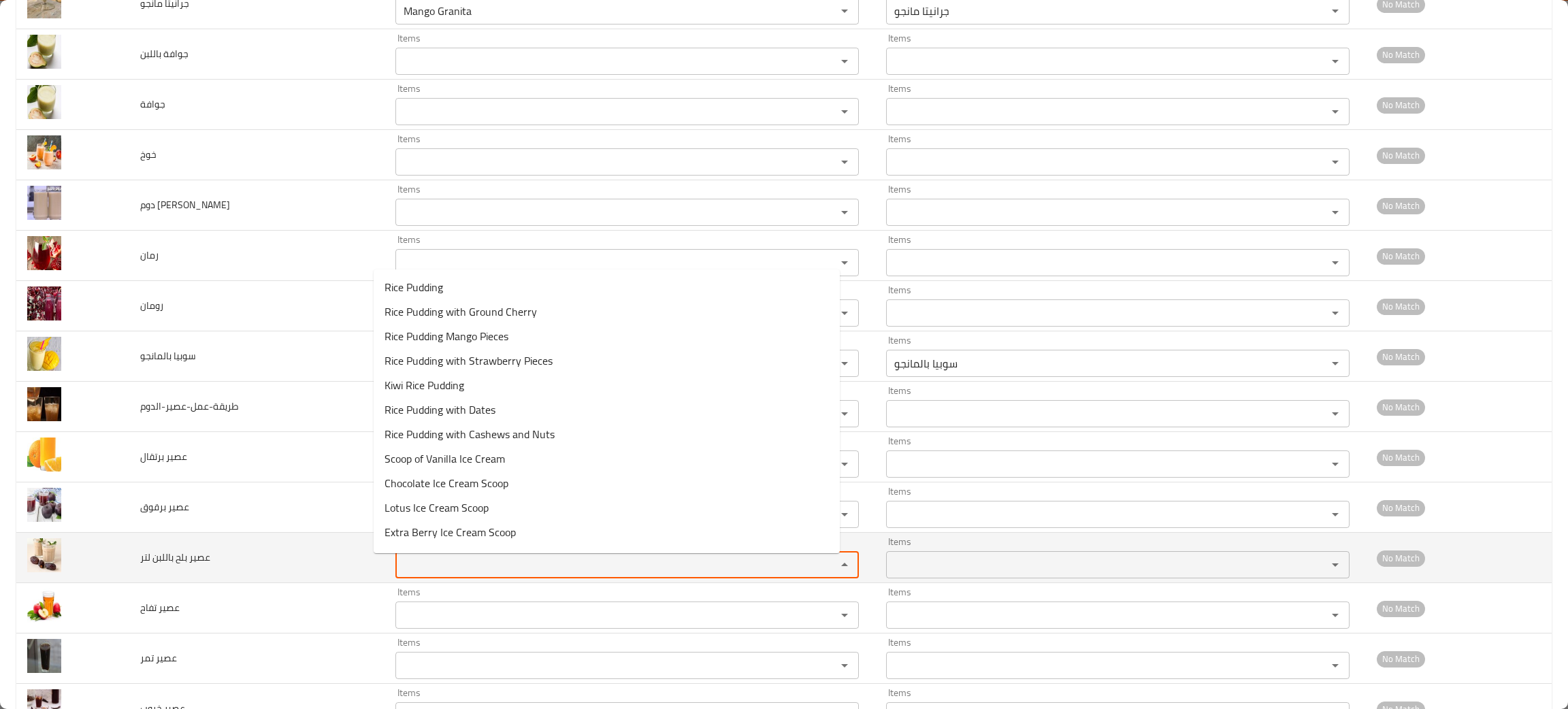
click at [443, 572] on لتر "Items" at bounding box center [607, 565] width 415 height 19
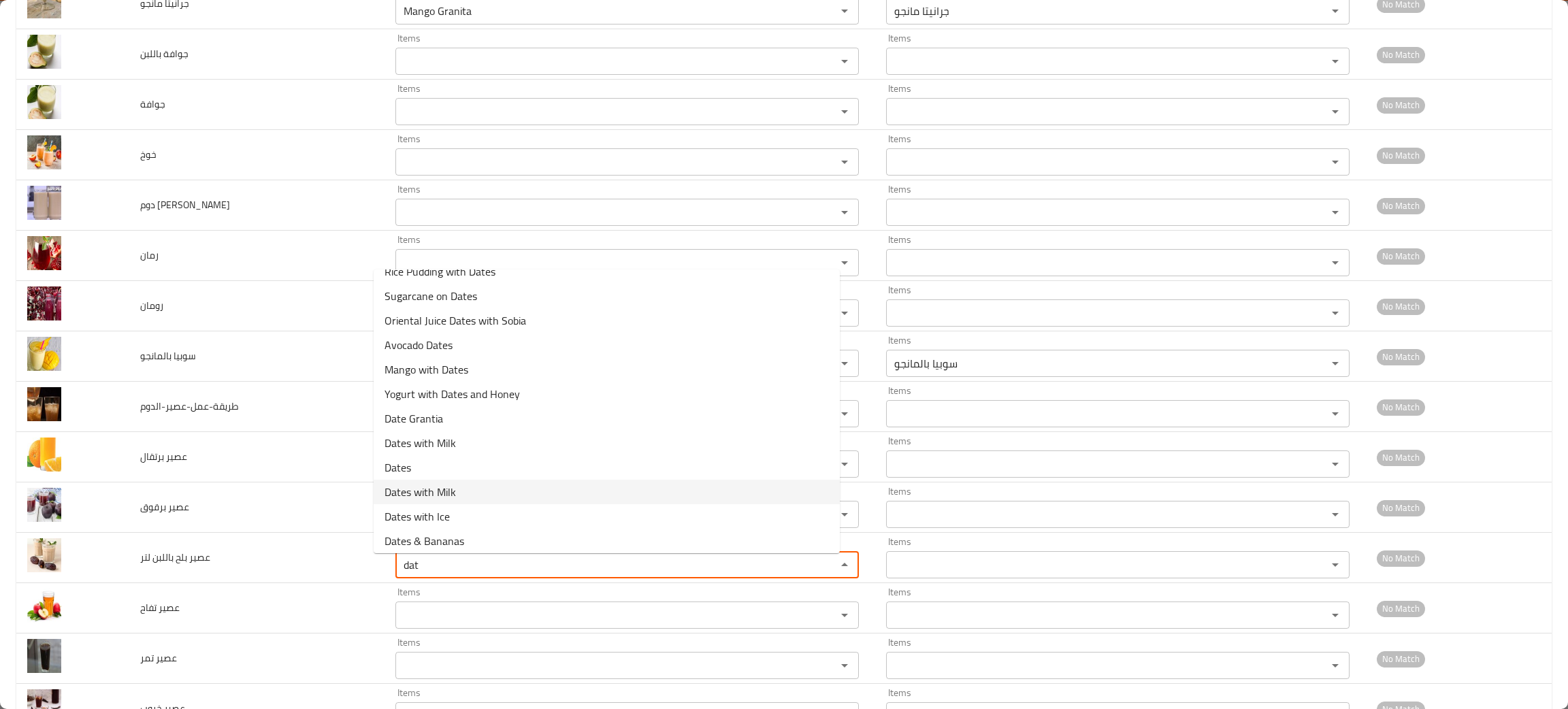
scroll to position [20, 0]
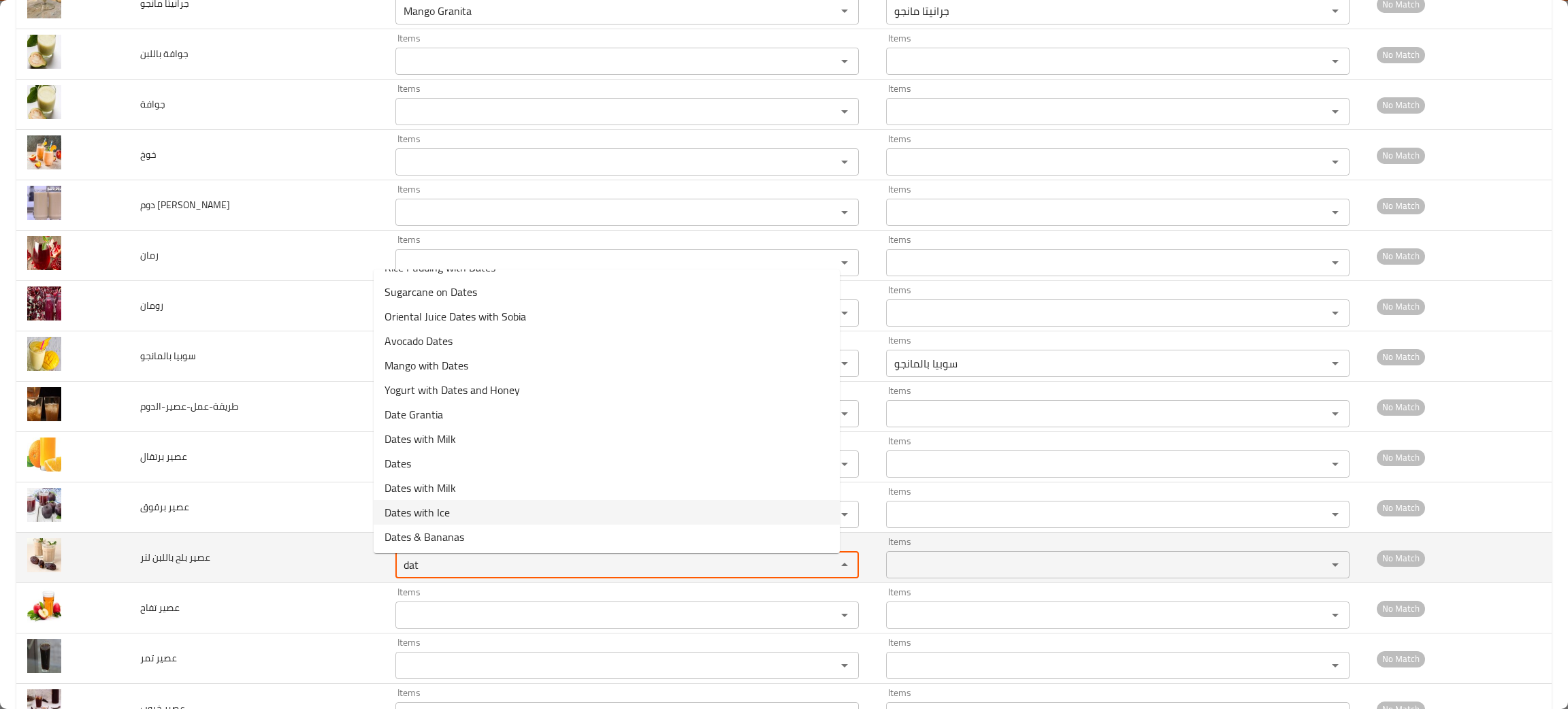
type لتر "dat"
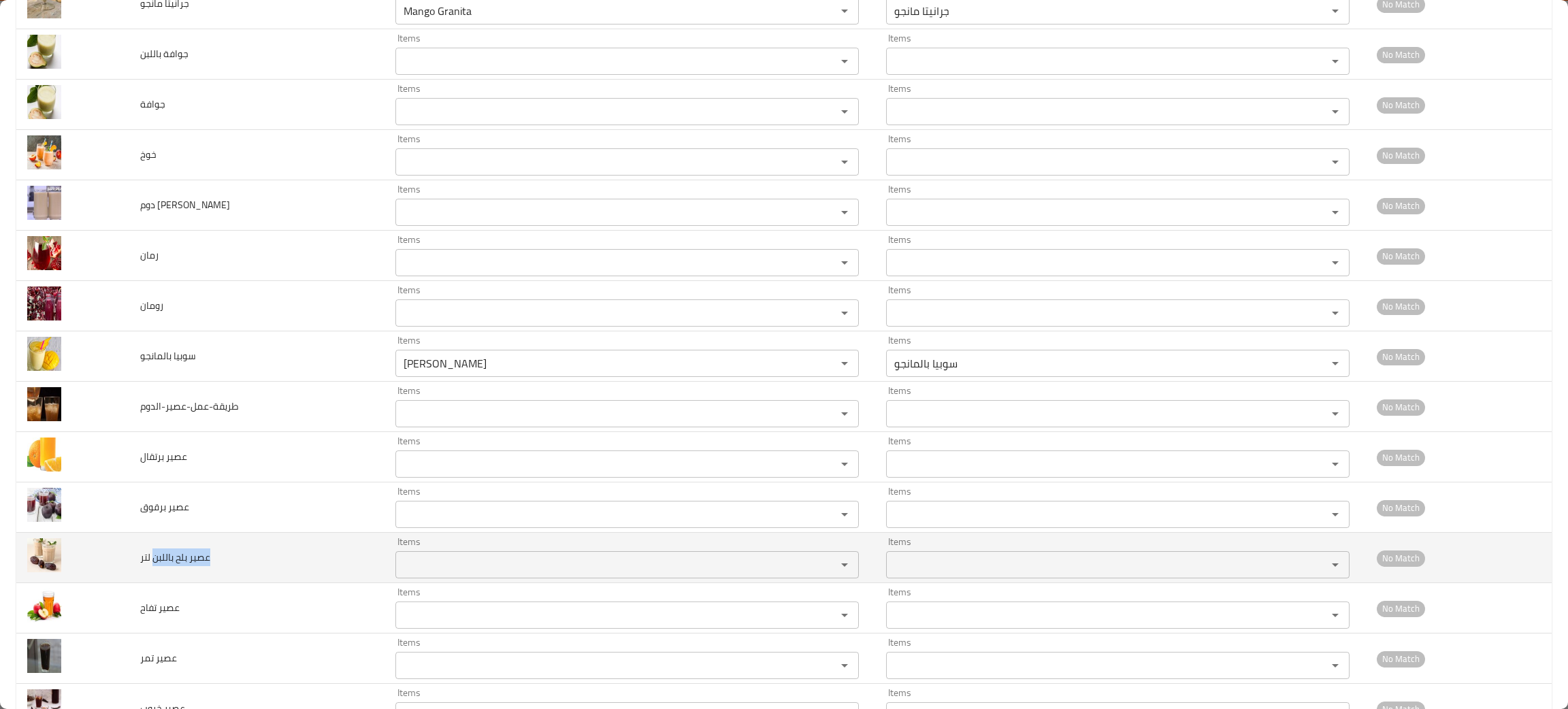
drag, startPoint x: 207, startPoint y: 579, endPoint x: 156, endPoint y: 585, distance: 51.4
click at [154, 583] on td "عصير بلح باللبن لتر" at bounding box center [257, 558] width 256 height 50
click at [204, 561] on span "عصير بلح باللبن لتر" at bounding box center [175, 557] width 70 height 18
drag, startPoint x: 217, startPoint y: 550, endPoint x: 140, endPoint y: 570, distance: 79.6
click at [140, 570] on td "عصير بلح باللبن لتر" at bounding box center [257, 558] width 256 height 50
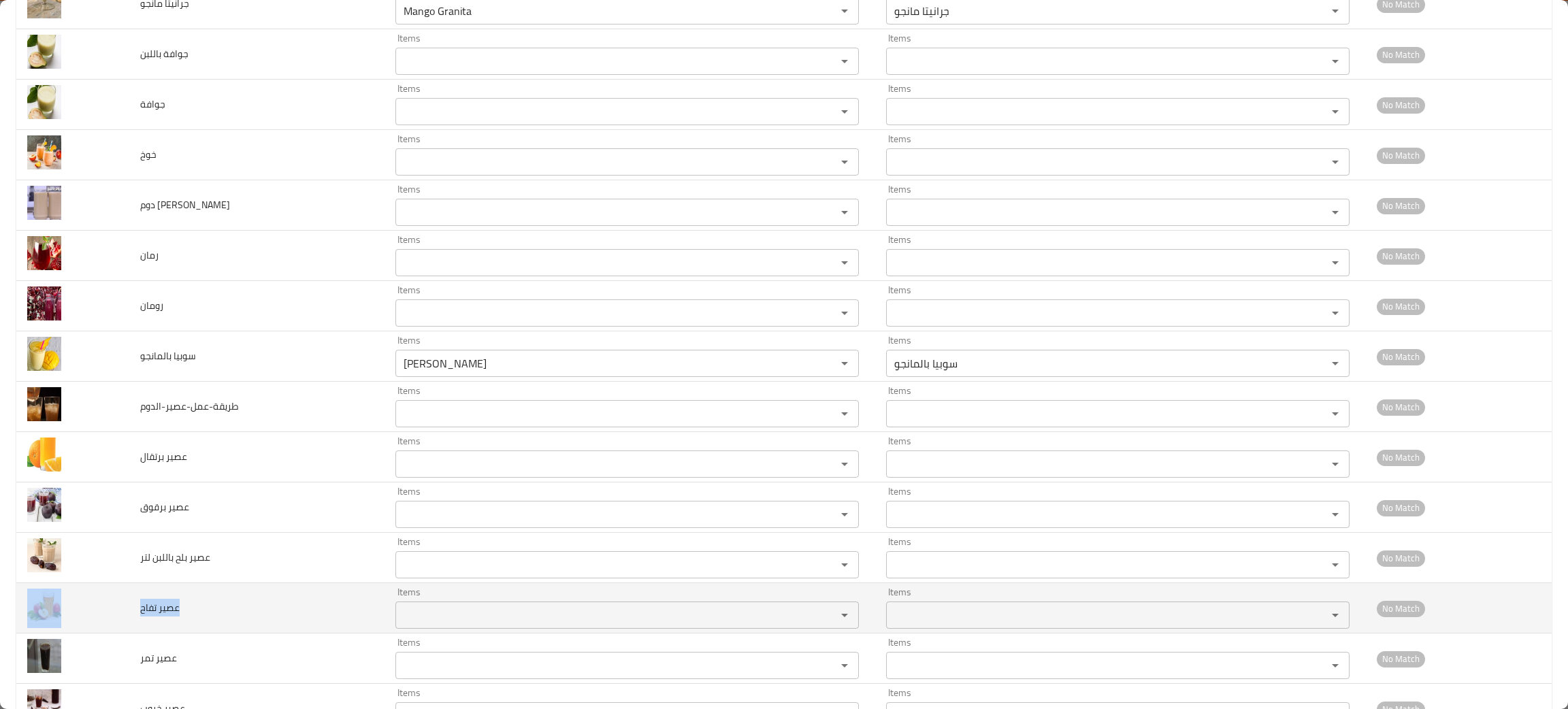
drag, startPoint x: 187, startPoint y: 622, endPoint x: 117, endPoint y: 624, distance: 70.0
click at [117, 624] on tr "عصير تفاح Items Items Items Items No Match" at bounding box center [784, 608] width 1535 height 50
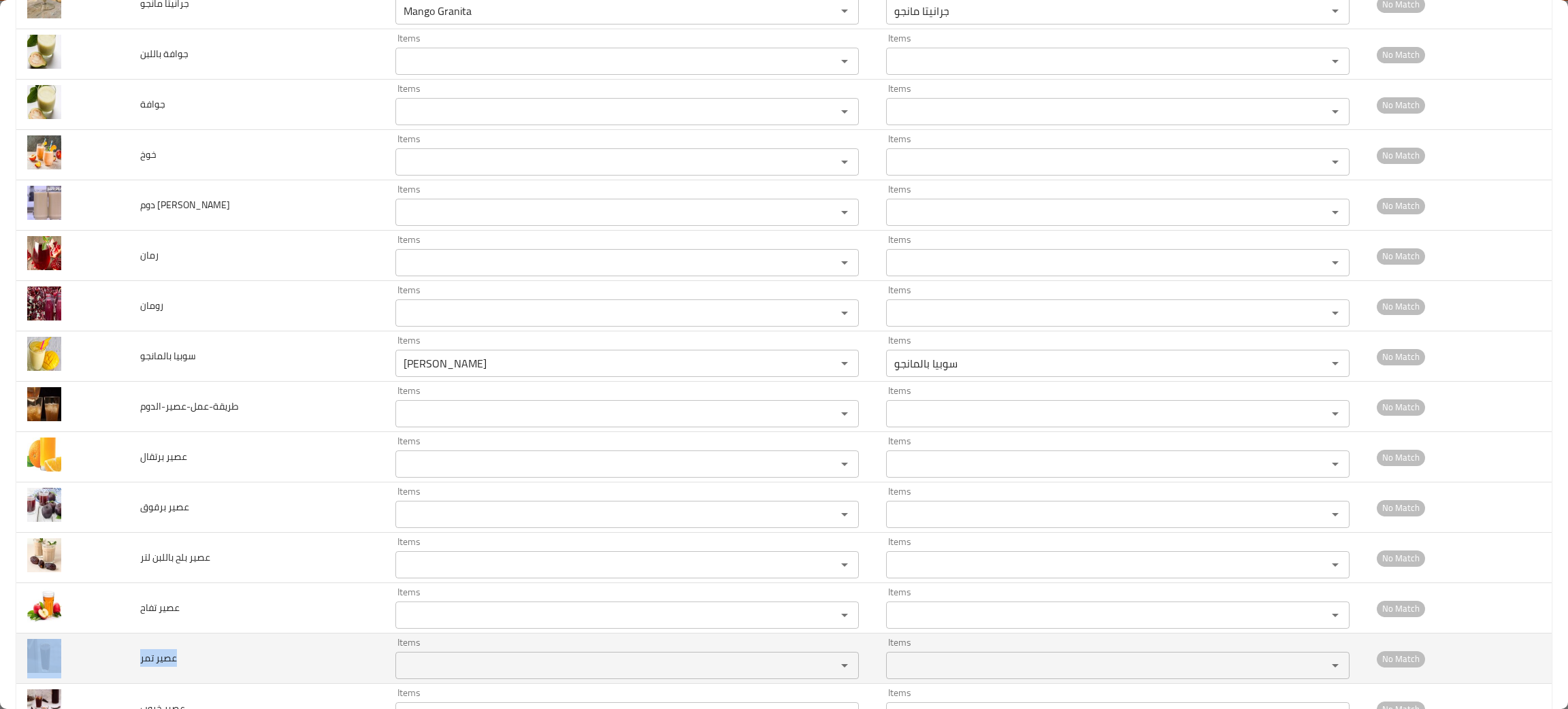
drag, startPoint x: 214, startPoint y: 667, endPoint x: 125, endPoint y: 661, distance: 89.2
click at [126, 664] on tr "عصير تمر Items Items Items Items No Match" at bounding box center [784, 659] width 1535 height 50
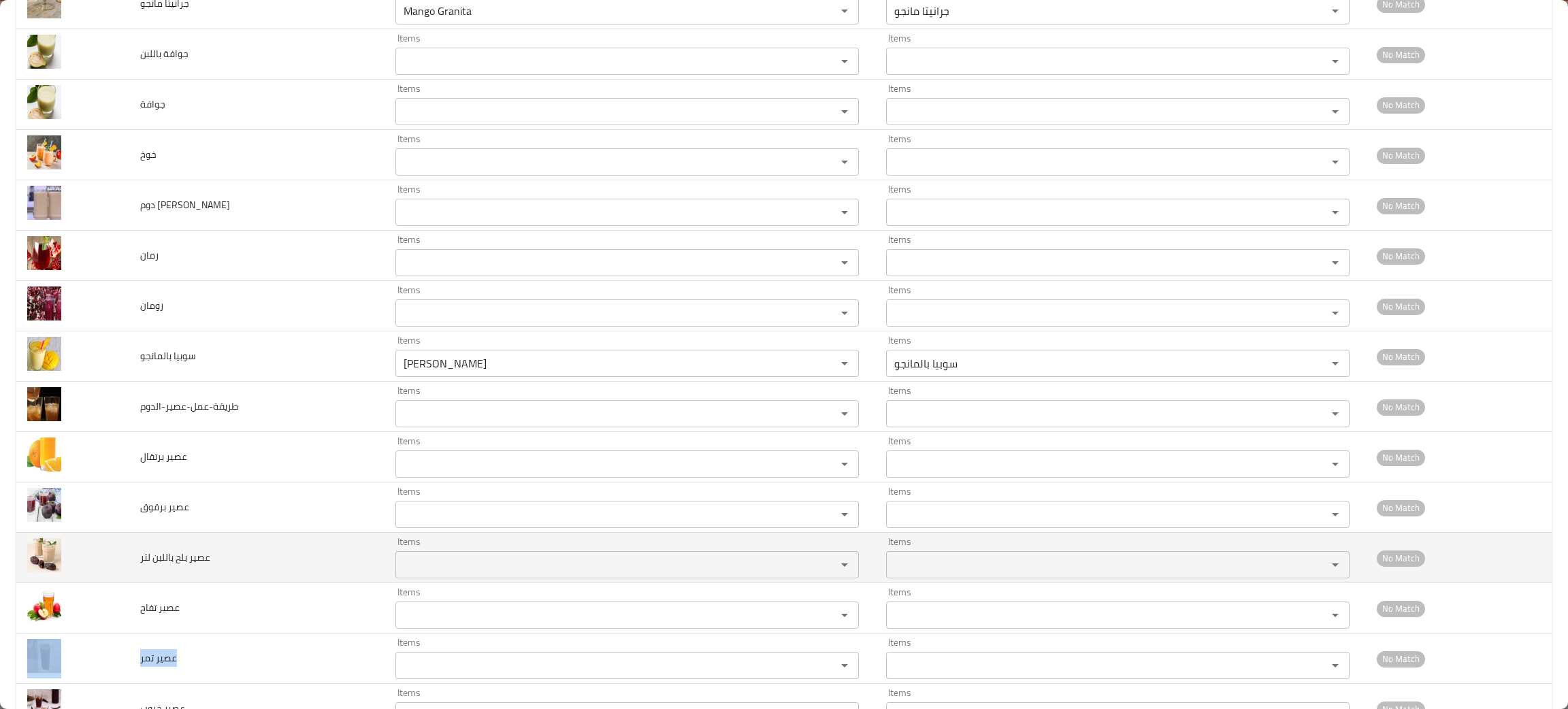
click at [484, 572] on لتر "Items" at bounding box center [607, 565] width 415 height 19
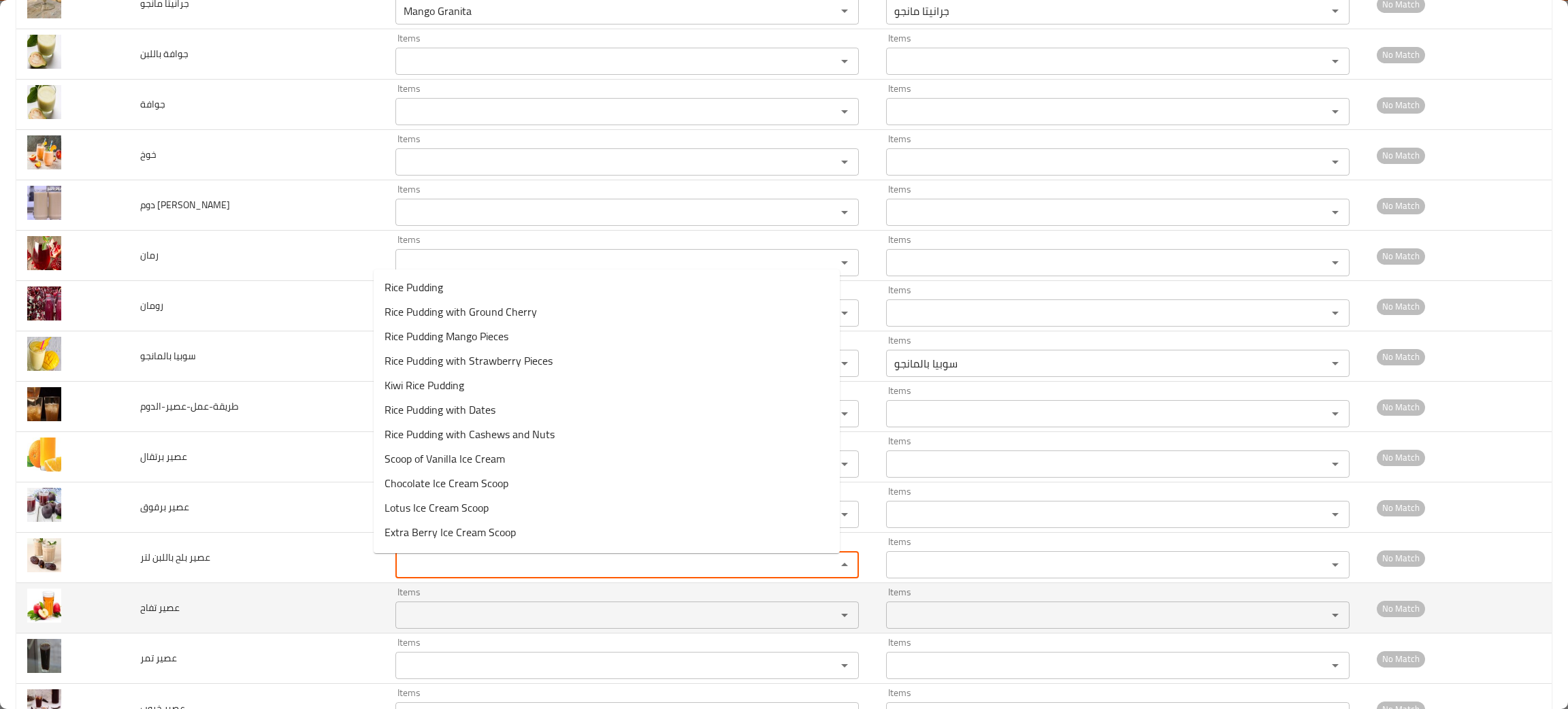
click at [201, 597] on td "عصير تفاح" at bounding box center [257, 608] width 256 height 50
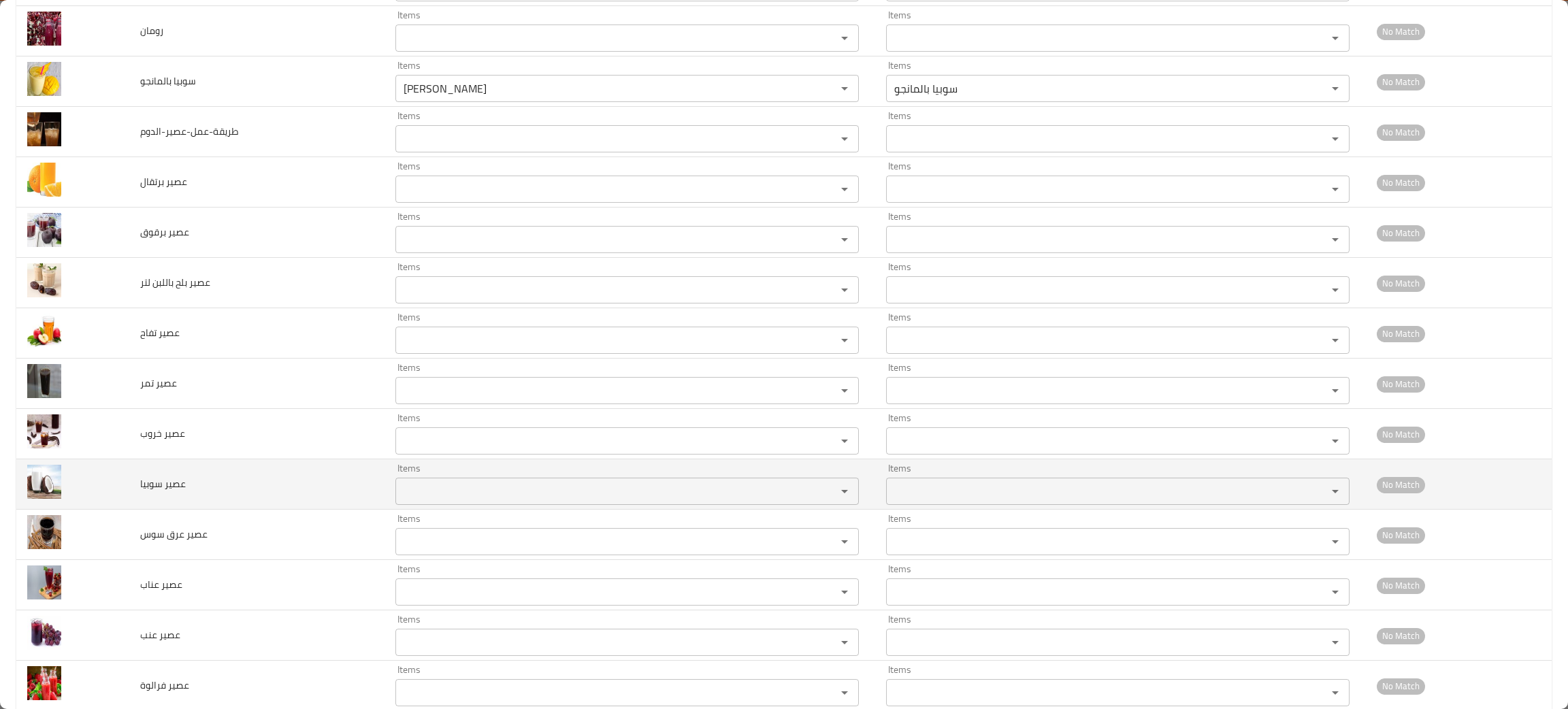
scroll to position [1743, 0]
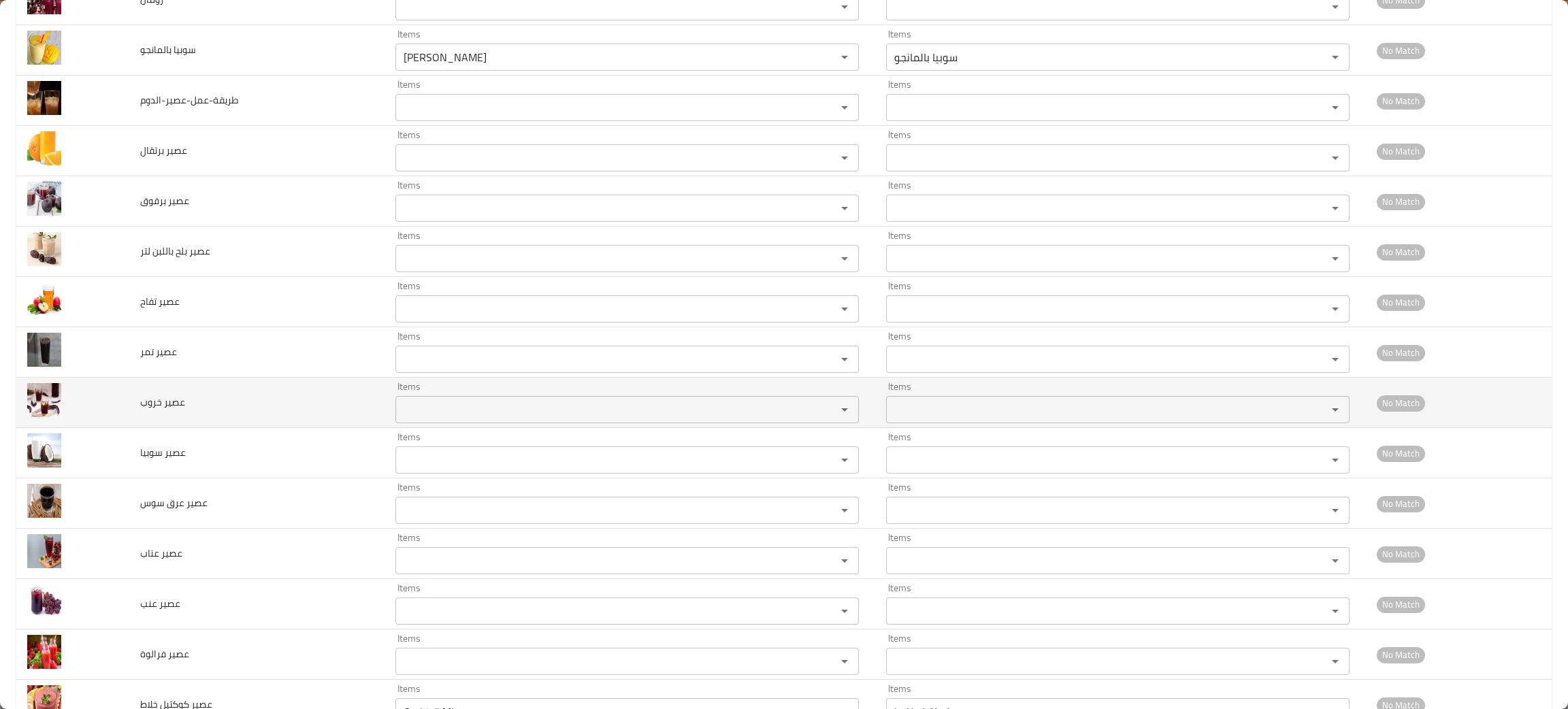
click at [427, 402] on div "Items" at bounding box center [627, 409] width 463 height 27
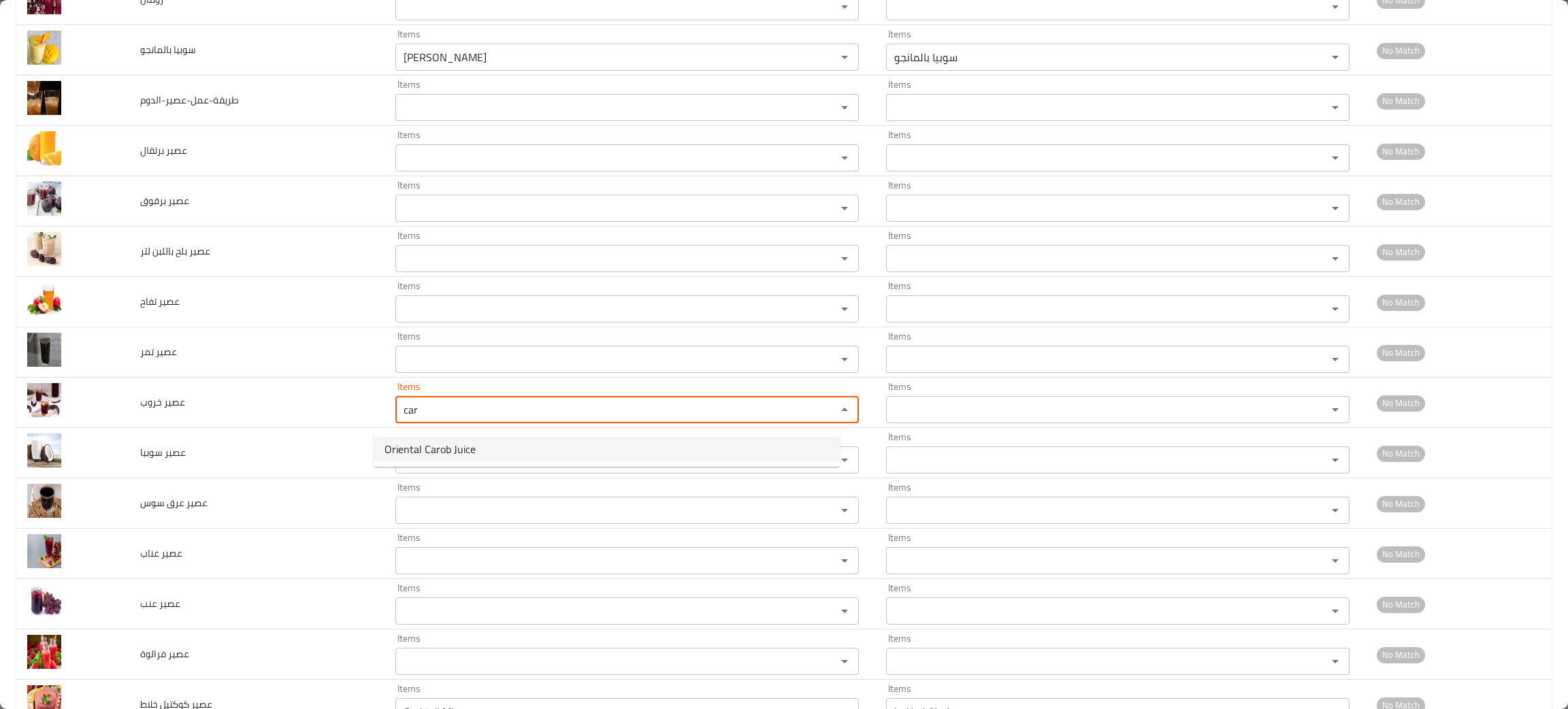
click at [449, 451] on span "Oriental Carob Juice" at bounding box center [430, 449] width 91 height 16
type خروب "Oriental Carob Juice"
type خروب-ar "عصير شرقي خروب"
click at [449, 451] on div "Items" at bounding box center [627, 460] width 463 height 27
type خروب "Oriental Carob Juice"
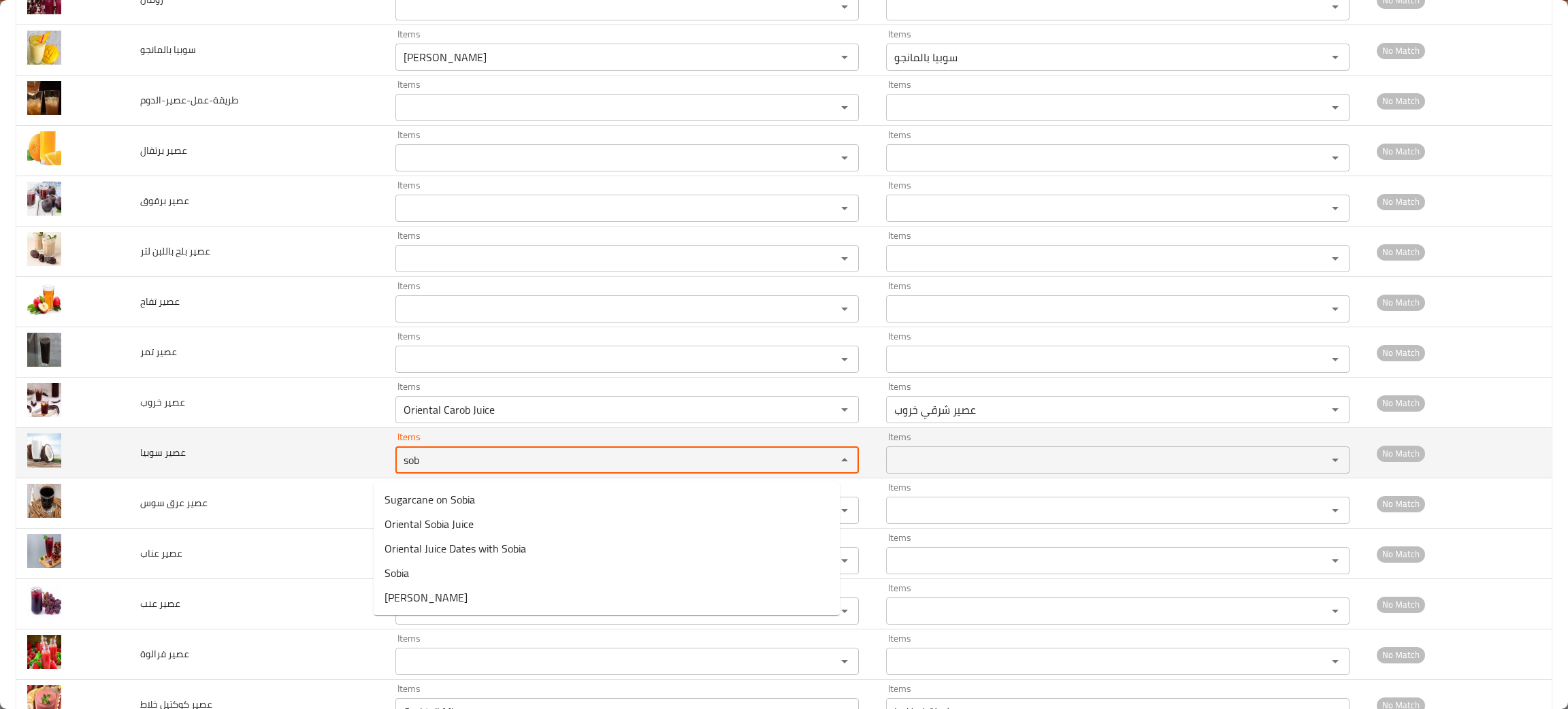
type سوبيا "sob"
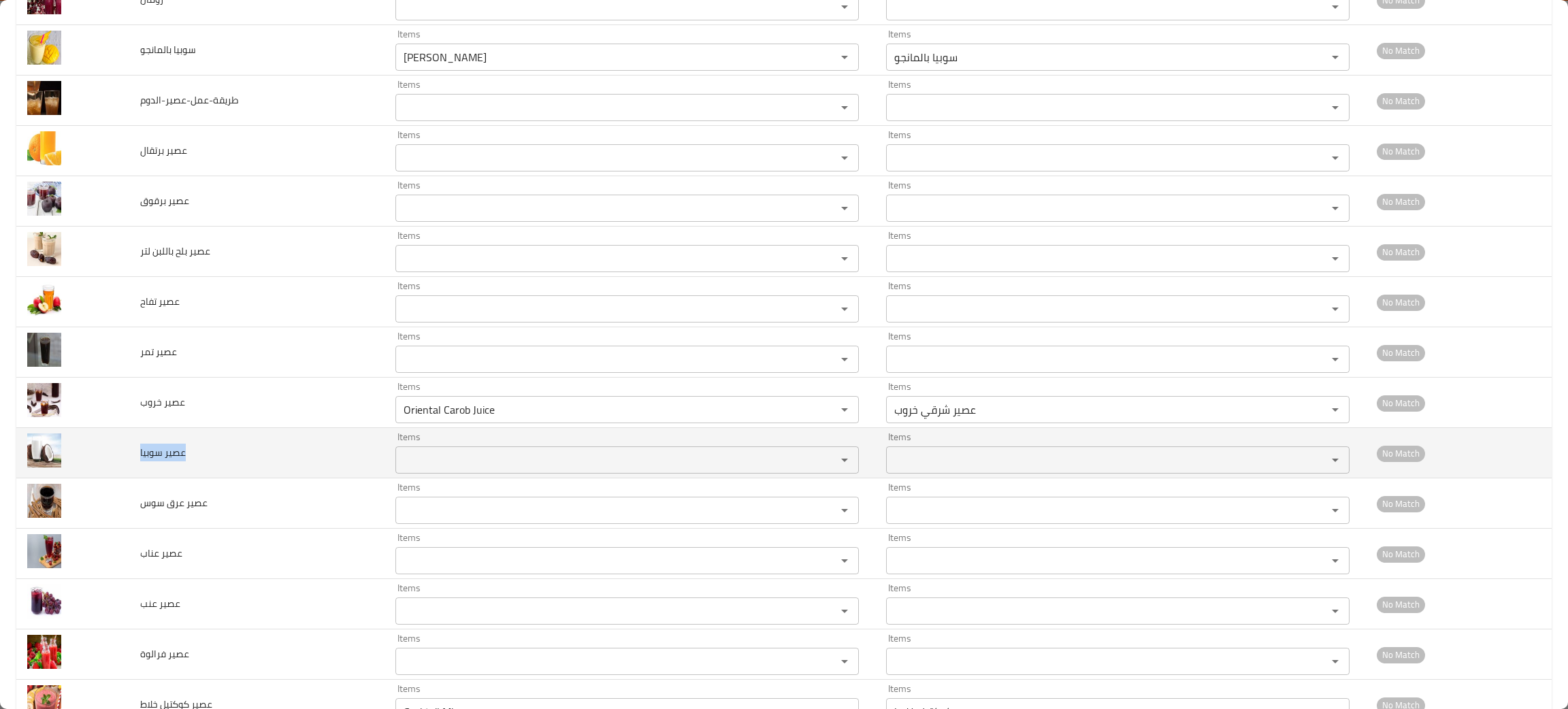
drag, startPoint x: 214, startPoint y: 460, endPoint x: 132, endPoint y: 476, distance: 83.5
click at [132, 476] on td "عصير سوبيا" at bounding box center [257, 453] width 256 height 50
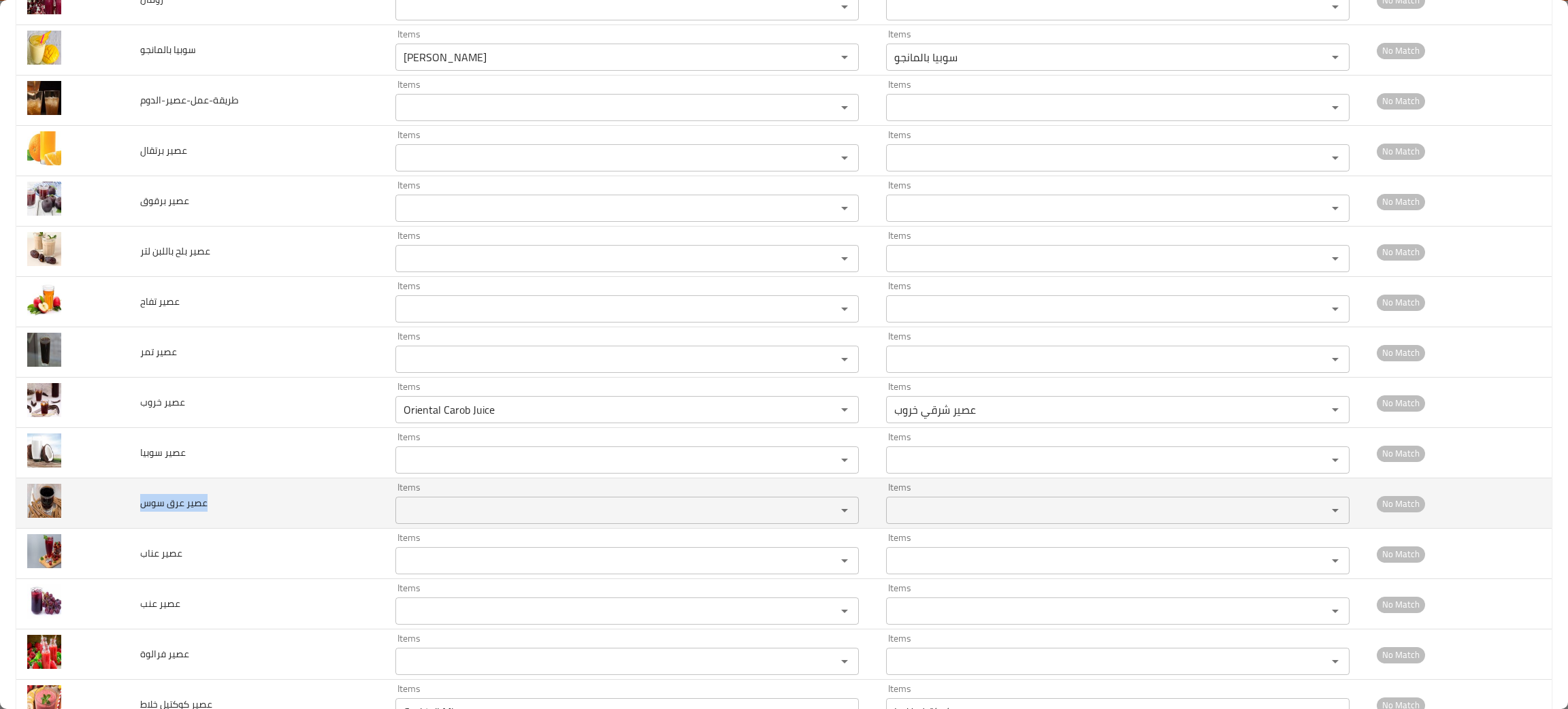
drag, startPoint x: 232, startPoint y: 529, endPoint x: 138, endPoint y: 526, distance: 94.0
click at [138, 526] on td "عصير عرق سوس" at bounding box center [257, 503] width 256 height 50
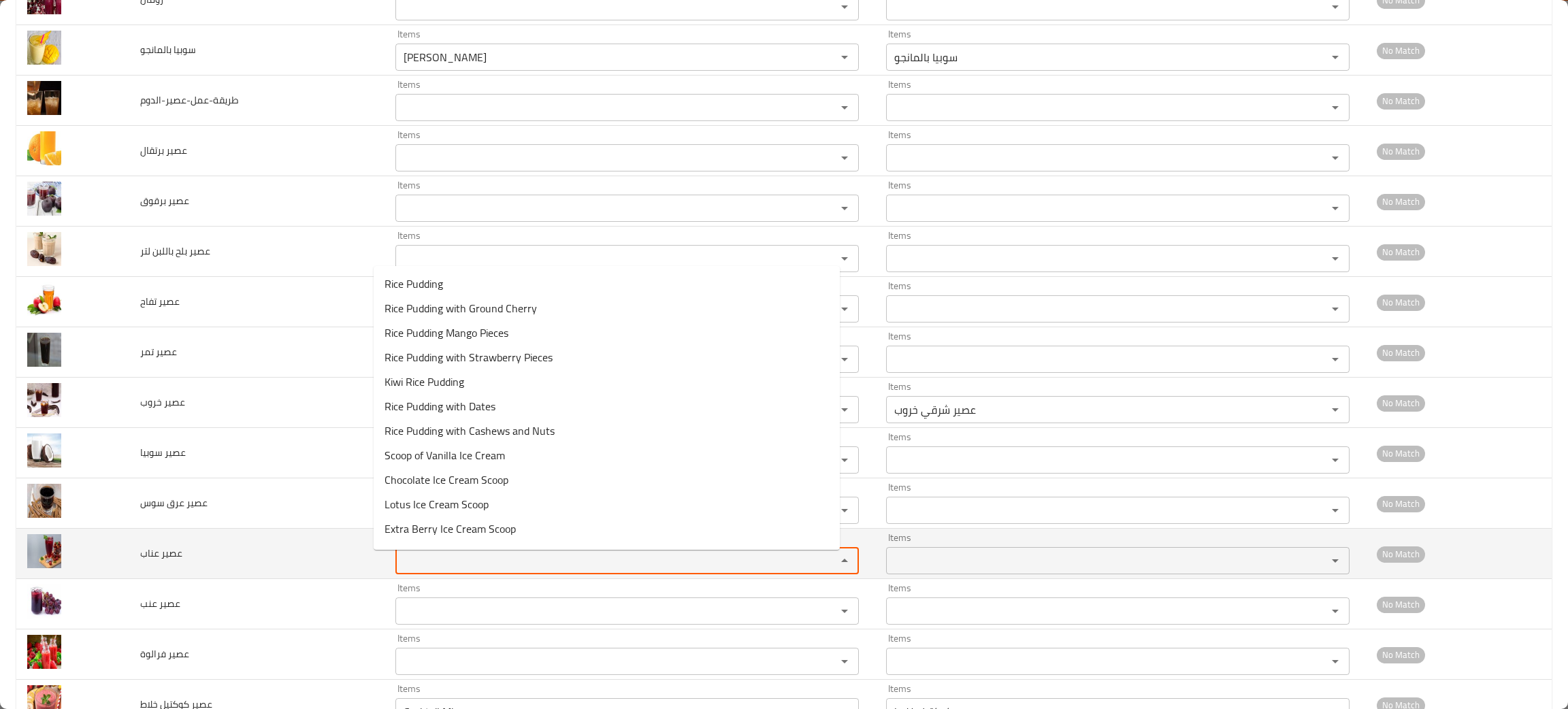
click at [440, 570] on عناب "Items" at bounding box center [607, 561] width 415 height 19
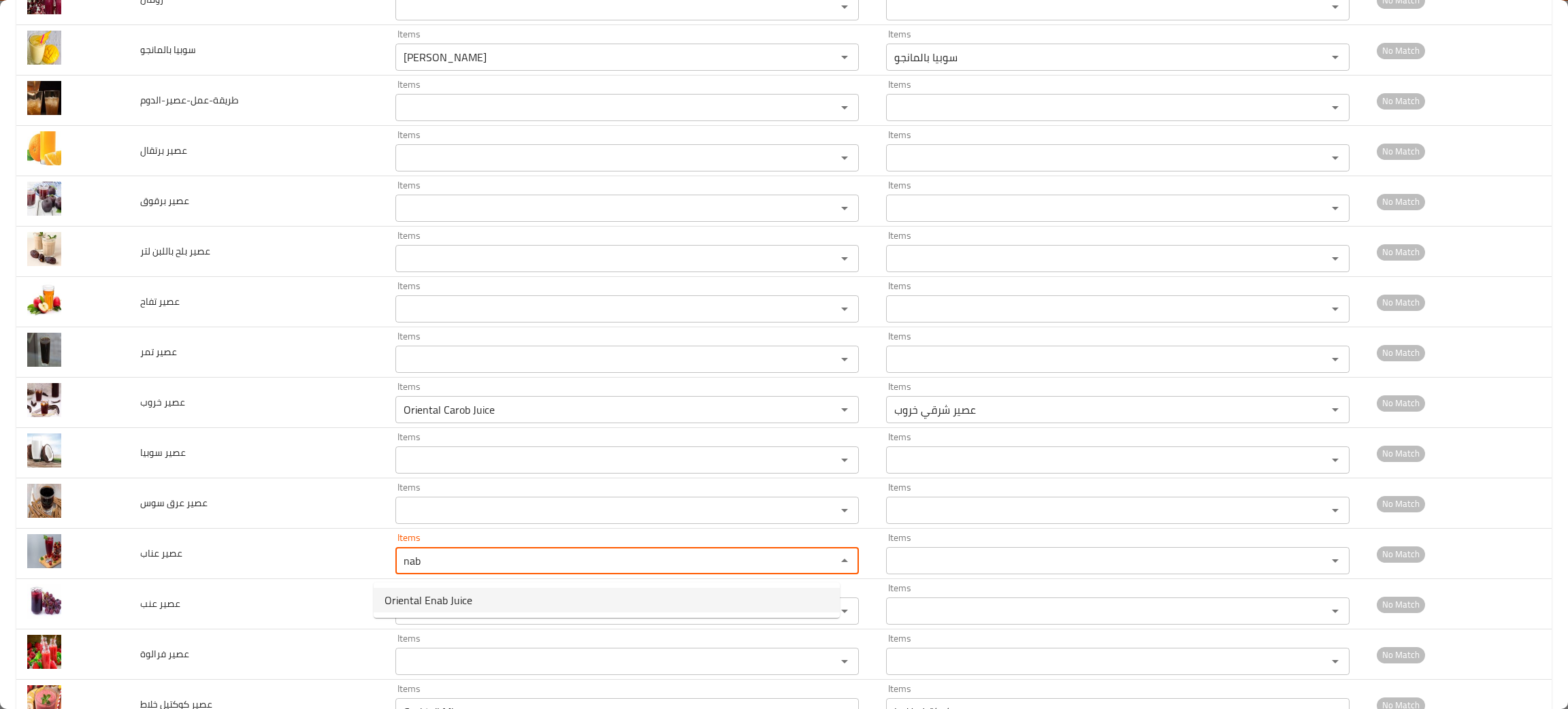
click at [446, 596] on span "Oriental Enab Juice" at bounding box center [429, 600] width 88 height 16
type عناب "Oriental Enab Juice"
type عناب-ar "عصير شرقي عناب"
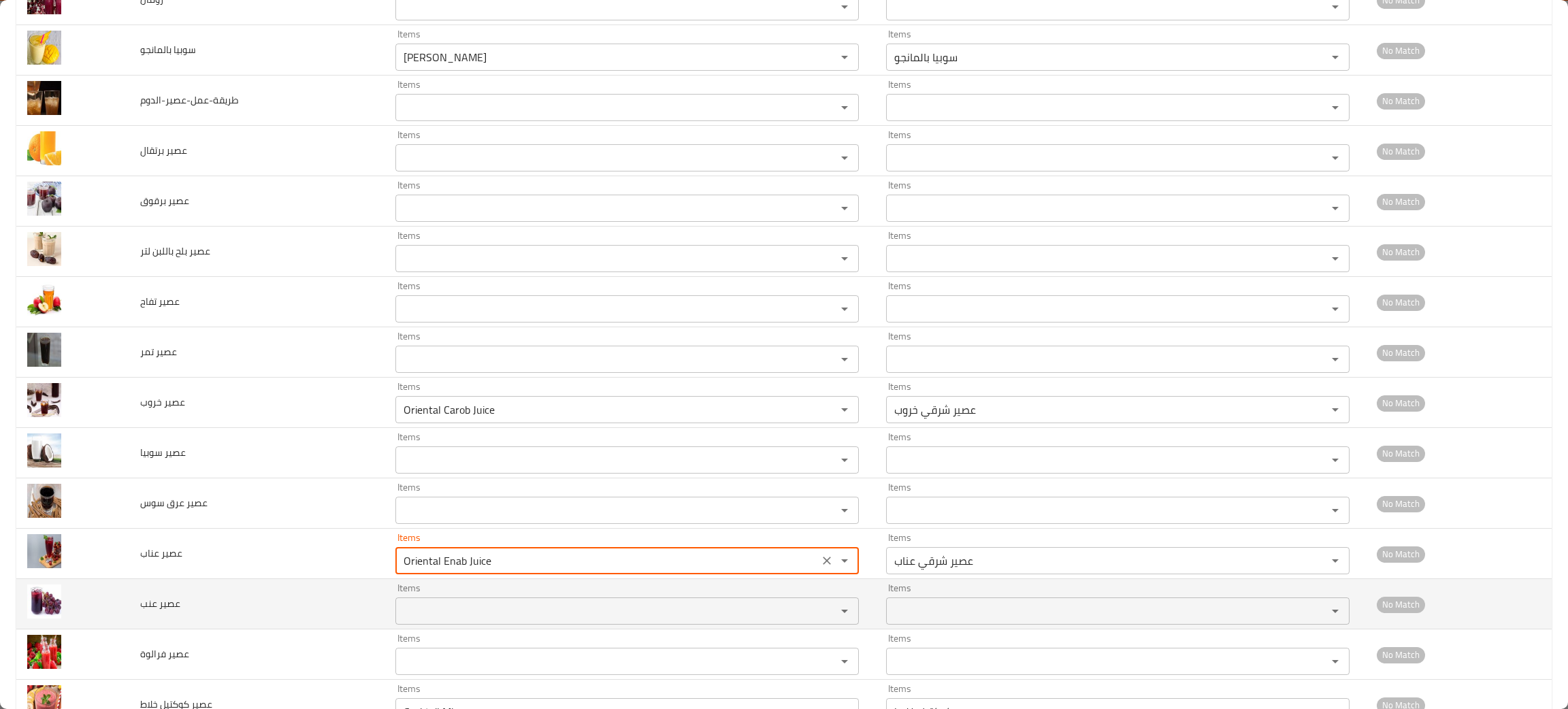
type عناب "Oriental Enab Juice"
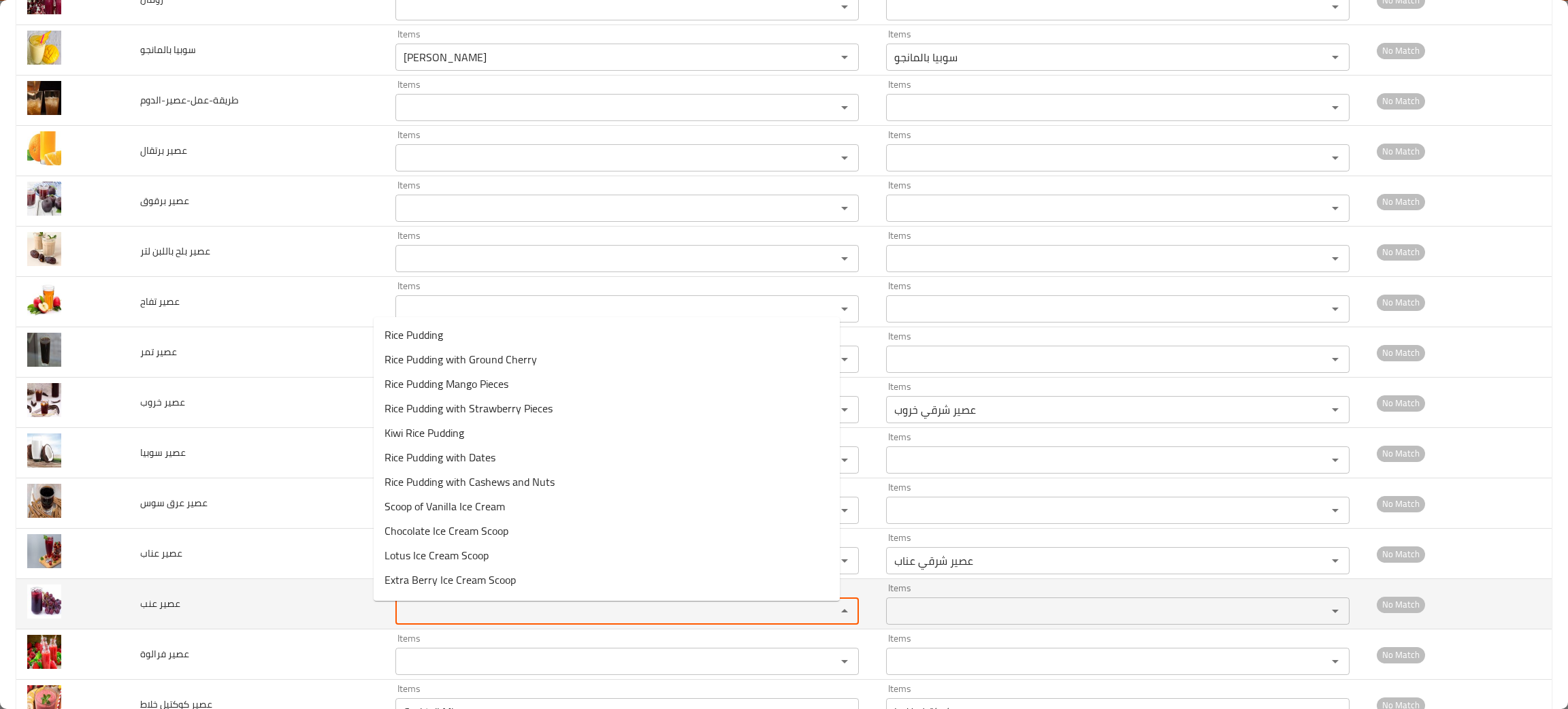
click at [443, 607] on عنب "Items" at bounding box center [607, 611] width 415 height 19
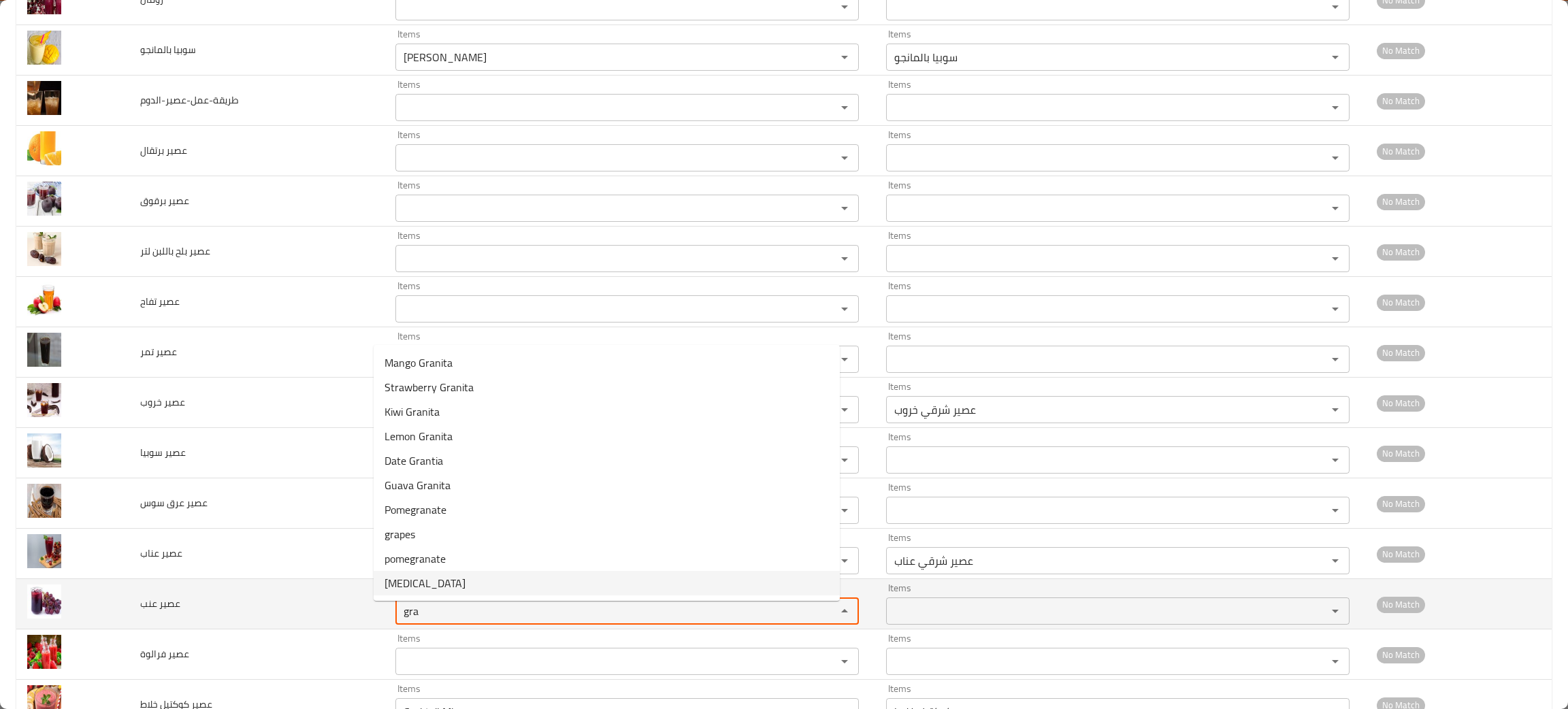
type عنب "gra"
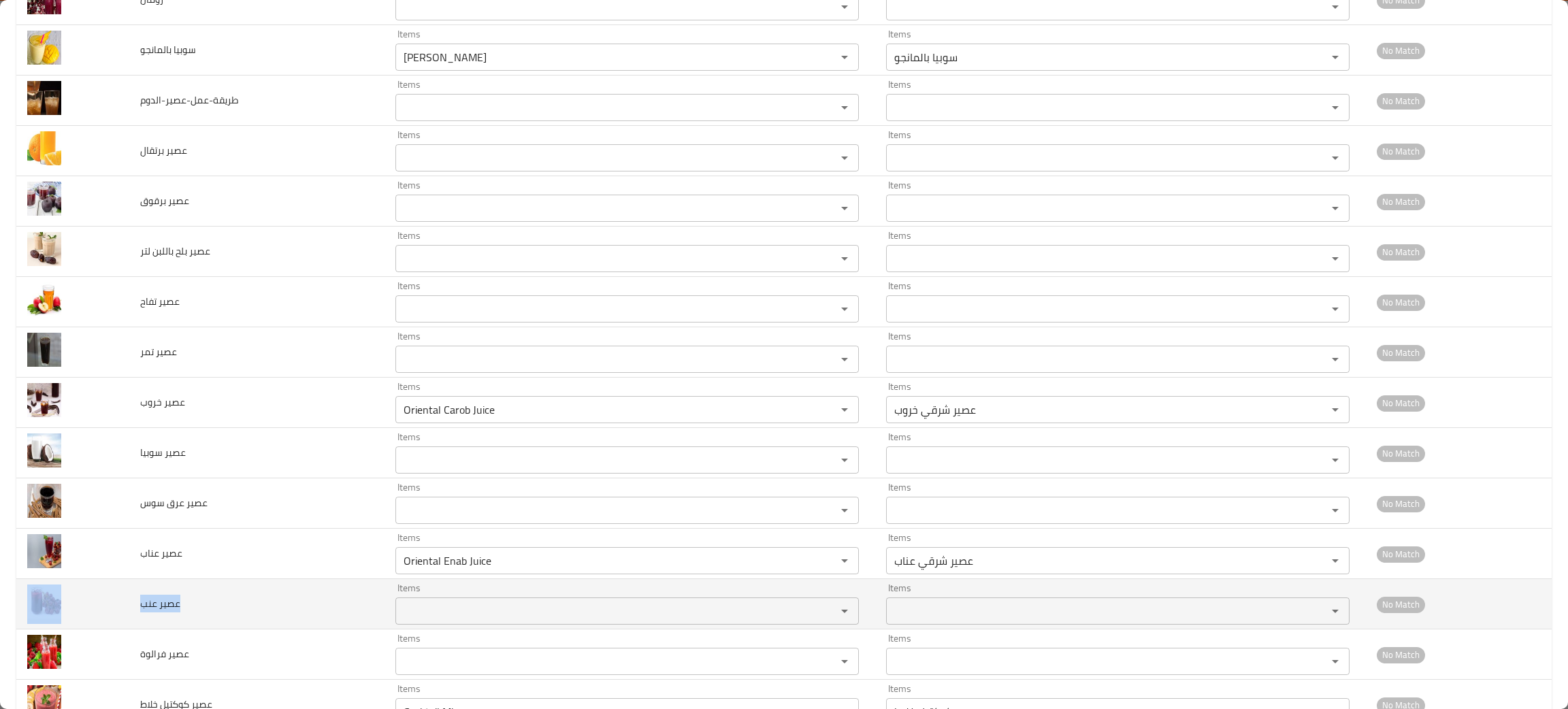
drag, startPoint x: 195, startPoint y: 613, endPoint x: 120, endPoint y: 614, distance: 75.0
click at [120, 614] on tr "عصير عنب Items Items Items Items No Match" at bounding box center [784, 604] width 1535 height 50
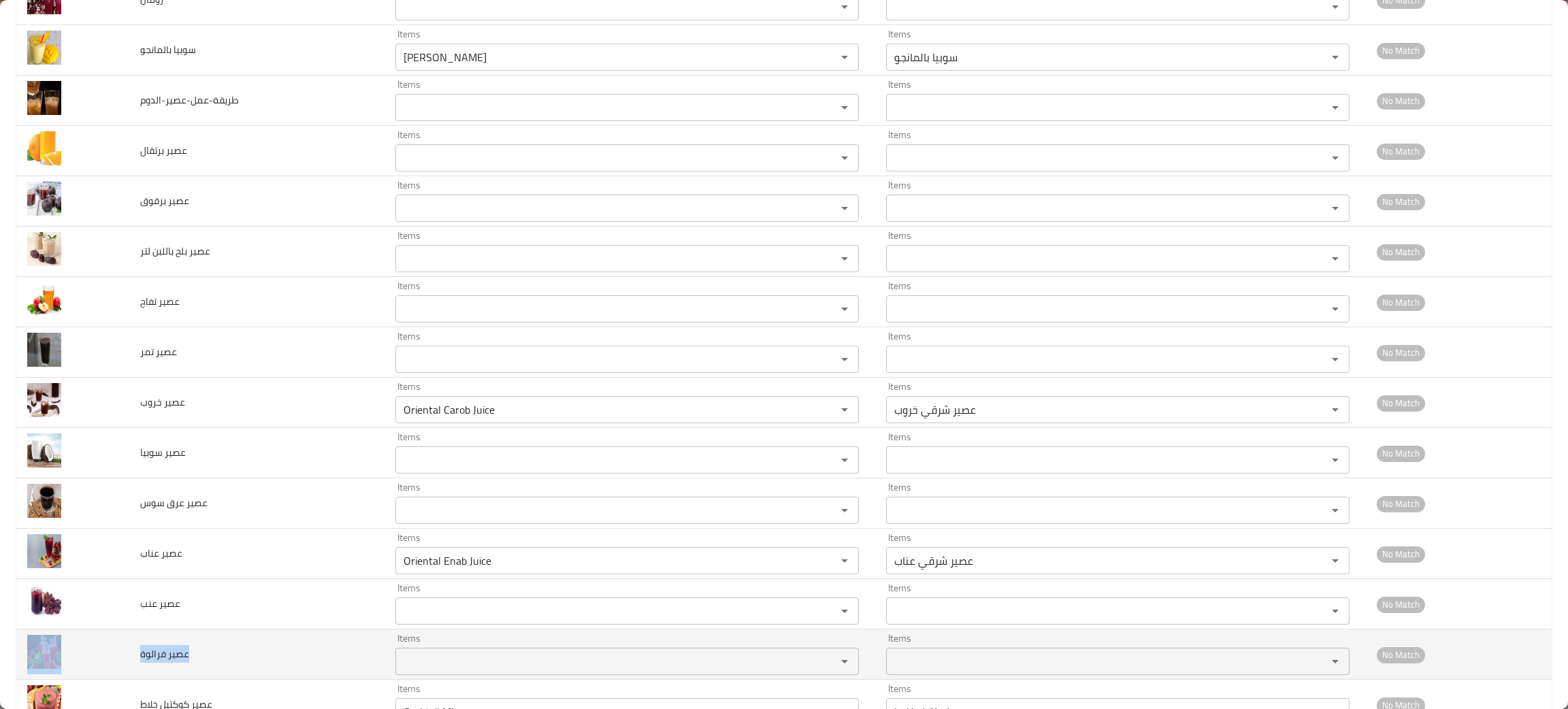
drag, startPoint x: 157, startPoint y: 676, endPoint x: 126, endPoint y: 676, distance: 31.0
click at [126, 676] on tr "عصير فرالوة Items Items Items Items No Match" at bounding box center [784, 654] width 1535 height 50
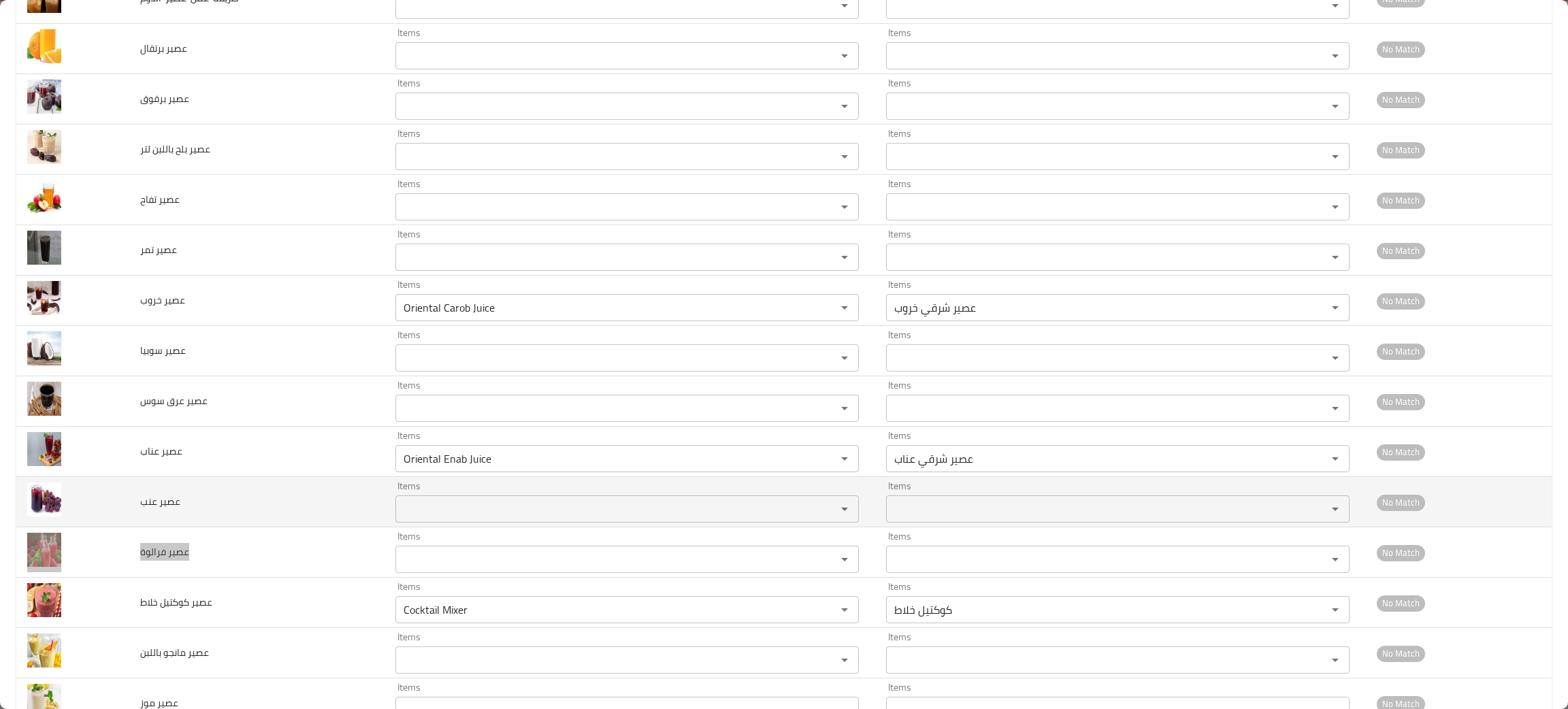
scroll to position [1947, 0]
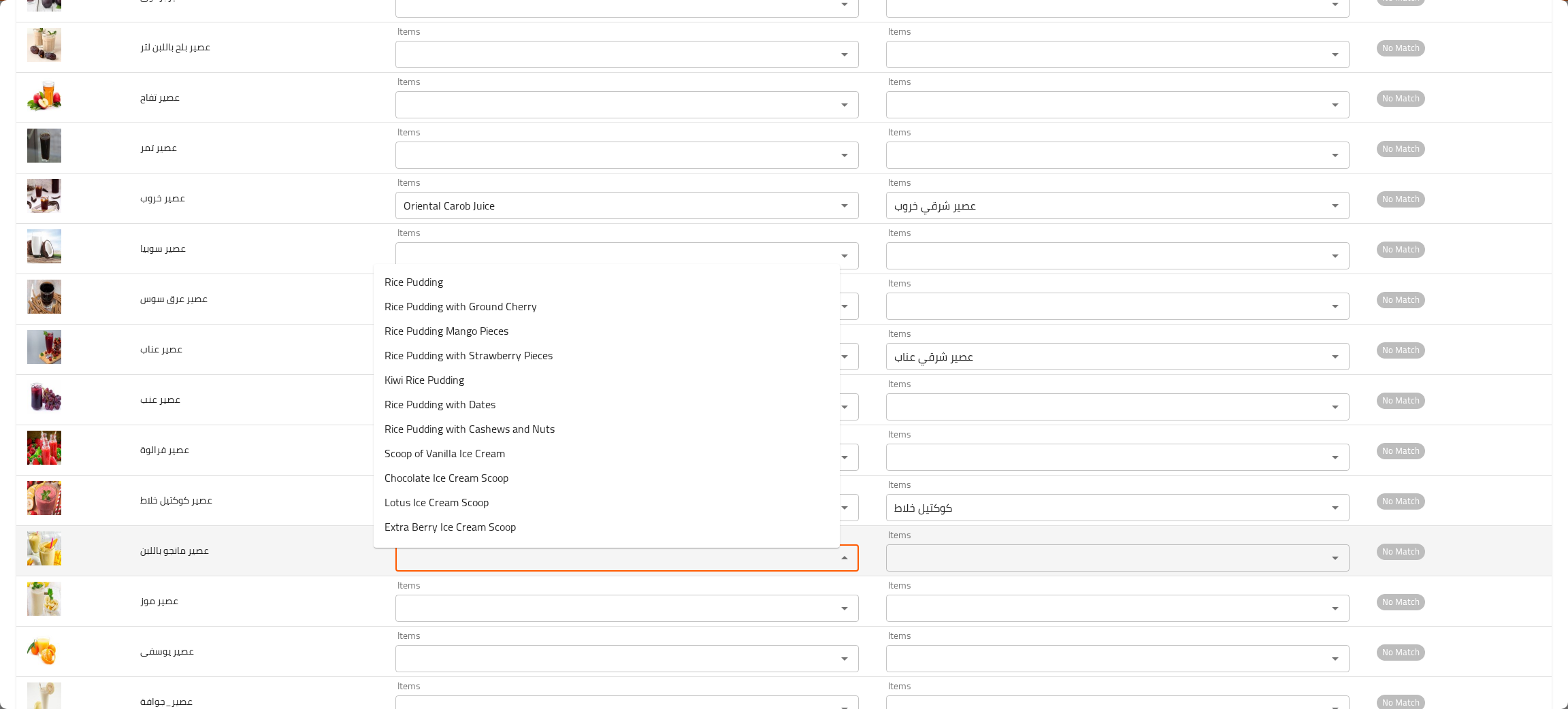
click at [406, 563] on باللبن "Items" at bounding box center [607, 558] width 415 height 19
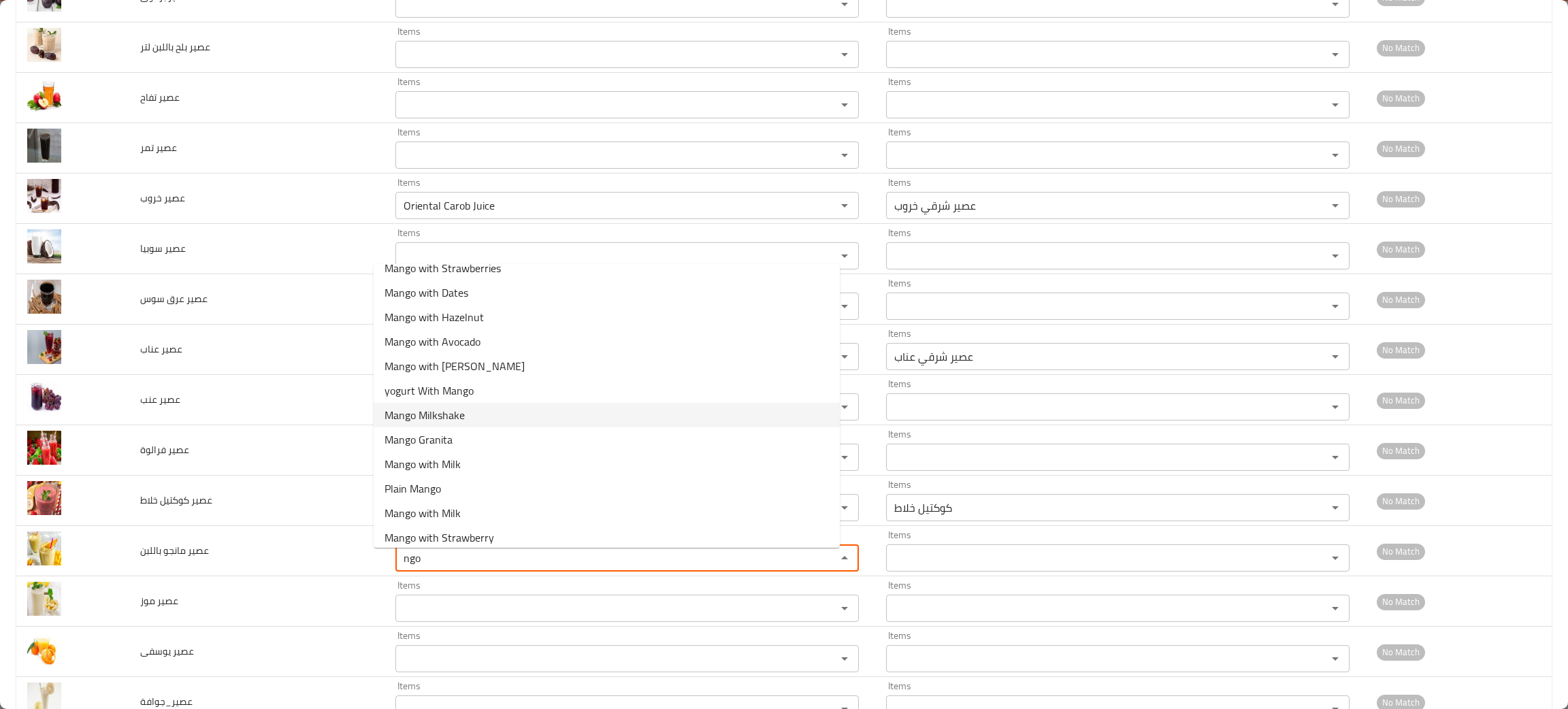
scroll to position [192, 0]
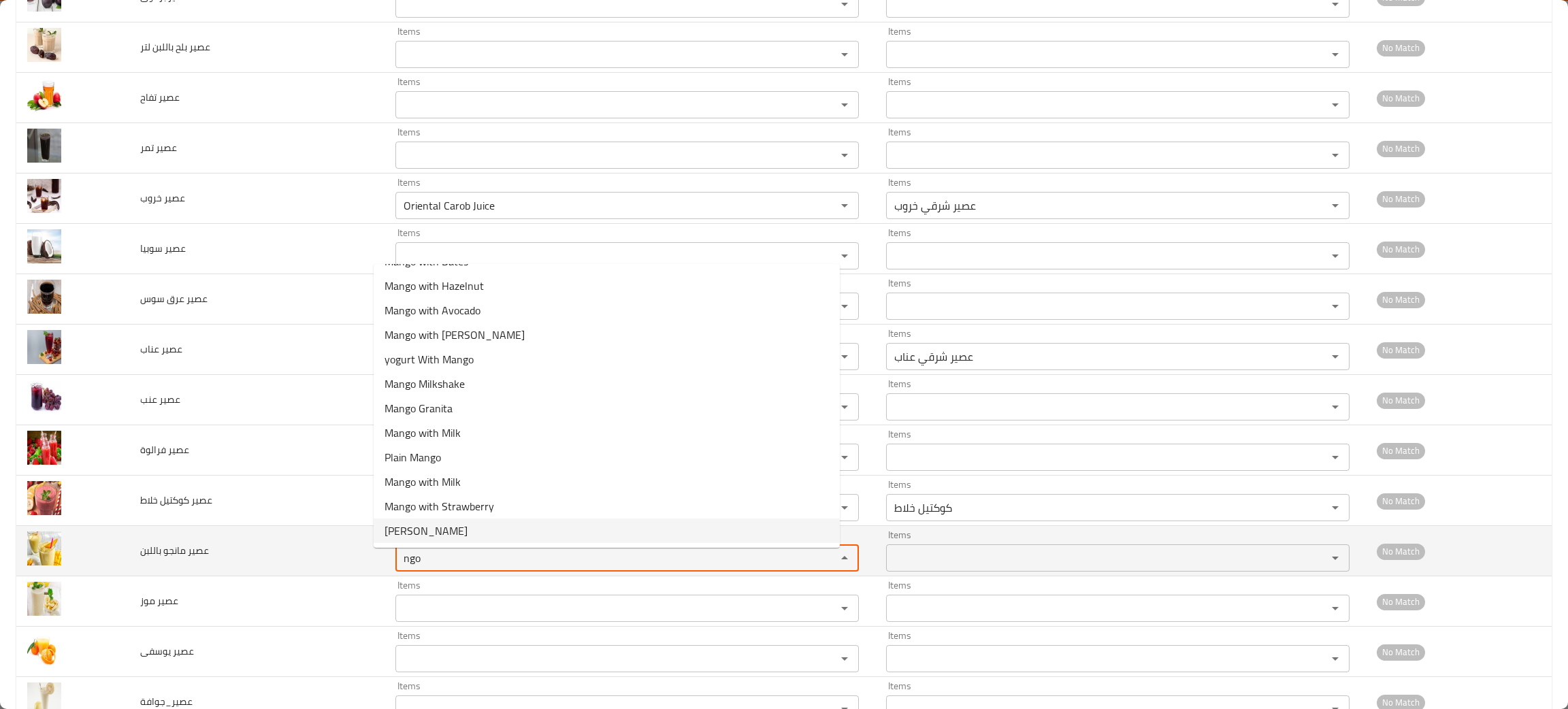
type باللبن "ngo"
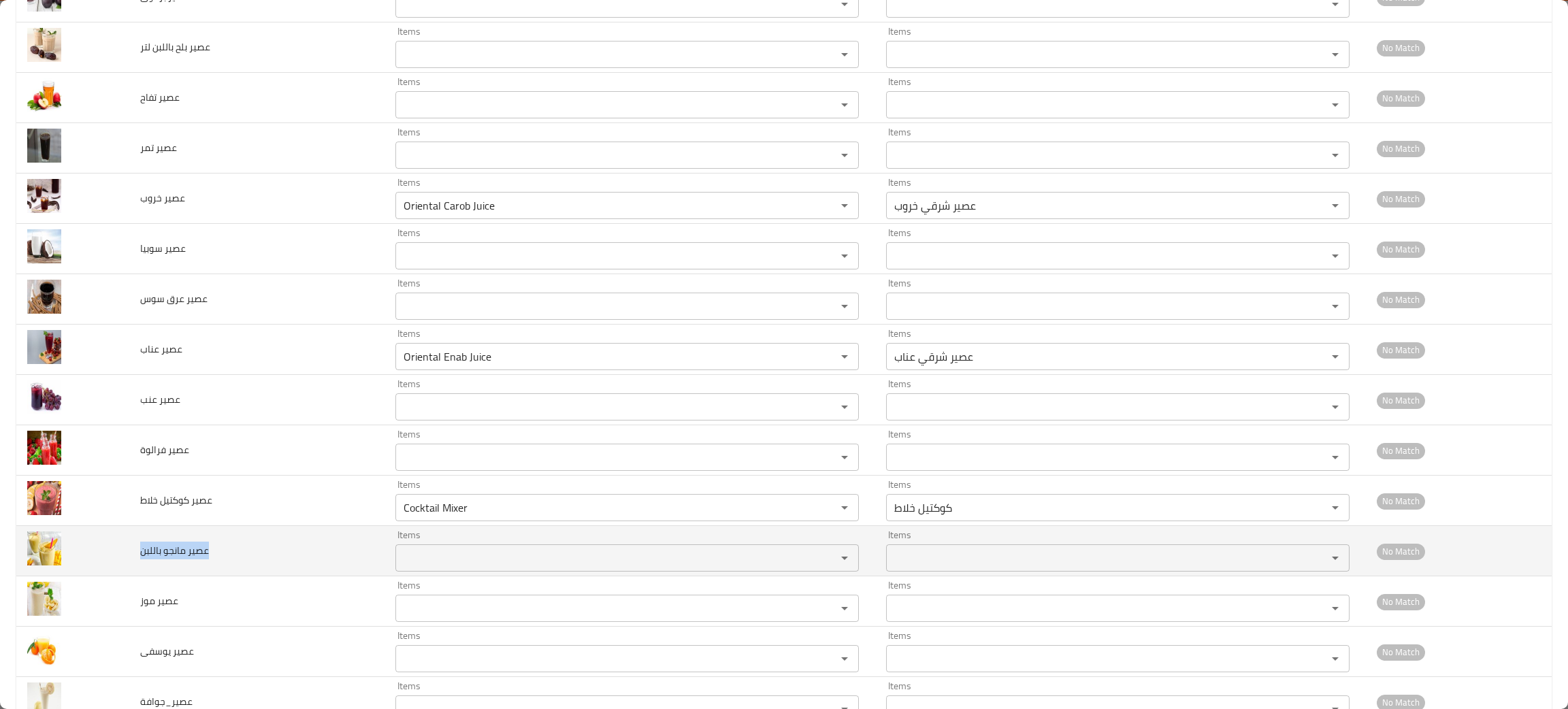
drag, startPoint x: 231, startPoint y: 562, endPoint x: 138, endPoint y: 566, distance: 93.1
click at [138, 566] on td "عصير مانجو باللبن" at bounding box center [257, 551] width 256 height 50
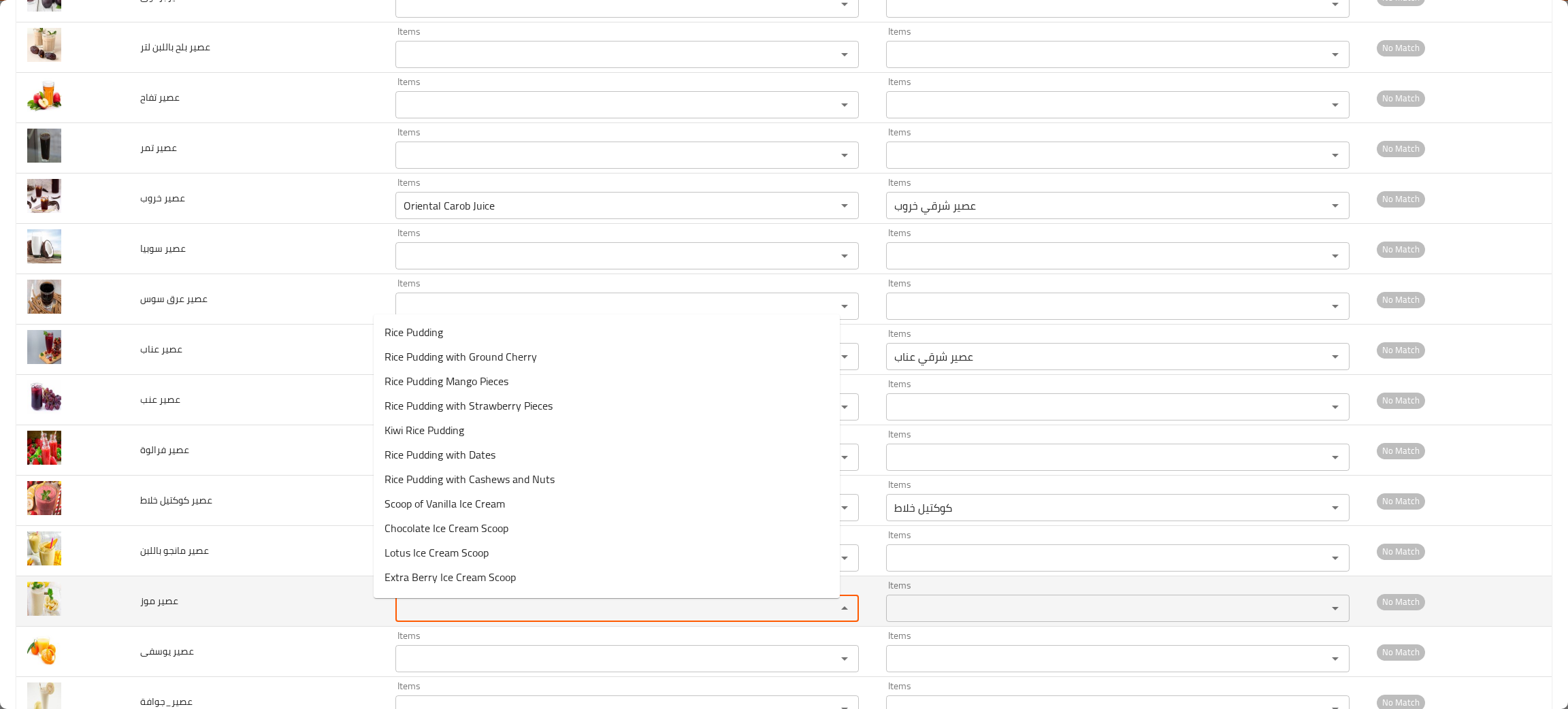
click at [419, 607] on موز "Items" at bounding box center [607, 608] width 415 height 19
type موز "ban"
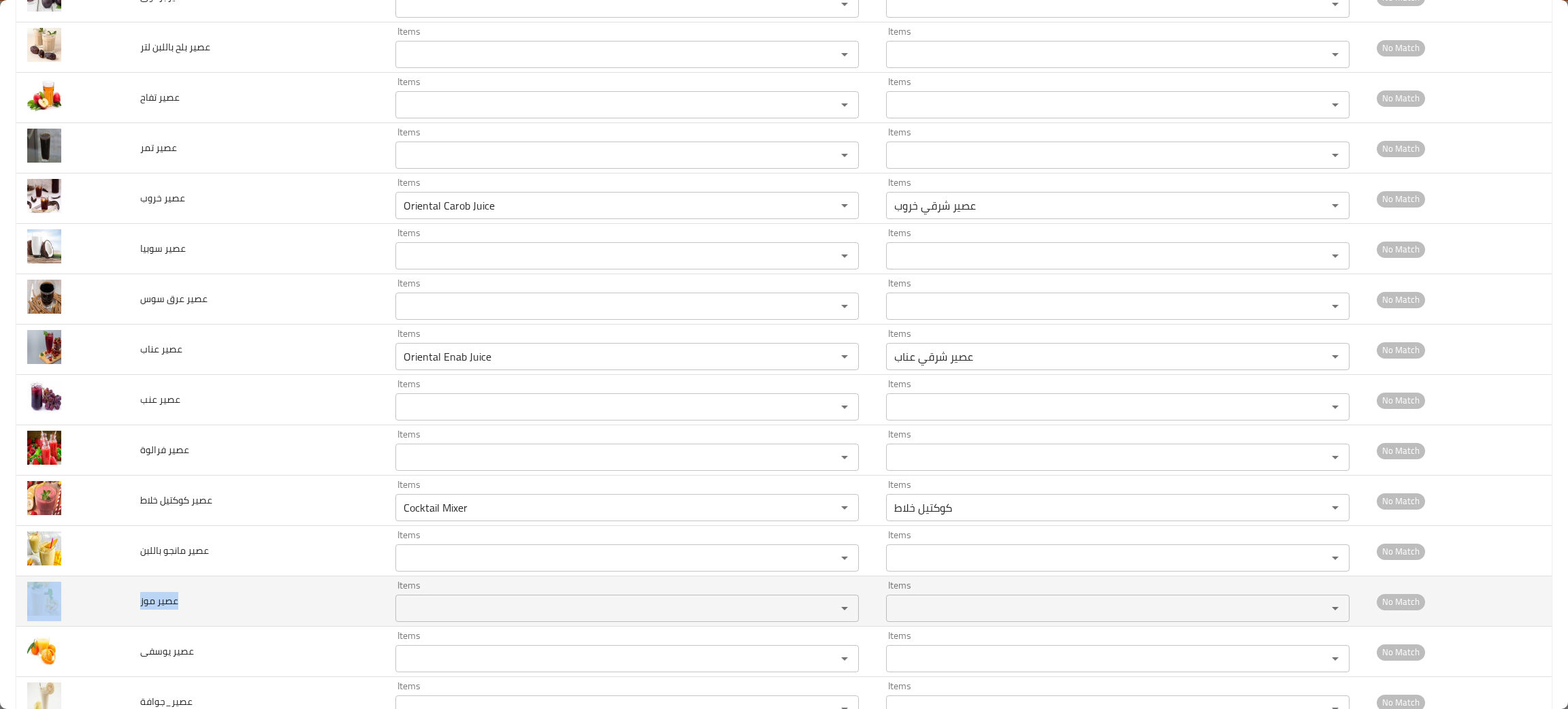
drag, startPoint x: 191, startPoint y: 607, endPoint x: 126, endPoint y: 626, distance: 67.7
click at [126, 626] on tr "عصير موز Items Items Items Items No Match" at bounding box center [784, 601] width 1535 height 50
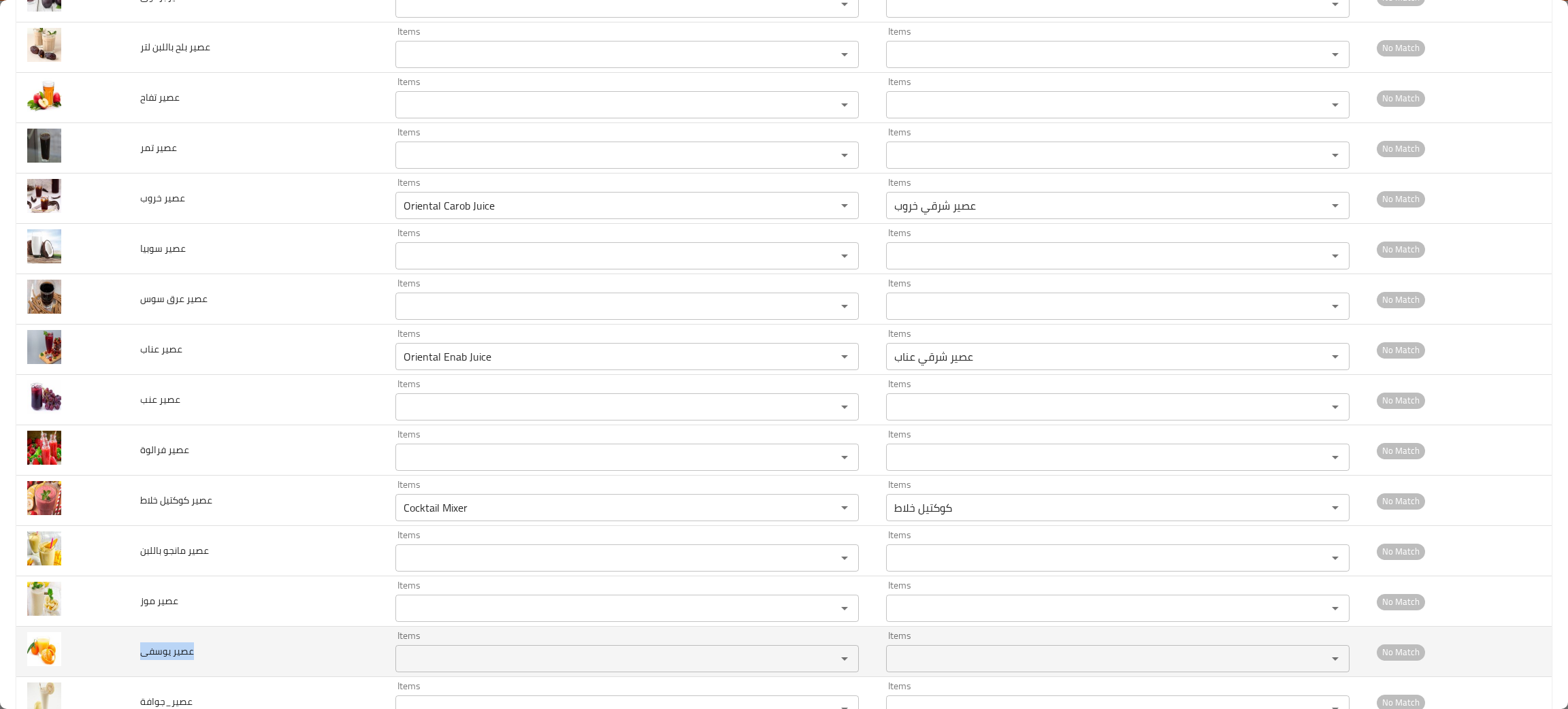
drag, startPoint x: 215, startPoint y: 659, endPoint x: 141, endPoint y: 679, distance: 76.7
click at [141, 677] on td "عصير يوسفى" at bounding box center [257, 652] width 256 height 50
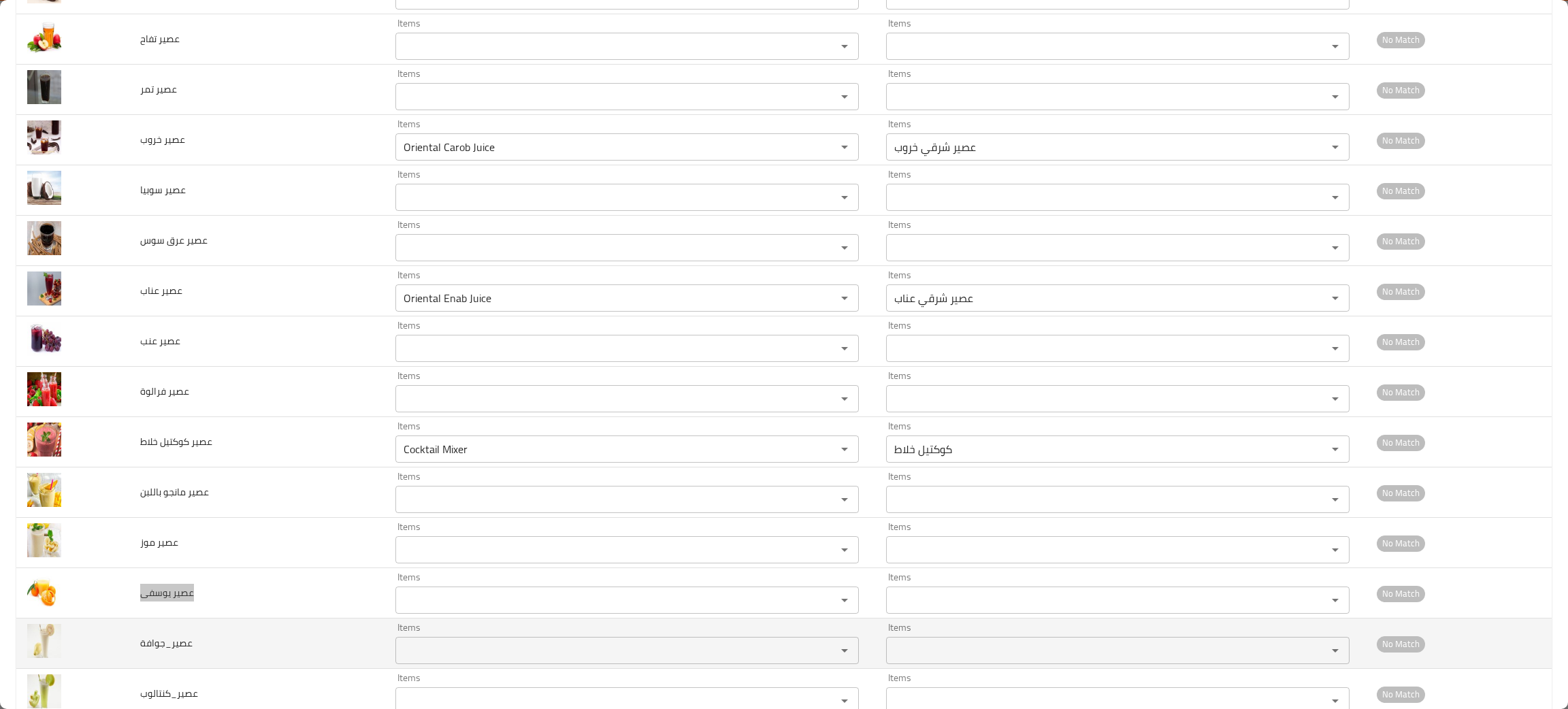
scroll to position [2049, 0]
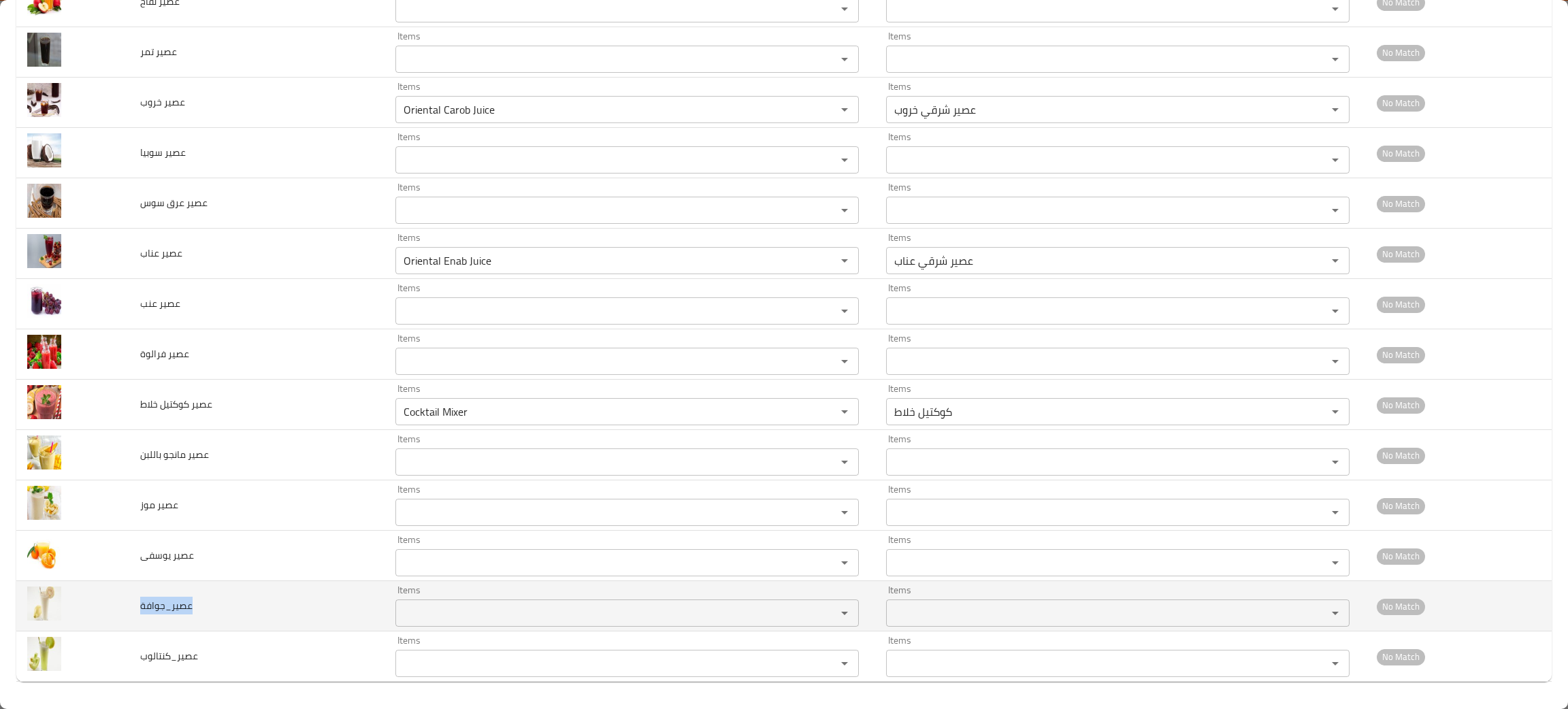
drag, startPoint x: 198, startPoint y: 607, endPoint x: 133, endPoint y: 619, distance: 66.1
click at [133, 619] on td "عصير_جوافة" at bounding box center [257, 606] width 256 height 50
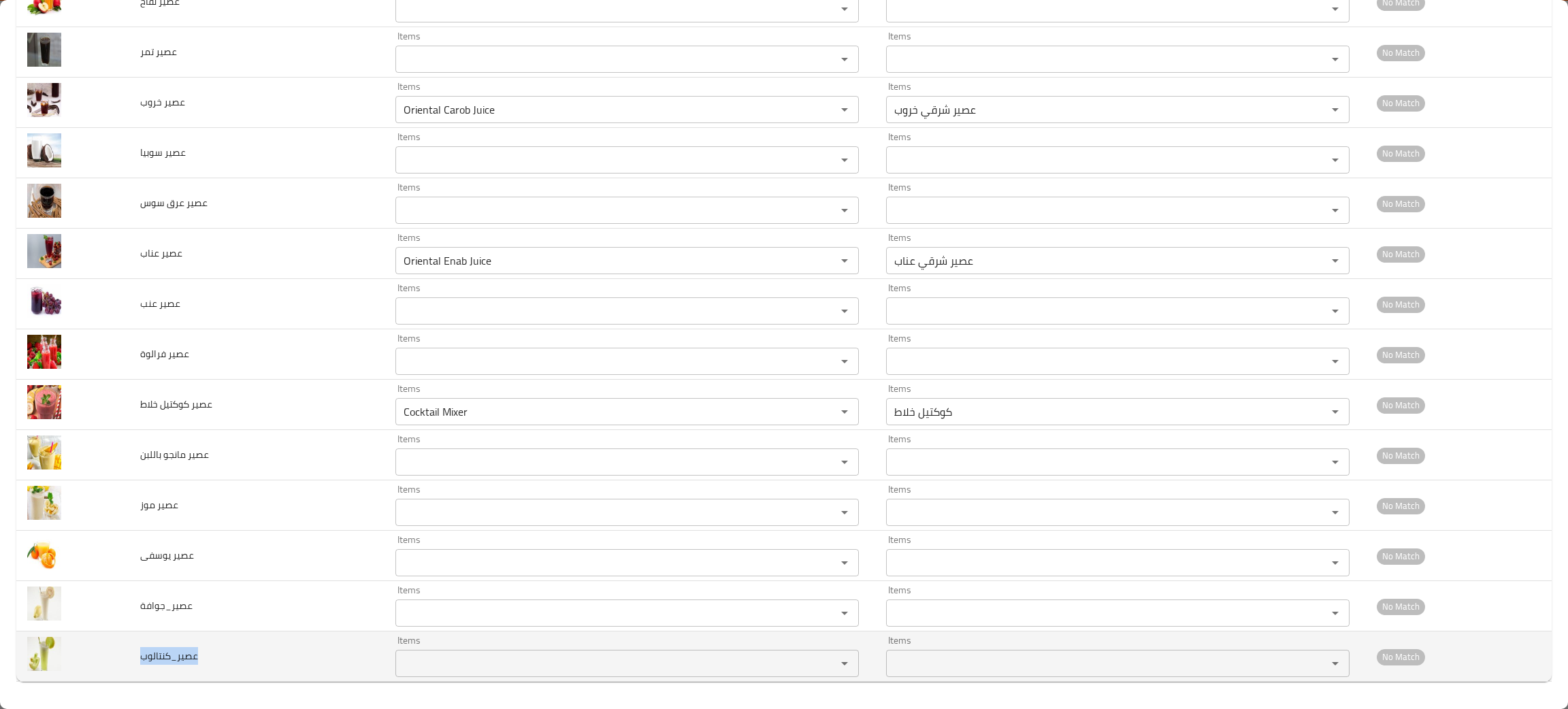
drag, startPoint x: 219, startPoint y: 670, endPoint x: 137, endPoint y: 679, distance: 82.5
click at [137, 679] on td "عصير_كنتالوب" at bounding box center [257, 656] width 256 height 50
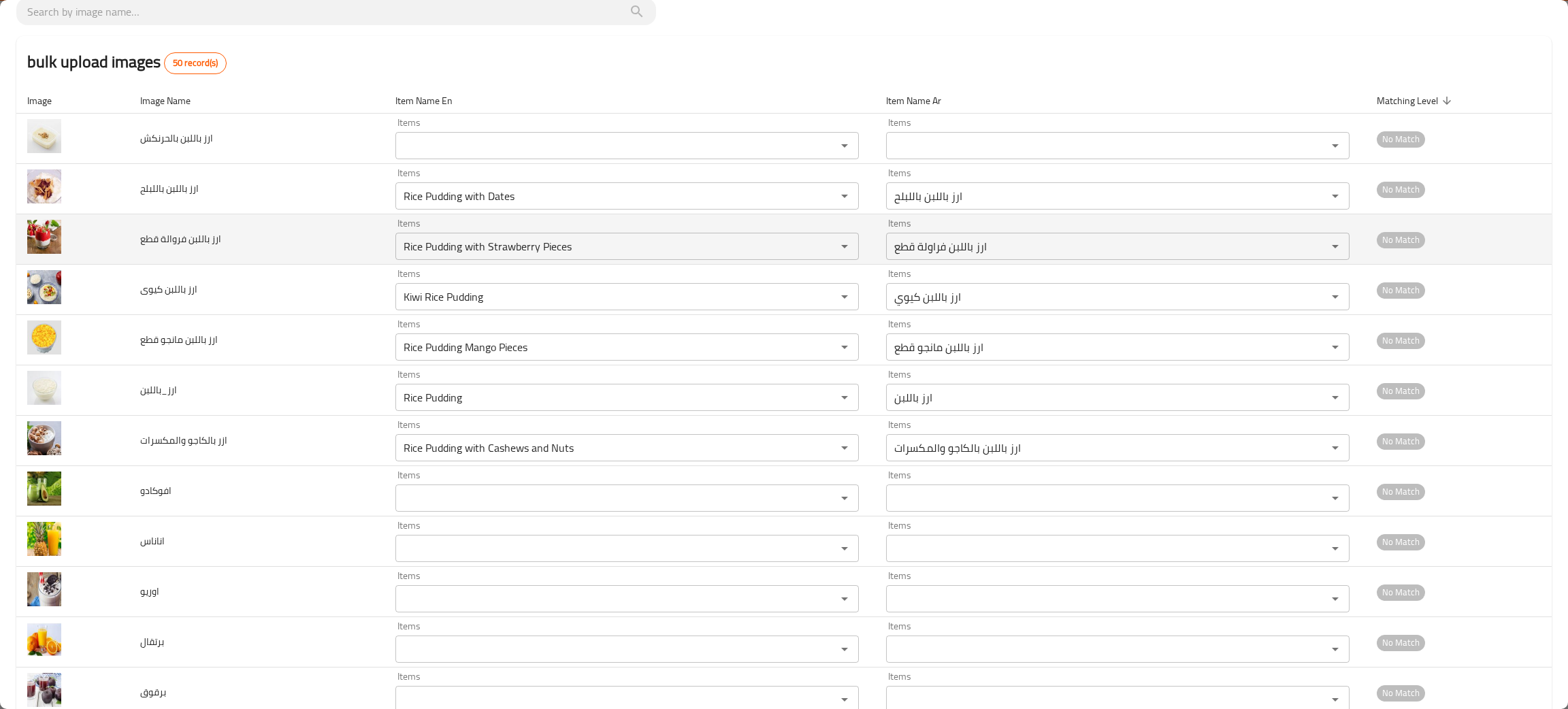
scroll to position [0, 0]
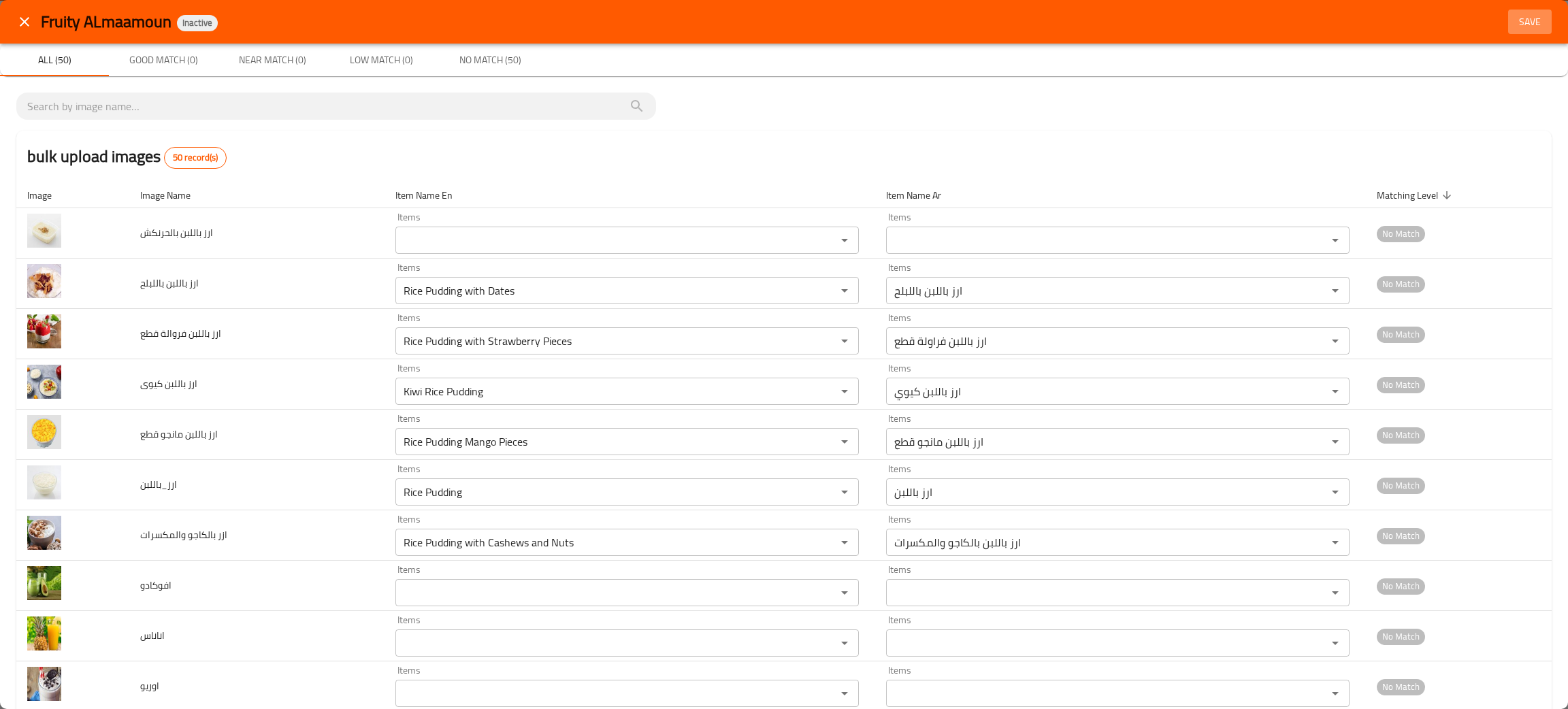
click at [1515, 19] on span "Save" at bounding box center [1530, 22] width 33 height 17
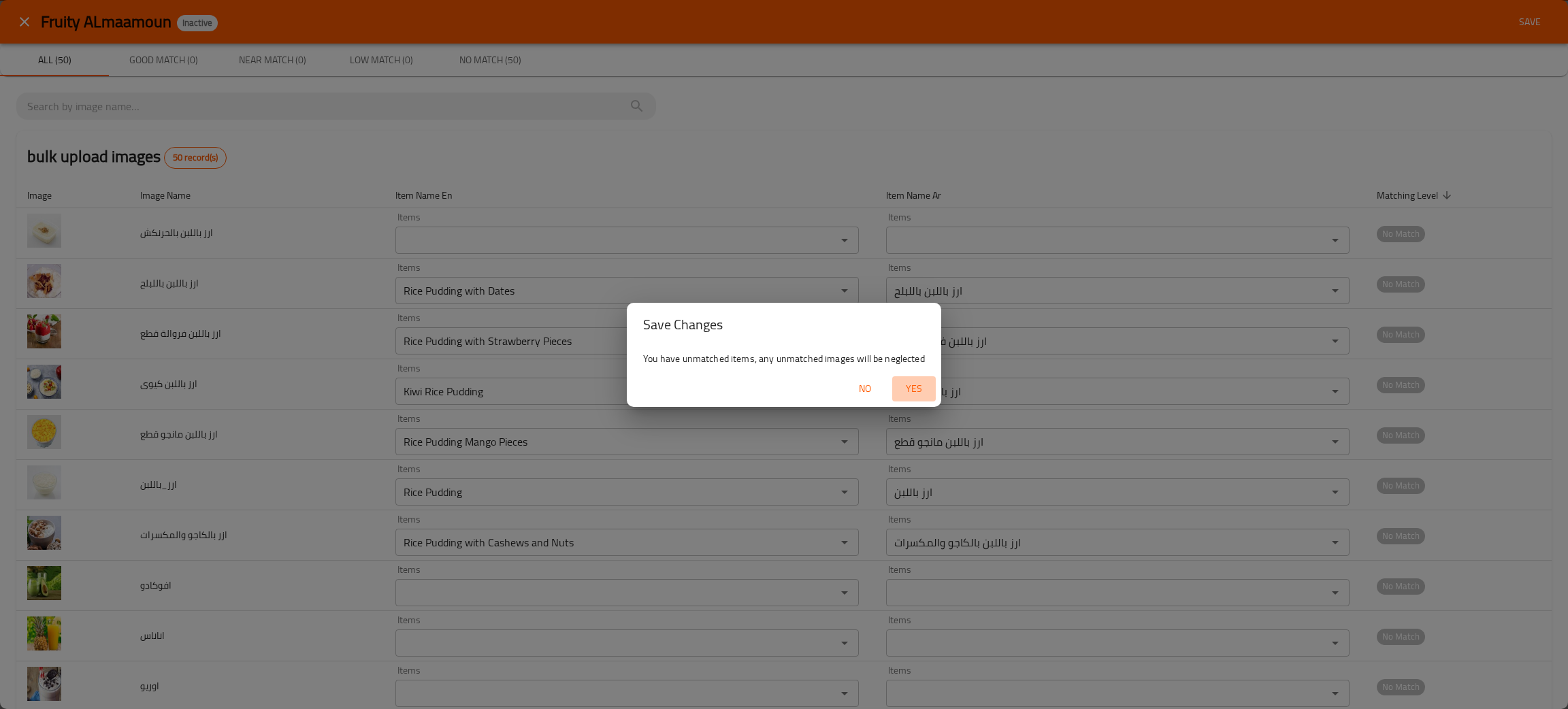
click at [908, 384] on span "Yes" at bounding box center [914, 388] width 33 height 17
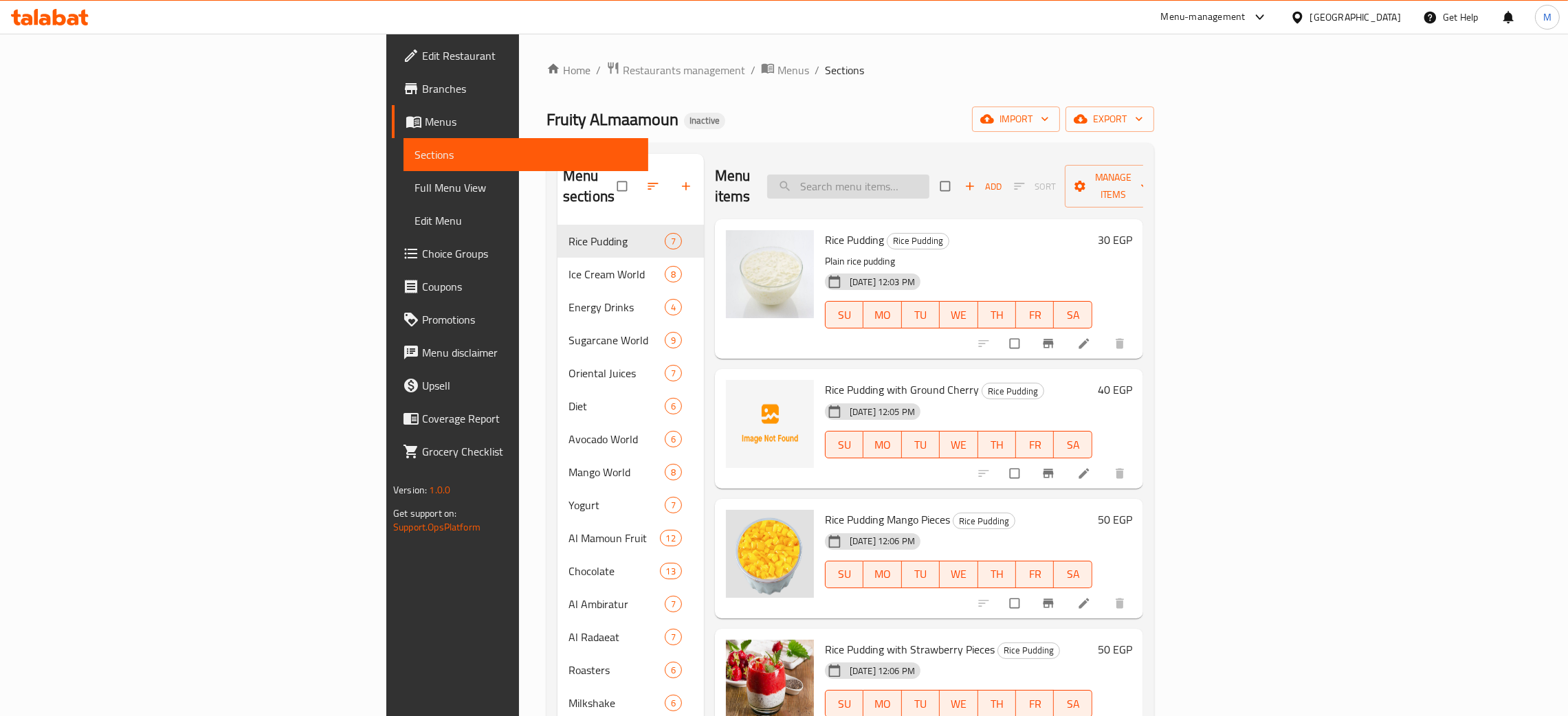
click at [930, 181] on input "search" at bounding box center [848, 187] width 162 height 24
click at [414, 183] on span "Full Menu View" at bounding box center [525, 187] width 223 height 16
click at [414, 187] on span "Full Menu View" at bounding box center [525, 187] width 223 height 16
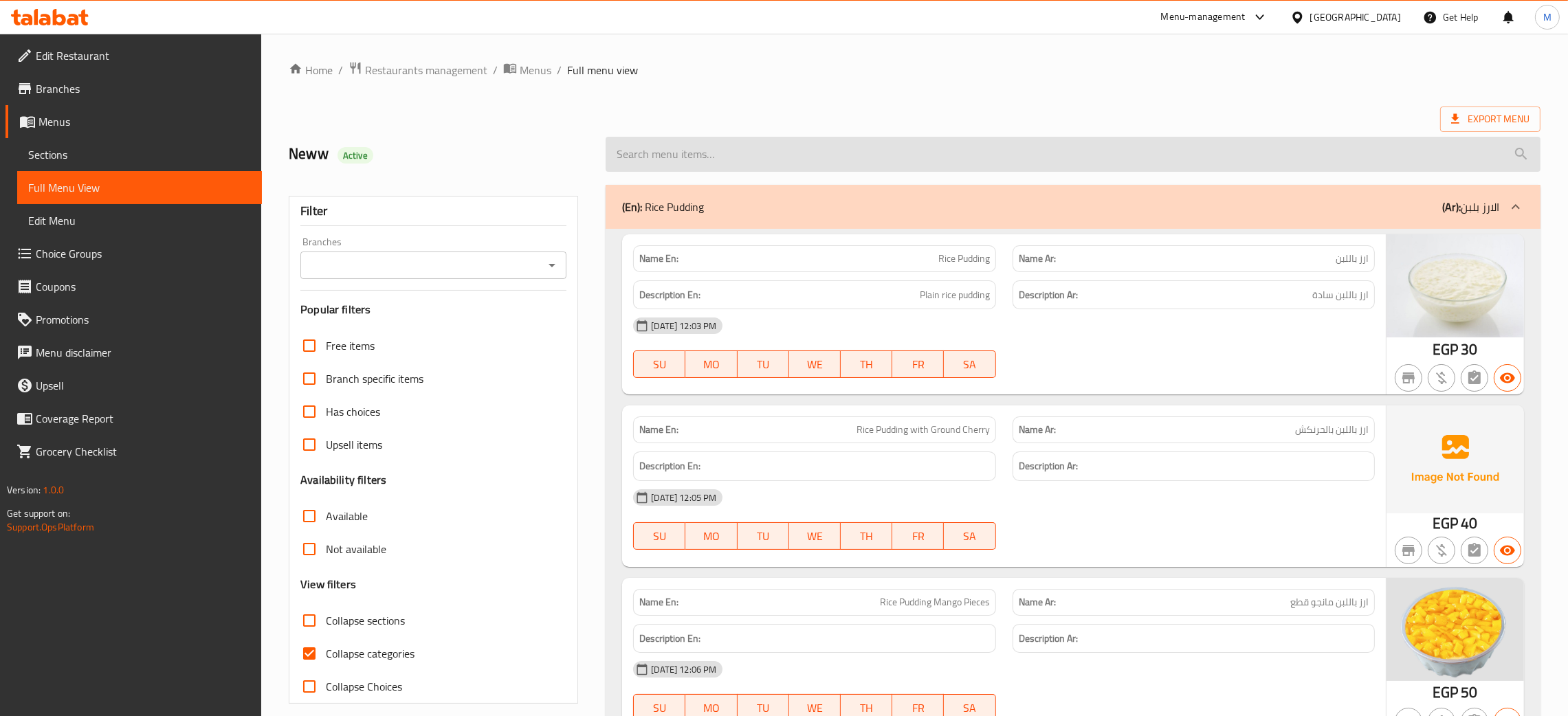
click at [719, 151] on input "search" at bounding box center [1073, 154] width 935 height 35
click at [720, 151] on input "search" at bounding box center [1073, 154] width 935 height 35
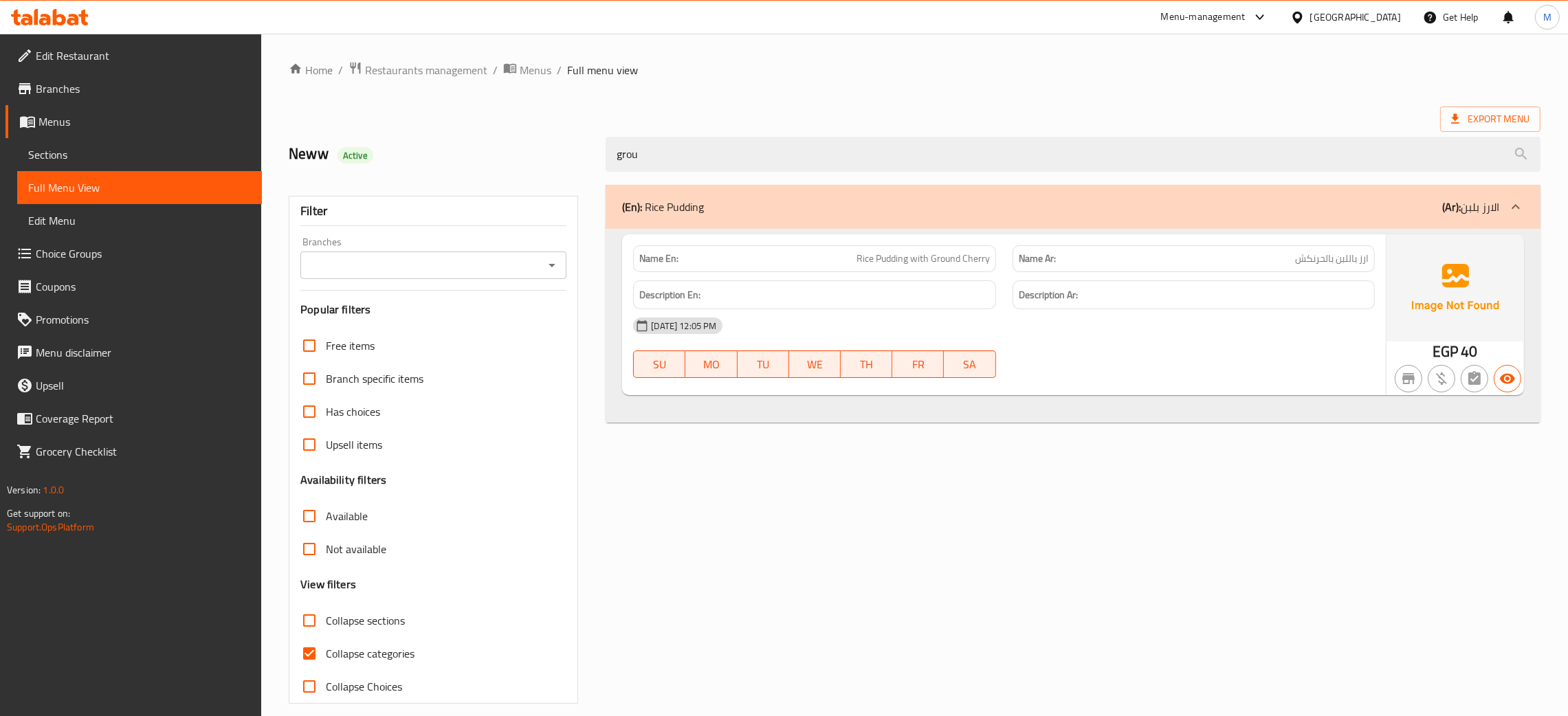
type input "grou"
click at [61, 146] on span "Sections" at bounding box center [140, 154] width 223 height 16
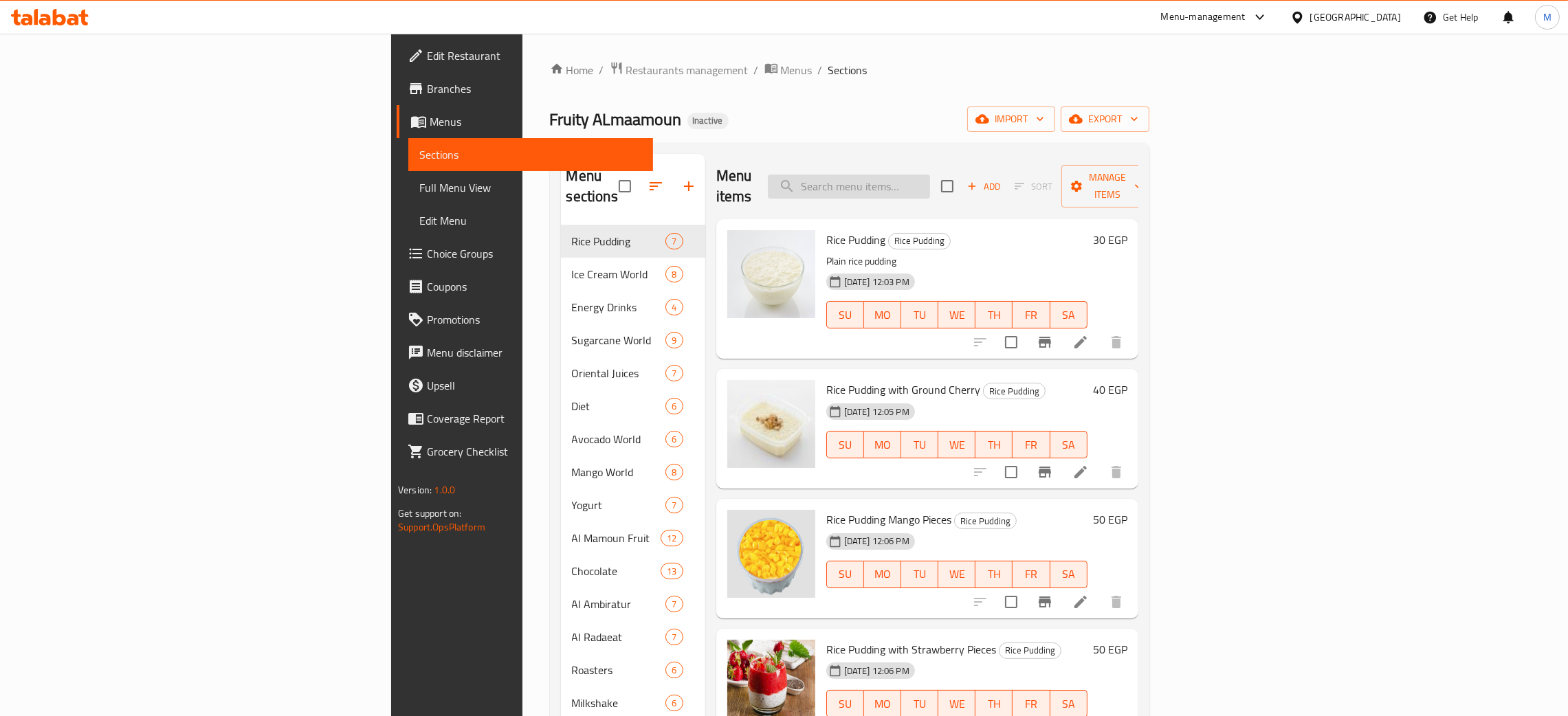
click at [930, 181] on input "search" at bounding box center [849, 187] width 162 height 24
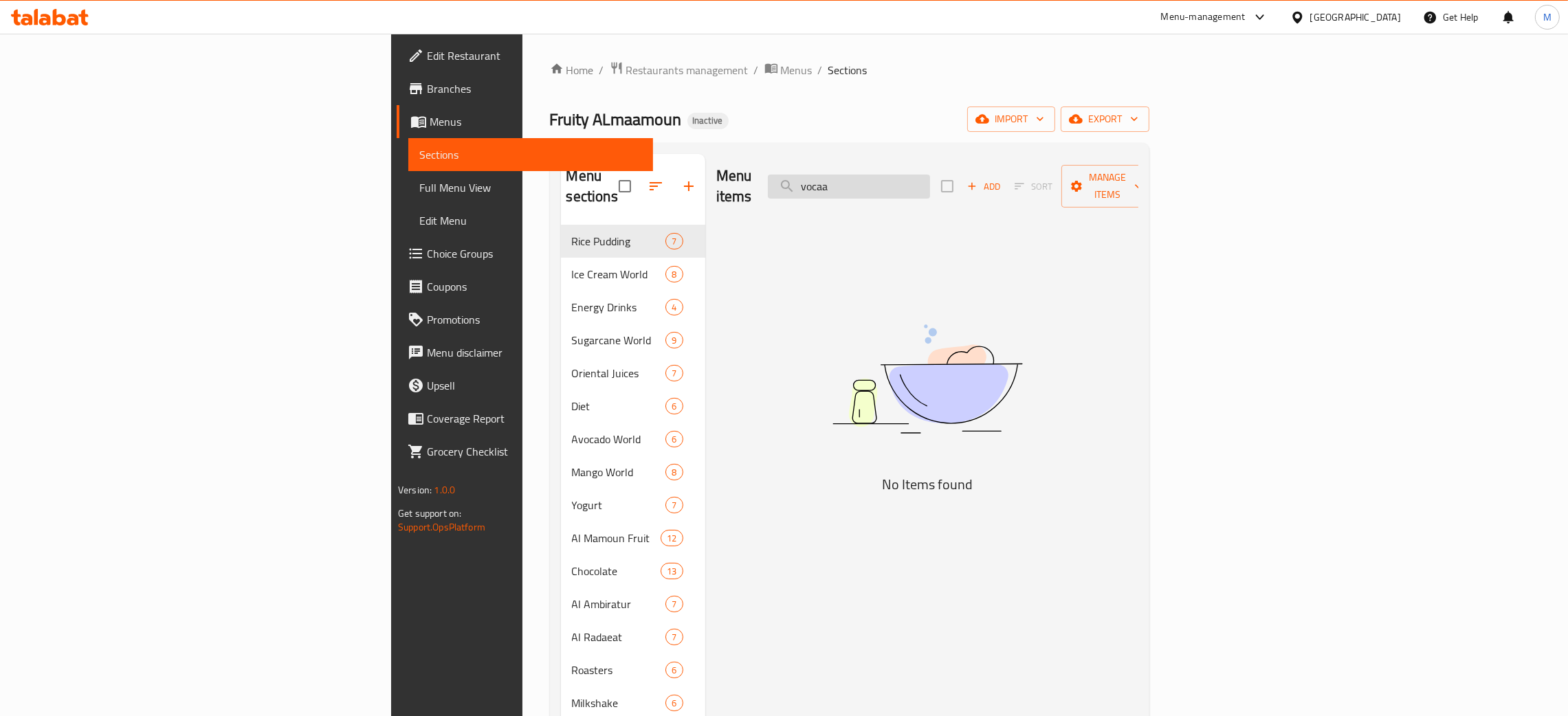
type input "voca"
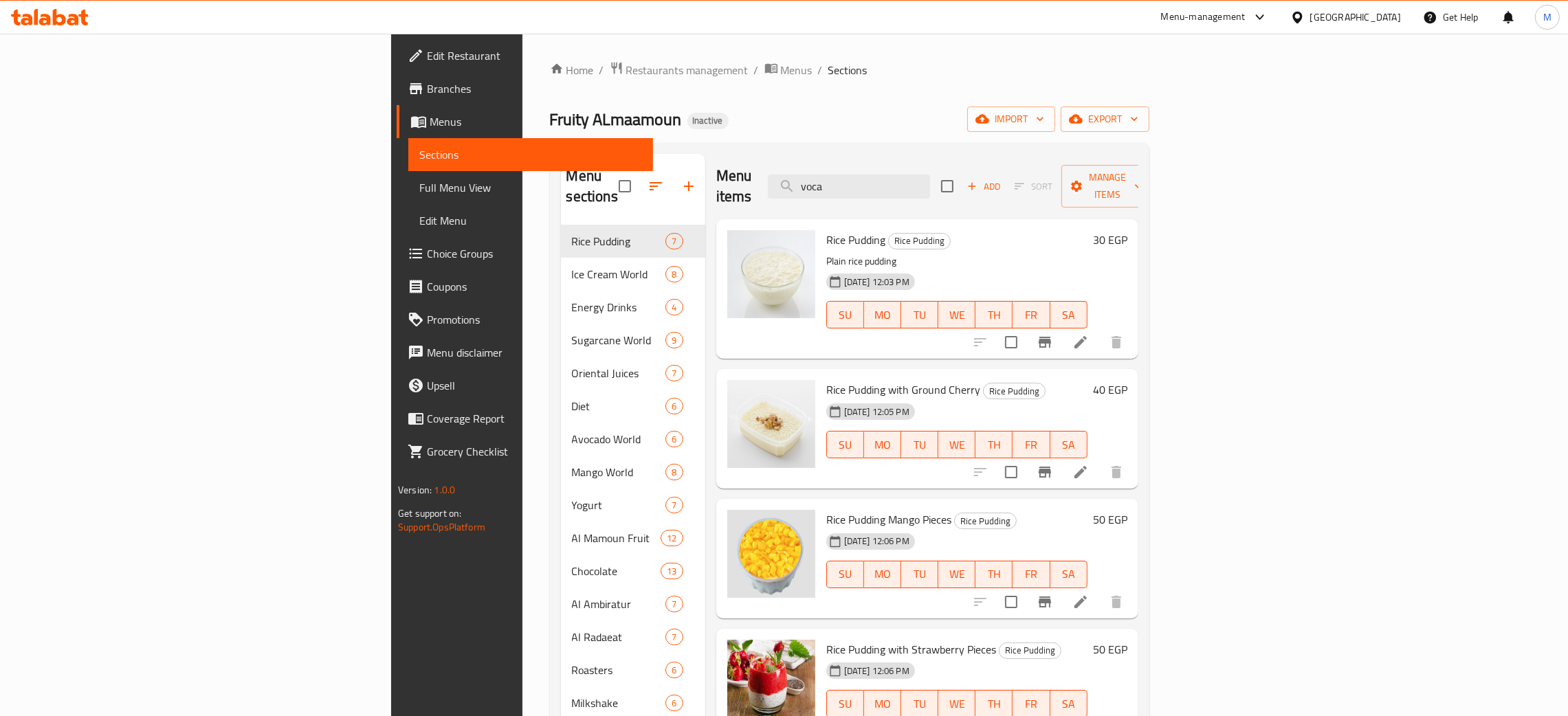
drag, startPoint x: 960, startPoint y: 176, endPoint x: 906, endPoint y: 159, distance: 56.6
click at [905, 160] on div "Menu items voca Add Sort Manage items" at bounding box center [927, 186] width 422 height 65
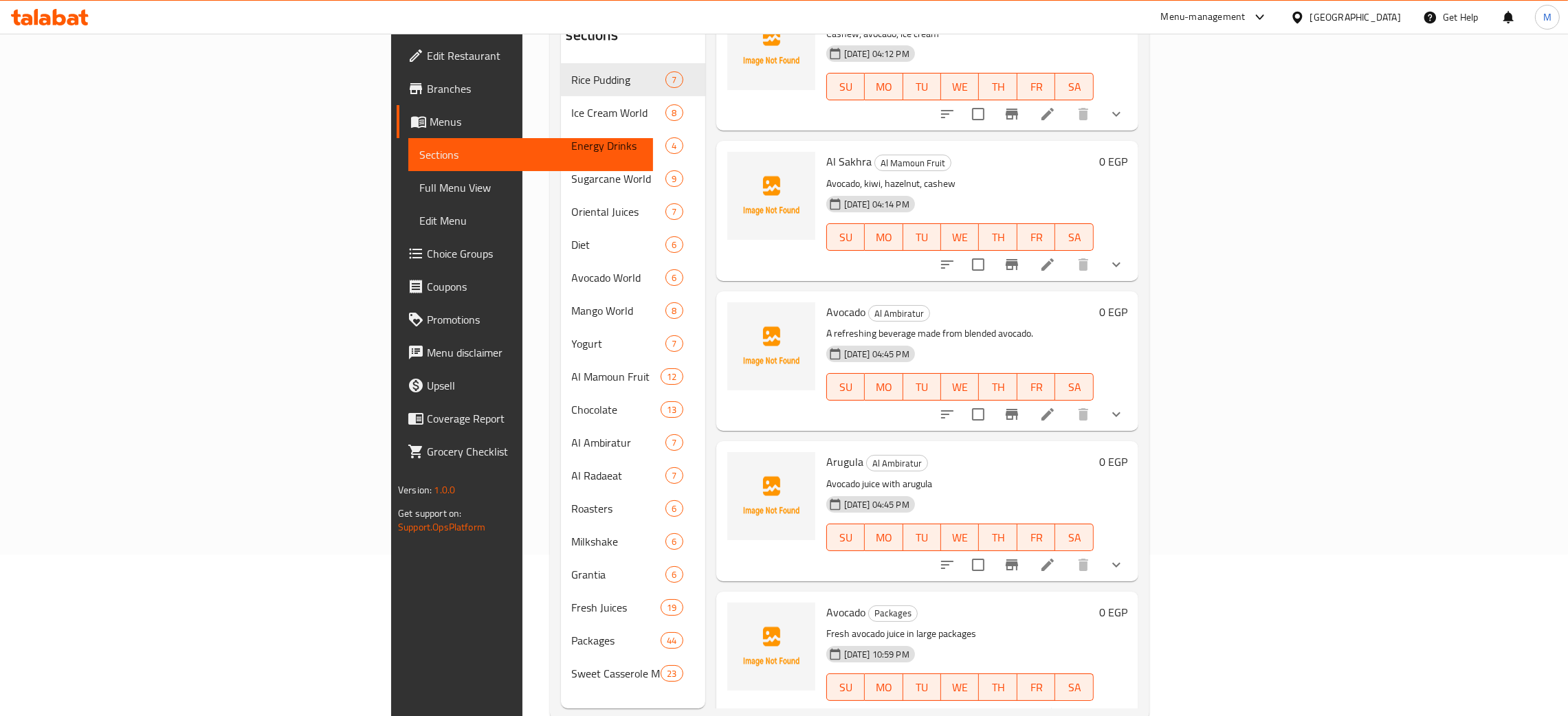
scroll to position [193, 0]
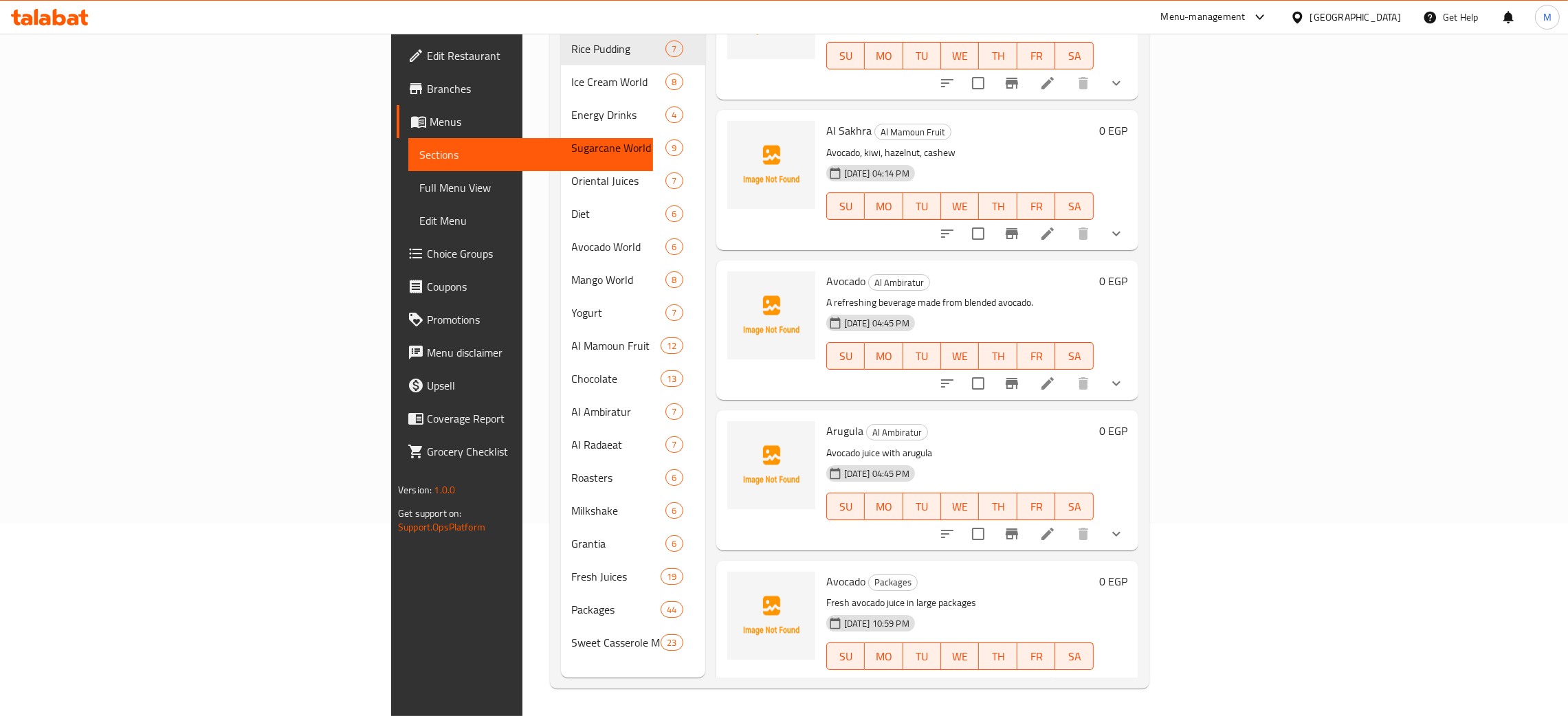
type input "avocad"
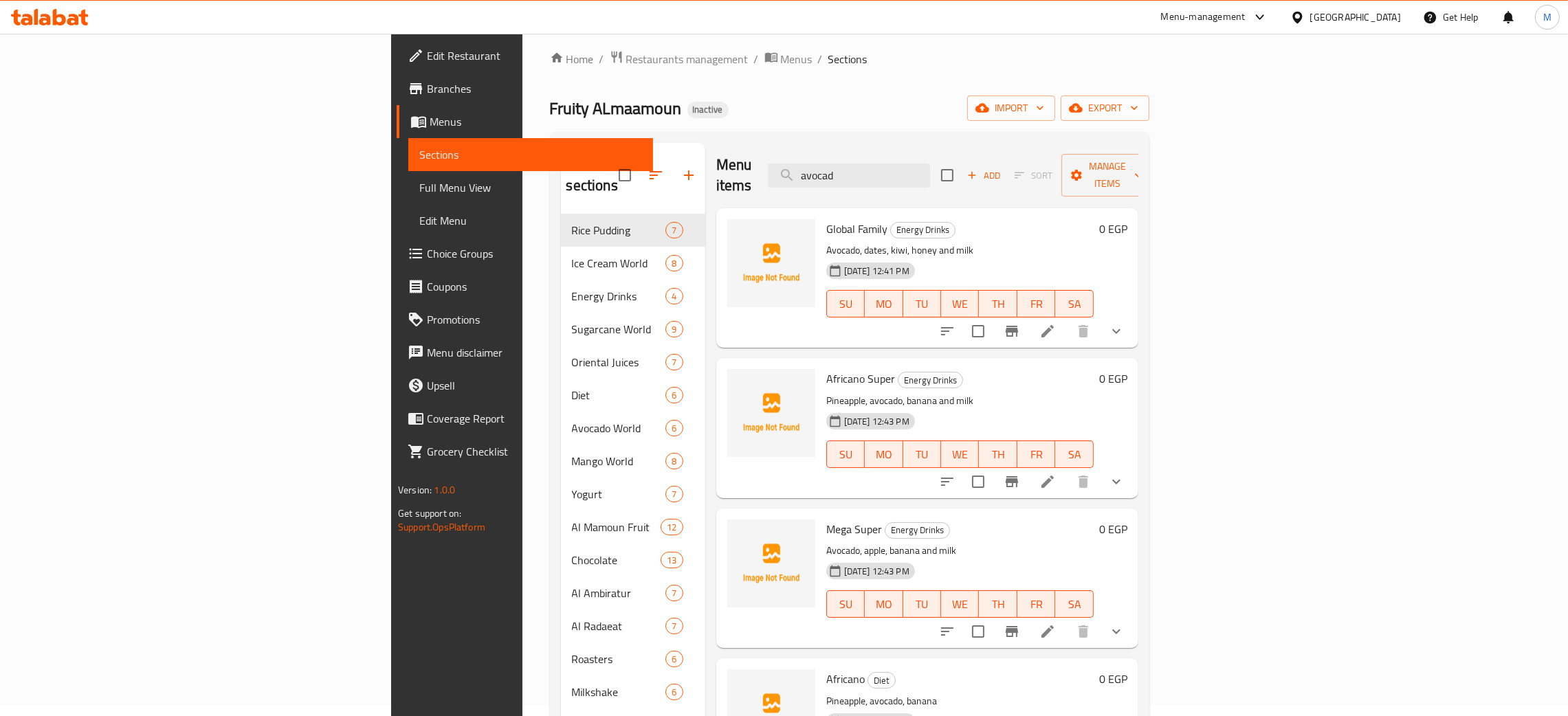
scroll to position [0, 0]
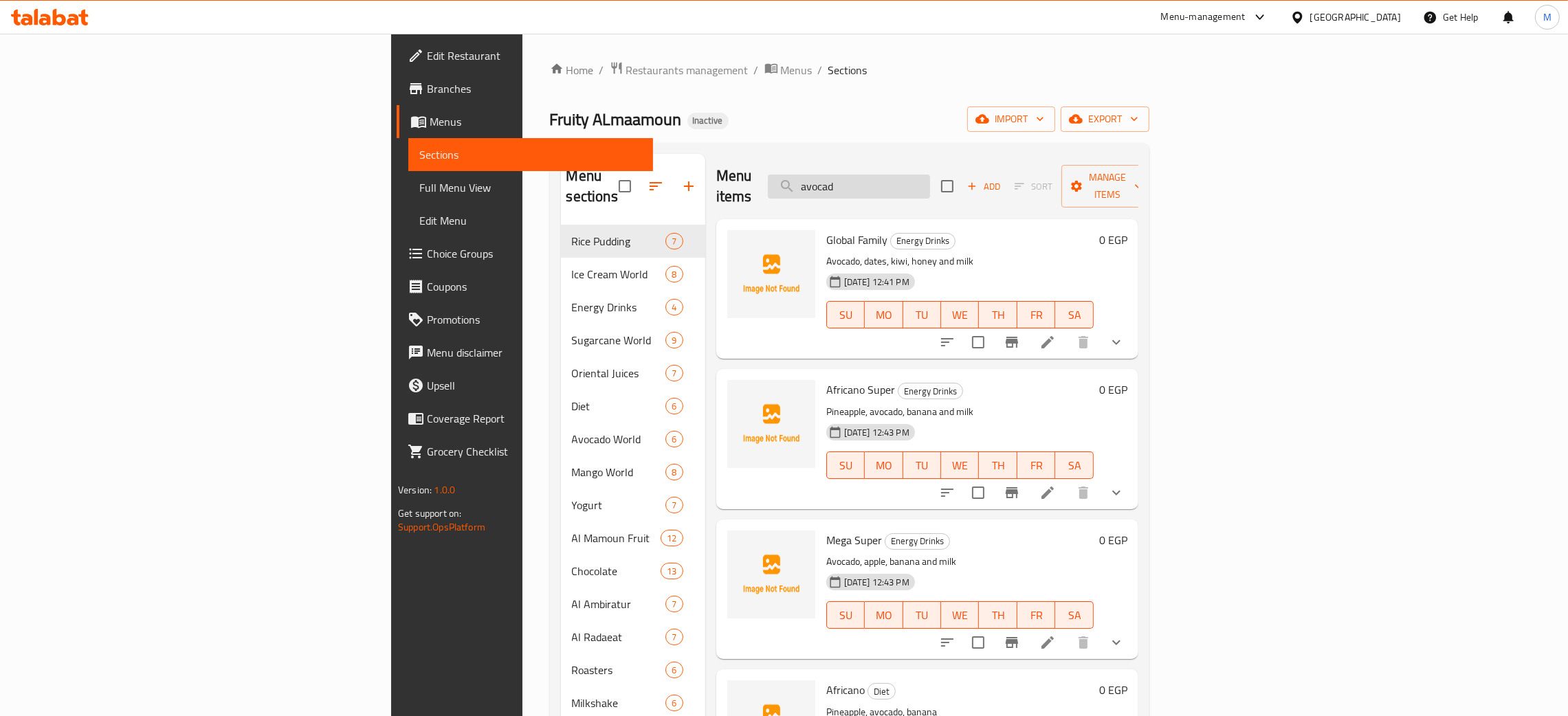
drag, startPoint x: 962, startPoint y: 181, endPoint x: 919, endPoint y: 178, distance: 43.1
click at [919, 179] on input "avocad" at bounding box center [849, 187] width 162 height 24
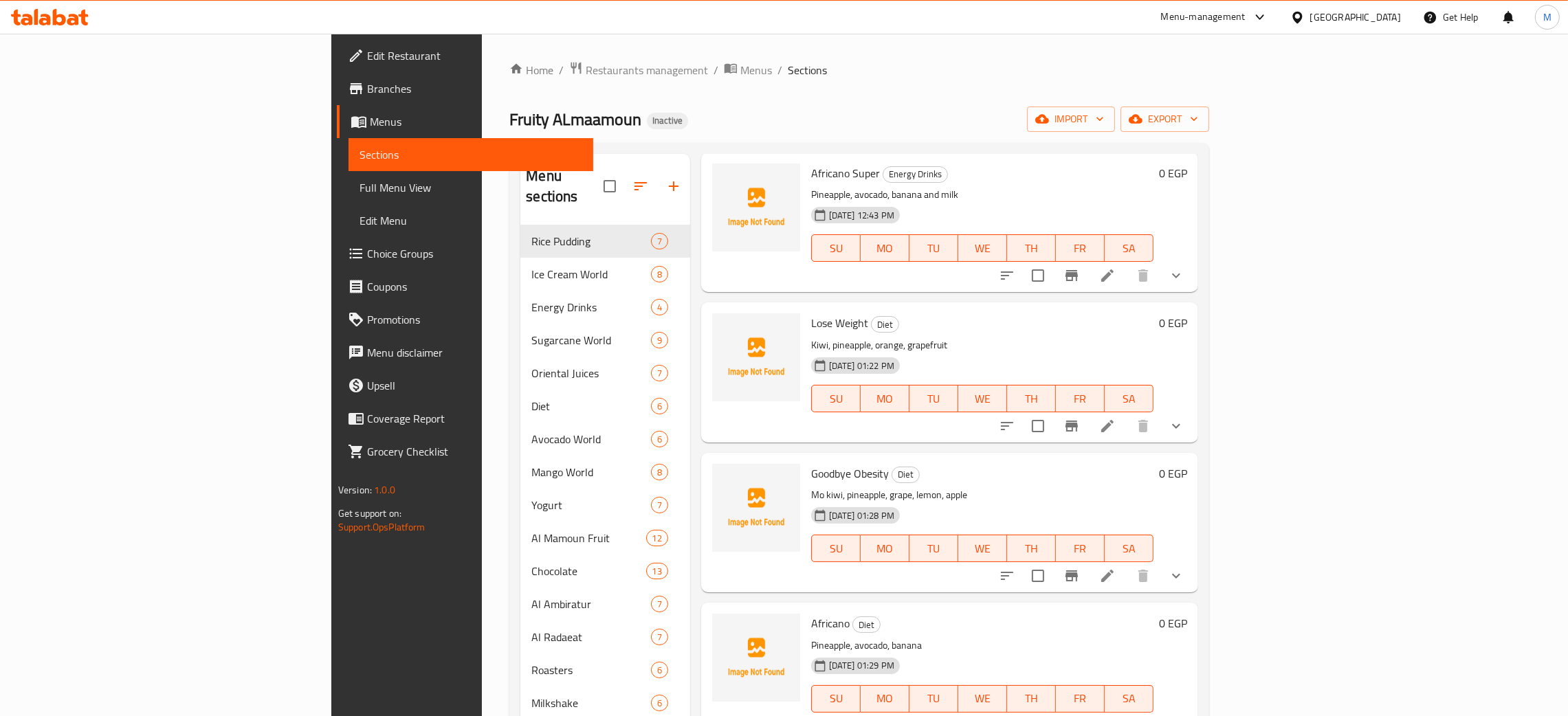
scroll to position [103, 0]
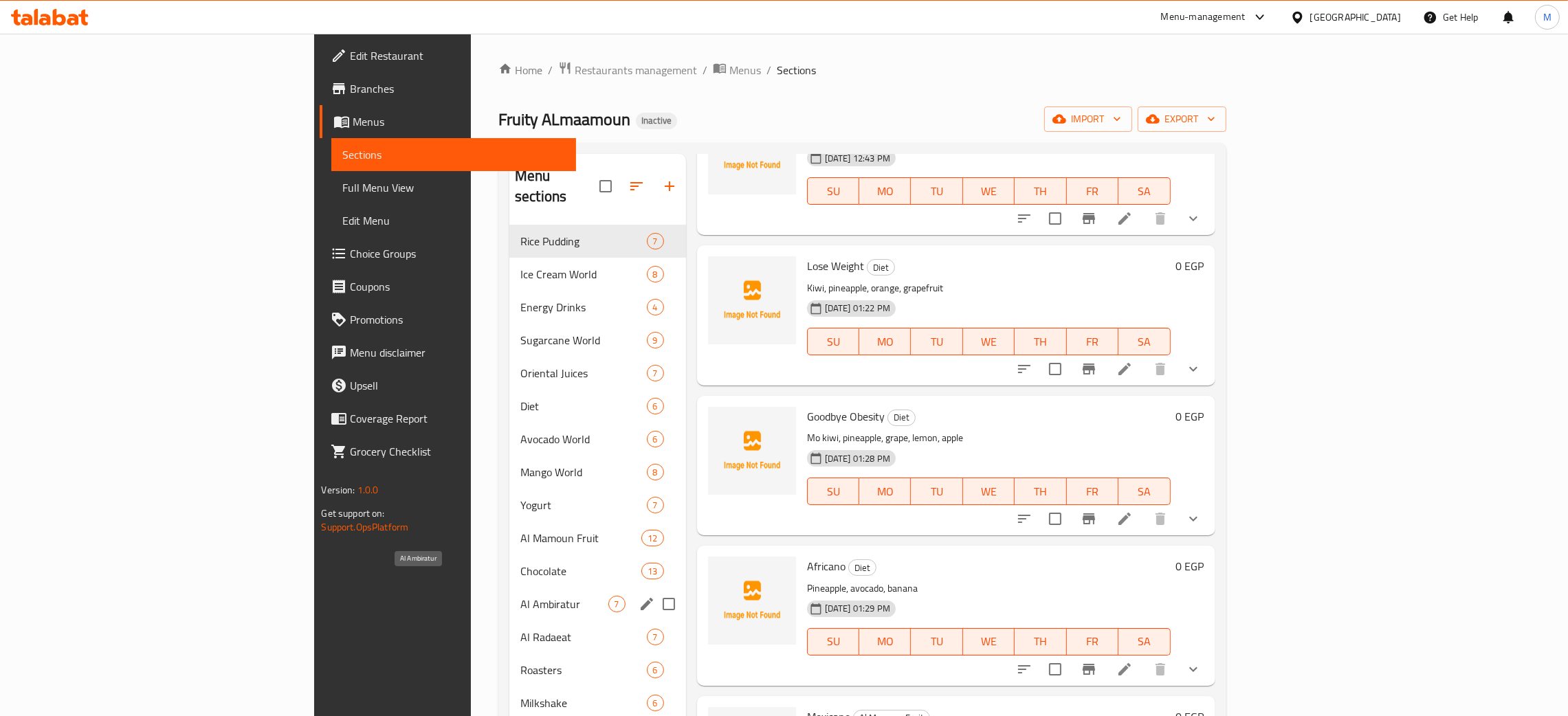
type input "pine"
click at [521, 595] on span "Al Ambiratur" at bounding box center [564, 604] width 87 height 16
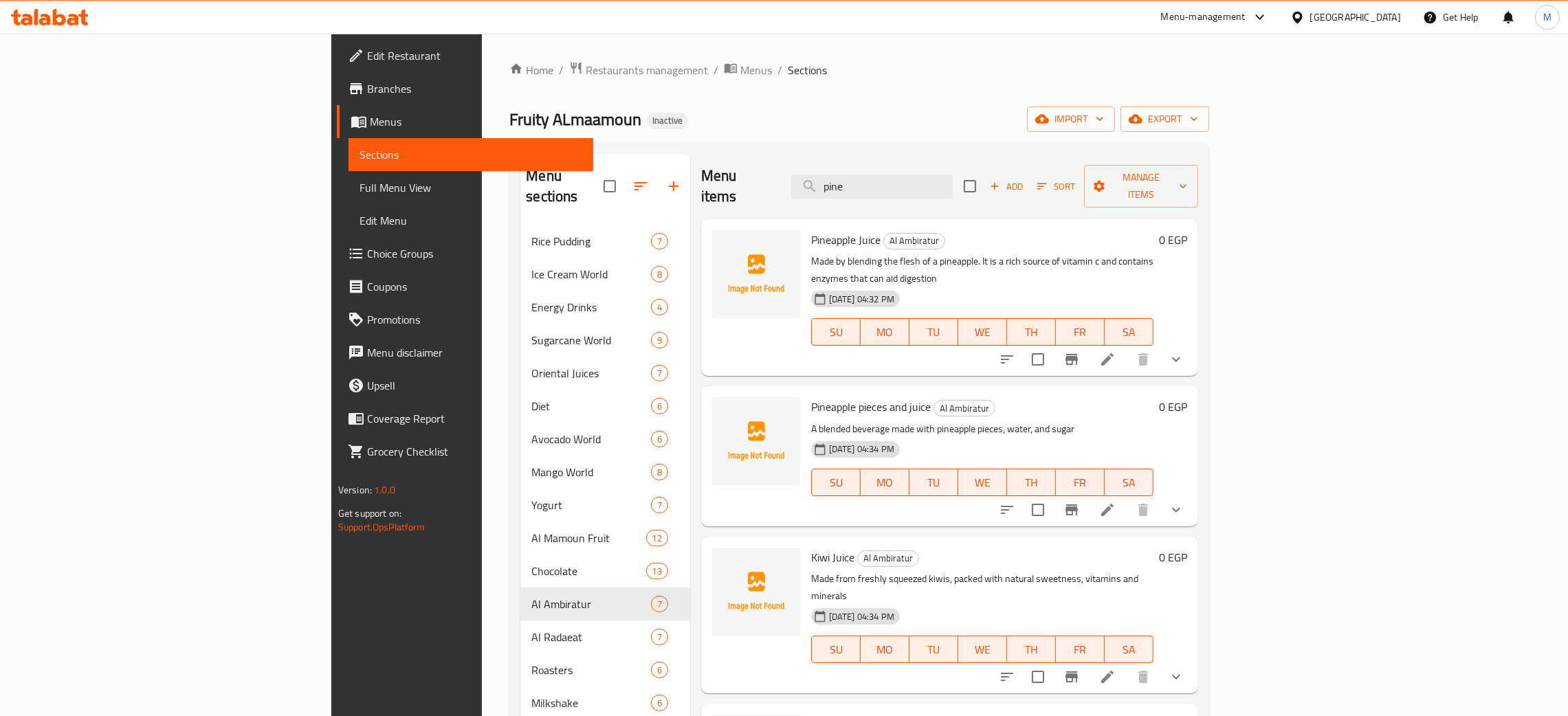
drag, startPoint x: 962, startPoint y: 176, endPoint x: 873, endPoint y: 176, distance: 89.0
click at [865, 184] on div "Menu items pine Add Sort Manage items" at bounding box center [950, 186] width 497 height 65
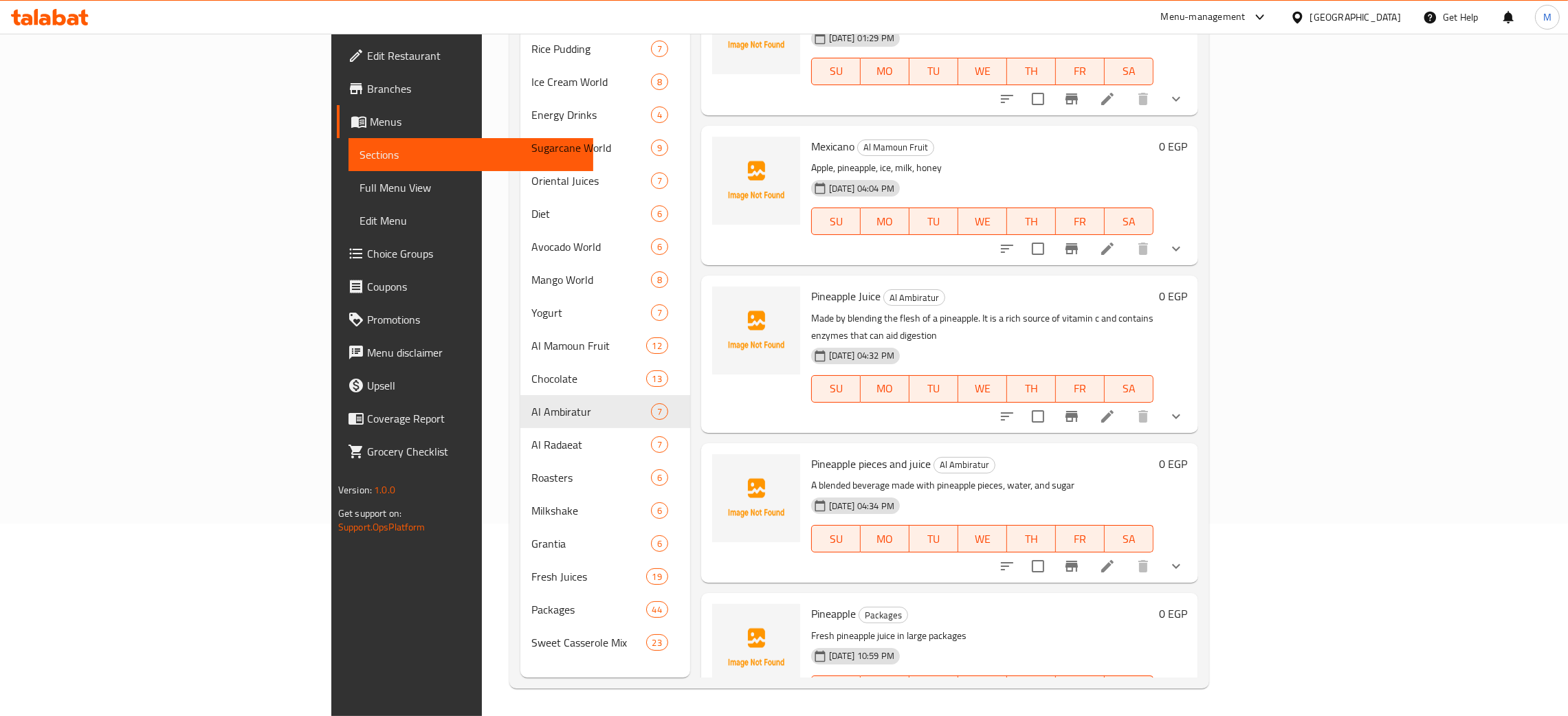
scroll to position [440, 0]
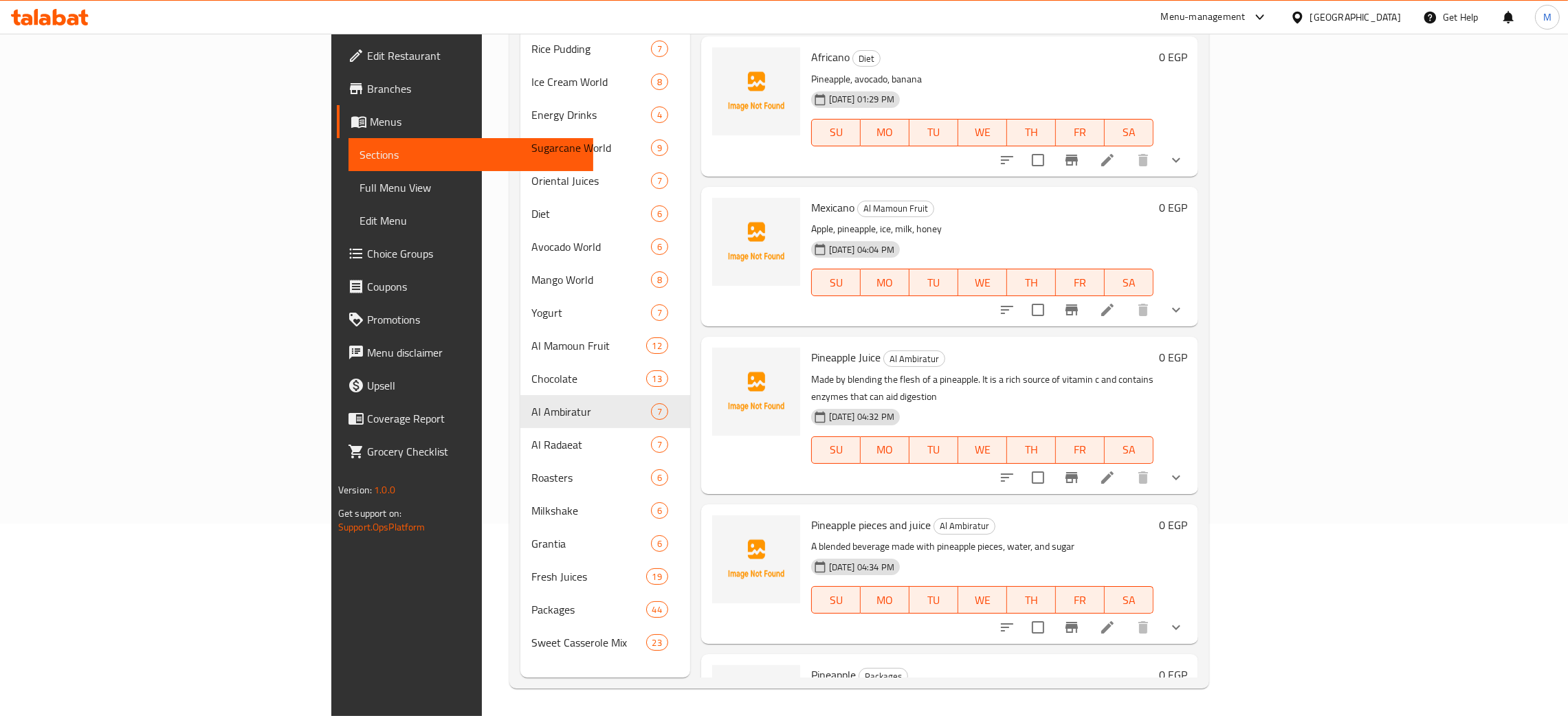
type input "pinea"
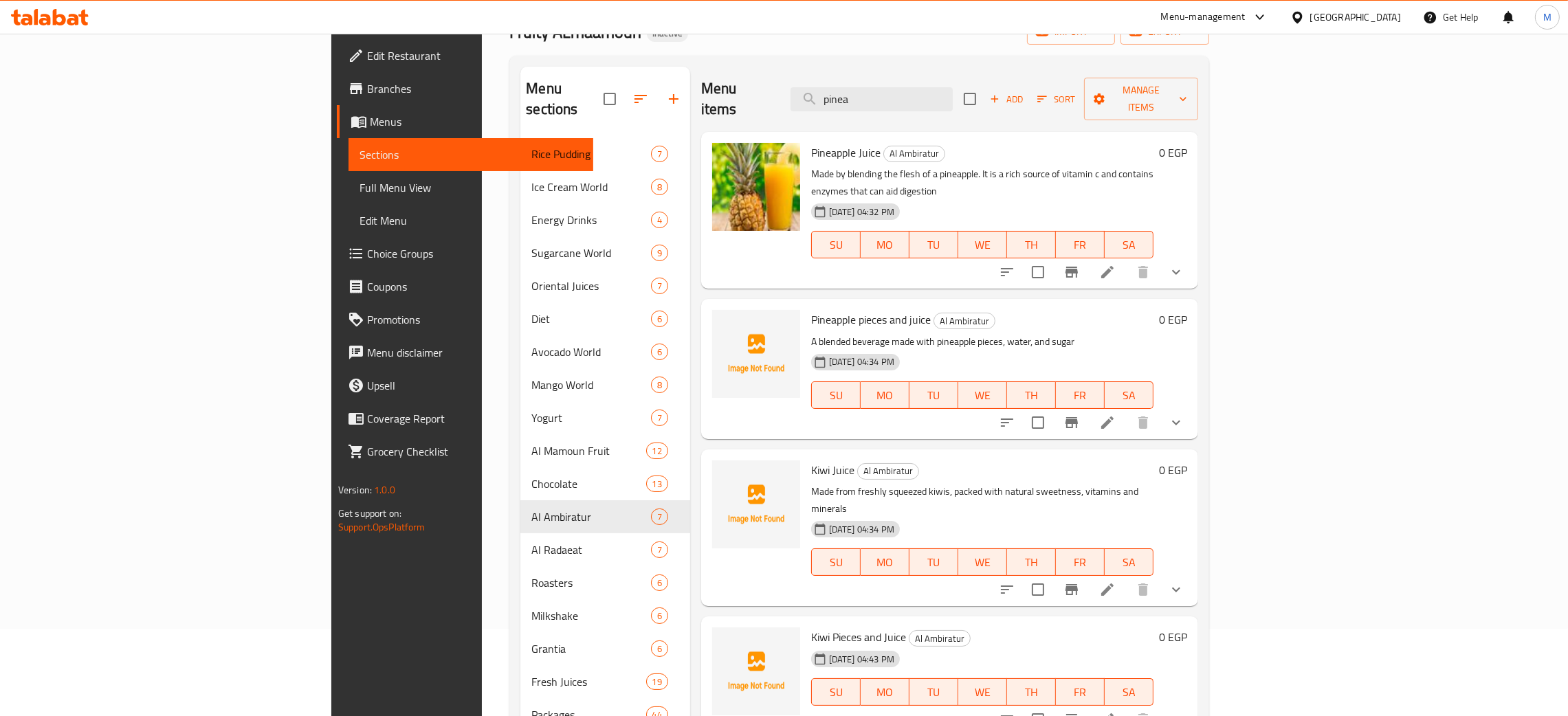
scroll to position [0, 0]
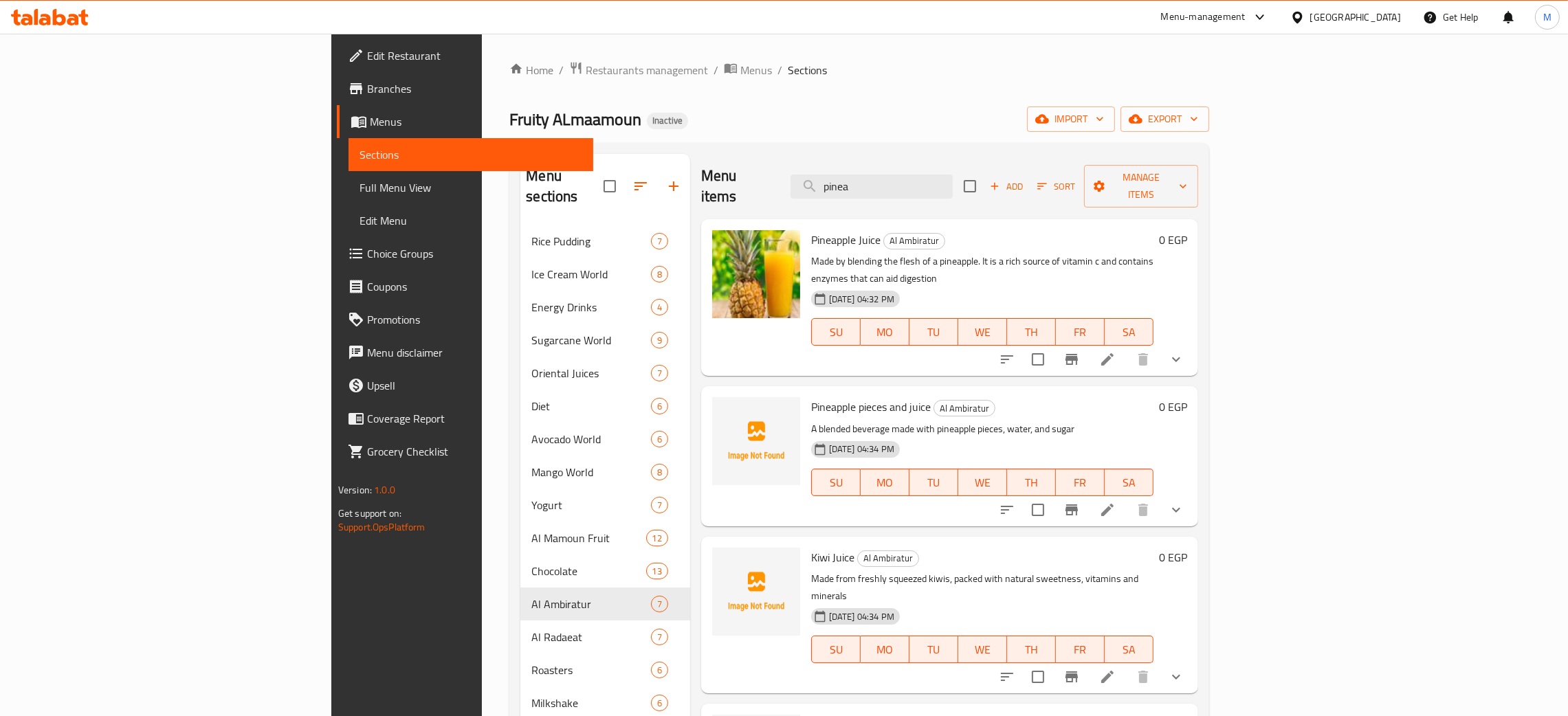
drag, startPoint x: 974, startPoint y: 181, endPoint x: 890, endPoint y: 181, distance: 84.0
click at [885, 187] on div "Menu items pinea Add Sort Manage items" at bounding box center [950, 186] width 497 height 65
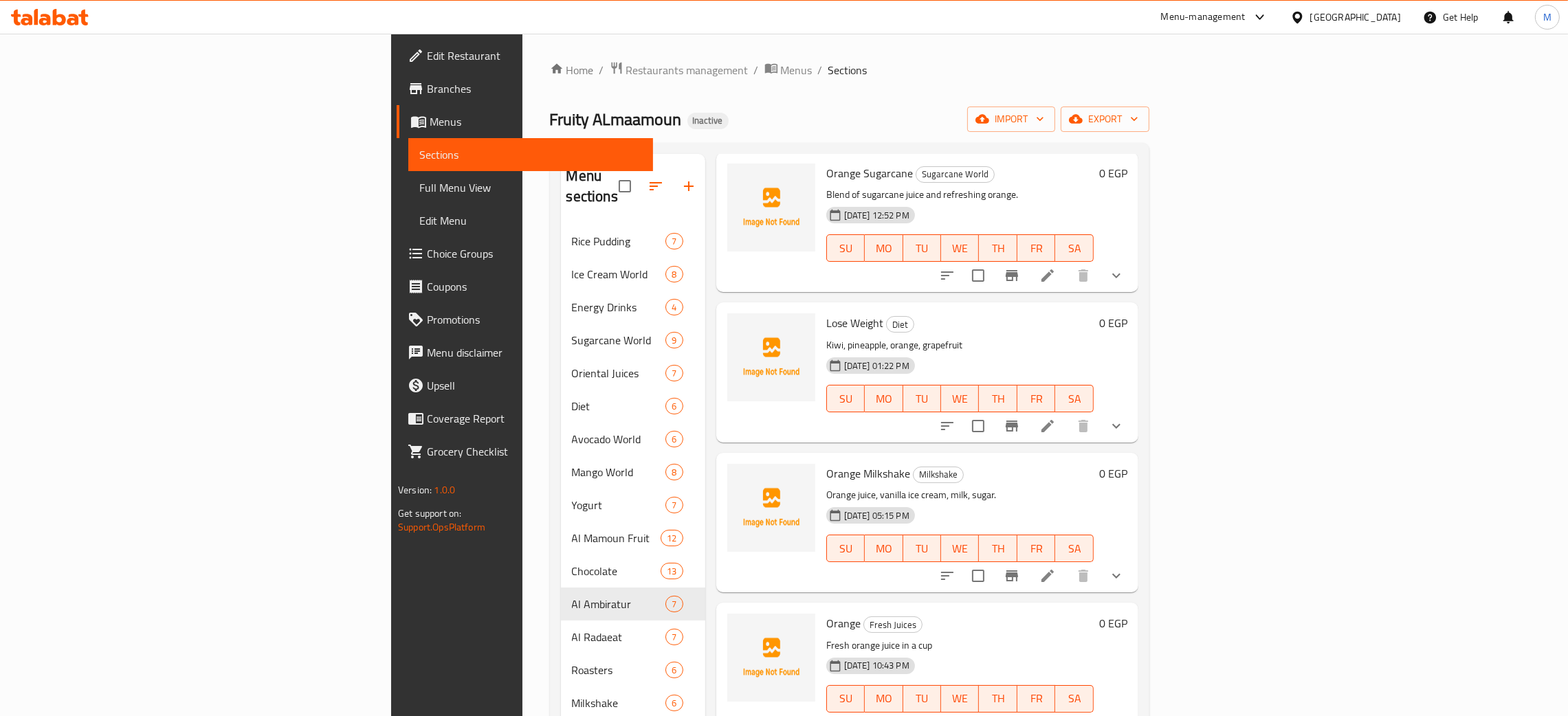
scroll to position [103, 0]
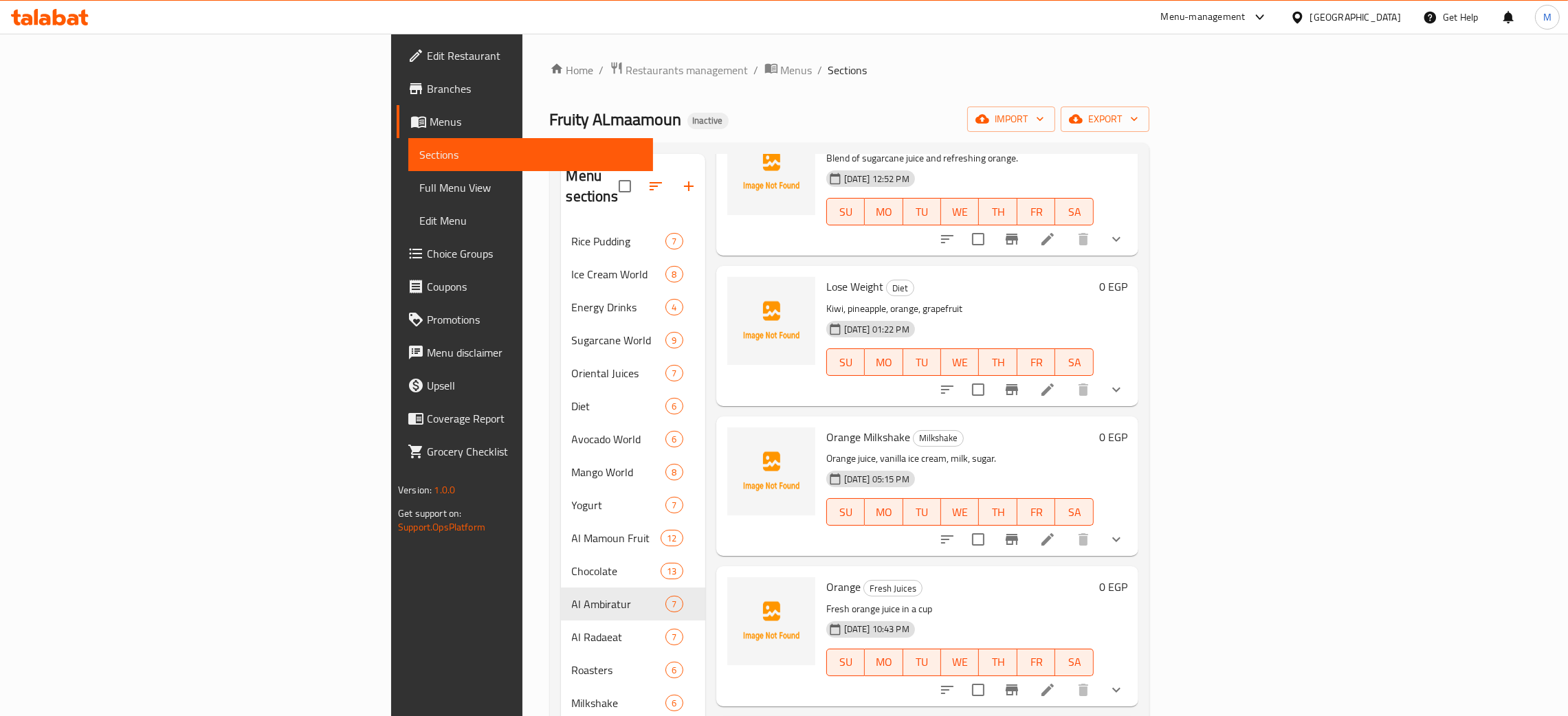
type input "oran"
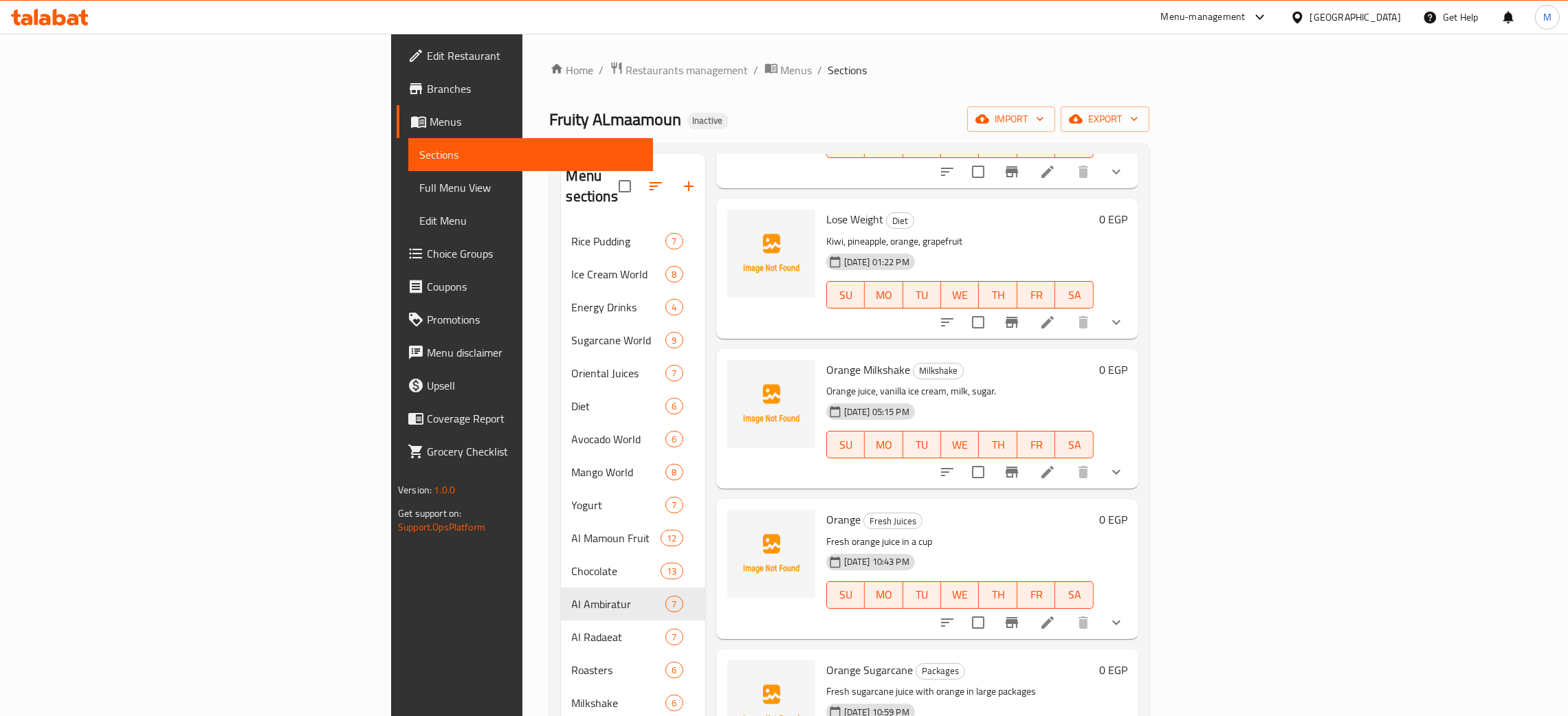
scroll to position [206, 0]
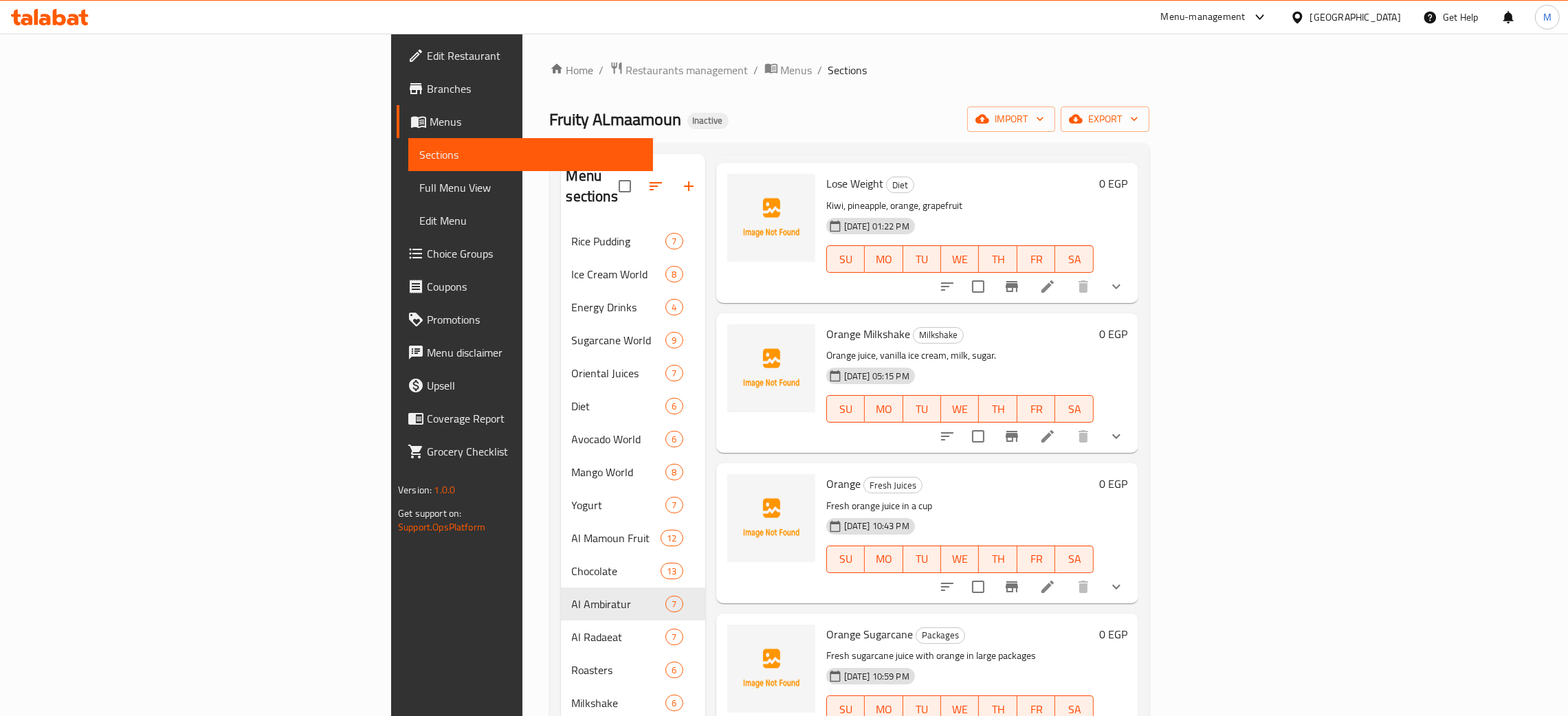
click at [1099, 362] on div "14-08-2025 05:15 PM SU MO TU WE TH FR SA" at bounding box center [960, 399] width 278 height 74
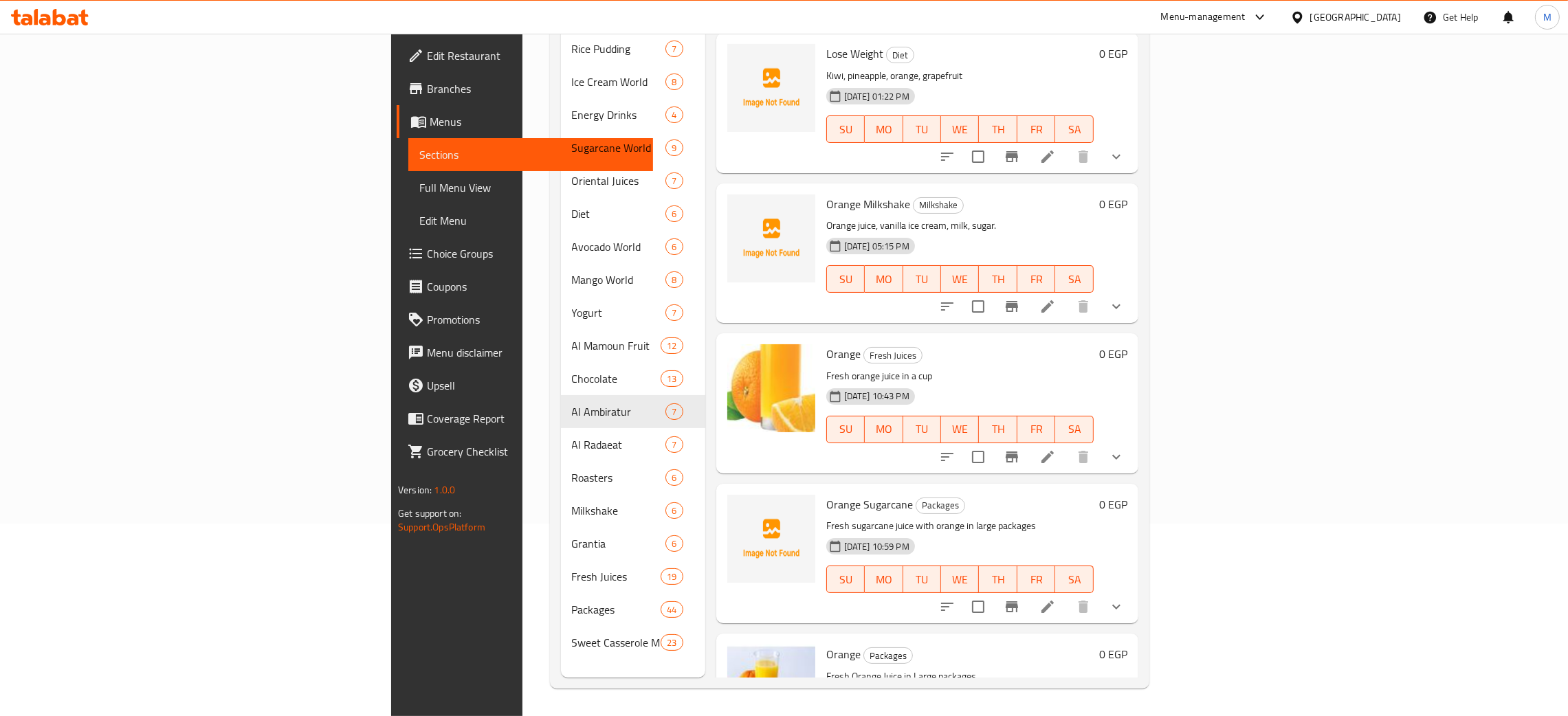
scroll to position [0, 0]
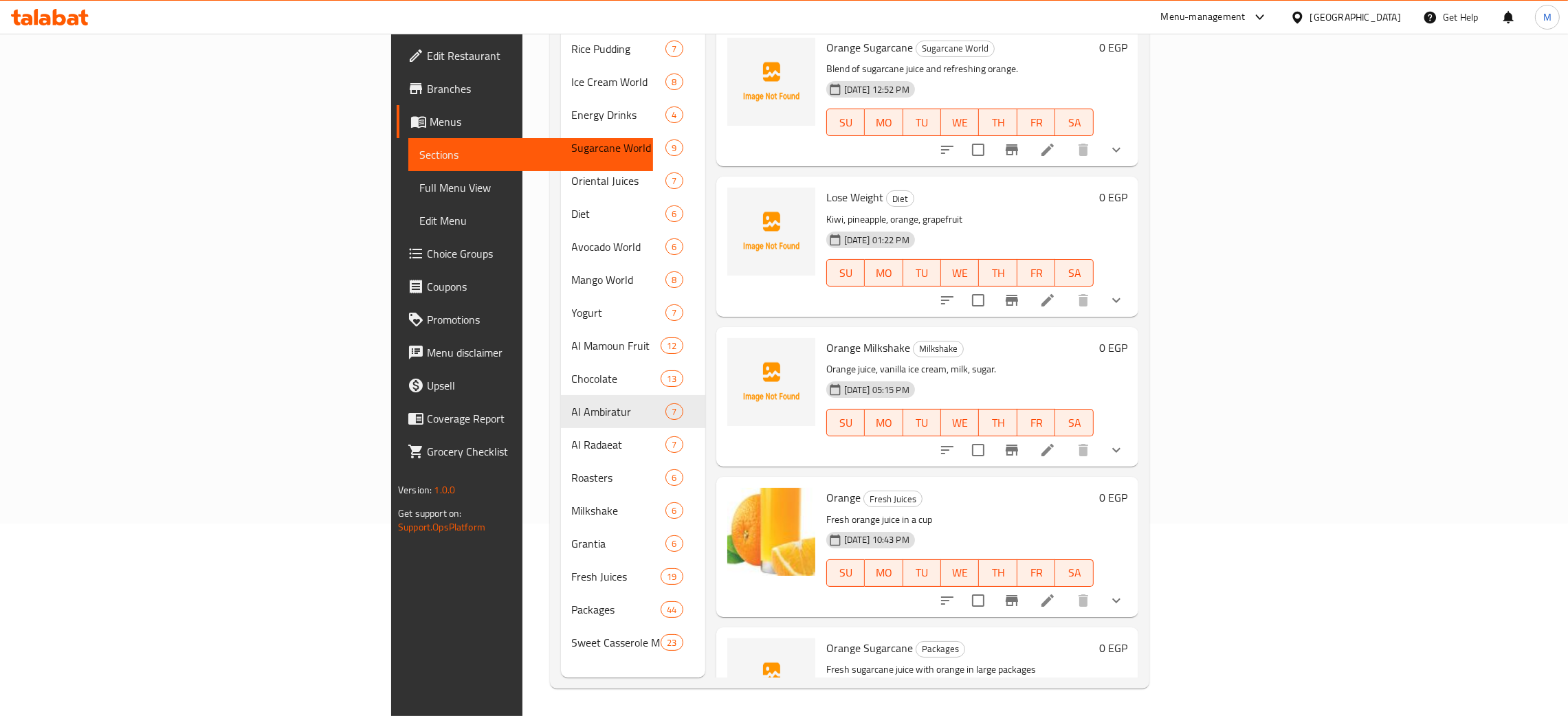
click at [1094, 361] on p "Orange juice, vanilla ice cream, milk, sugar." at bounding box center [960, 369] width 267 height 17
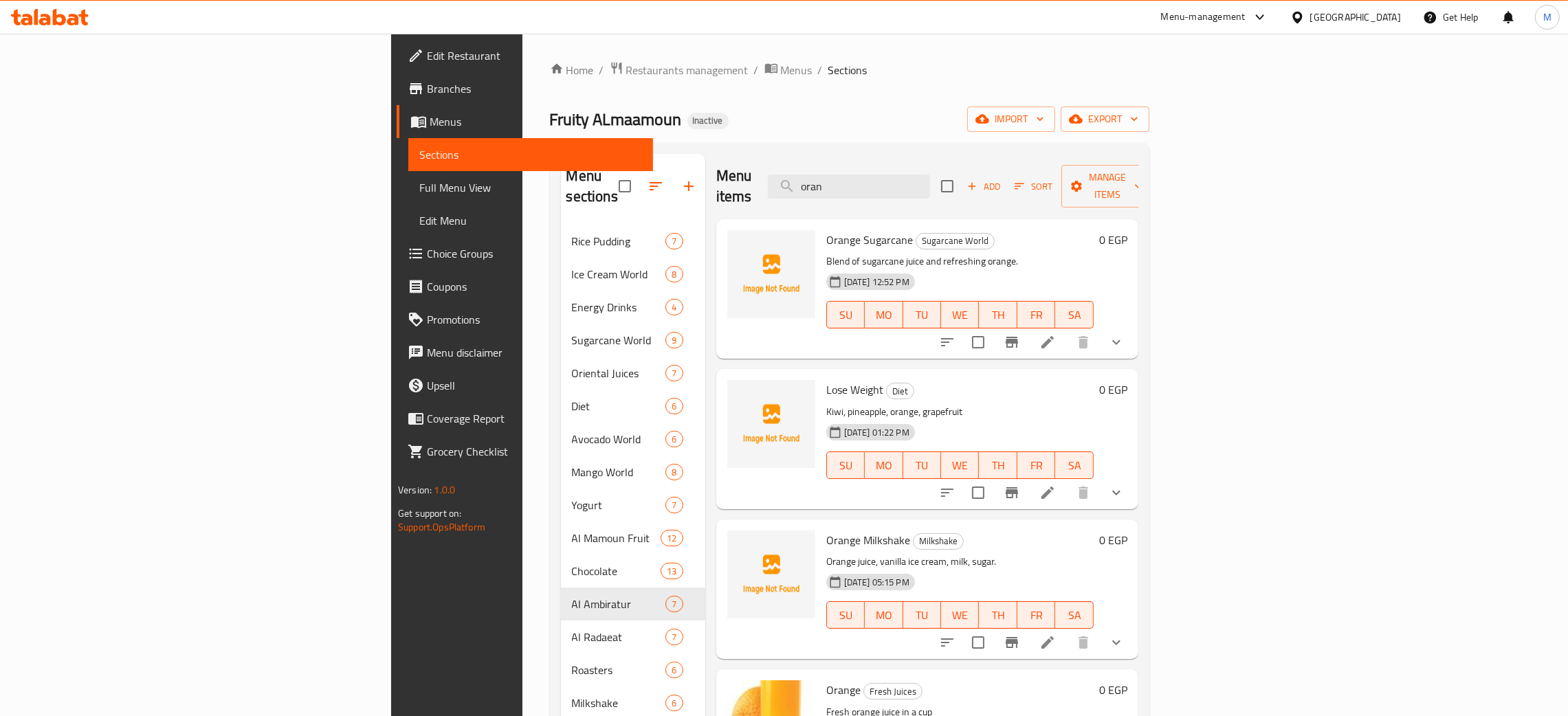
drag, startPoint x: 921, startPoint y: 190, endPoint x: 898, endPoint y: 179, distance: 25.5
click at [892, 189] on div "Menu items oran Add Sort Manage items" at bounding box center [927, 186] width 422 height 65
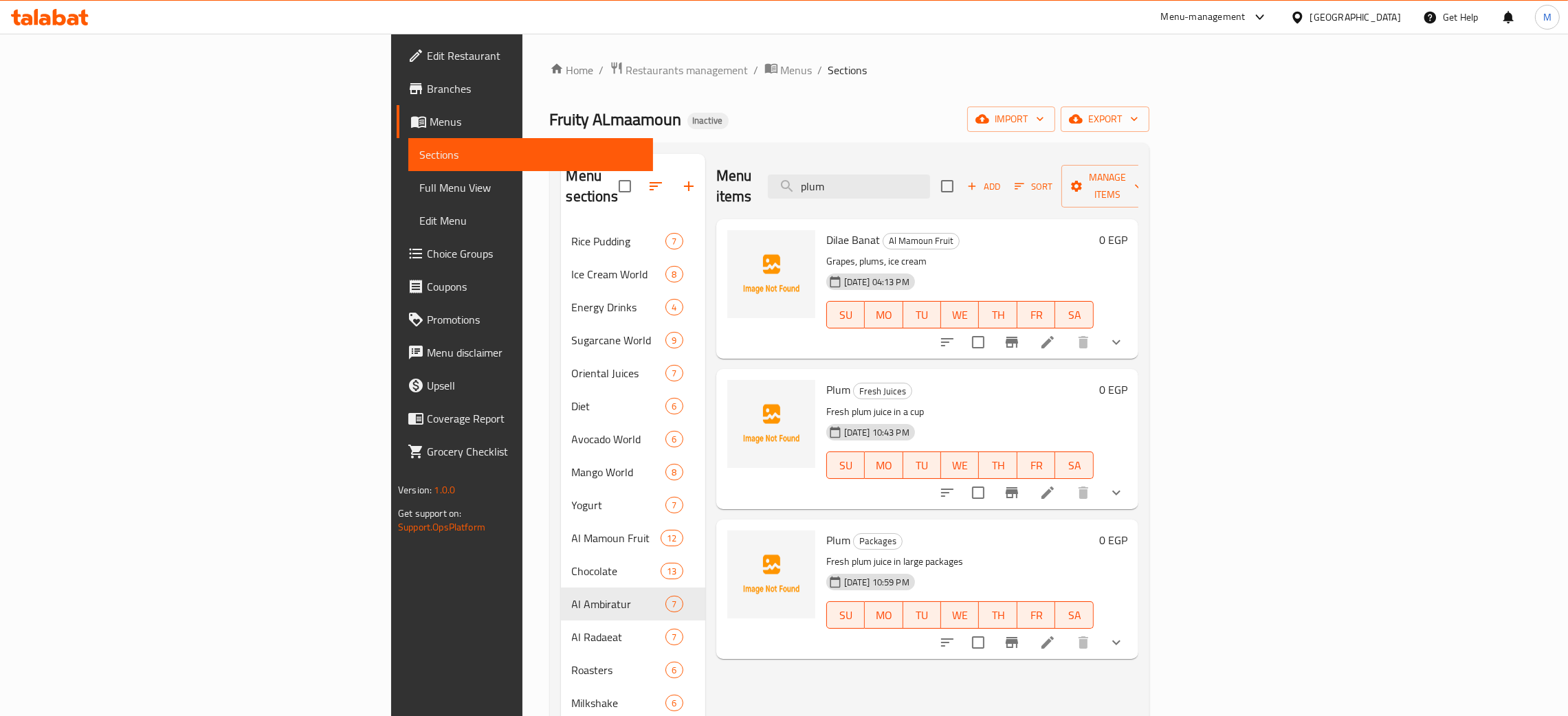
type input "plum"
click at [1094, 253] on p "Grapes, plums, ice cream" at bounding box center [960, 261] width 267 height 17
click at [930, 176] on input "plum" at bounding box center [849, 187] width 162 height 24
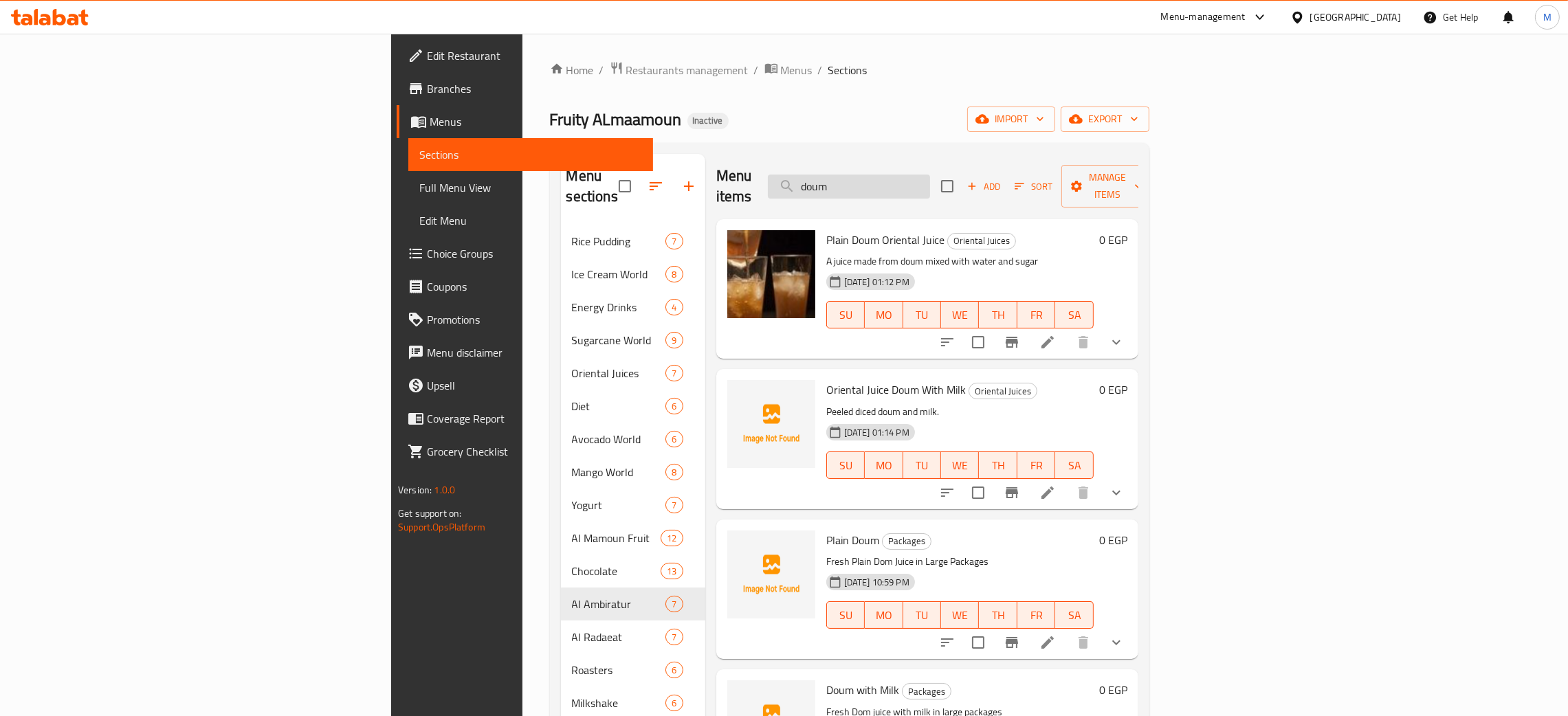
click at [930, 184] on input "doum" at bounding box center [849, 187] width 162 height 24
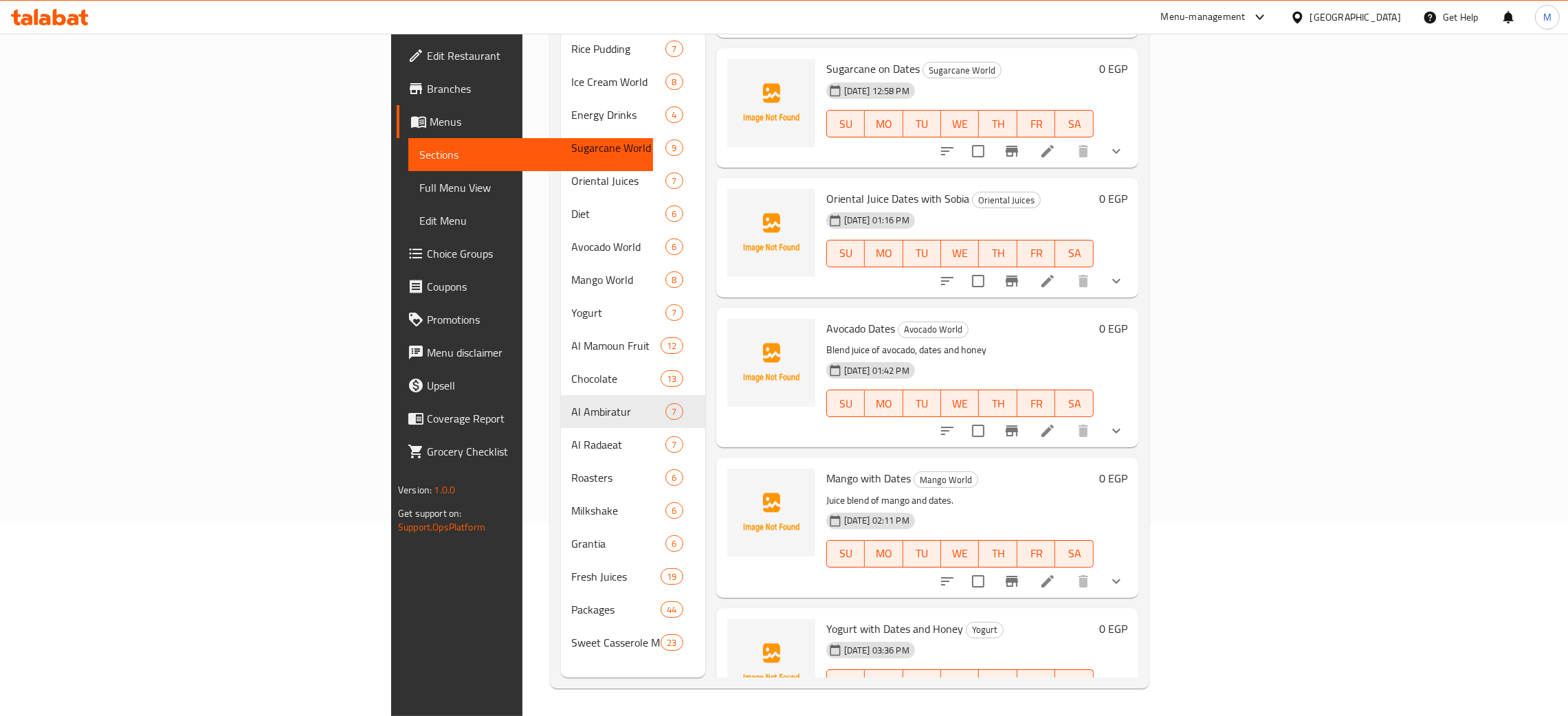
scroll to position [199, 0]
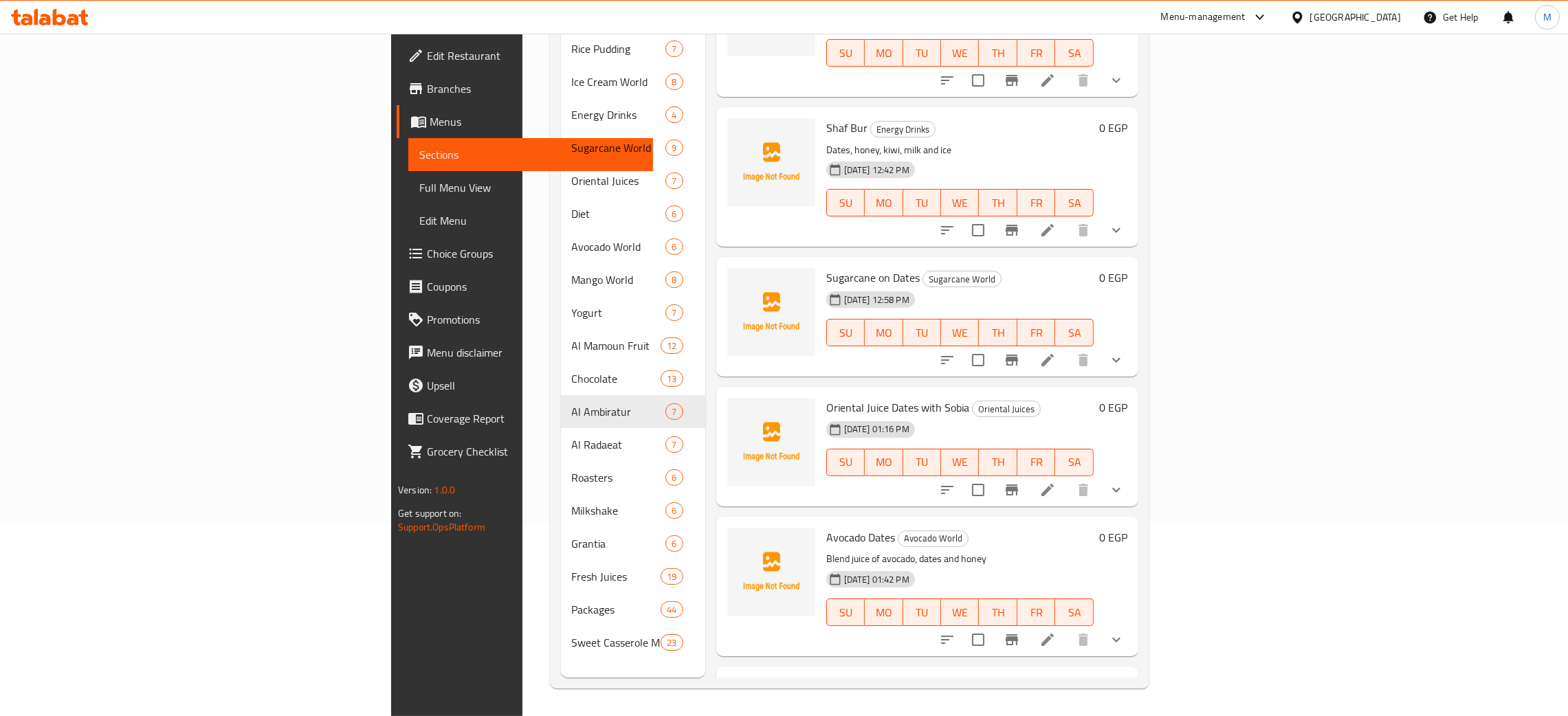
type input "dat"
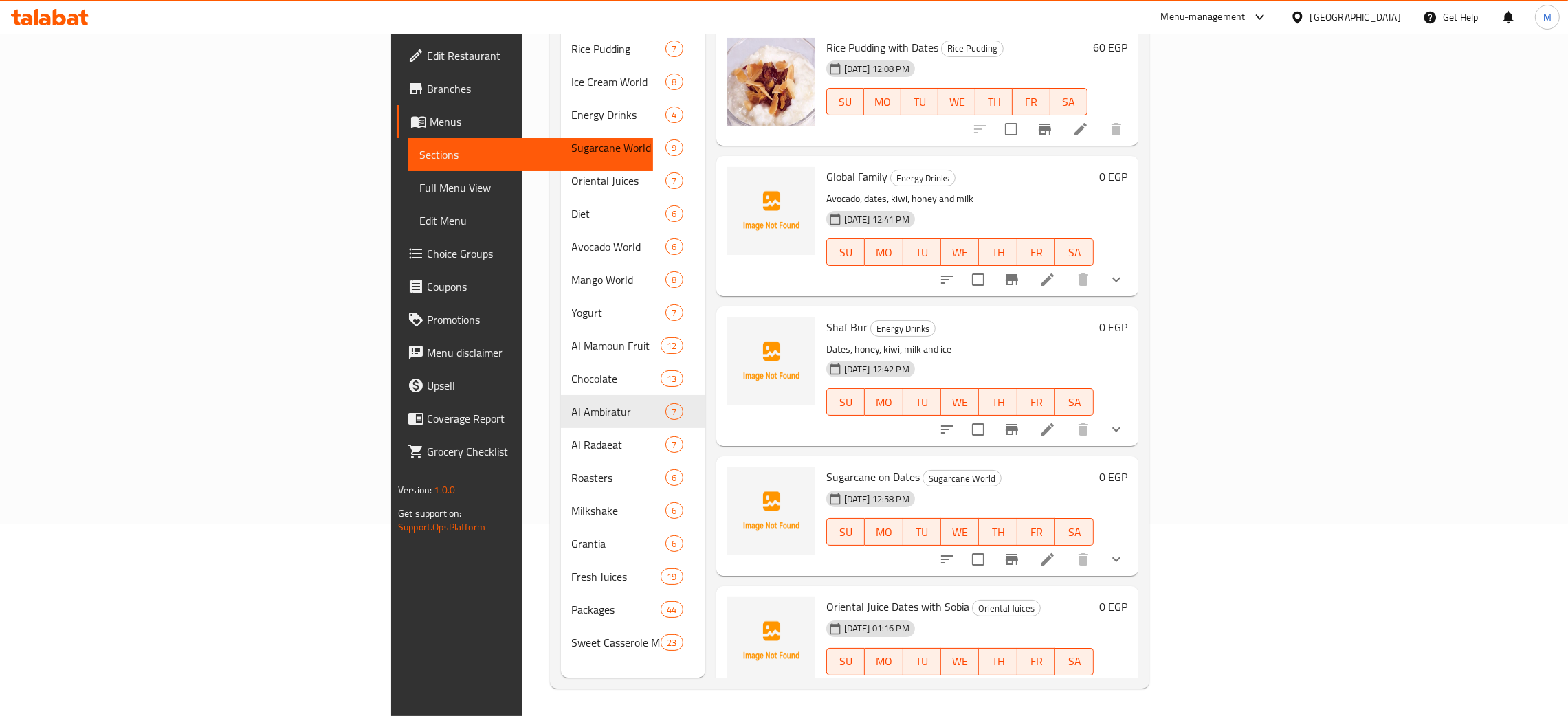
scroll to position [0, 0]
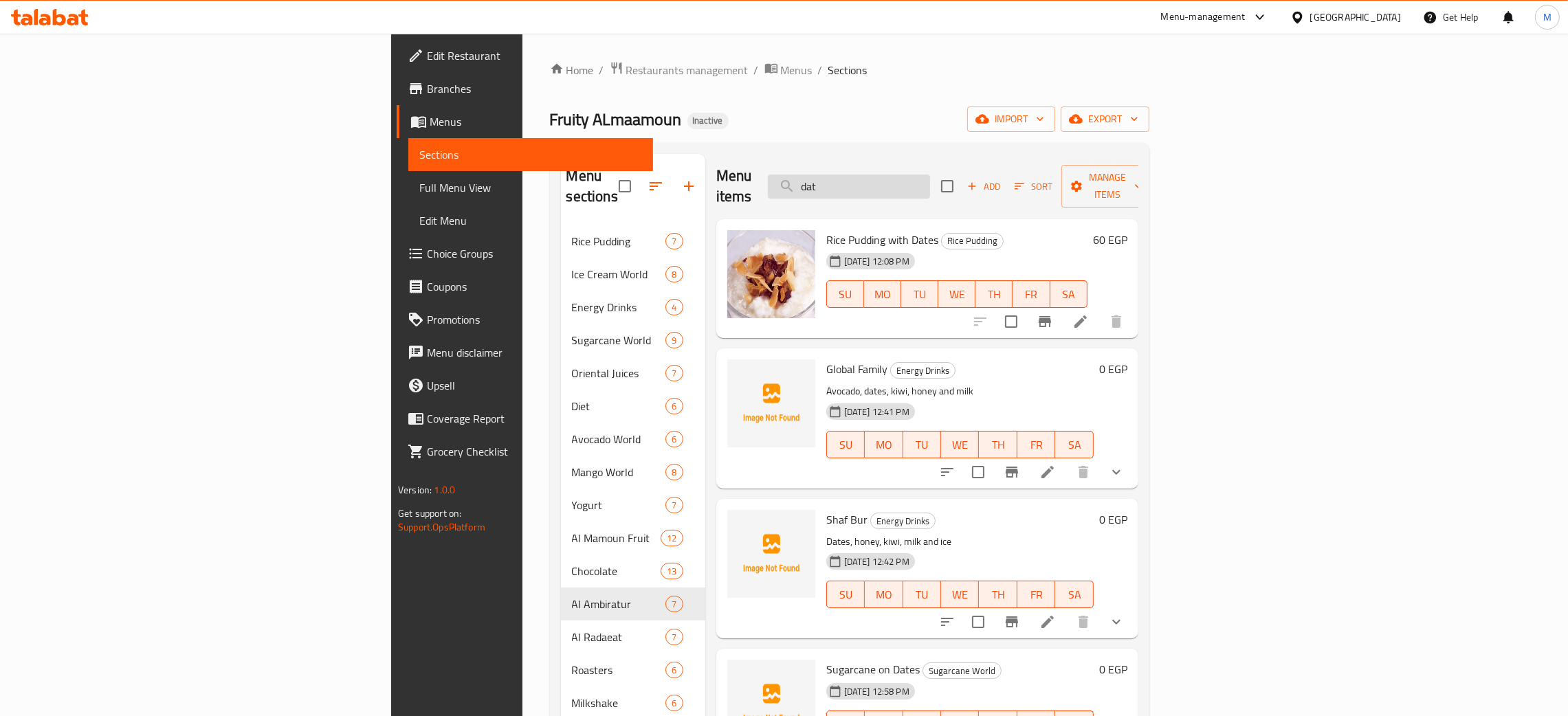
drag, startPoint x: 955, startPoint y: 176, endPoint x: 927, endPoint y: 181, distance: 28.4
click at [927, 184] on input "dat" at bounding box center [849, 187] width 162 height 24
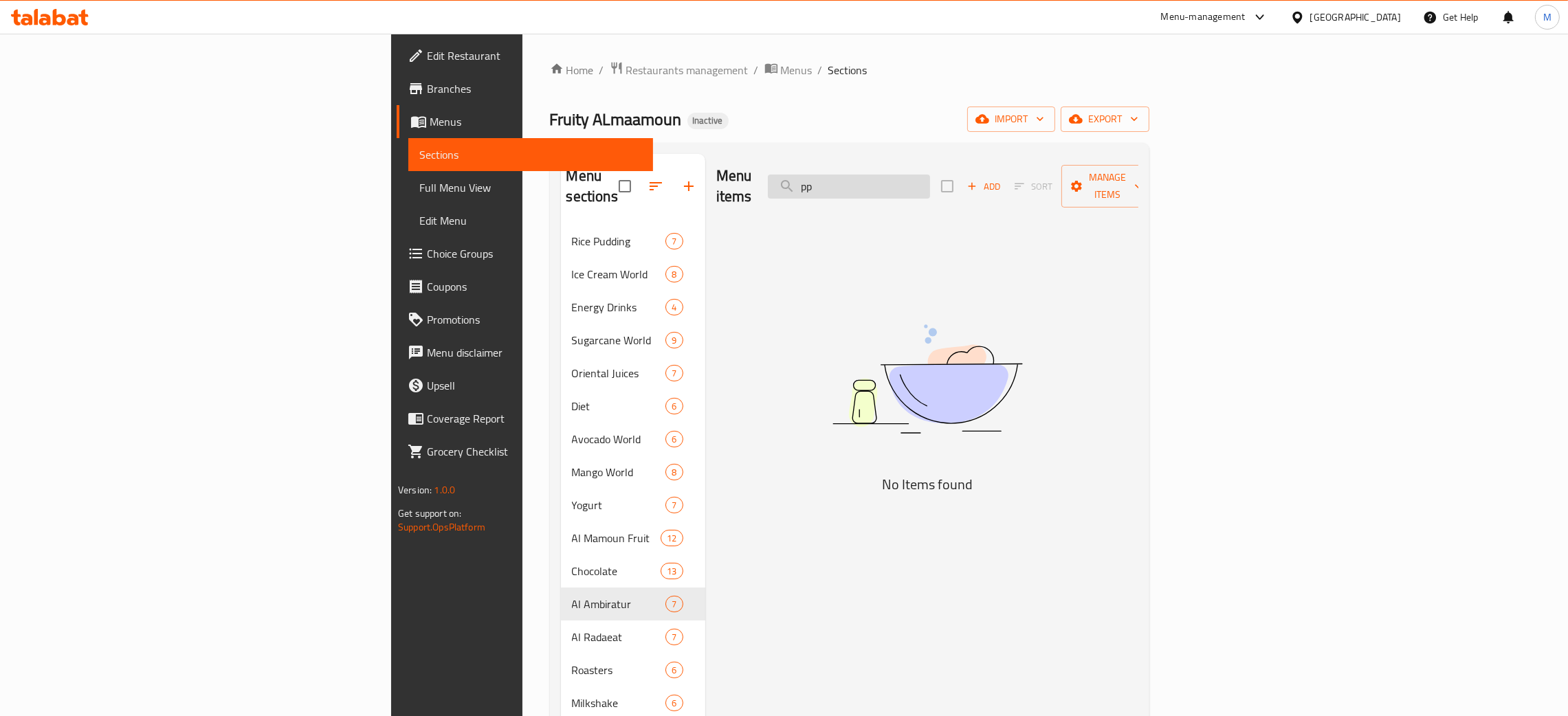
type input "p"
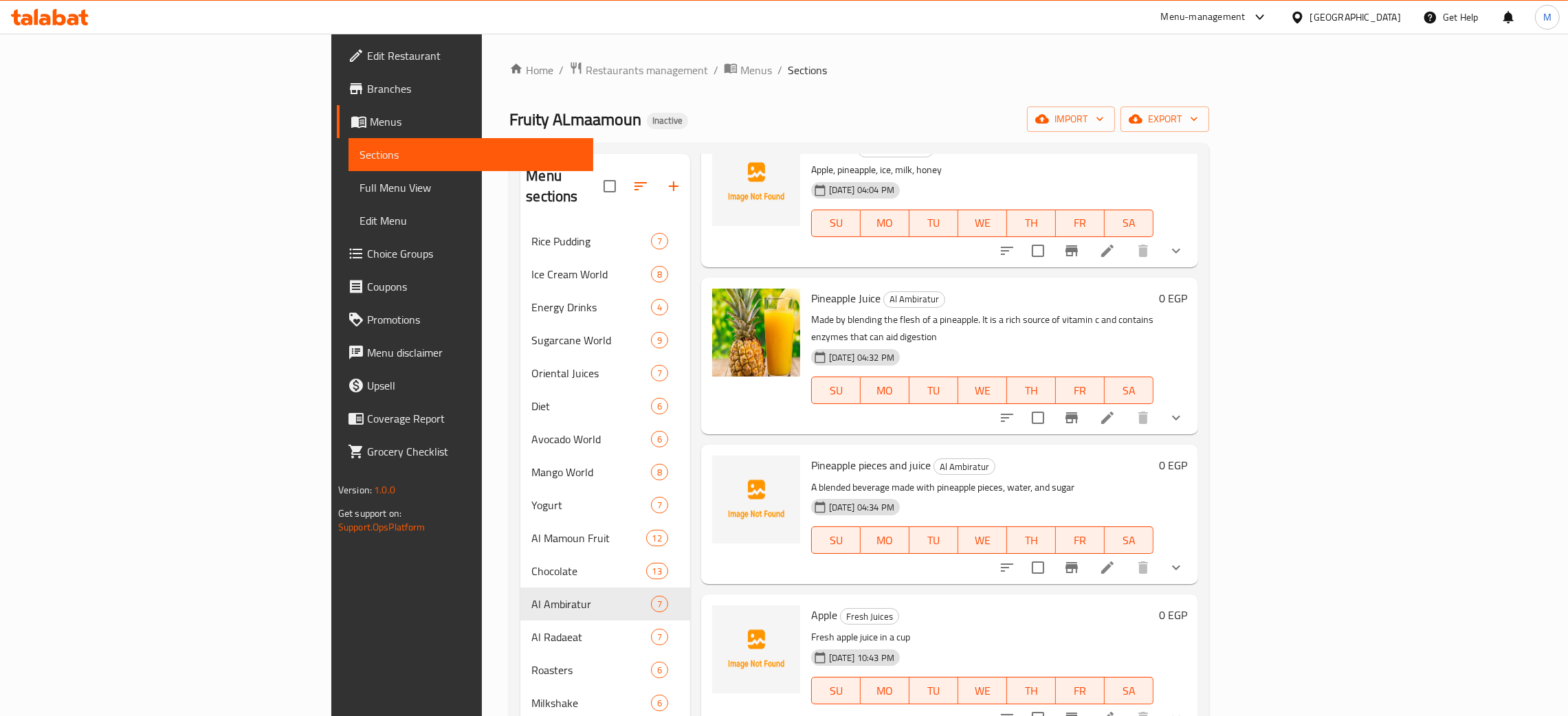
scroll to position [1545, 0]
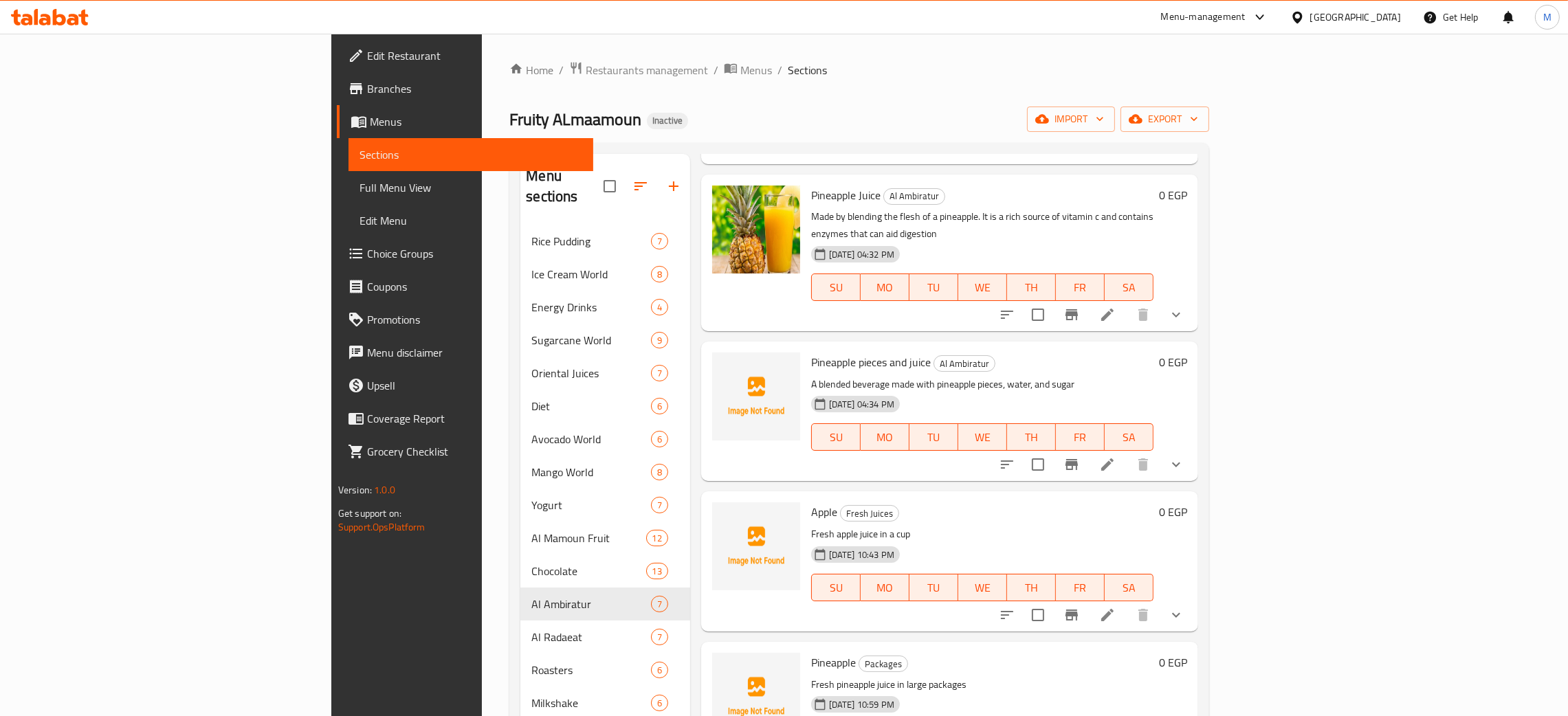
type input "apple"
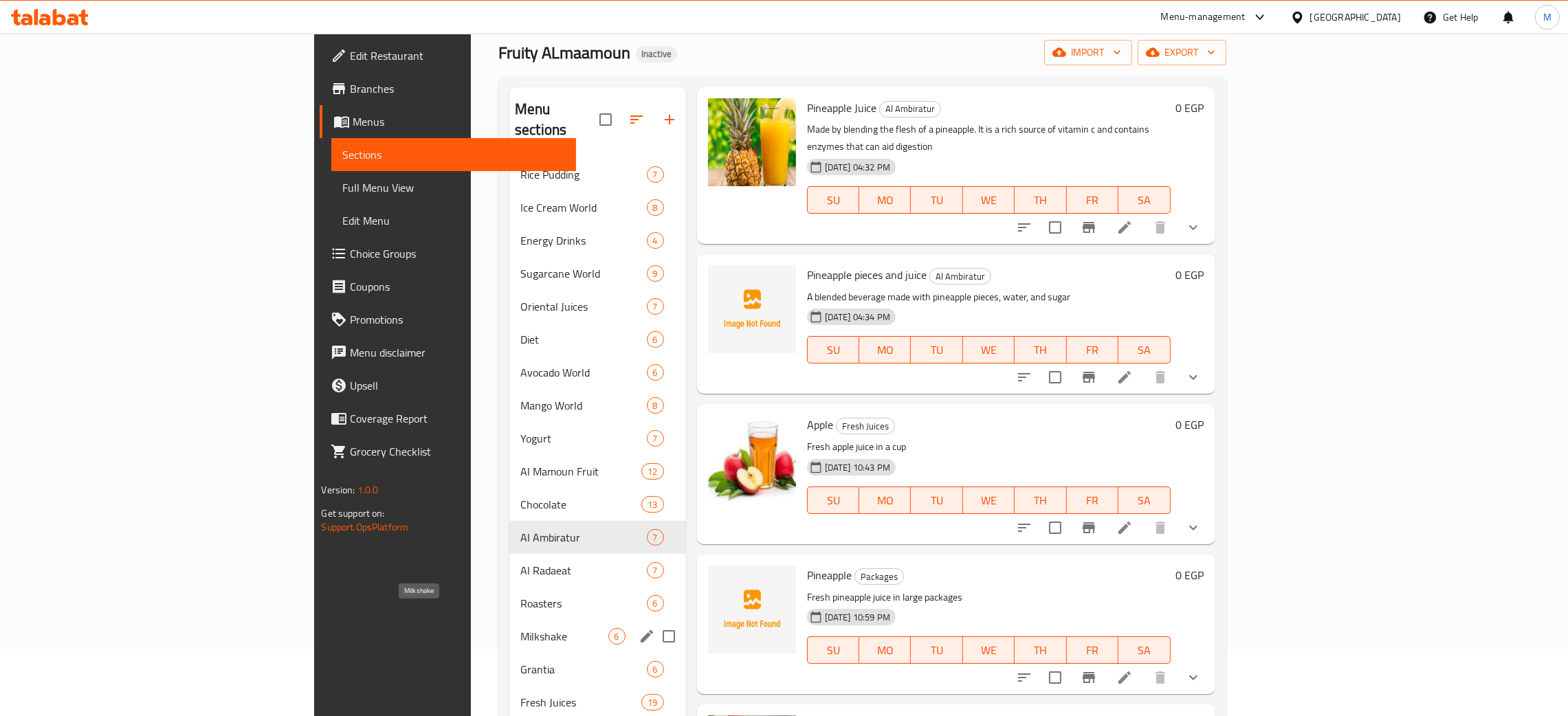
scroll to position [103, 0]
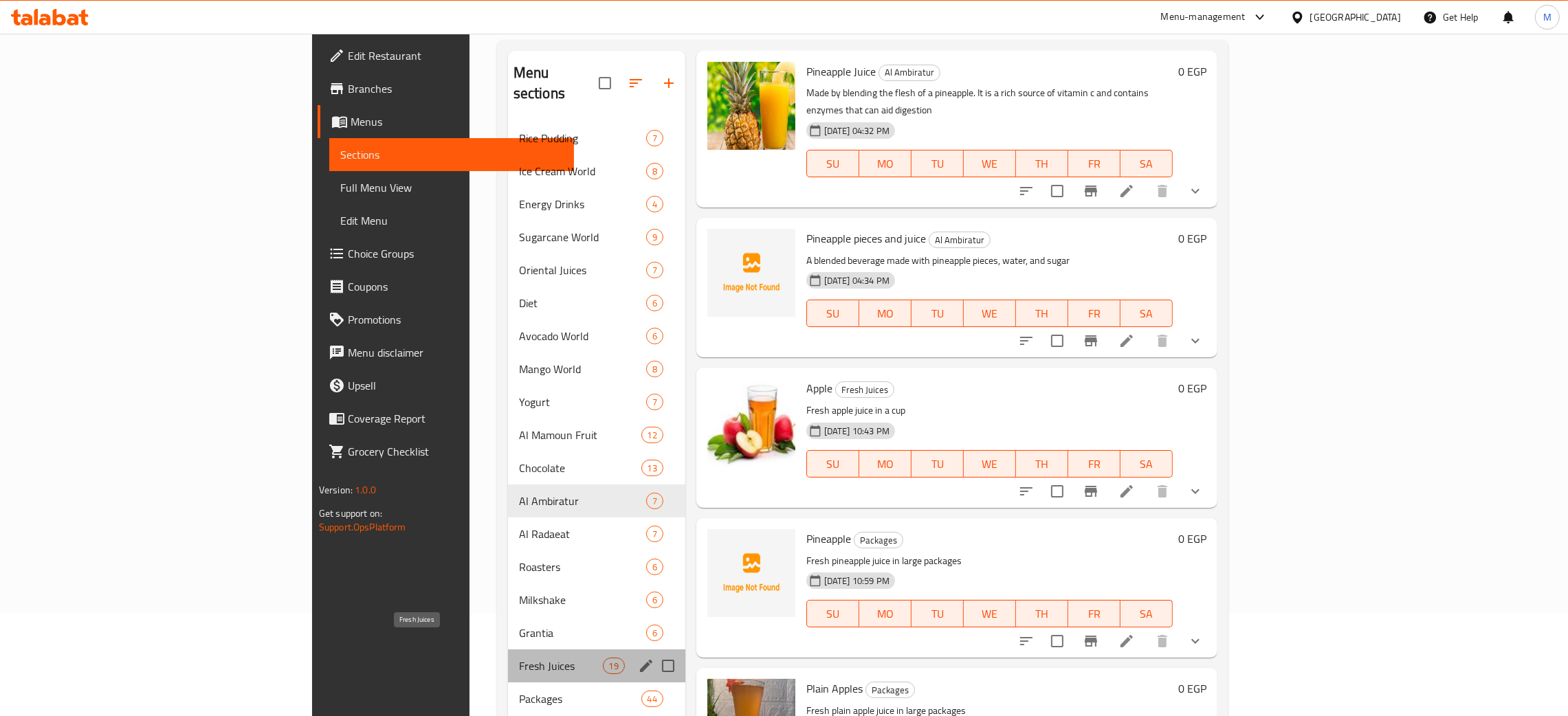
click at [519, 658] on span "Fresh Juices" at bounding box center [561, 666] width 84 height 16
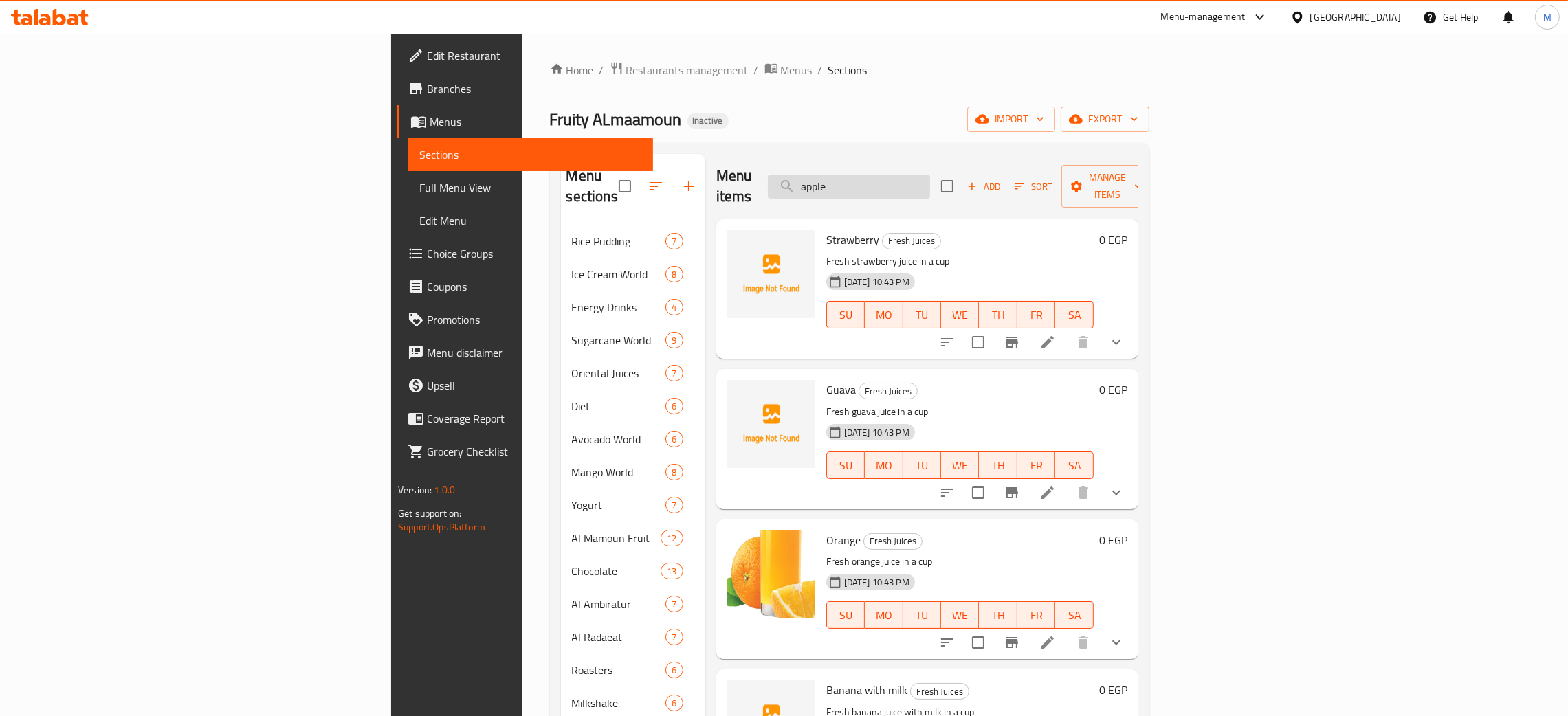
drag, startPoint x: 999, startPoint y: 183, endPoint x: 927, endPoint y: 172, distance: 72.8
click at [927, 175] on input "apple" at bounding box center [849, 187] width 162 height 24
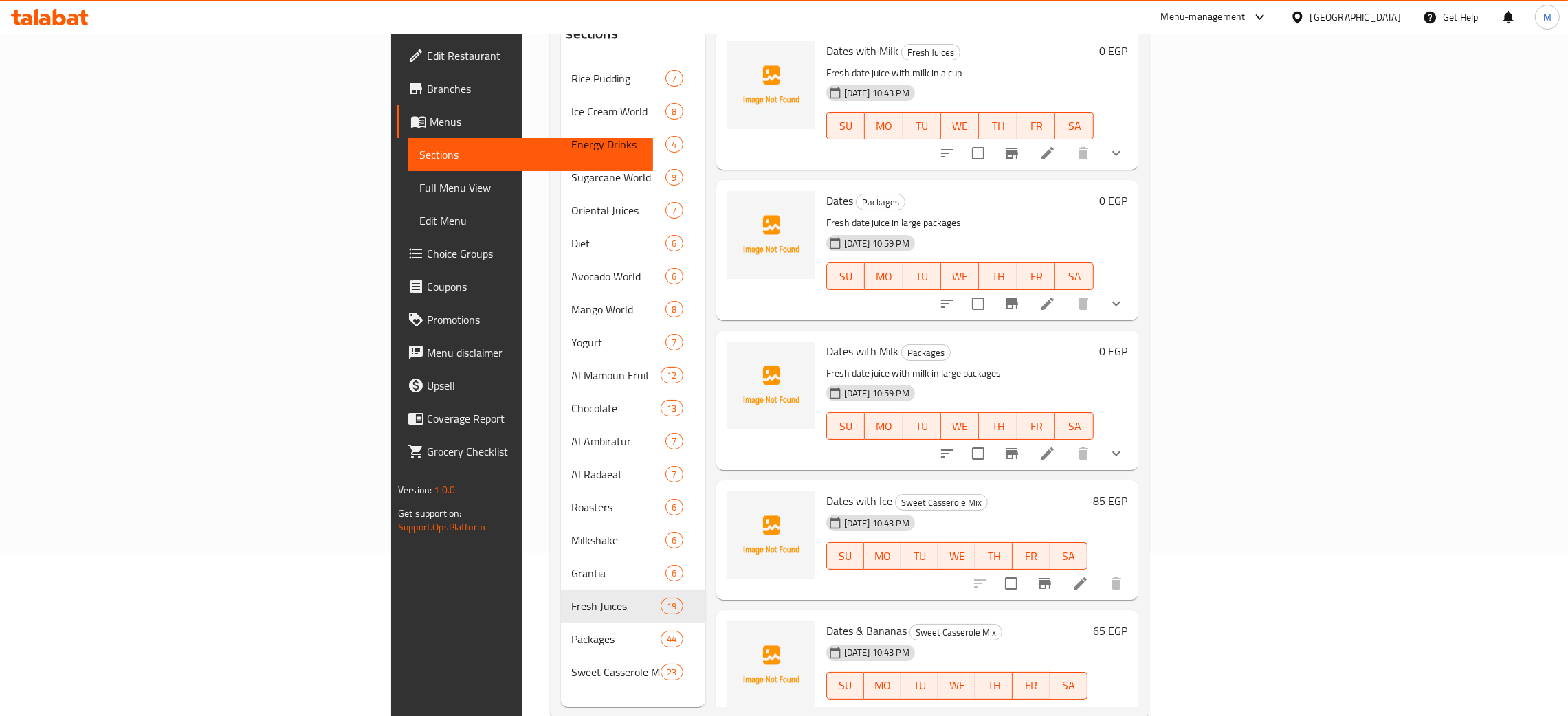
scroll to position [193, 0]
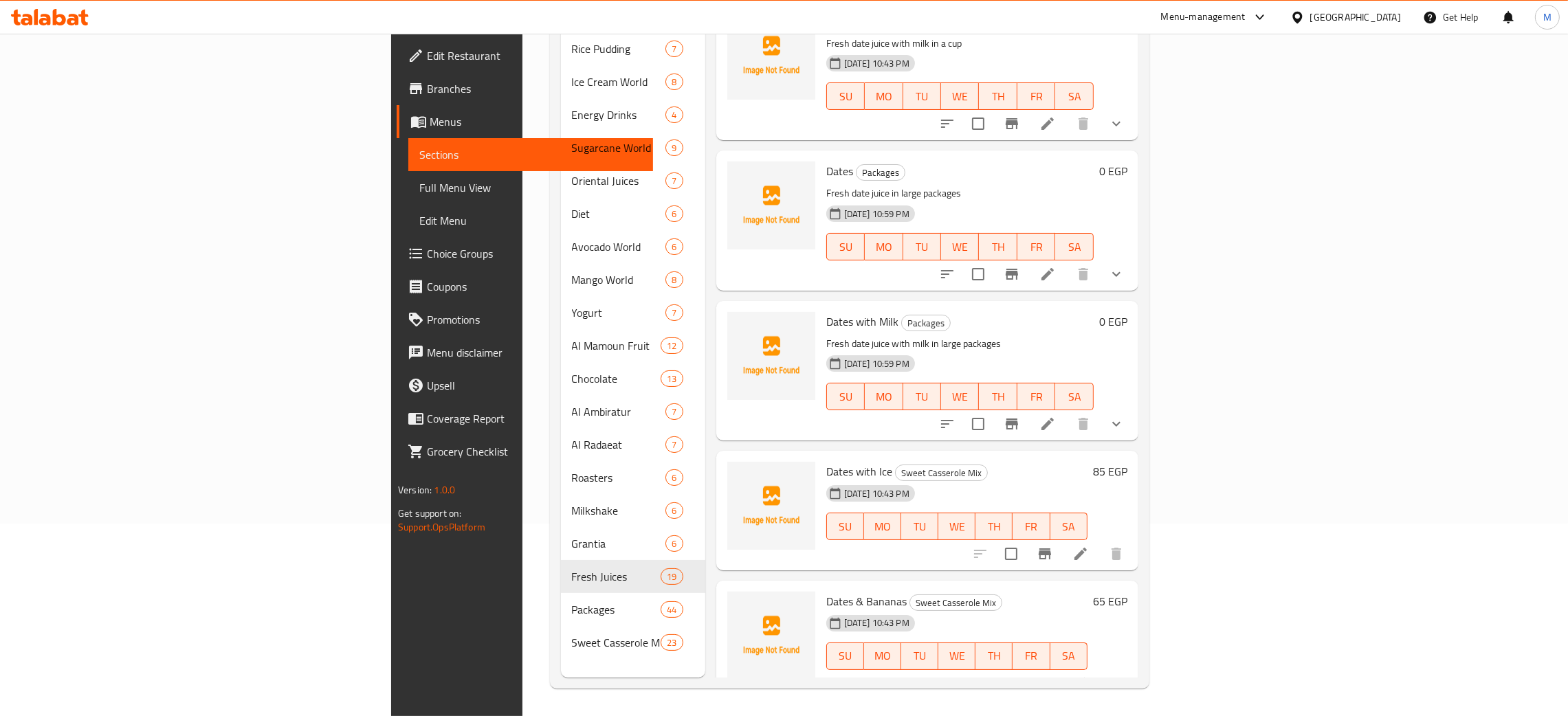
type input "date"
click at [522, 695] on div "Home / Restaurants management / Menus / Sections Fruity ALmaamoun Inactive impo…" at bounding box center [849, 278] width 654 height 874
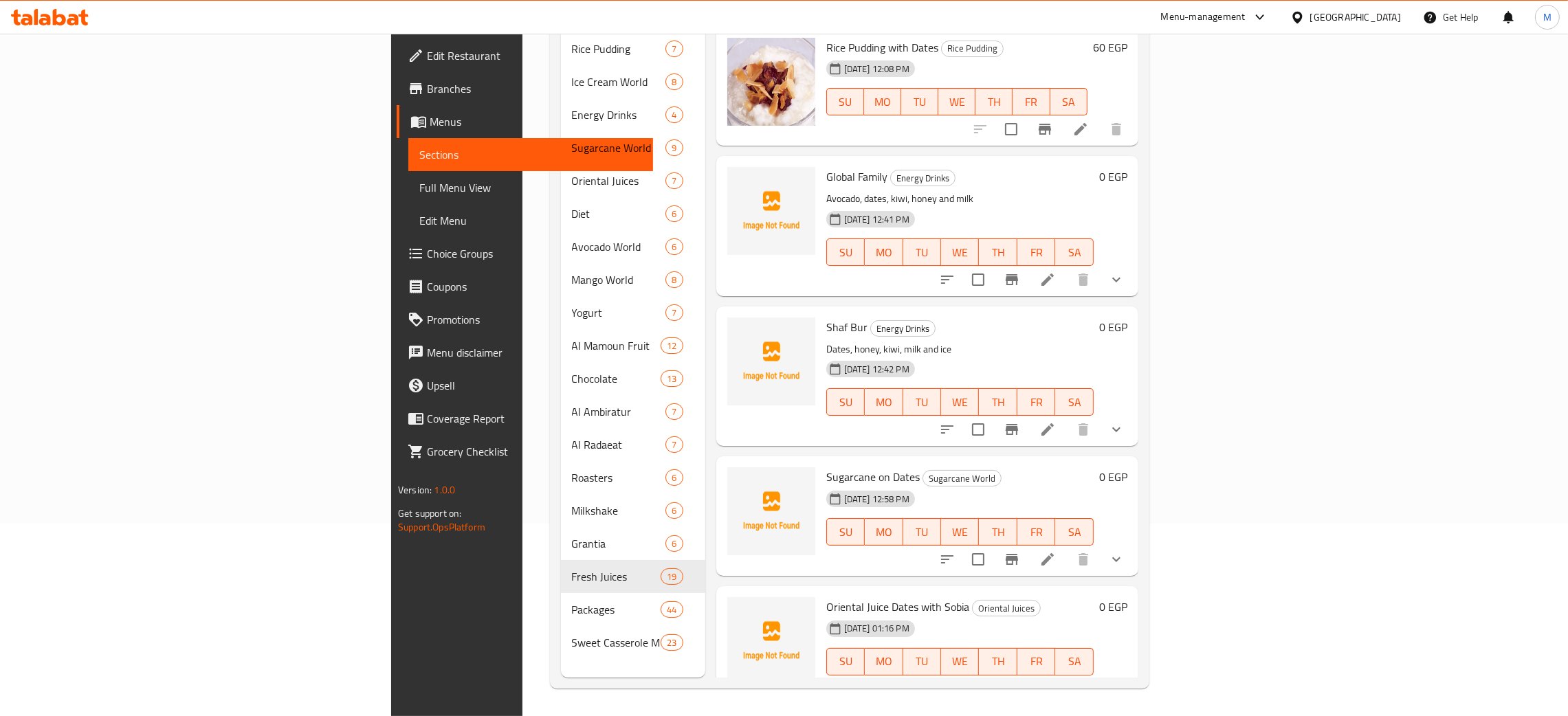
scroll to position [0, 0]
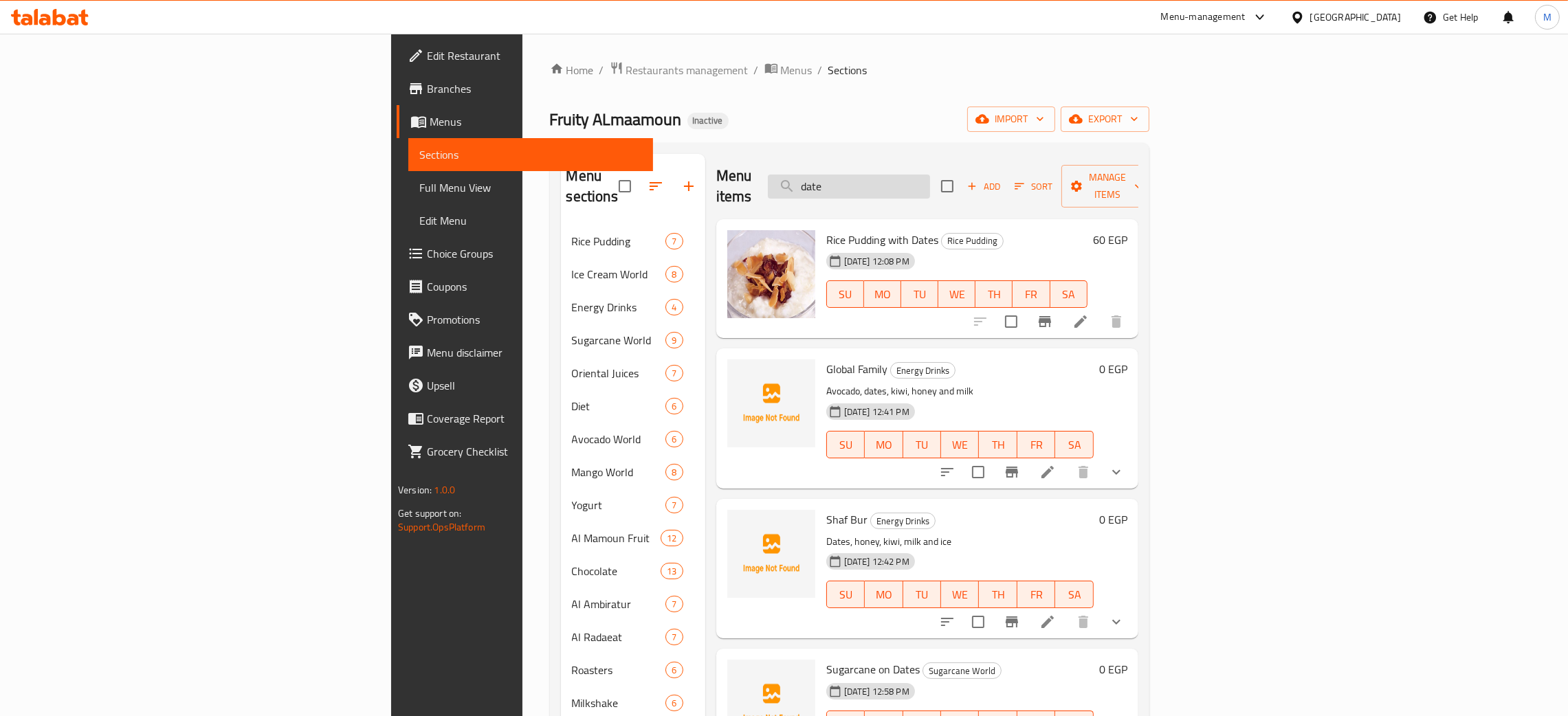
drag, startPoint x: 977, startPoint y: 183, endPoint x: 930, endPoint y: 183, distance: 47.0
click at [930, 183] on input "date" at bounding box center [849, 187] width 162 height 24
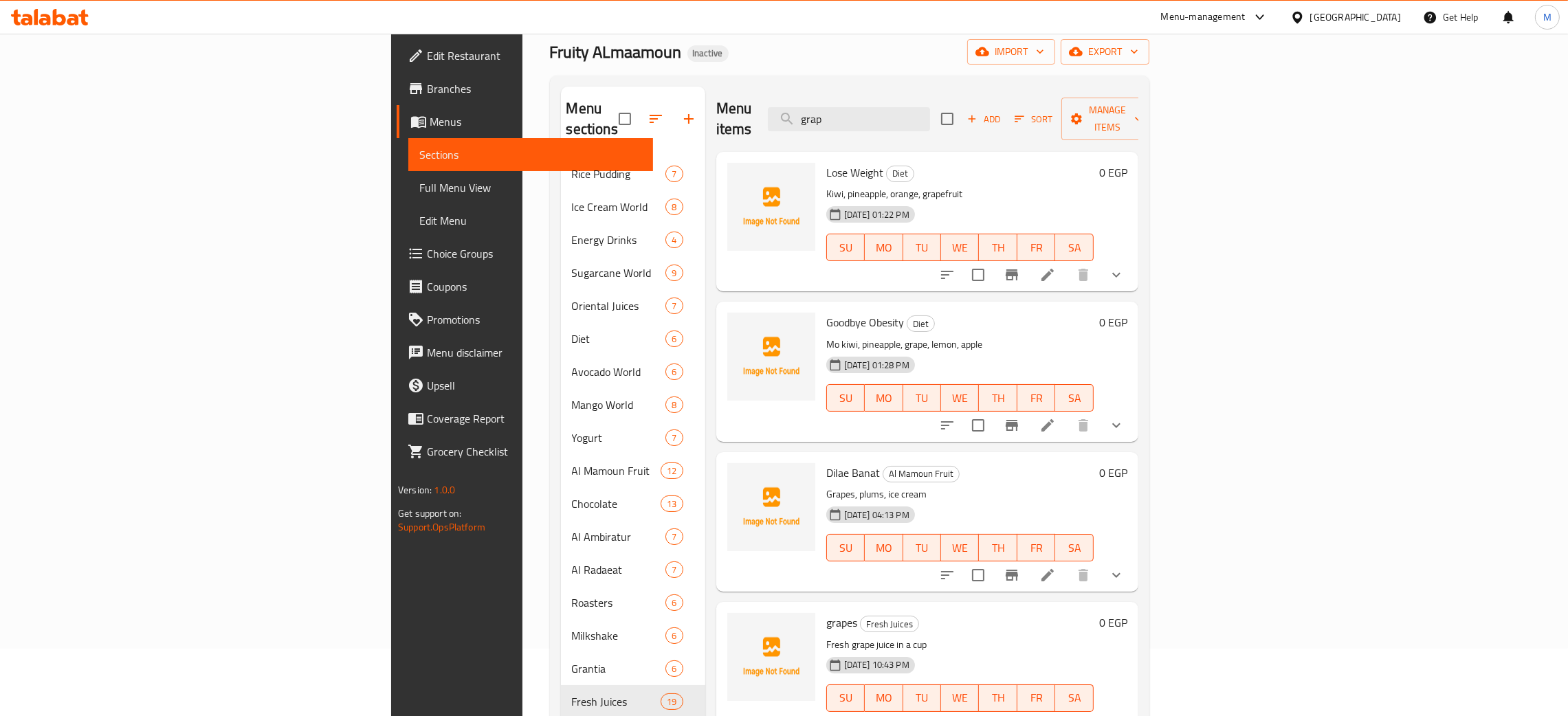
scroll to position [103, 0]
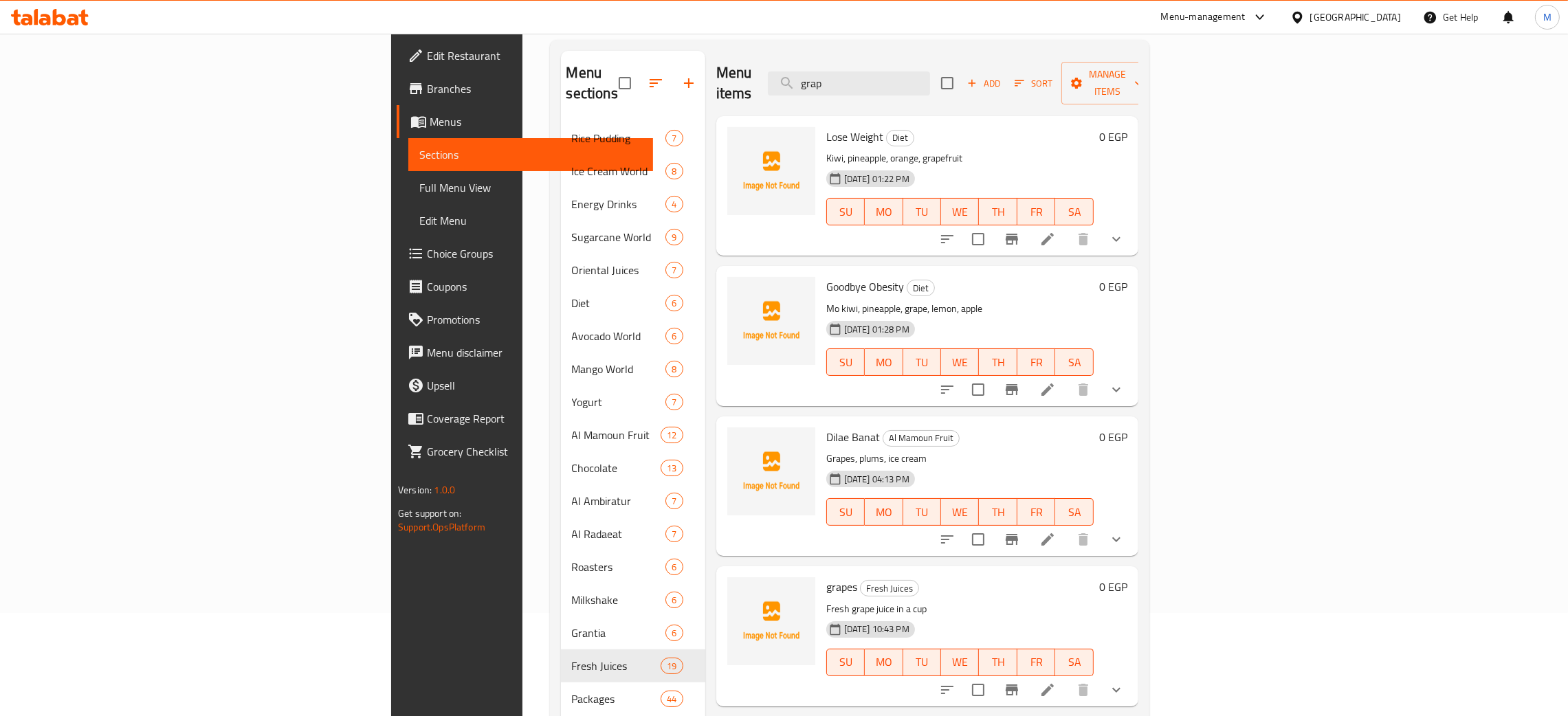
type input "grap"
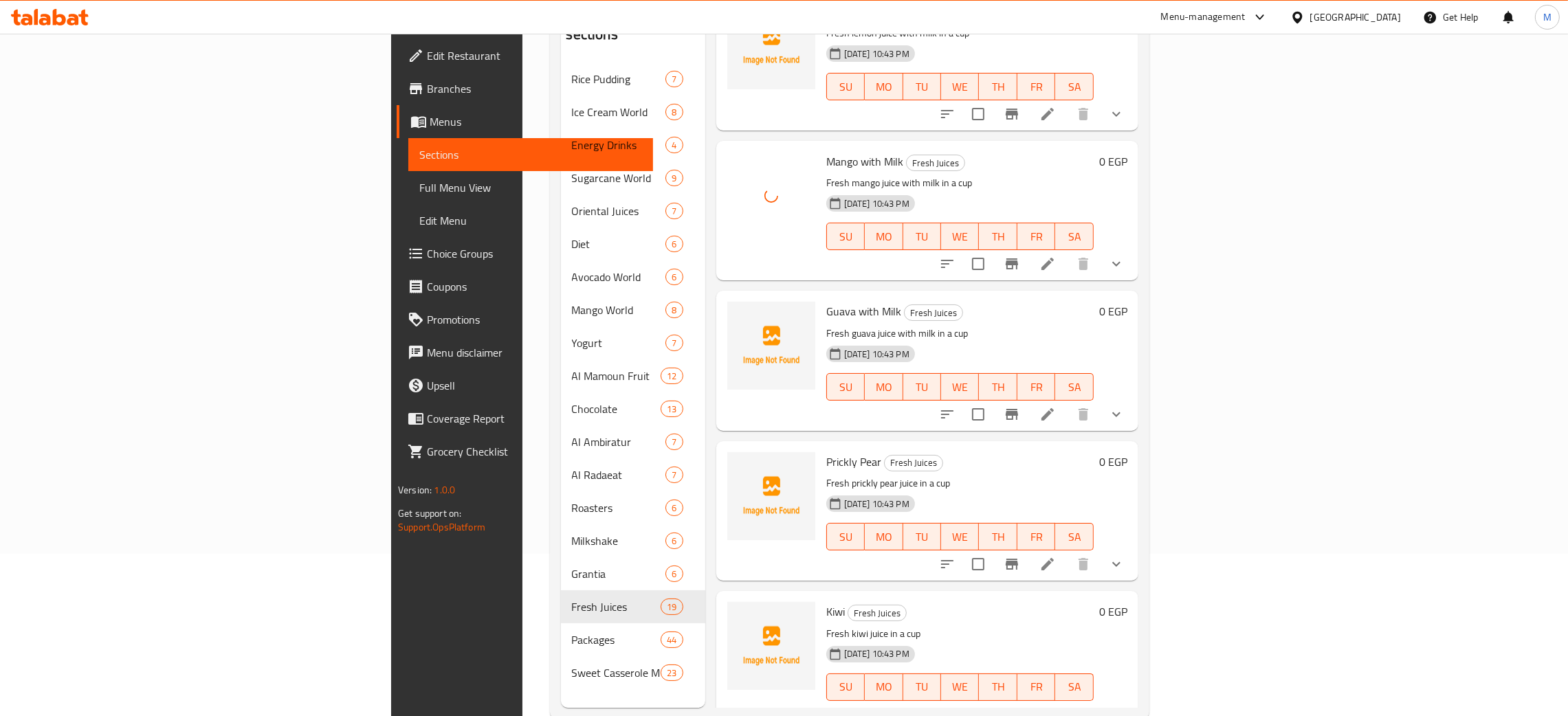
scroll to position [193, 0]
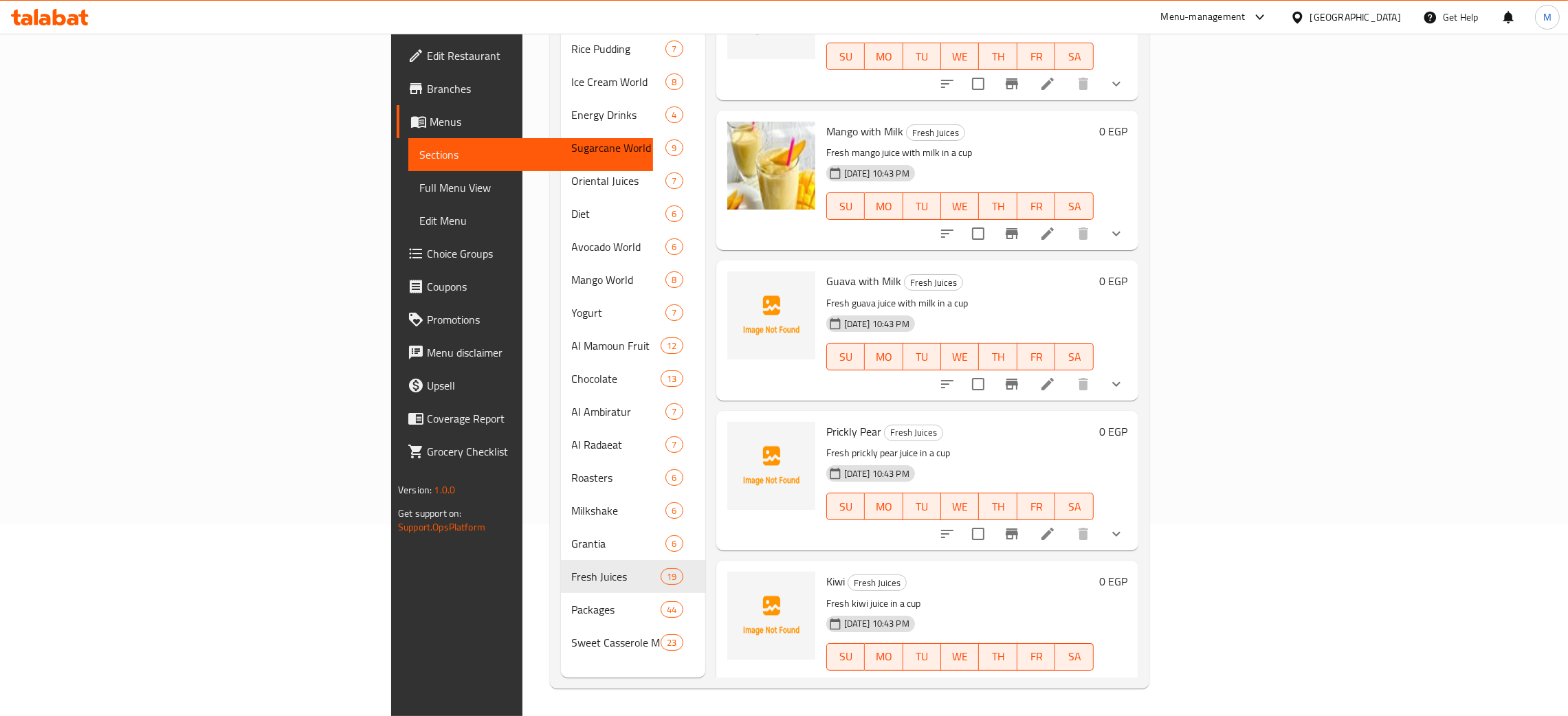
click at [561, 657] on div "Menu sections Rice Pudding 7 Ice Cream World 8 Energy Drinks 4 Sugarcane World …" at bounding box center [633, 319] width 144 height 716
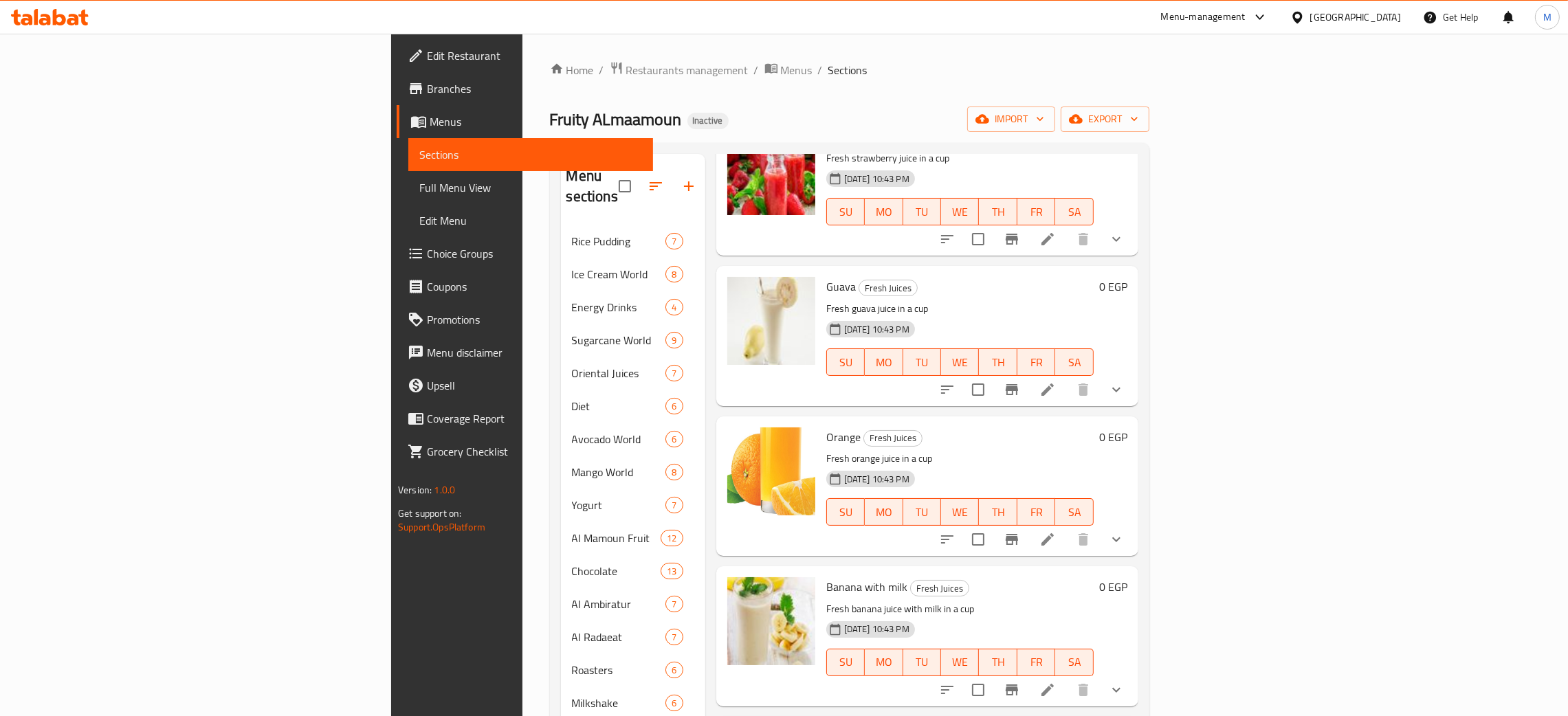
scroll to position [0, 0]
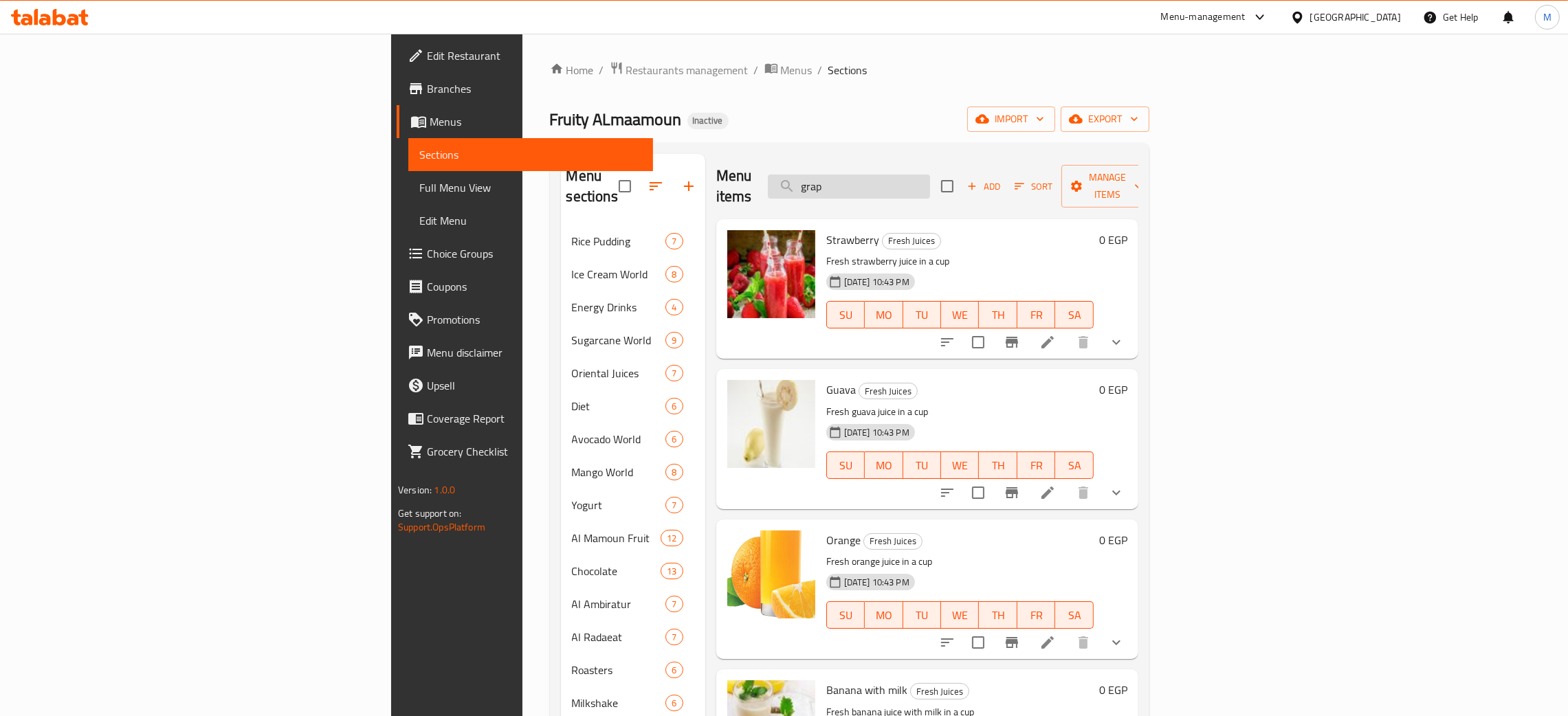
drag, startPoint x: 980, startPoint y: 172, endPoint x: 921, endPoint y: 165, distance: 59.4
click at [921, 175] on input "grap" at bounding box center [849, 187] width 162 height 24
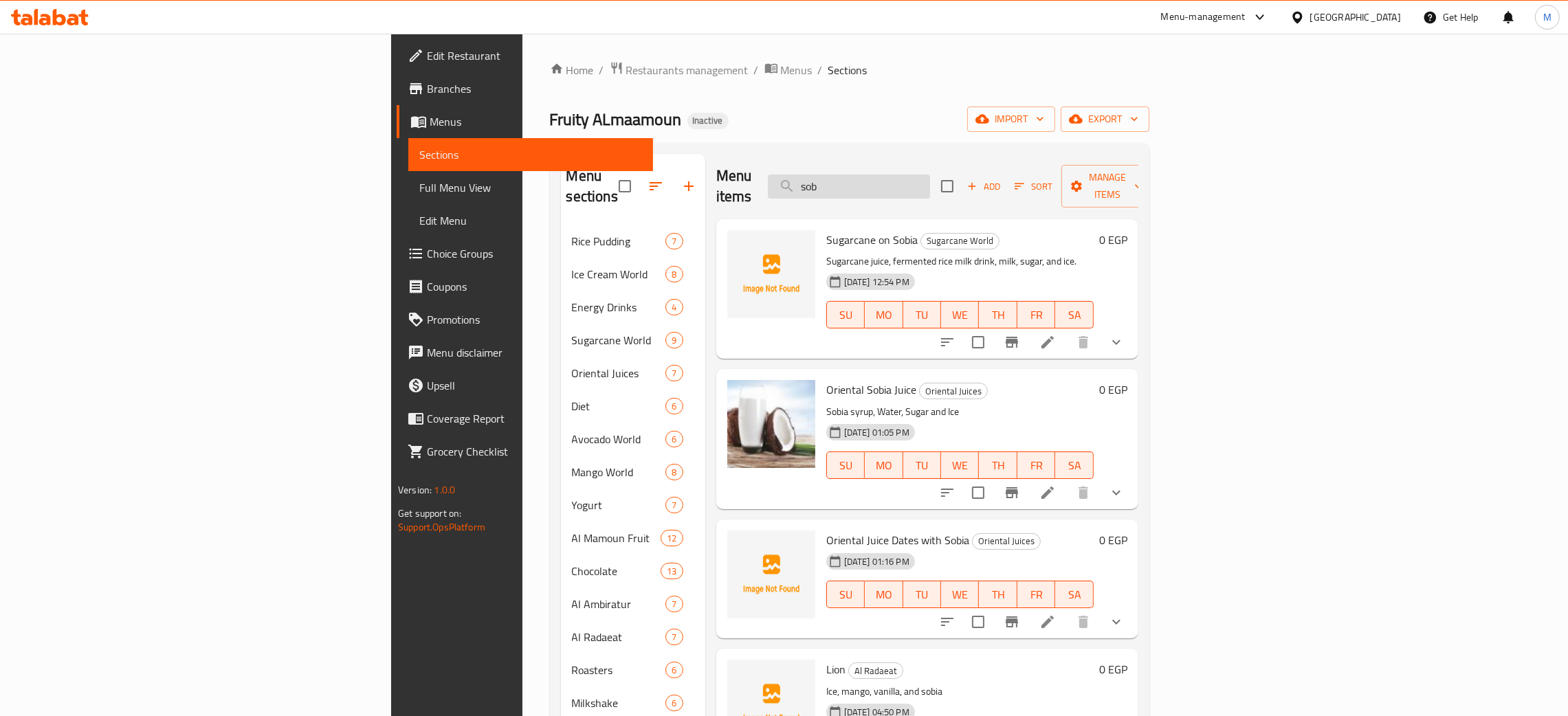
drag, startPoint x: 988, startPoint y: 171, endPoint x: 942, endPoint y: 179, distance: 46.7
click at [930, 179] on input "sob" at bounding box center [849, 187] width 162 height 24
type input "s"
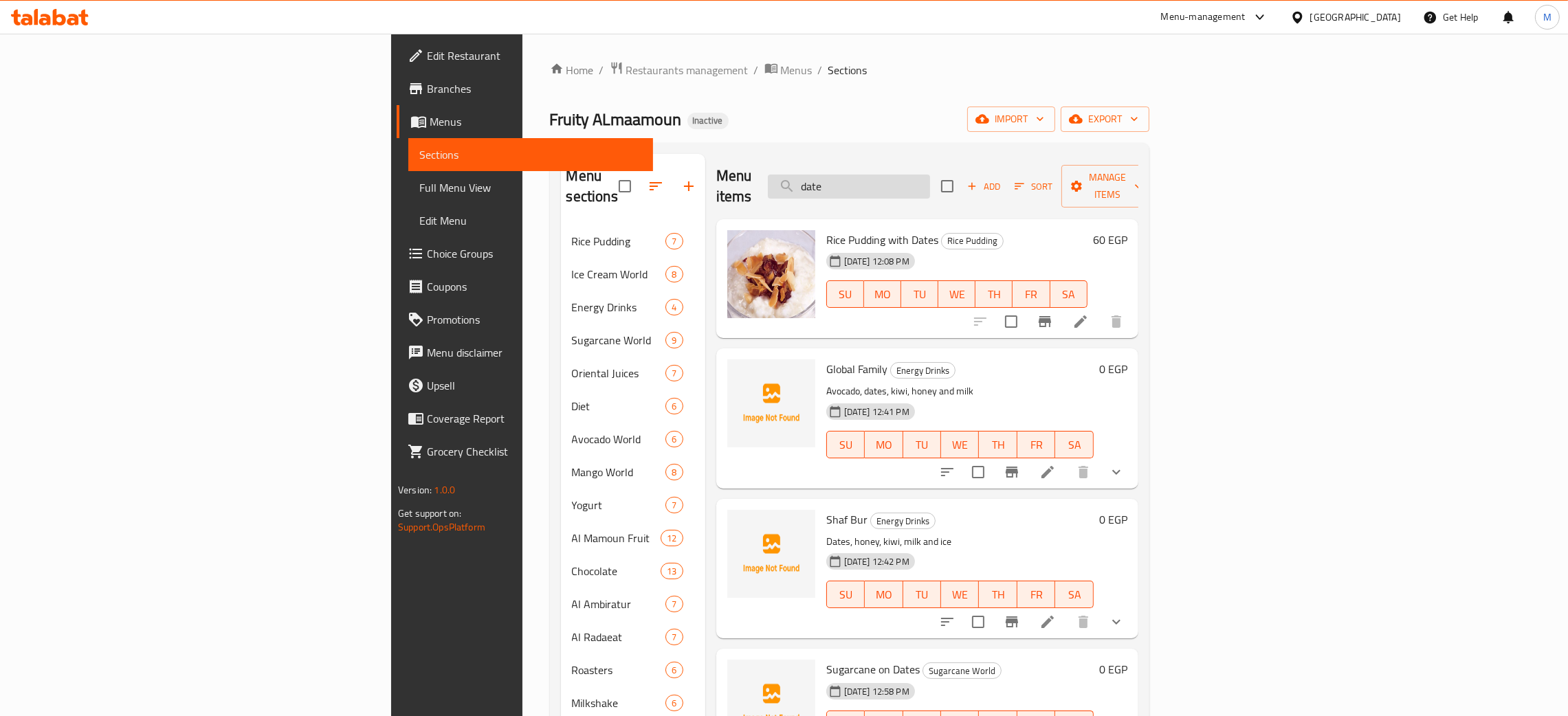
type input "date"
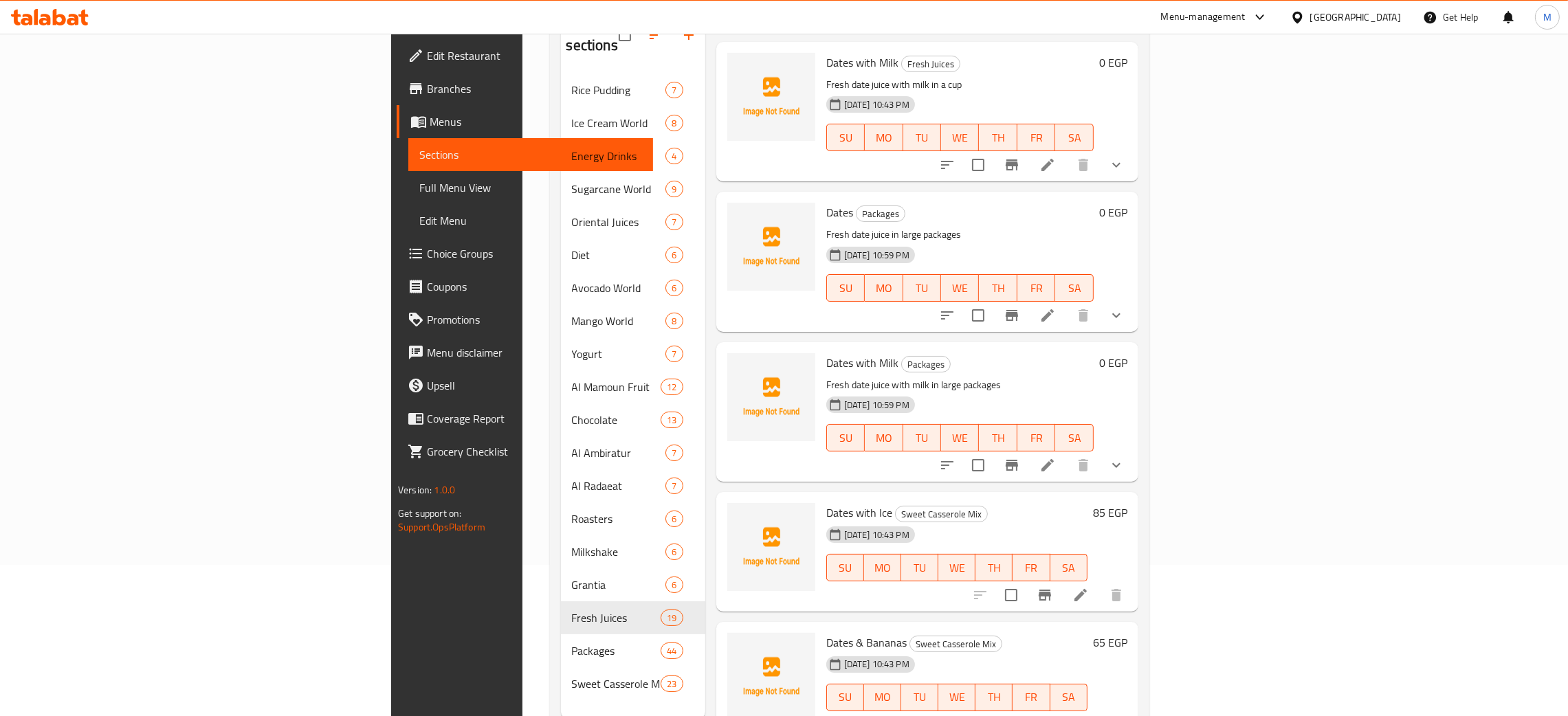
scroll to position [193, 0]
